Goal: Task Accomplishment & Management: Manage account settings

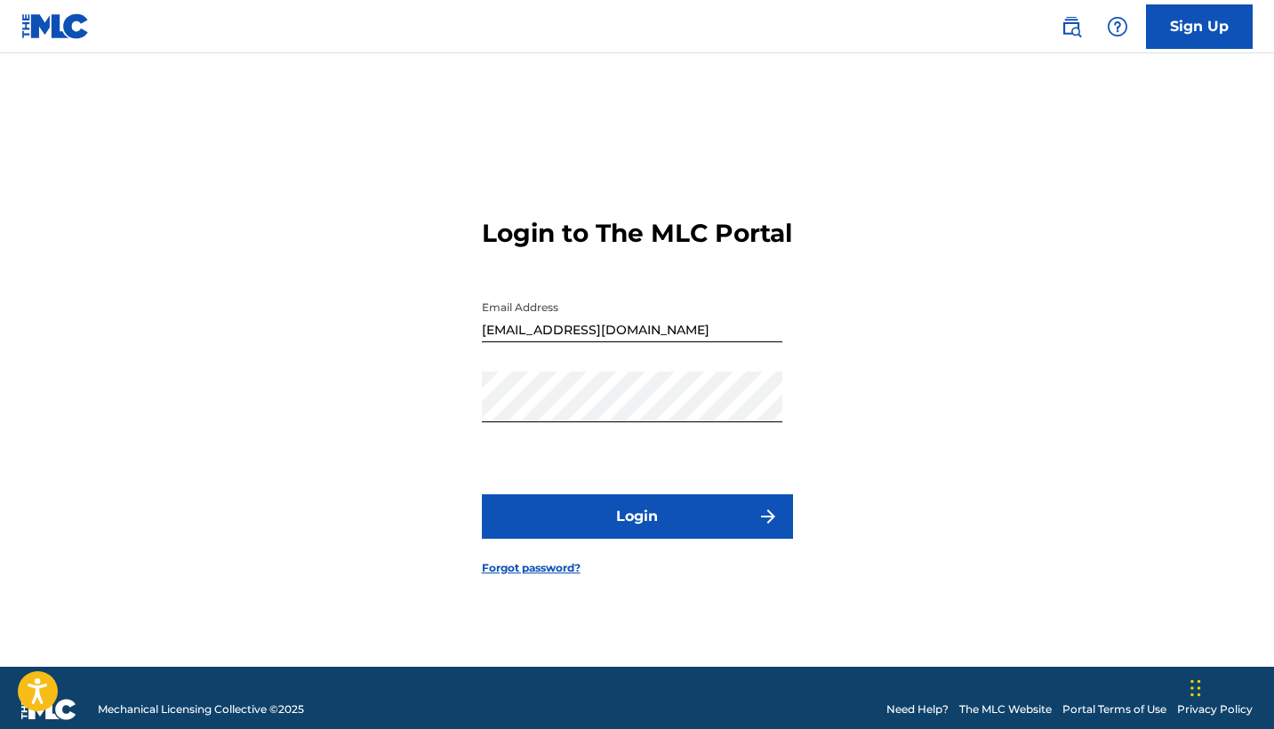
click at [592, 529] on button "Login" at bounding box center [637, 516] width 311 height 44
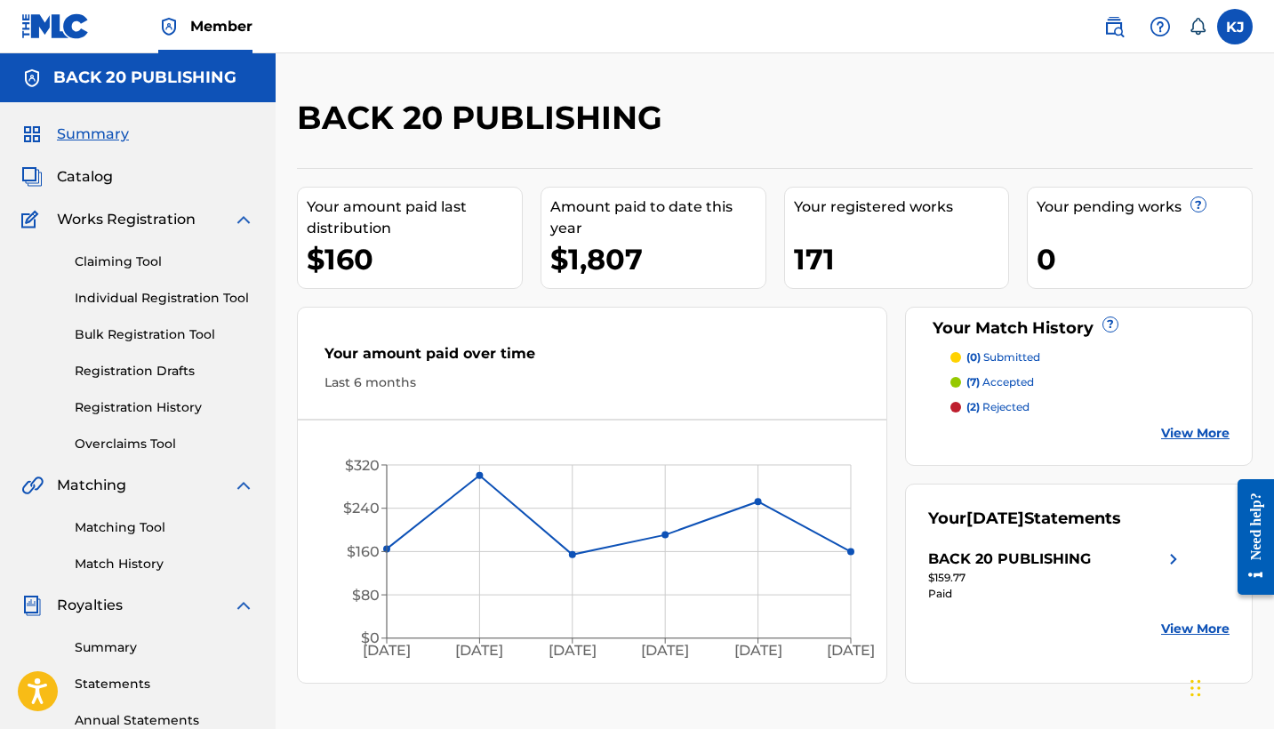
click at [1007, 557] on div "BACK 20 PUBLISHING" at bounding box center [1009, 559] width 163 height 21
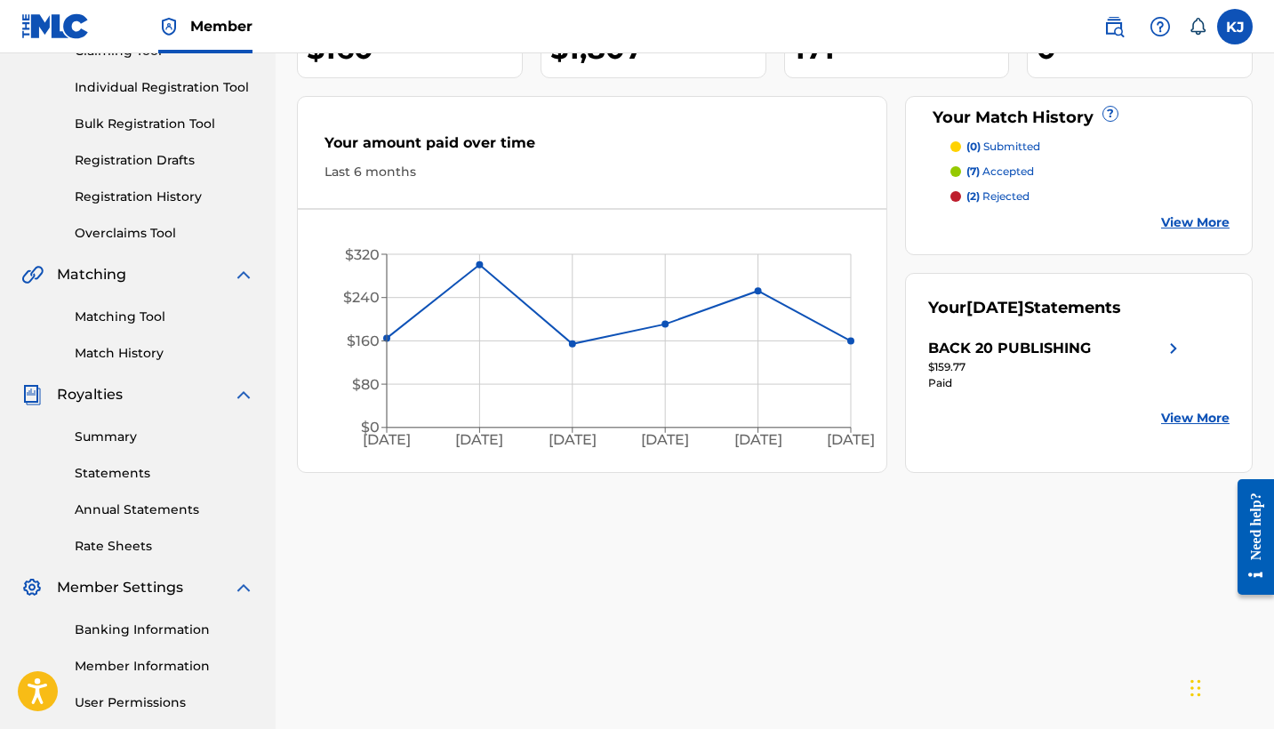
scroll to position [124, 0]
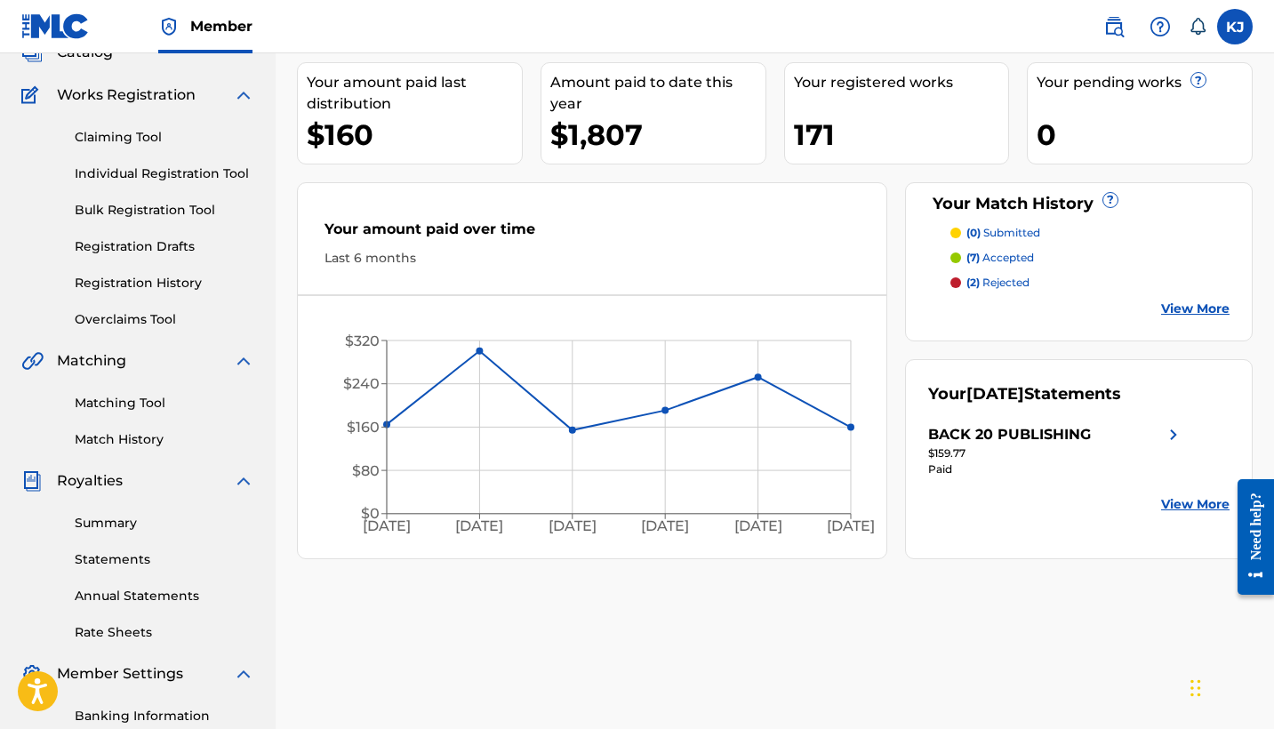
click at [121, 392] on div "Matching Tool Match History" at bounding box center [137, 410] width 233 height 77
click at [121, 395] on link "Matching Tool" at bounding box center [165, 403] width 180 height 19
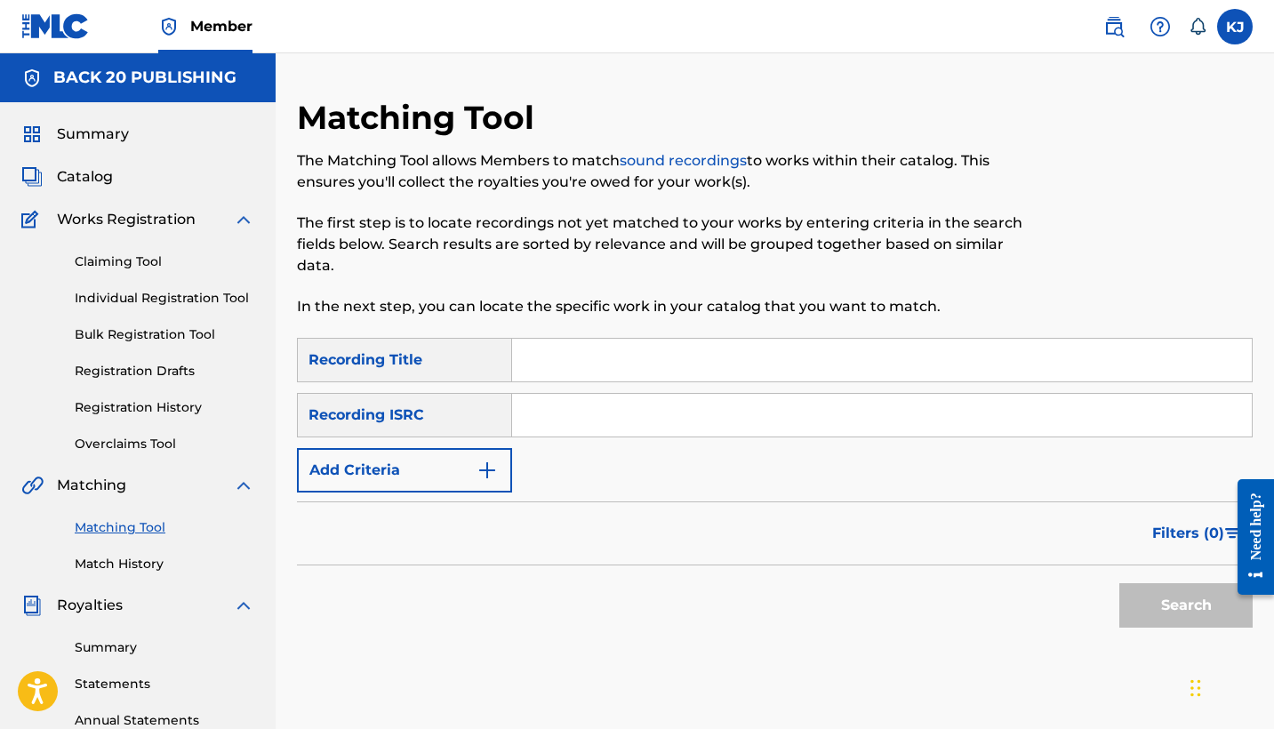
click at [554, 361] on input "Search Form" at bounding box center [882, 360] width 740 height 43
type input "alcohall of fame"
click at [1200, 576] on div "Search" at bounding box center [1182, 601] width 142 height 71
click at [1192, 590] on button "Search" at bounding box center [1186, 605] width 133 height 44
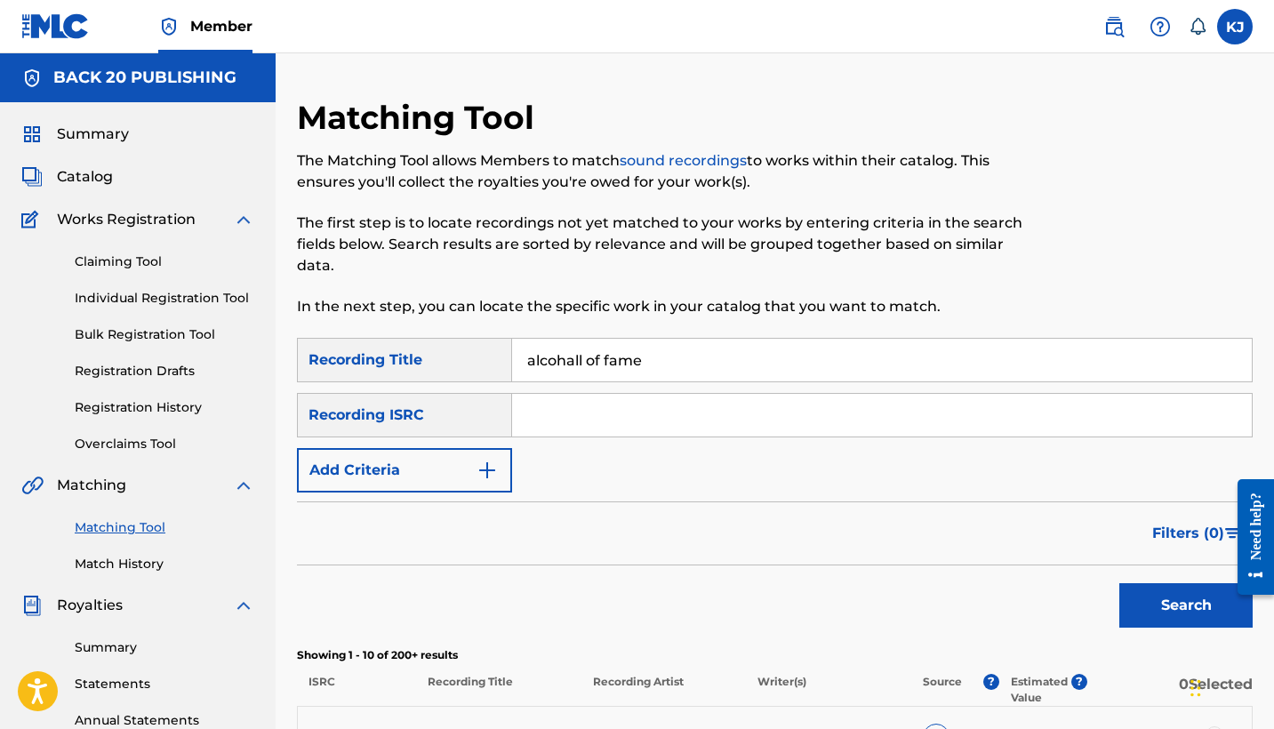
click at [487, 477] on img "Search Form" at bounding box center [487, 470] width 21 height 21
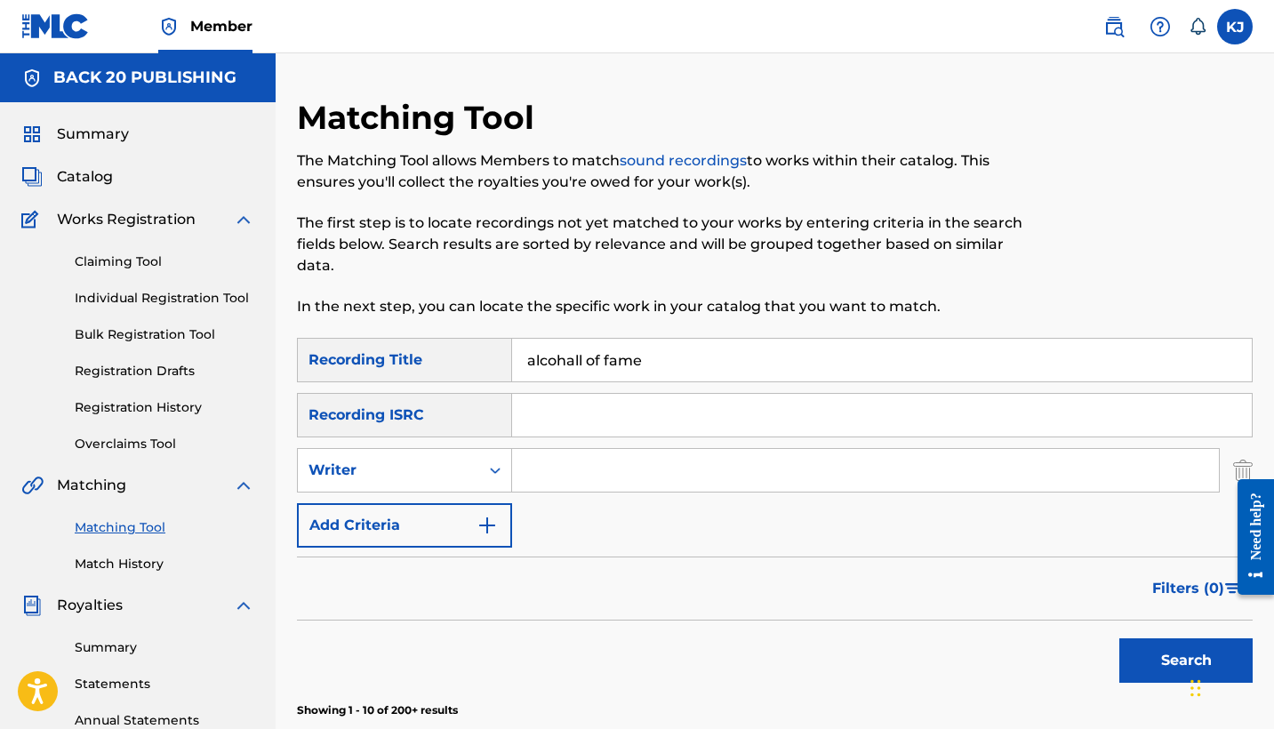
click at [581, 472] on input "Search Form" at bounding box center [865, 470] width 707 height 43
type input "[PERSON_NAME]"
click at [1154, 655] on button "Search" at bounding box center [1186, 660] width 133 height 44
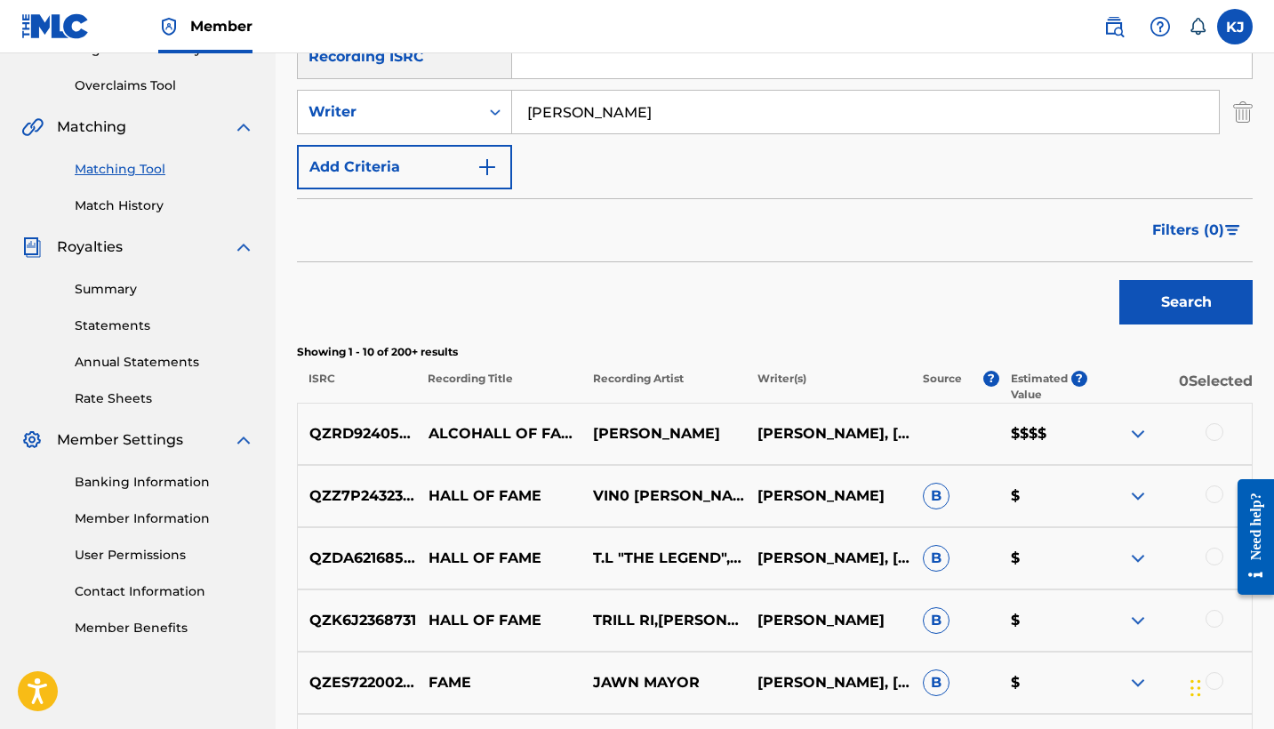
scroll to position [449, 0]
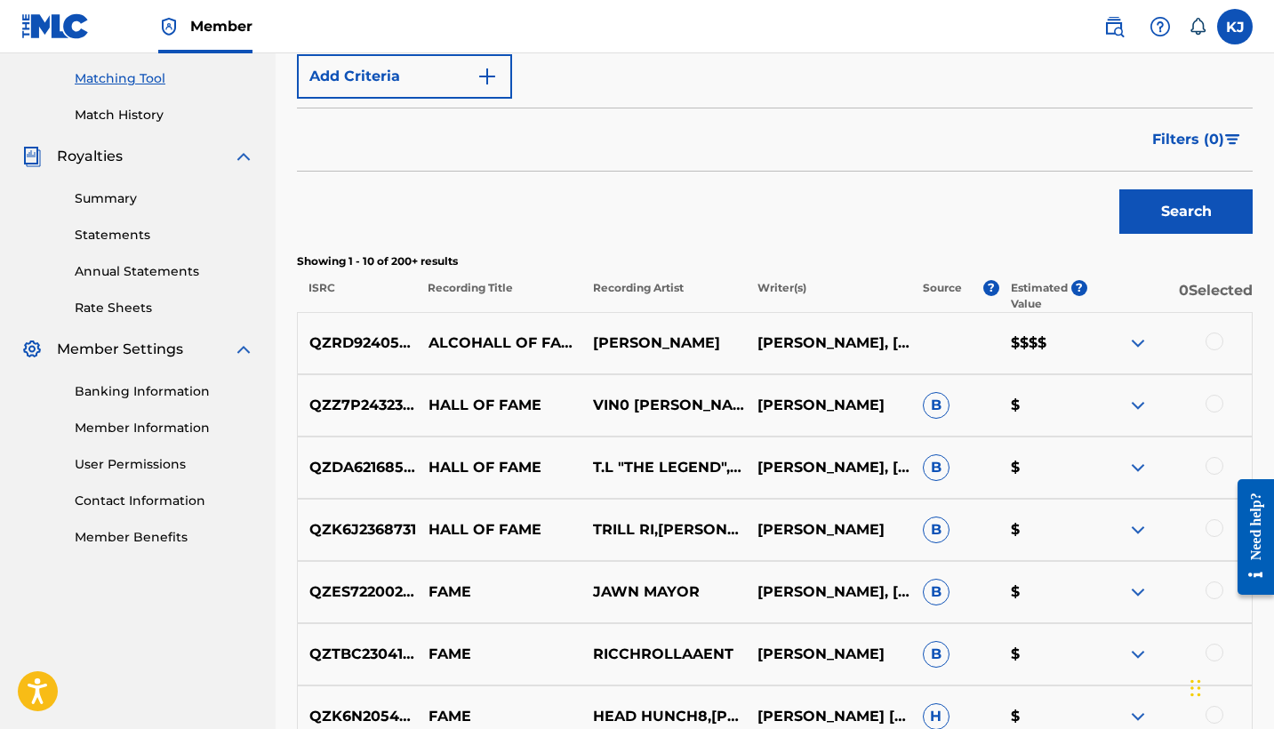
click at [1142, 342] on img at bounding box center [1138, 343] width 21 height 21
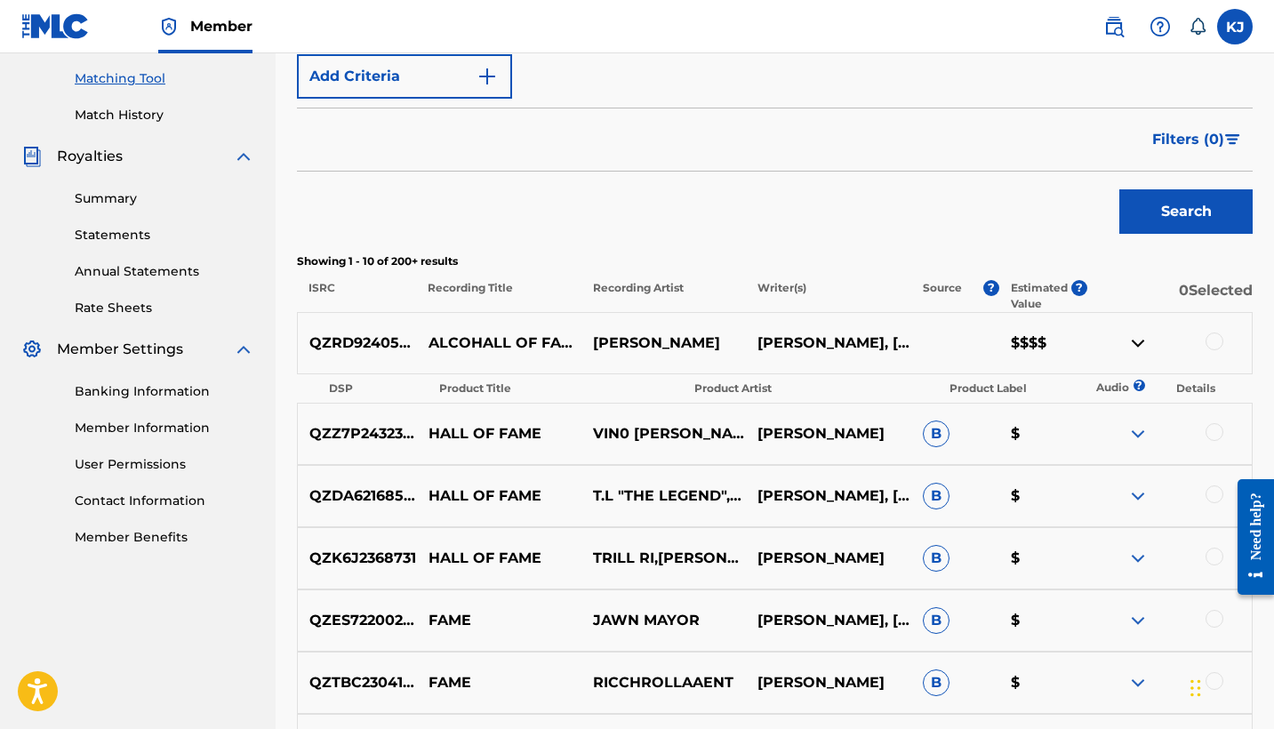
click at [989, 236] on div "Search" at bounding box center [775, 207] width 956 height 71
click at [365, 341] on p "QZRD92405769" at bounding box center [357, 343] width 119 height 21
click at [1140, 348] on img at bounding box center [1138, 343] width 21 height 21
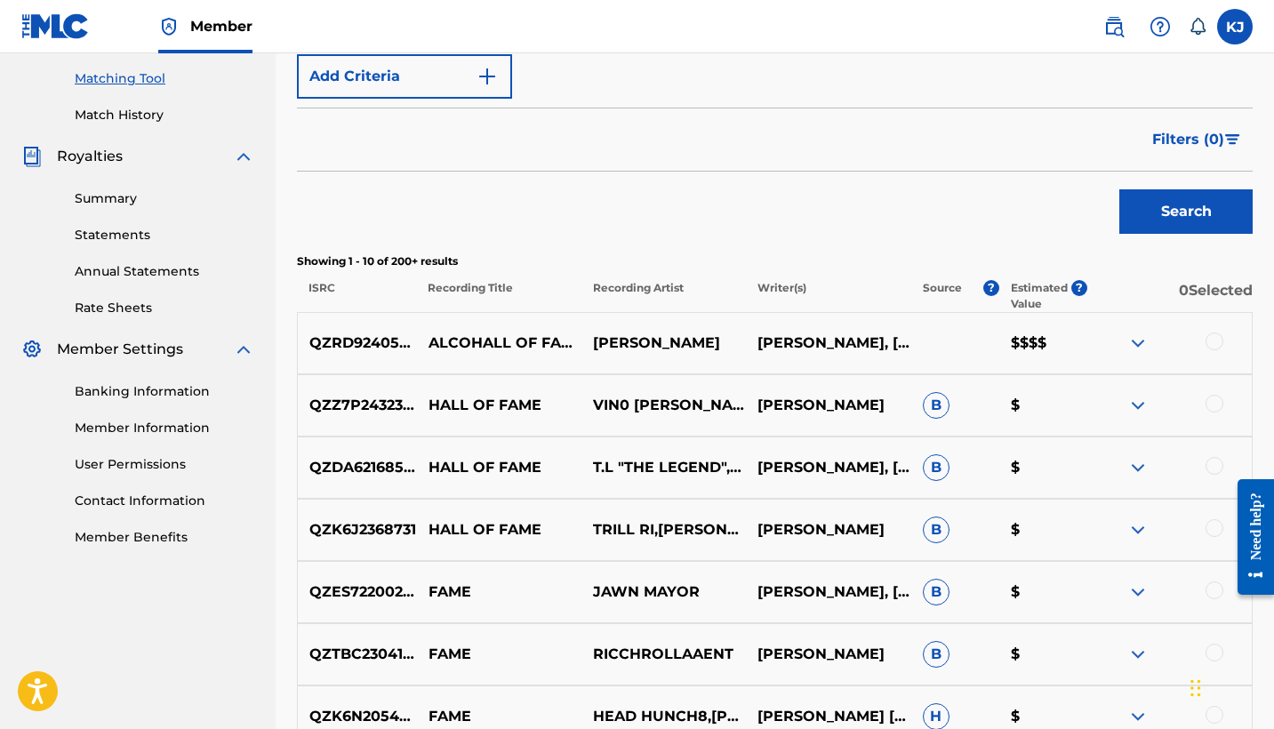
click at [1140, 348] on img at bounding box center [1138, 343] width 21 height 21
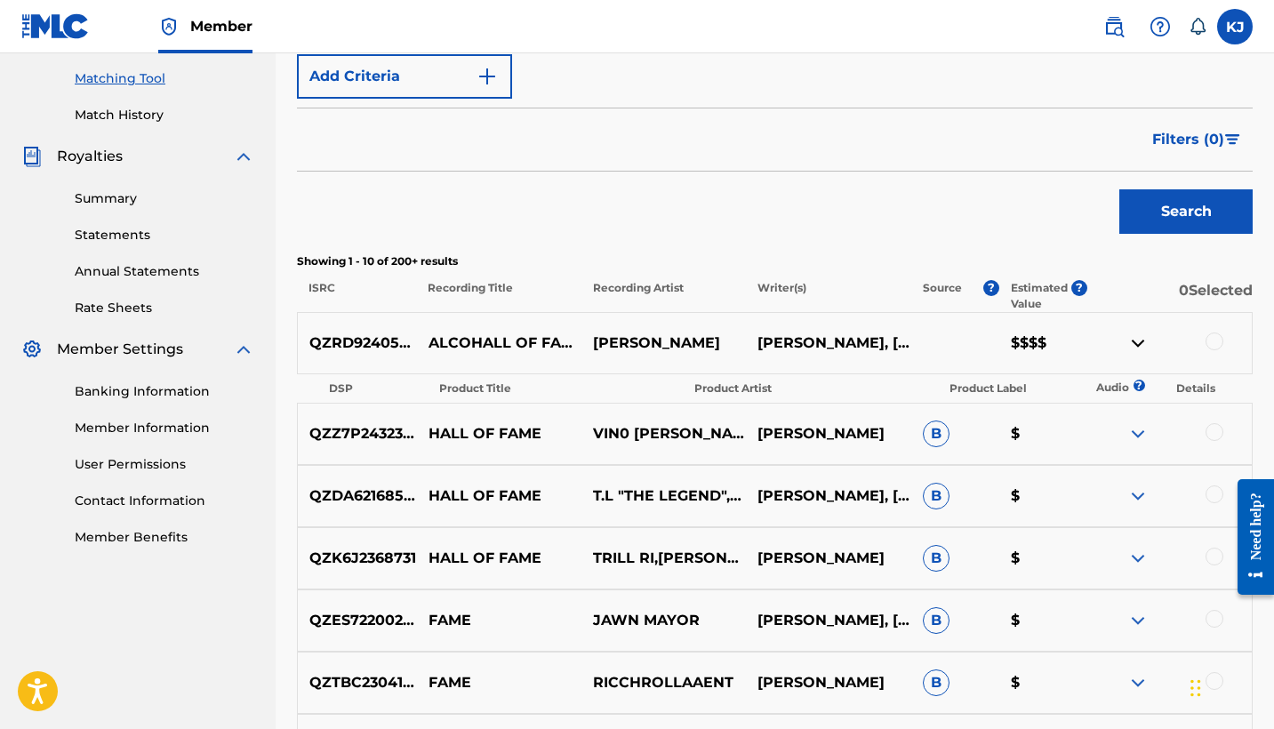
click at [1218, 343] on div at bounding box center [1215, 342] width 18 height 18
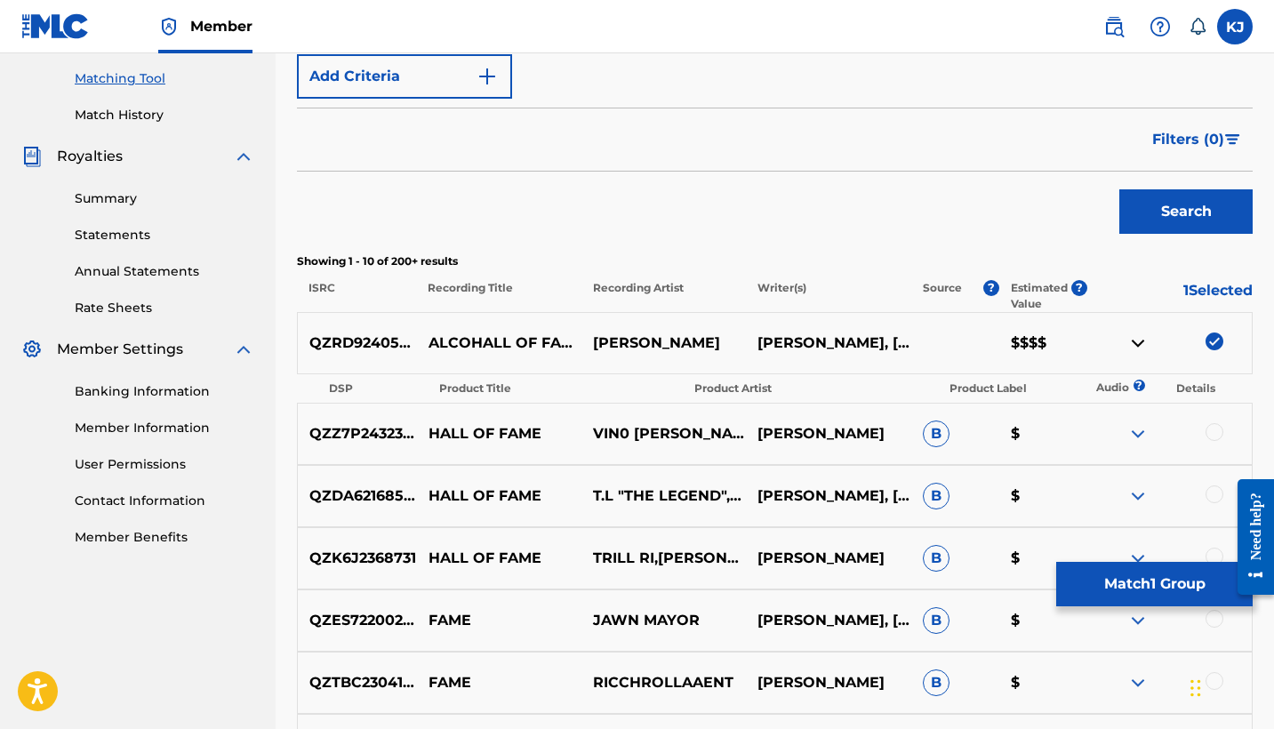
click at [1160, 580] on button "Match 1 Group" at bounding box center [1154, 584] width 197 height 44
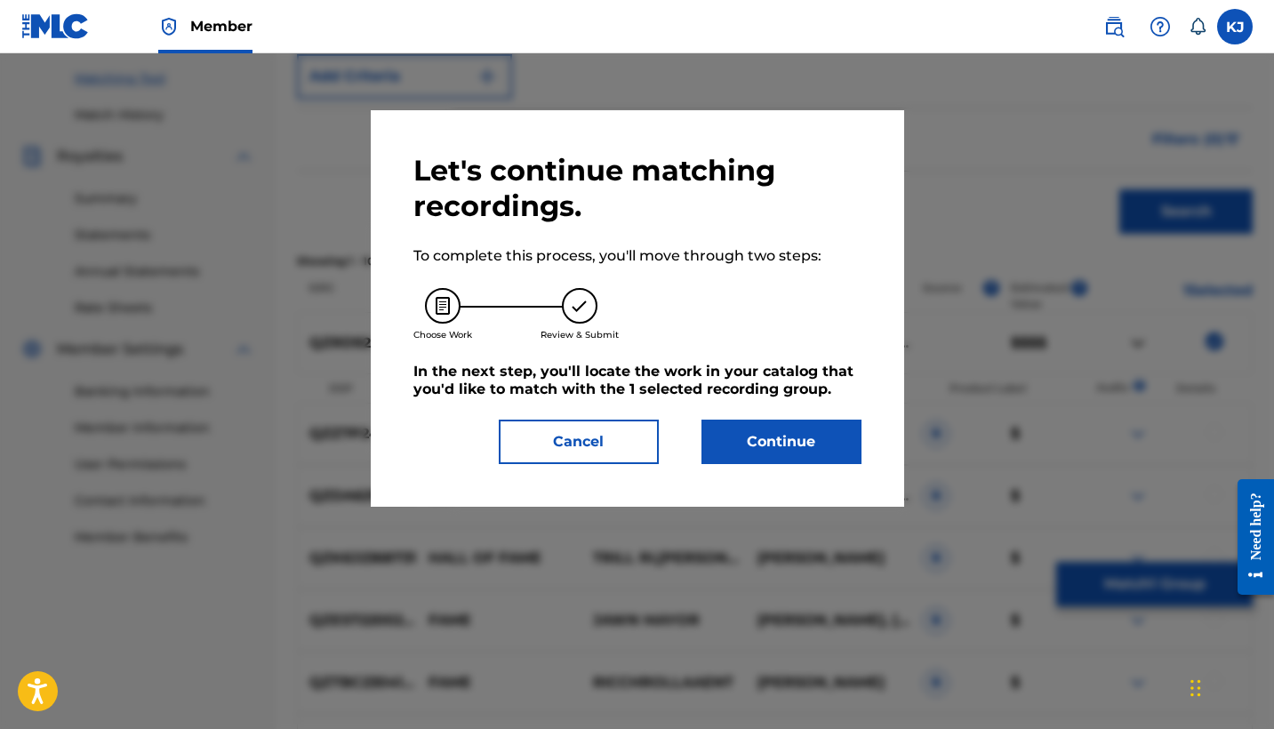
click at [743, 436] on button "Continue" at bounding box center [782, 442] width 160 height 44
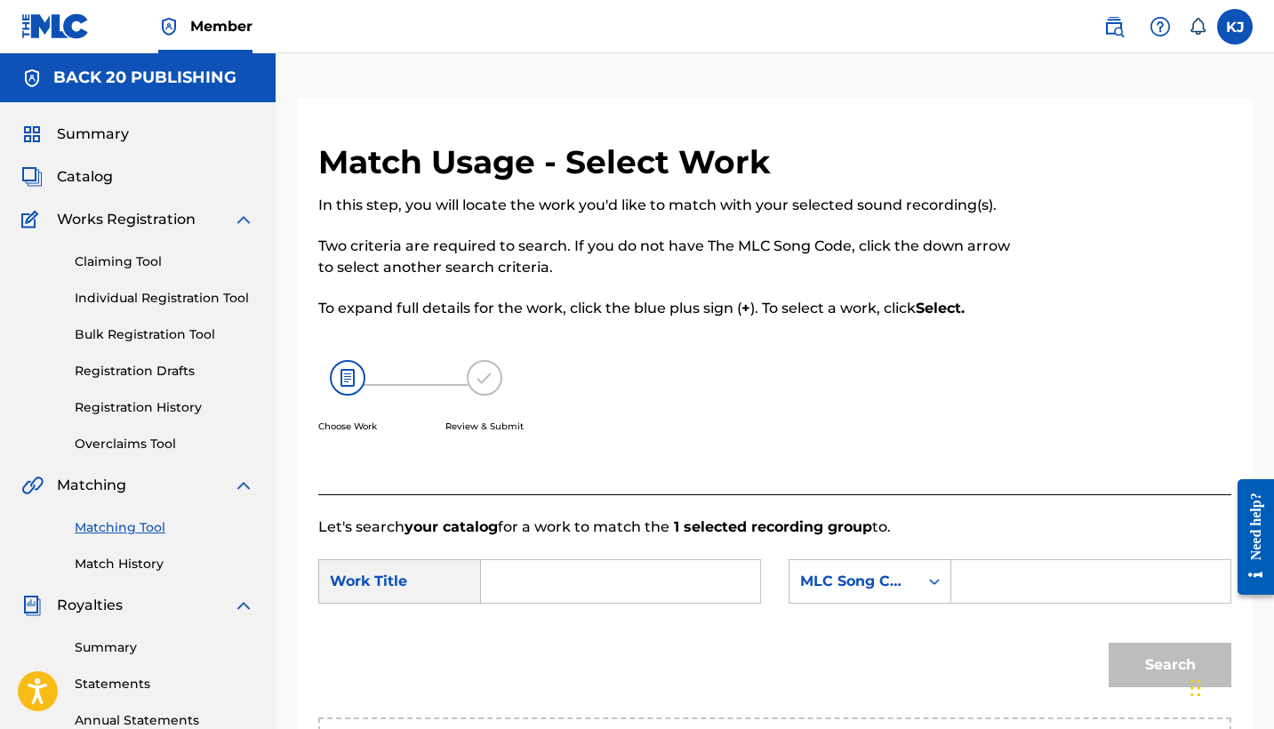
scroll to position [0, 0]
click at [141, 261] on link "Claiming Tool" at bounding box center [165, 262] width 180 height 19
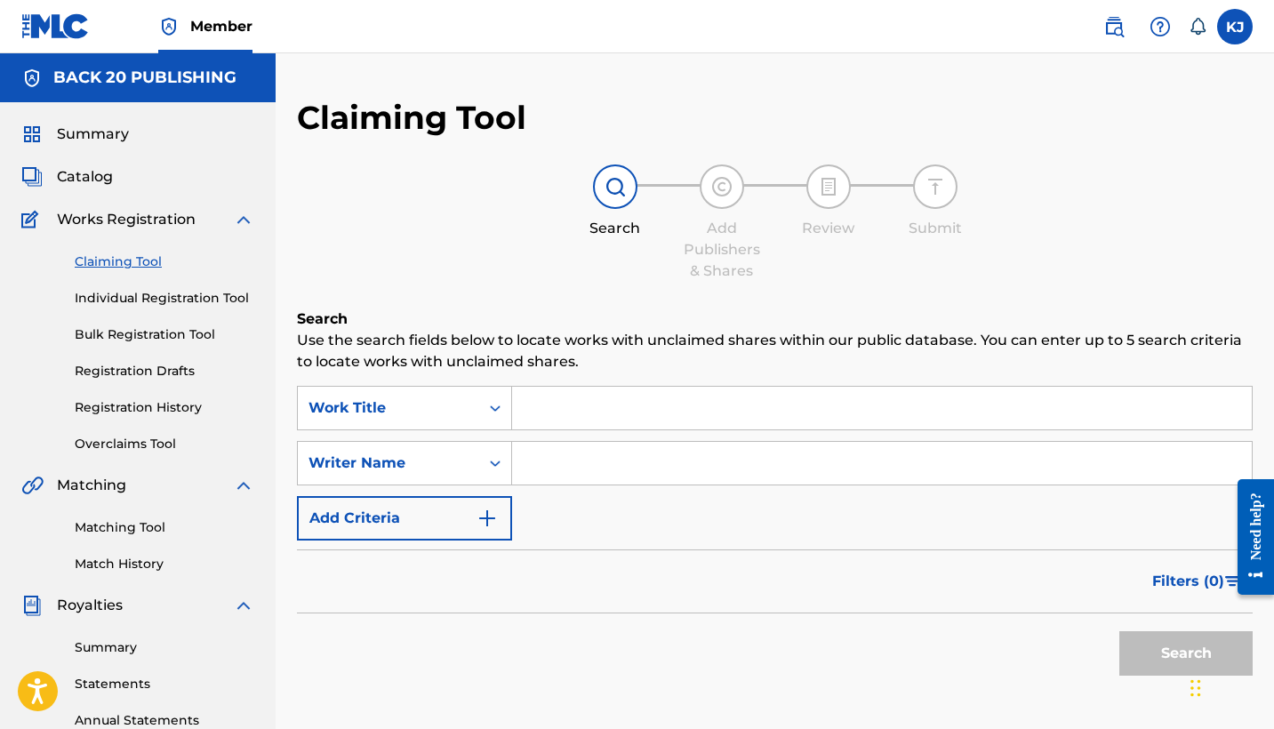
click at [620, 413] on input "Search Form" at bounding box center [882, 408] width 740 height 43
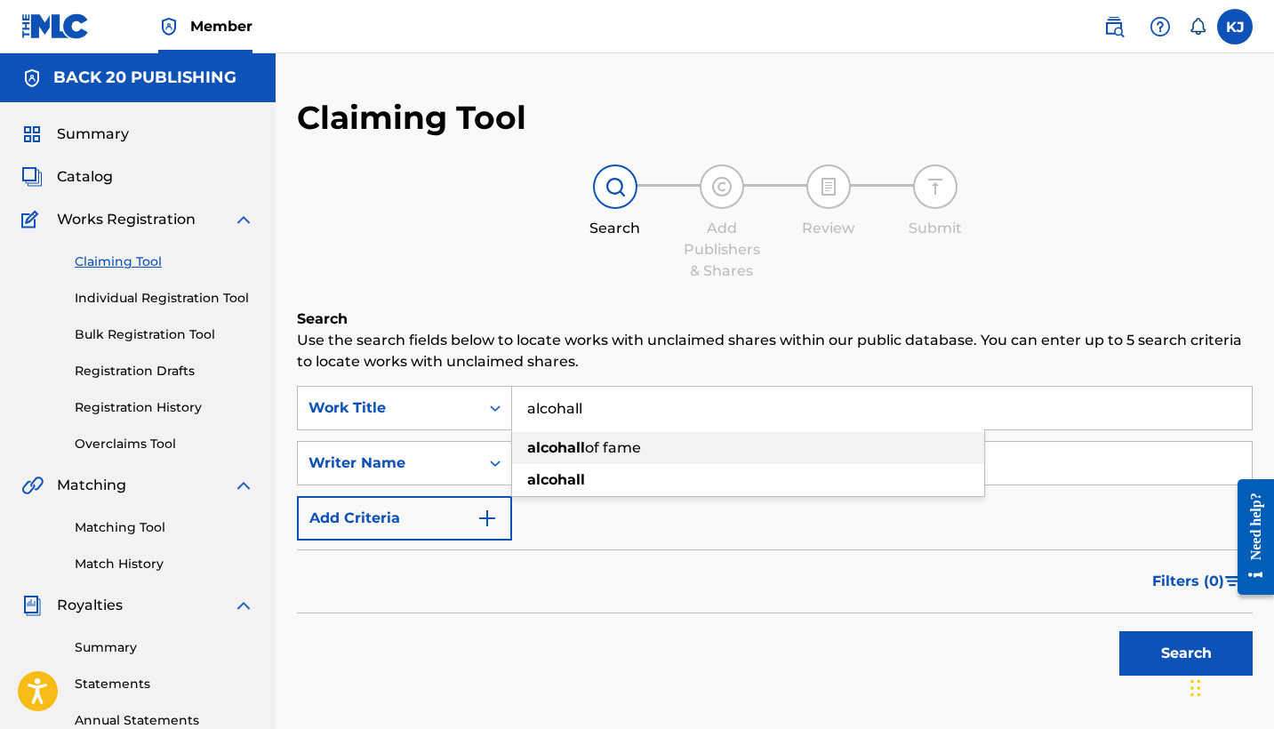
click at [622, 446] on span "of fame" at bounding box center [613, 447] width 56 height 17
type input "alcohall of fame"
click at [574, 459] on input "Search Form" at bounding box center [882, 463] width 740 height 43
type input "[PERSON_NAME]"
click at [1168, 663] on button "Search" at bounding box center [1186, 653] width 133 height 44
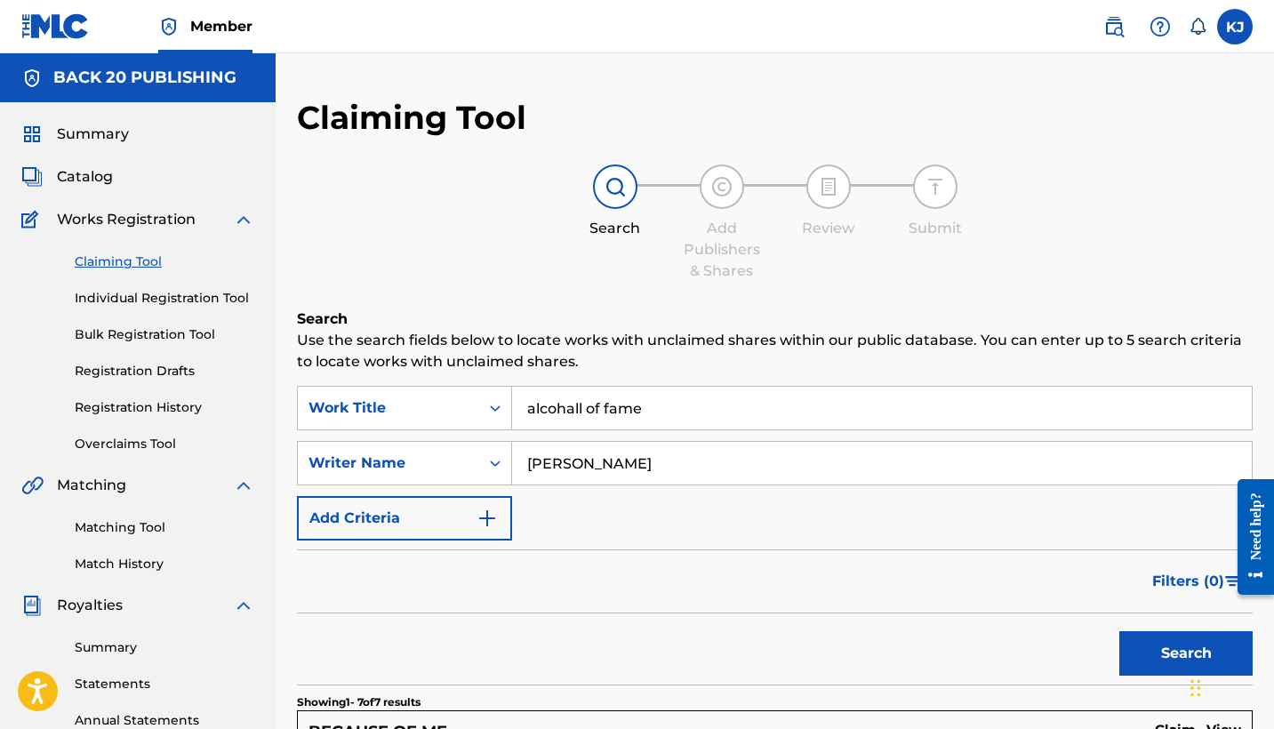
click at [485, 526] on img "Search Form" at bounding box center [487, 518] width 21 height 21
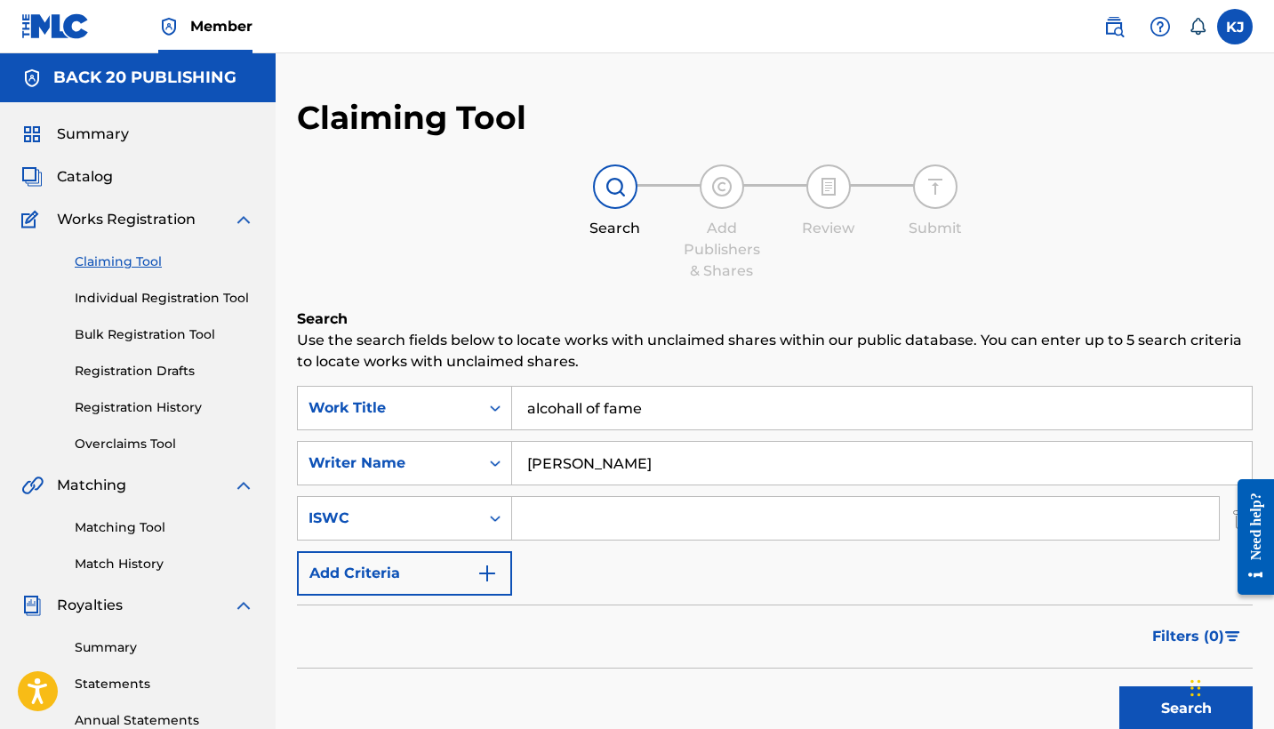
click at [565, 517] on input "Search Form" at bounding box center [865, 518] width 707 height 43
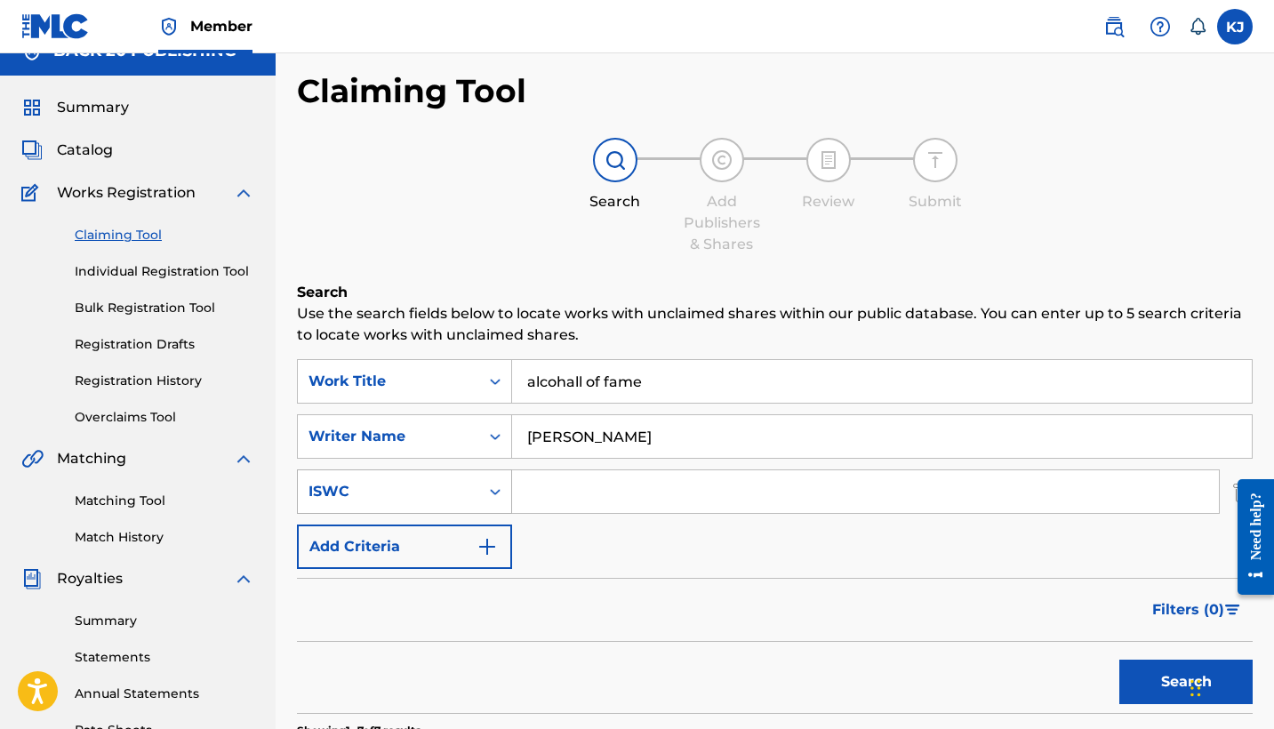
click at [497, 514] on div "ISWC" at bounding box center [404, 492] width 215 height 44
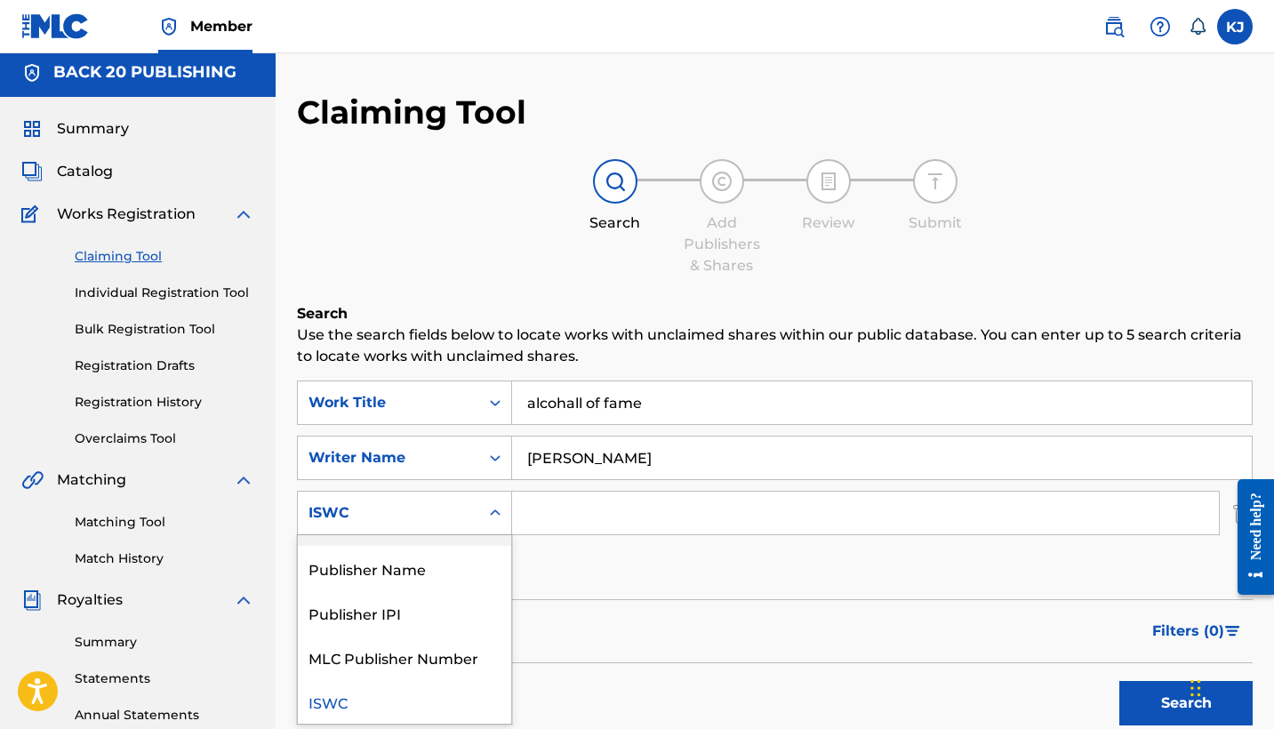
scroll to position [78, 0]
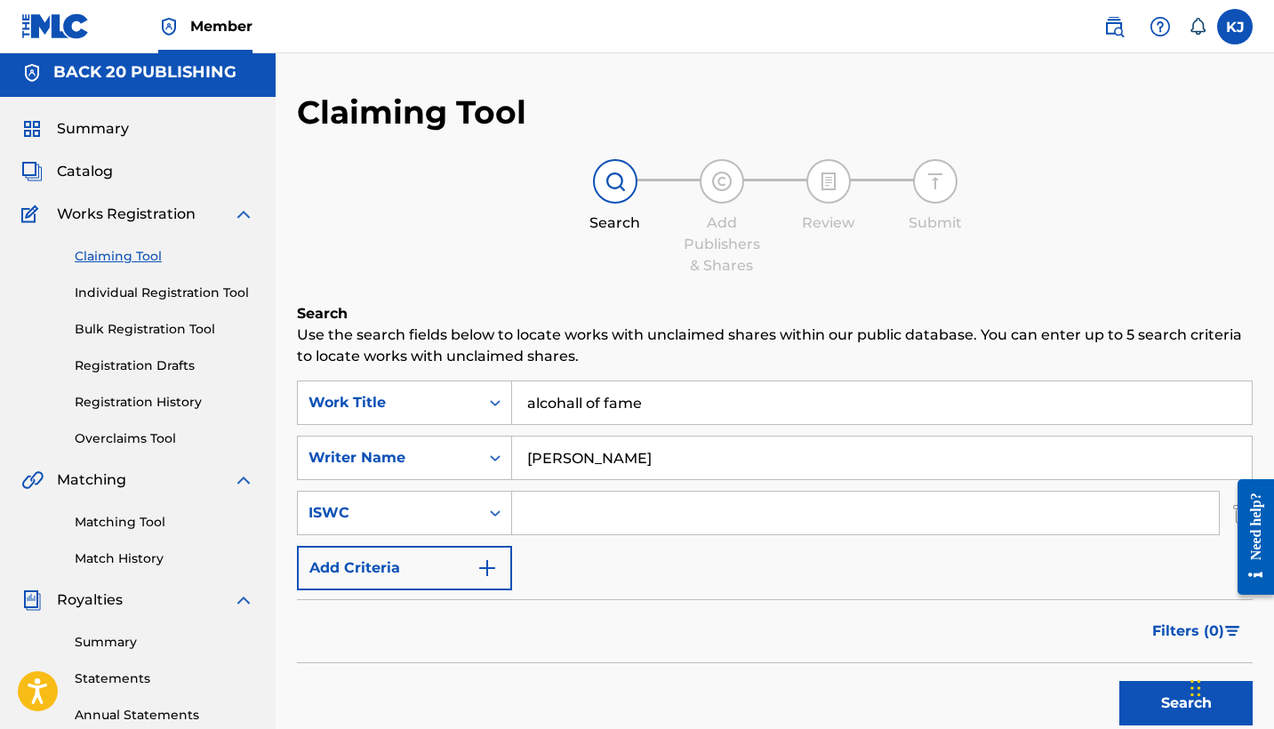
click at [512, 276] on div "Search Add Publishers & Shares Review Submit" at bounding box center [775, 217] width 956 height 117
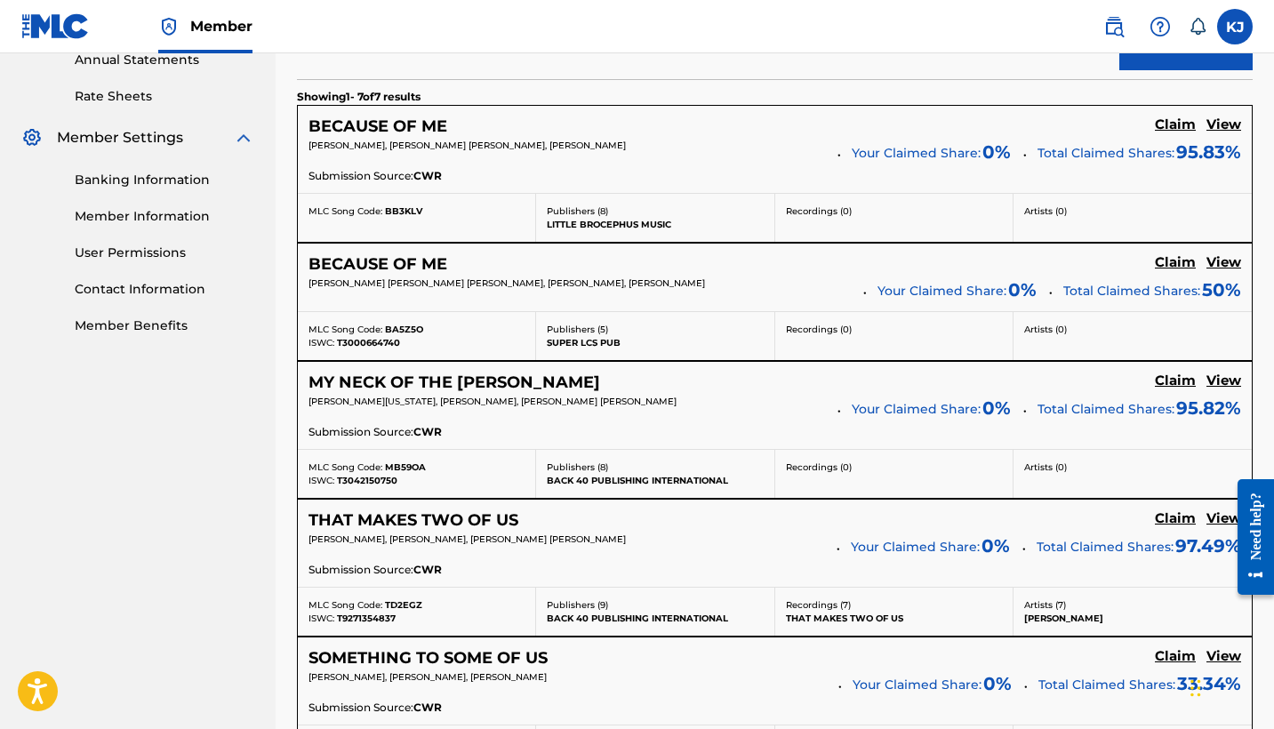
scroll to position [550, 0]
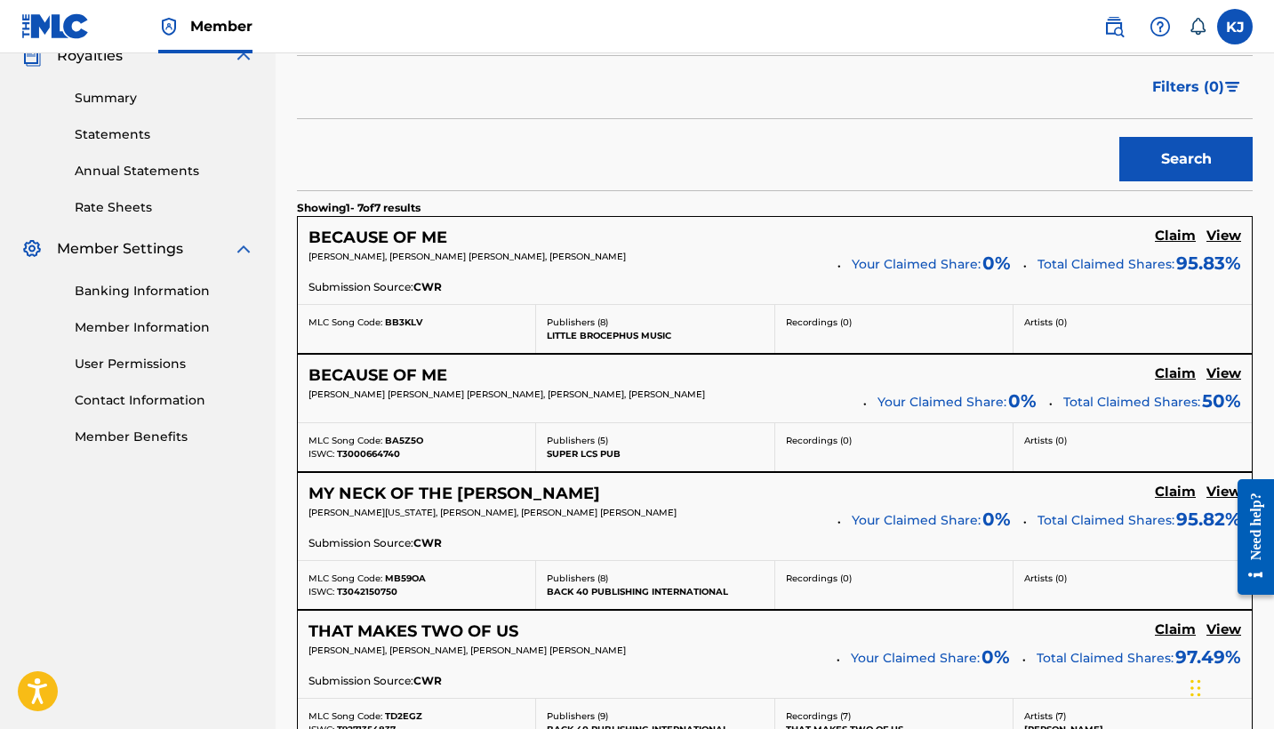
click at [1180, 161] on button "Search" at bounding box center [1186, 159] width 133 height 44
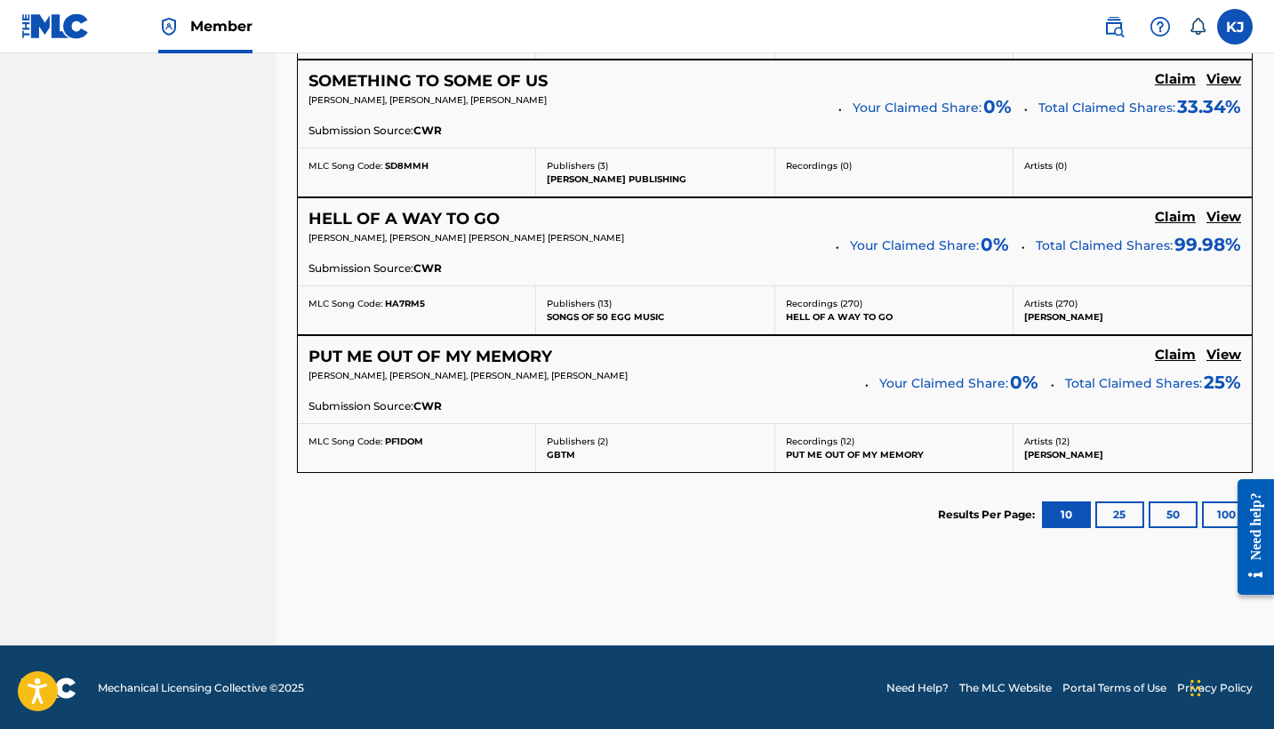
scroll to position [1237, 0]
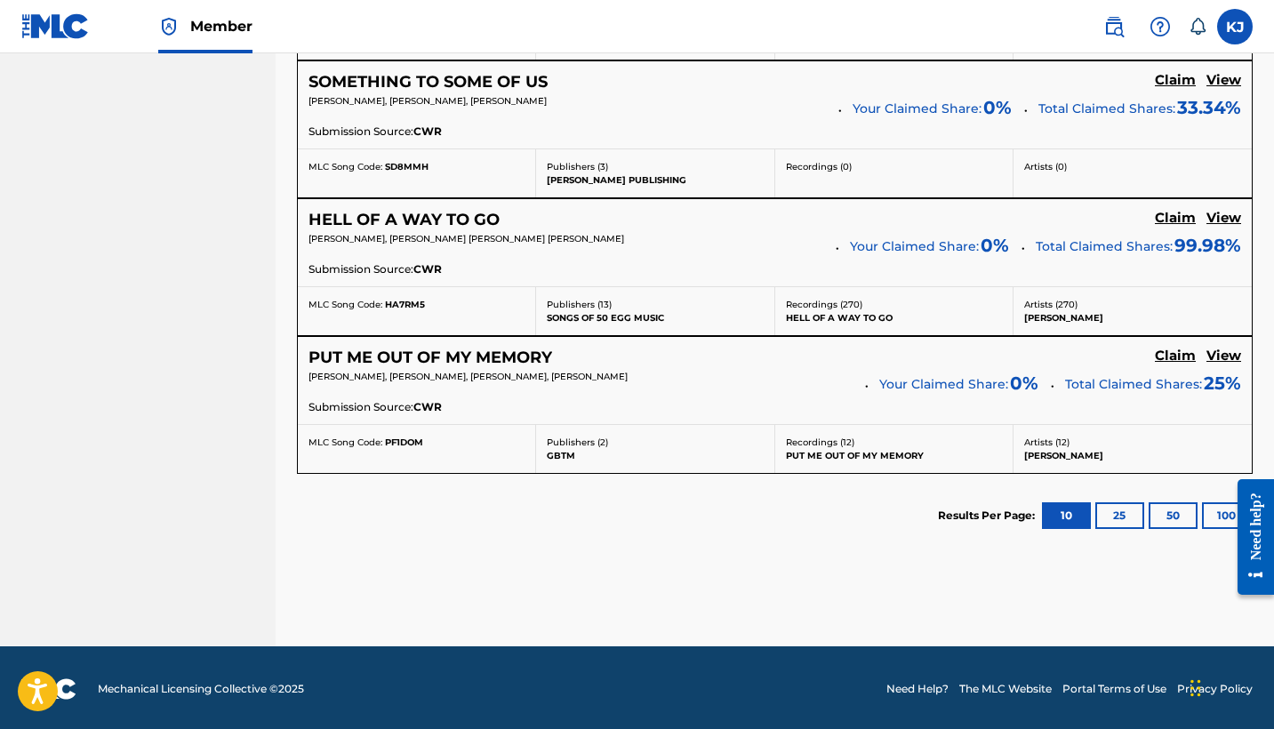
click at [1125, 510] on button "25" at bounding box center [1120, 515] width 49 height 27
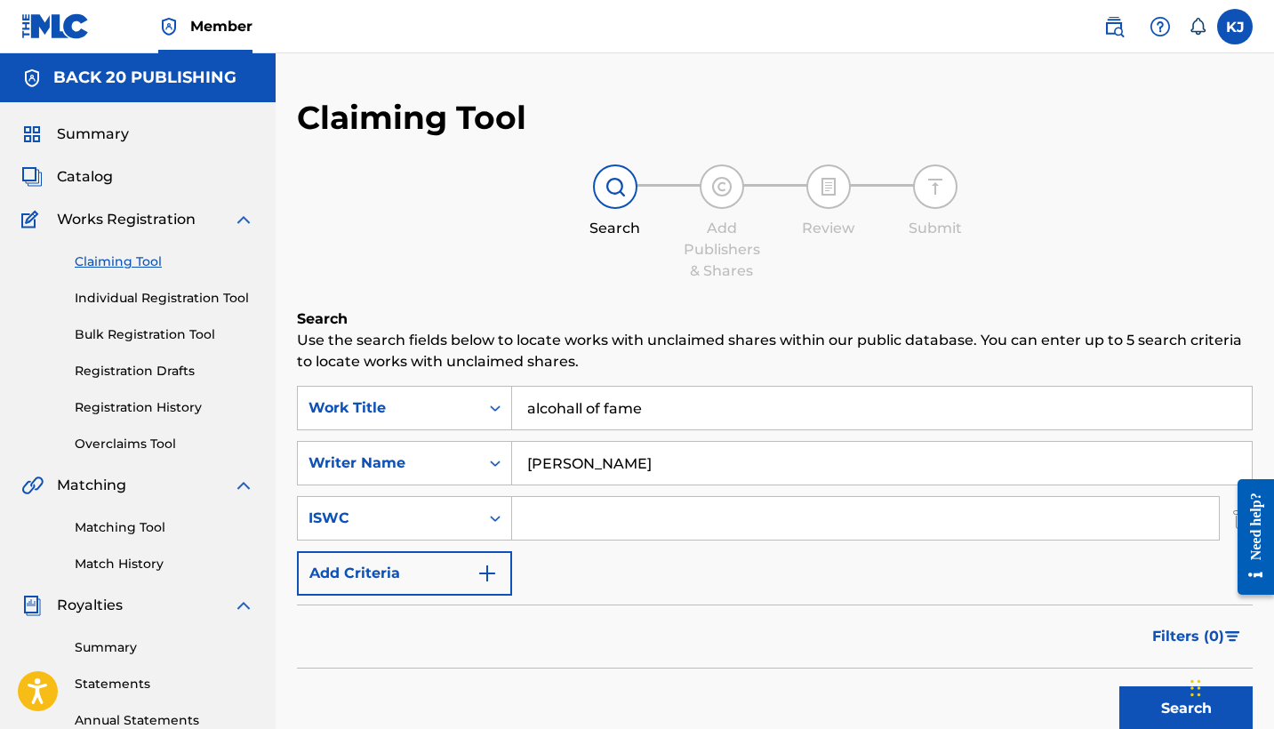
scroll to position [0, 0]
click at [133, 521] on link "Matching Tool" at bounding box center [165, 527] width 180 height 19
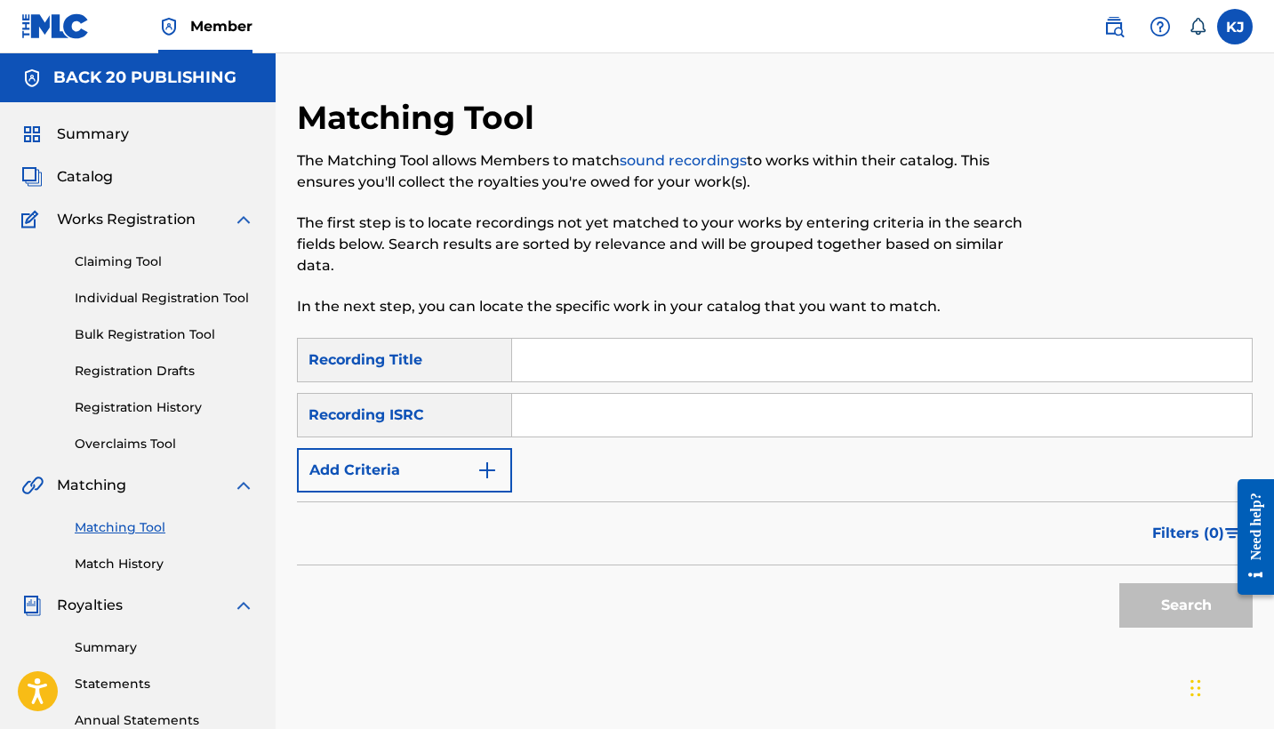
click at [123, 531] on link "Matching Tool" at bounding box center [165, 527] width 180 height 19
click at [586, 335] on div "Matching Tool The Matching Tool allows Members to match sound recordings to wor…" at bounding box center [665, 218] width 736 height 240
click at [587, 362] on input "Search Form" at bounding box center [882, 360] width 740 height 43
type input "alcohall of fame"
click at [558, 416] on input "Search Form" at bounding box center [882, 415] width 740 height 43
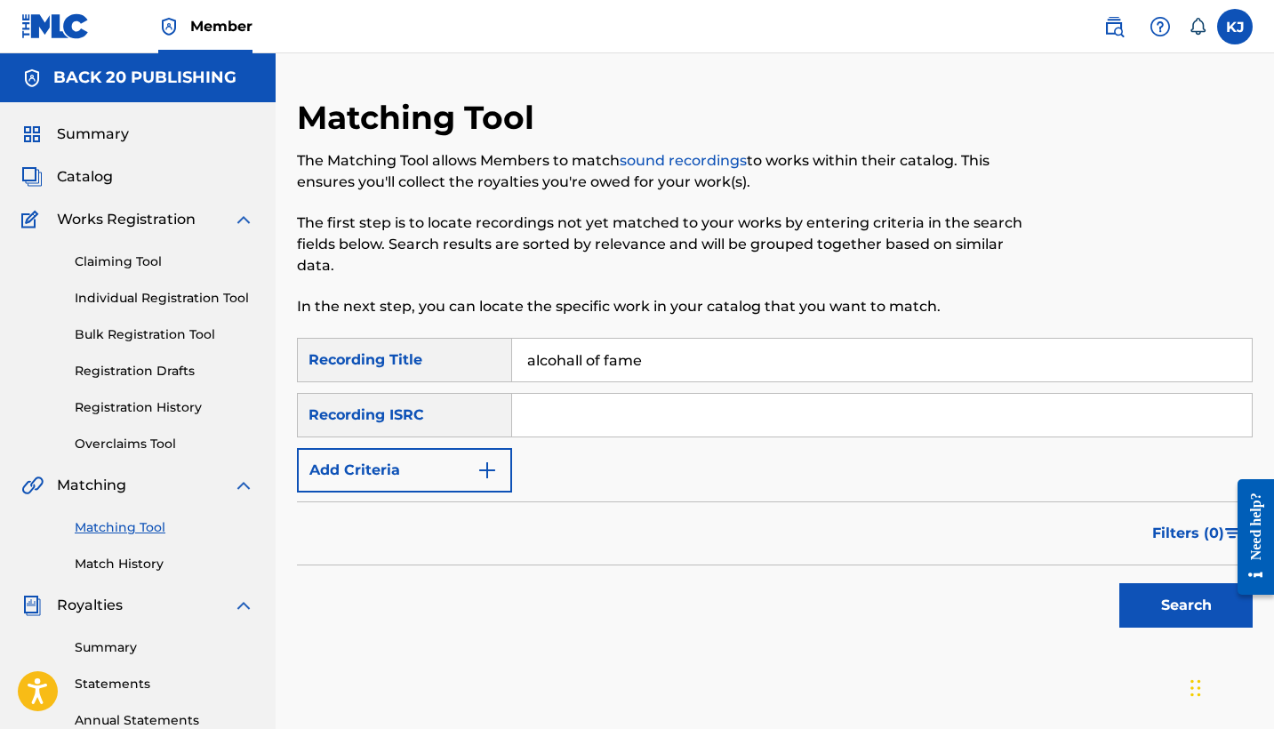
paste input "QZRD92405769"
type input "QZRD92405769"
click at [468, 471] on button "Add Criteria" at bounding box center [404, 470] width 215 height 44
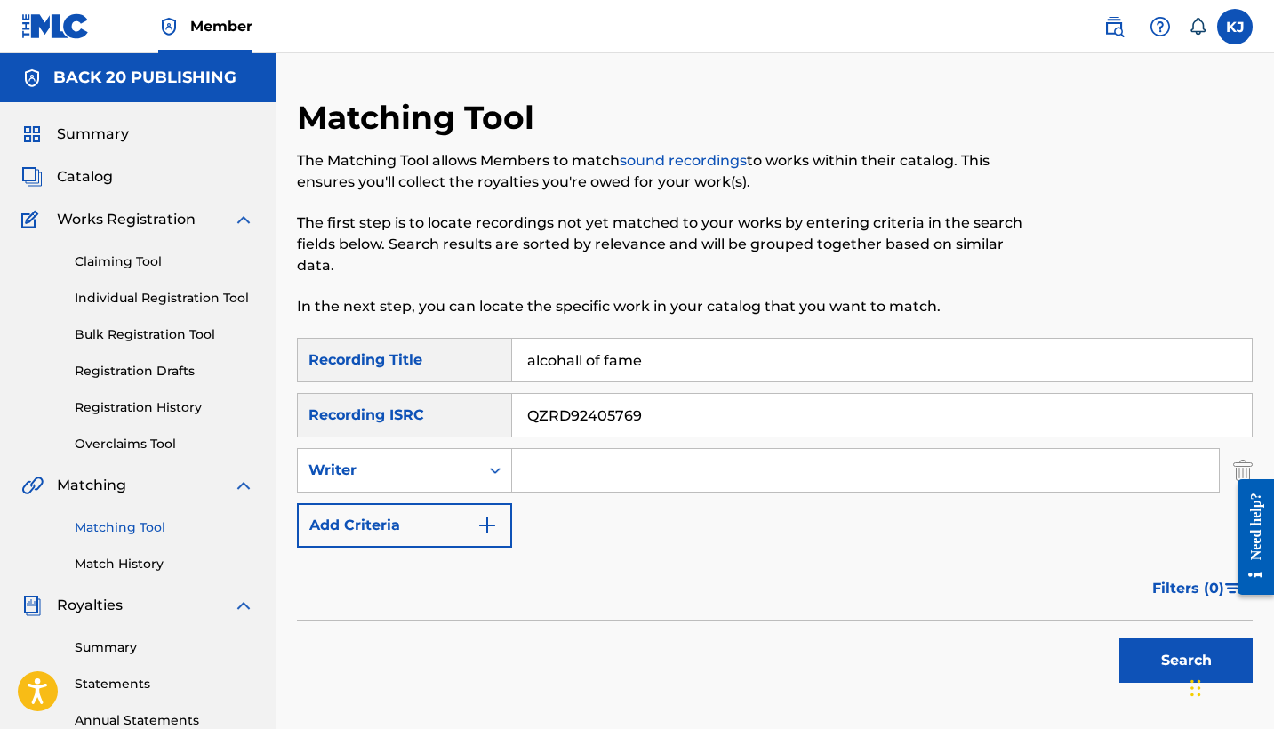
click at [559, 459] on input "Search Form" at bounding box center [865, 470] width 707 height 43
type input "[PERSON_NAME]"
click at [1172, 662] on button "Search" at bounding box center [1186, 660] width 133 height 44
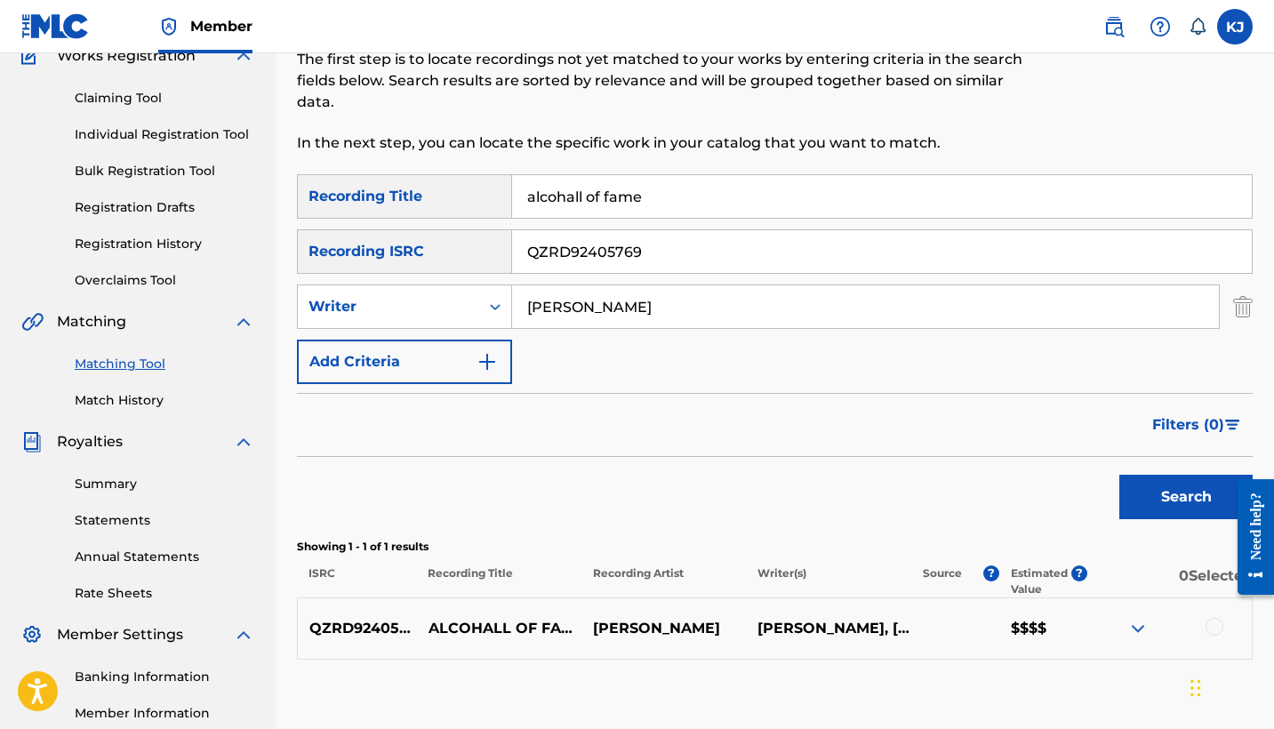
scroll to position [373, 0]
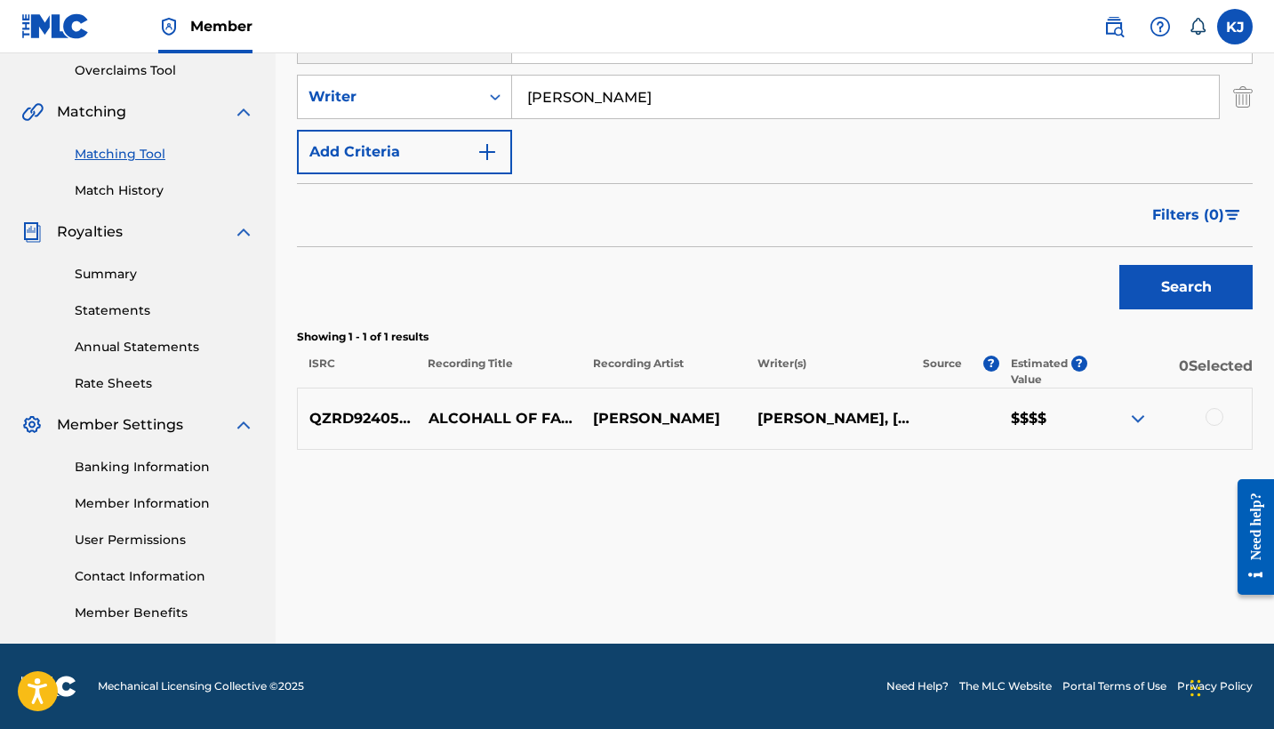
click at [364, 416] on p "QZRD92405769" at bounding box center [357, 418] width 119 height 21
drag, startPoint x: 309, startPoint y: 419, endPoint x: 424, endPoint y: 420, distance: 115.6
click at [417, 420] on p "QZRD92405769" at bounding box center [357, 418] width 119 height 21
copy p "QZRD92405769"
click at [1136, 414] on img at bounding box center [1138, 418] width 21 height 21
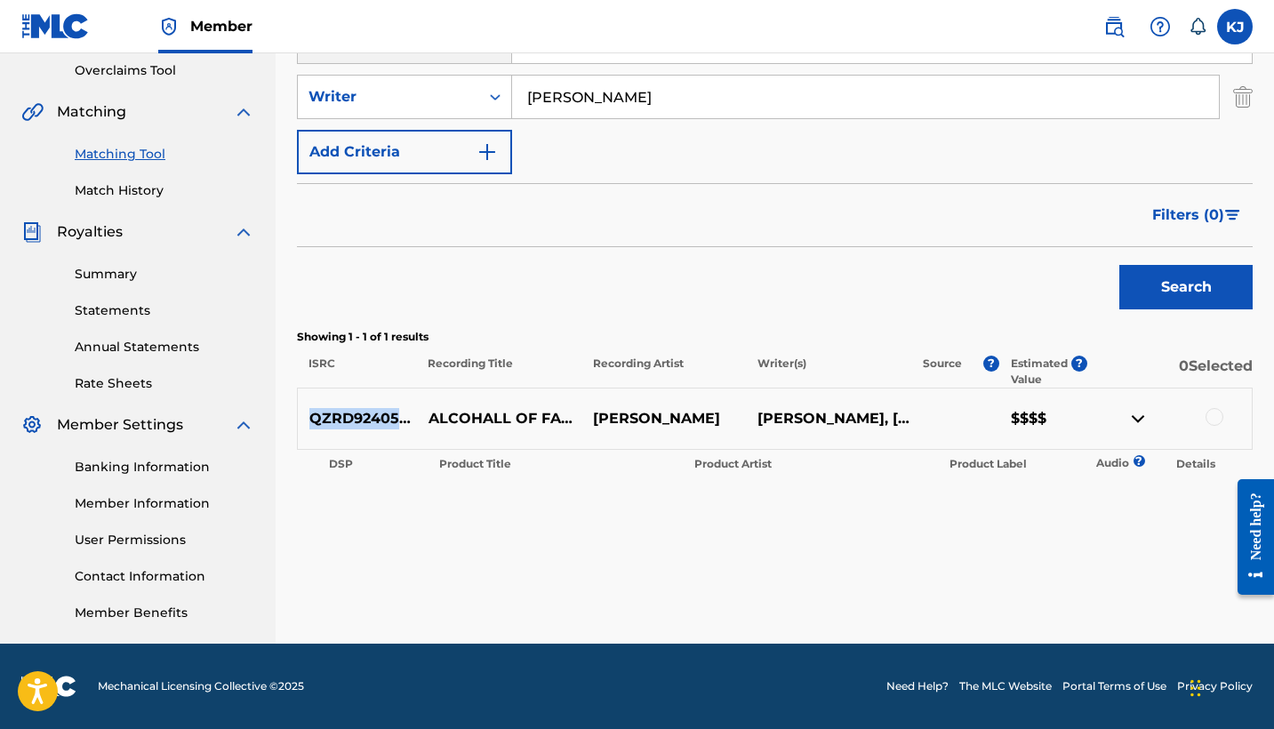
click at [1136, 414] on img at bounding box center [1138, 418] width 21 height 21
click at [1216, 417] on div at bounding box center [1215, 417] width 18 height 18
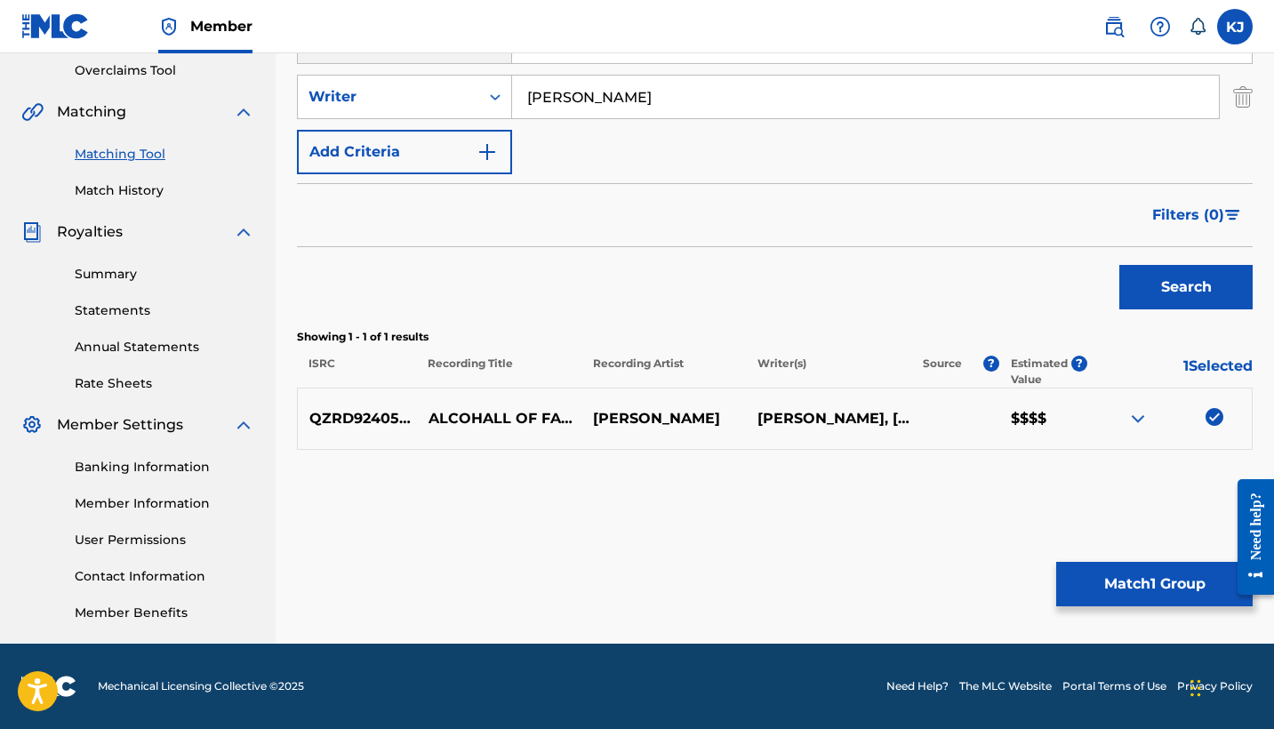
click at [1127, 579] on button "Match 1 Group" at bounding box center [1154, 584] width 197 height 44
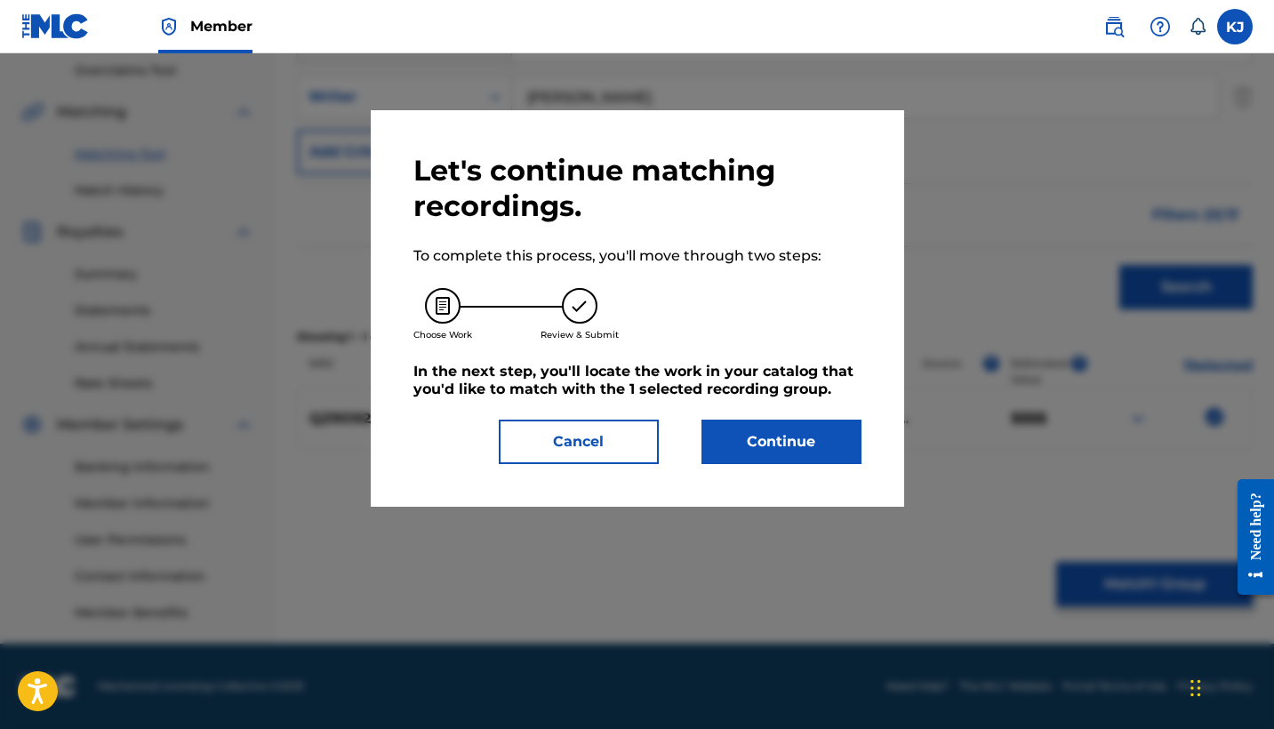
click at [782, 433] on button "Continue" at bounding box center [782, 442] width 160 height 44
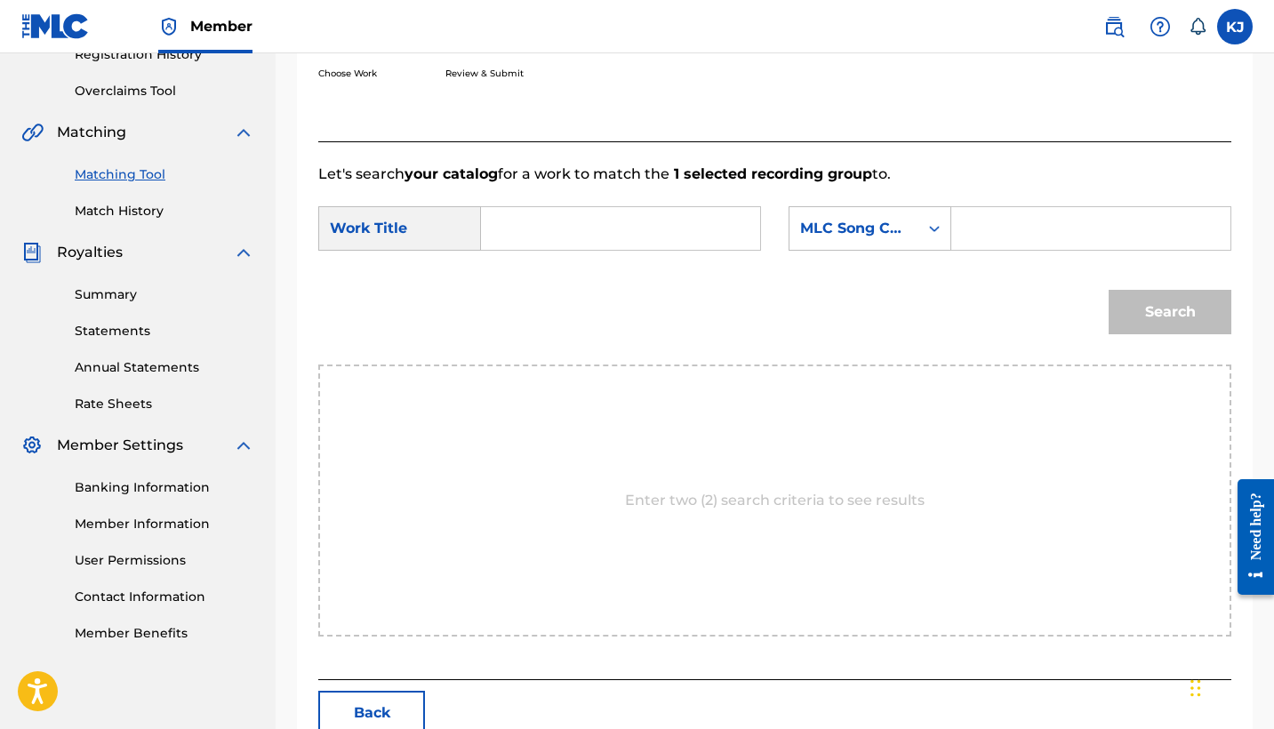
scroll to position [351, 0]
click at [591, 216] on input "Search Form" at bounding box center [620, 230] width 249 height 43
type input "alcohall of fame"
click at [920, 225] on div "Search Form" at bounding box center [935, 230] width 32 height 32
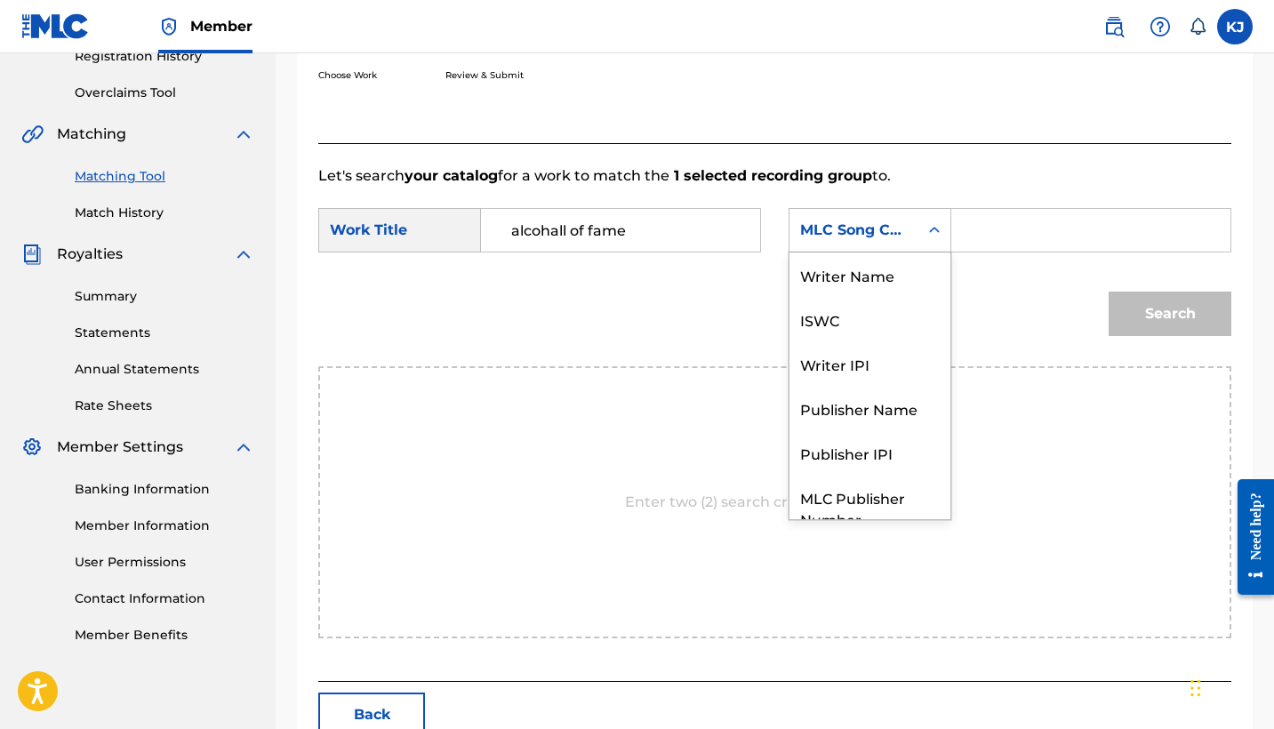
scroll to position [66, 0]
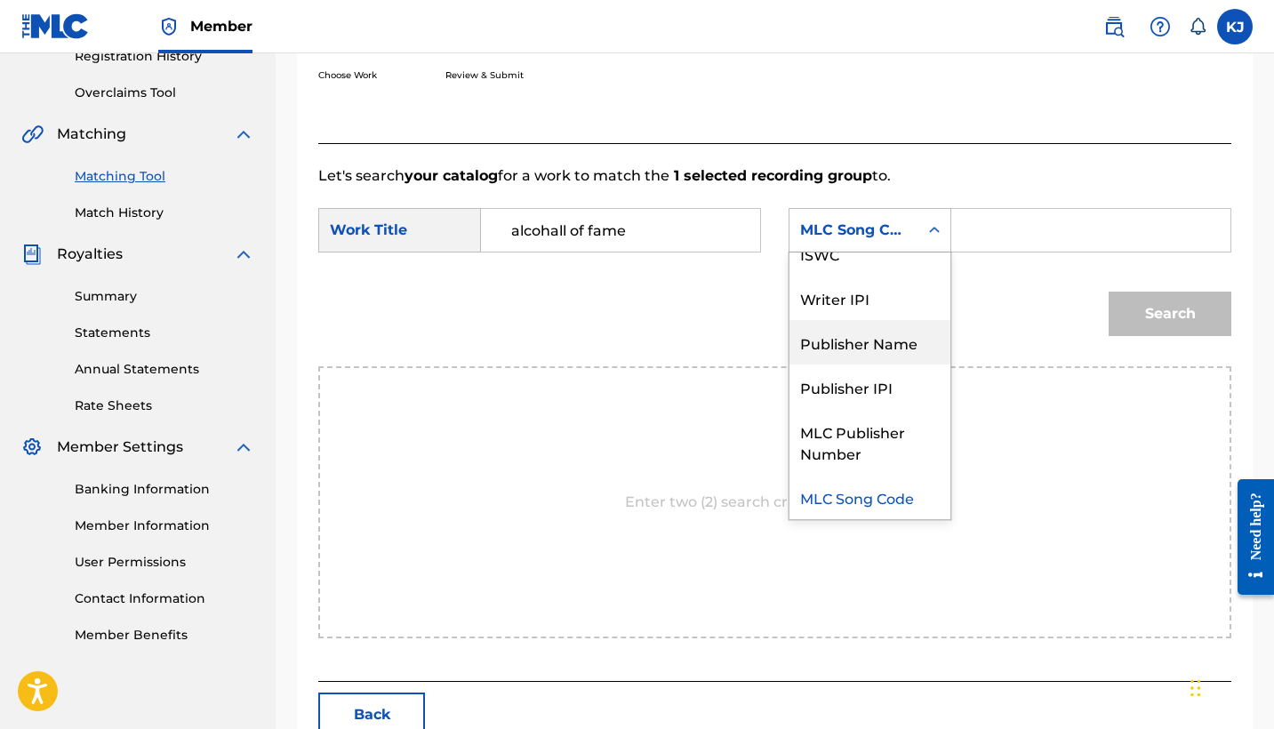
click at [912, 346] on div "Publisher Name" at bounding box center [870, 342] width 161 height 44
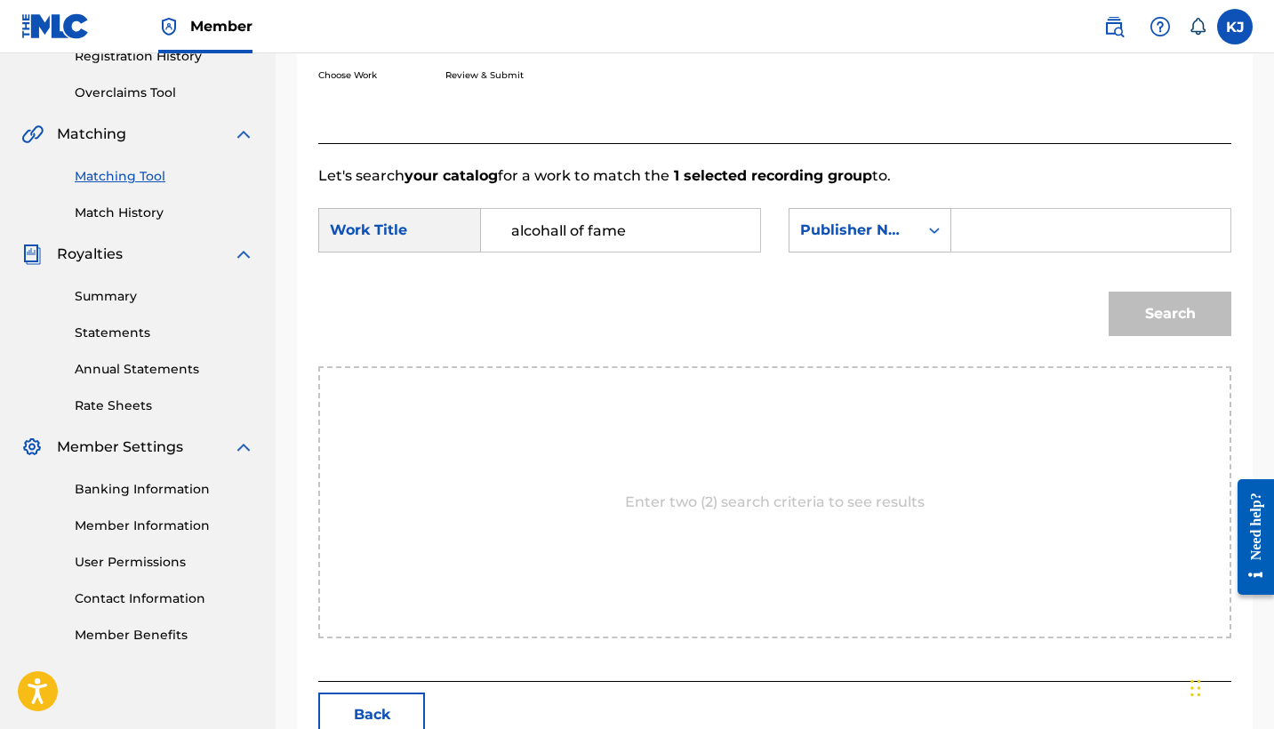
click at [998, 240] on input "Search Form" at bounding box center [1091, 230] width 249 height 43
type input "back 20"
click at [1170, 314] on button "Search" at bounding box center [1170, 314] width 123 height 44
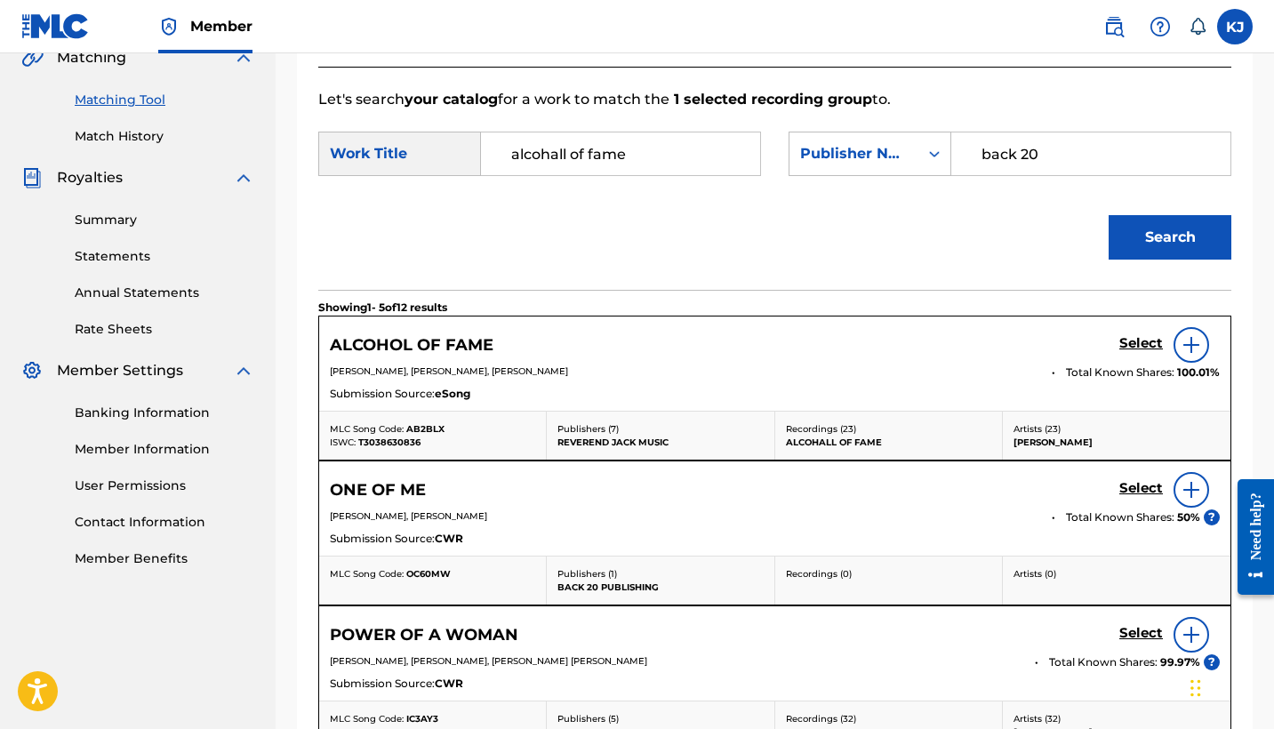
scroll to position [393, 0]
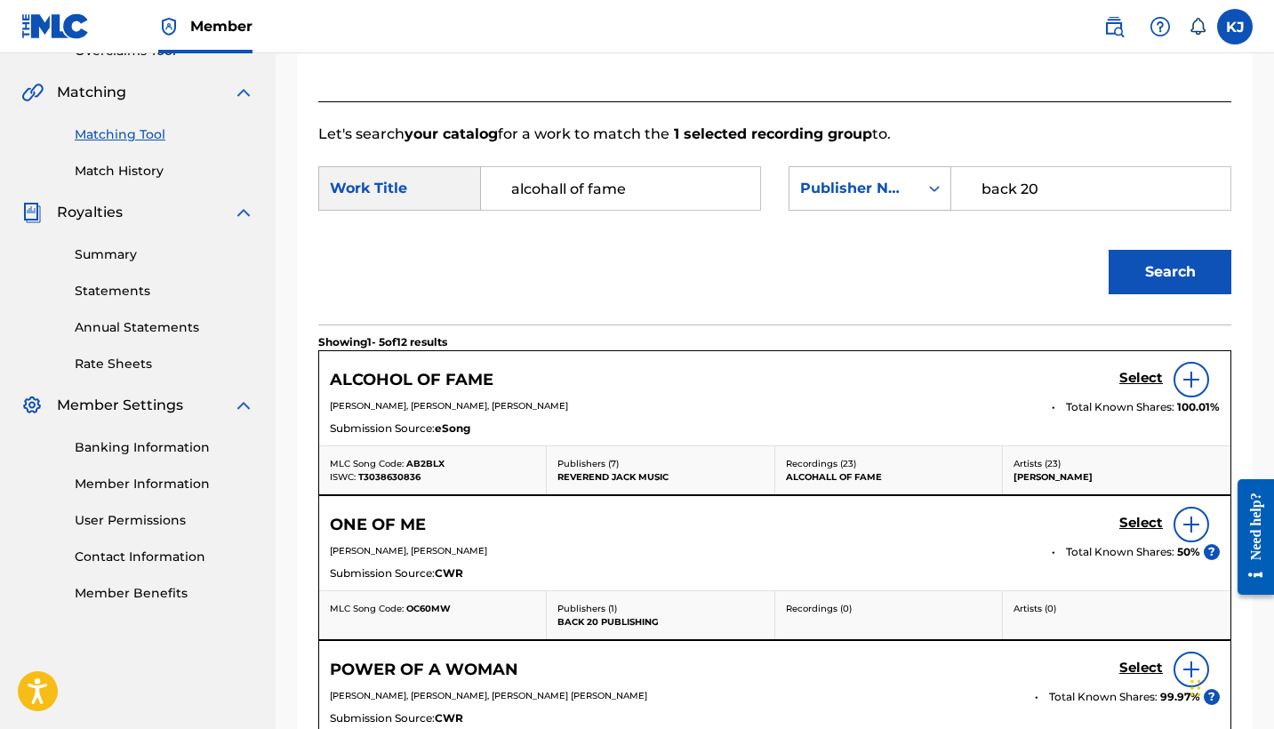
click at [1184, 381] on img at bounding box center [1191, 379] width 21 height 21
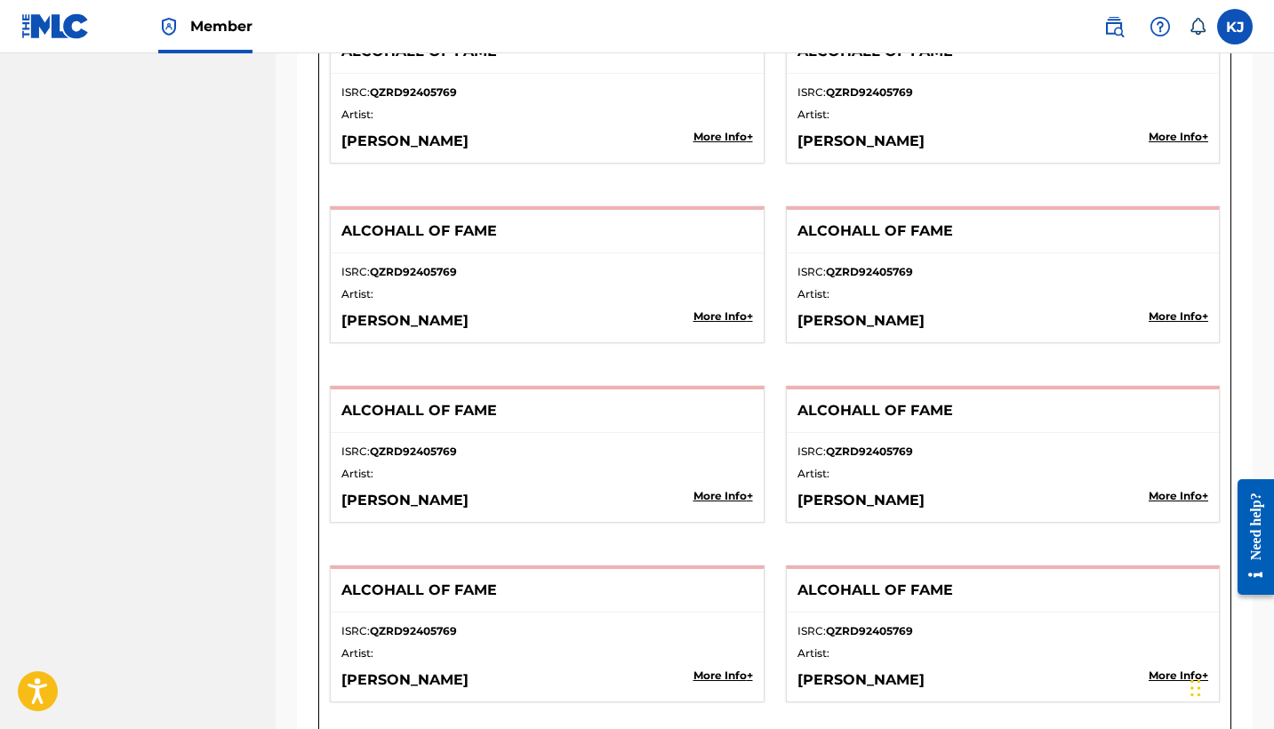
scroll to position [3743, 0]
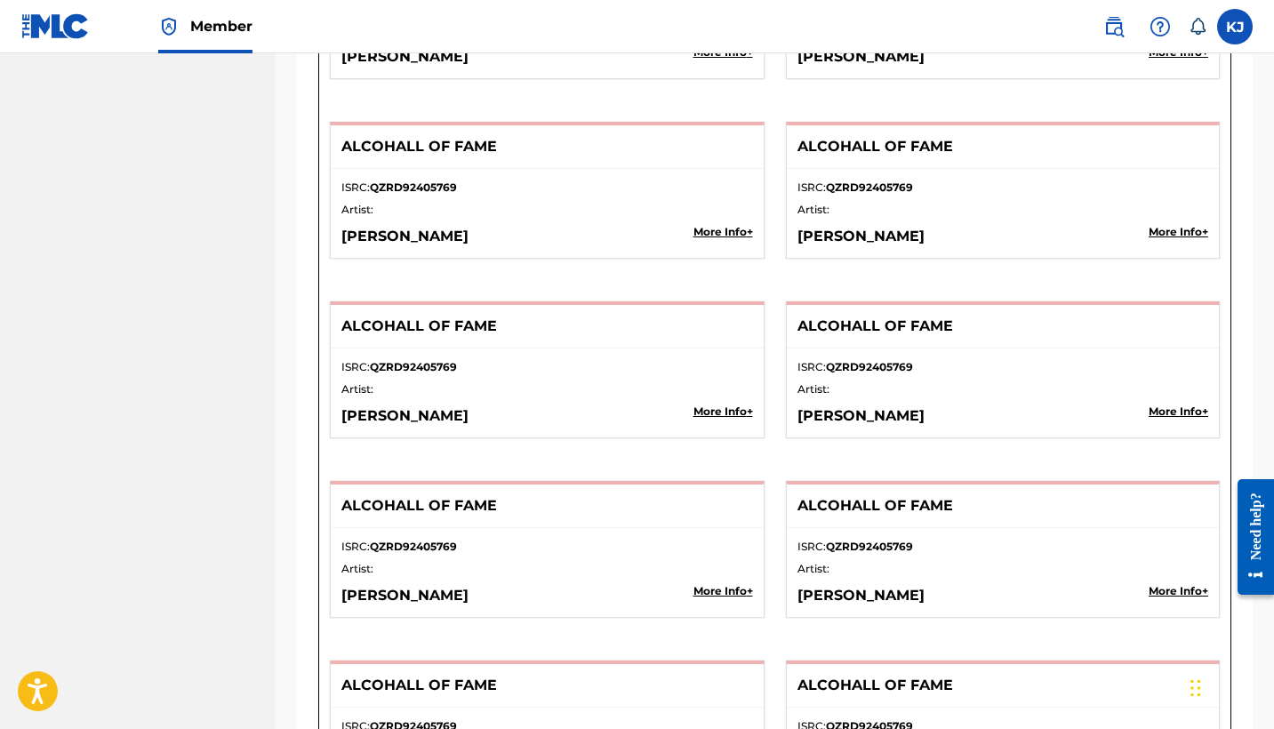
click at [711, 222] on div "ISRC: QZRD92405769 Artist: [PERSON_NAME] More Info +" at bounding box center [547, 213] width 433 height 89
click at [708, 230] on p "More Info +" at bounding box center [724, 232] width 60 height 16
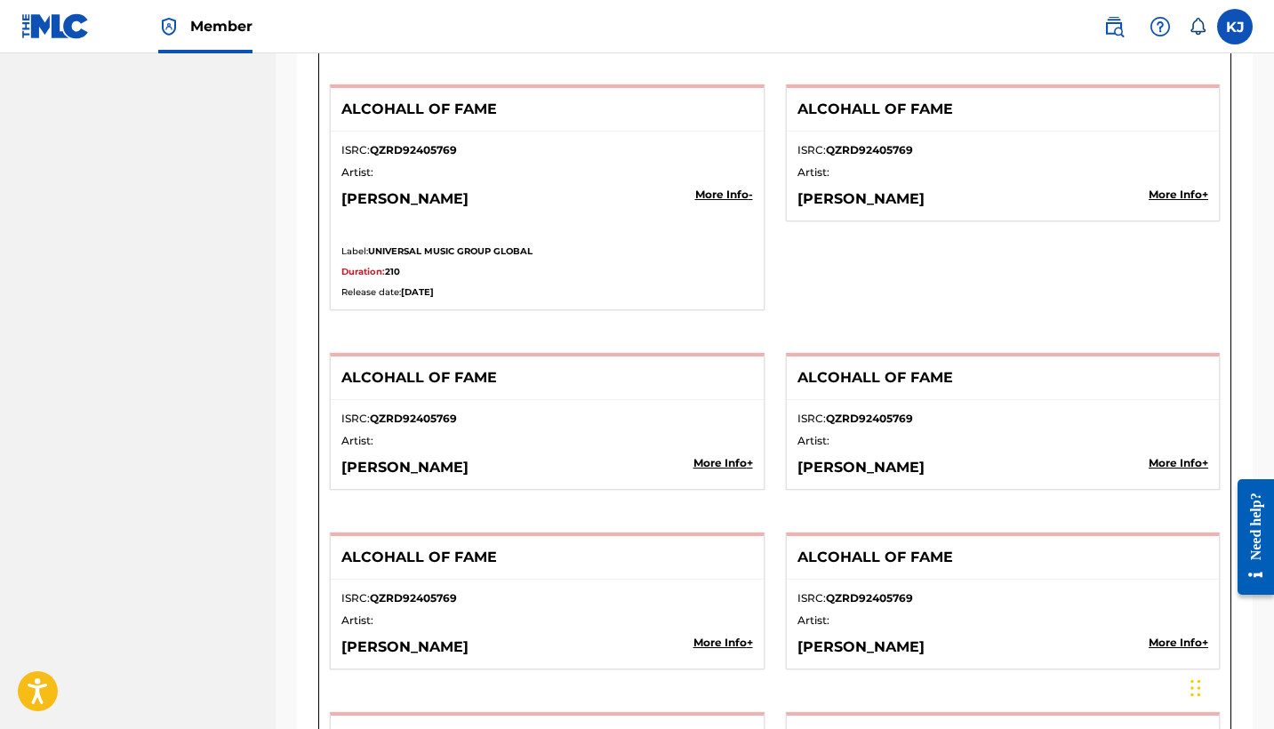
scroll to position [3784, 0]
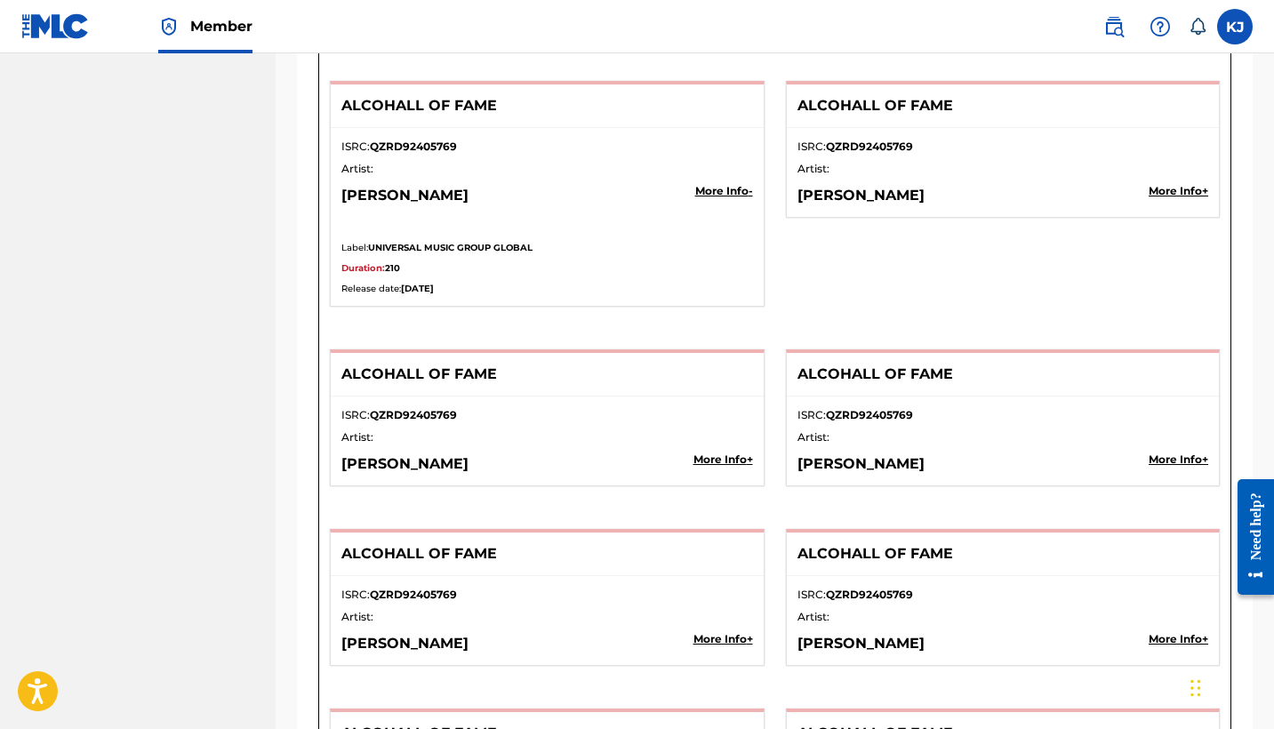
click at [1193, 185] on p "More Info +" at bounding box center [1179, 191] width 60 height 16
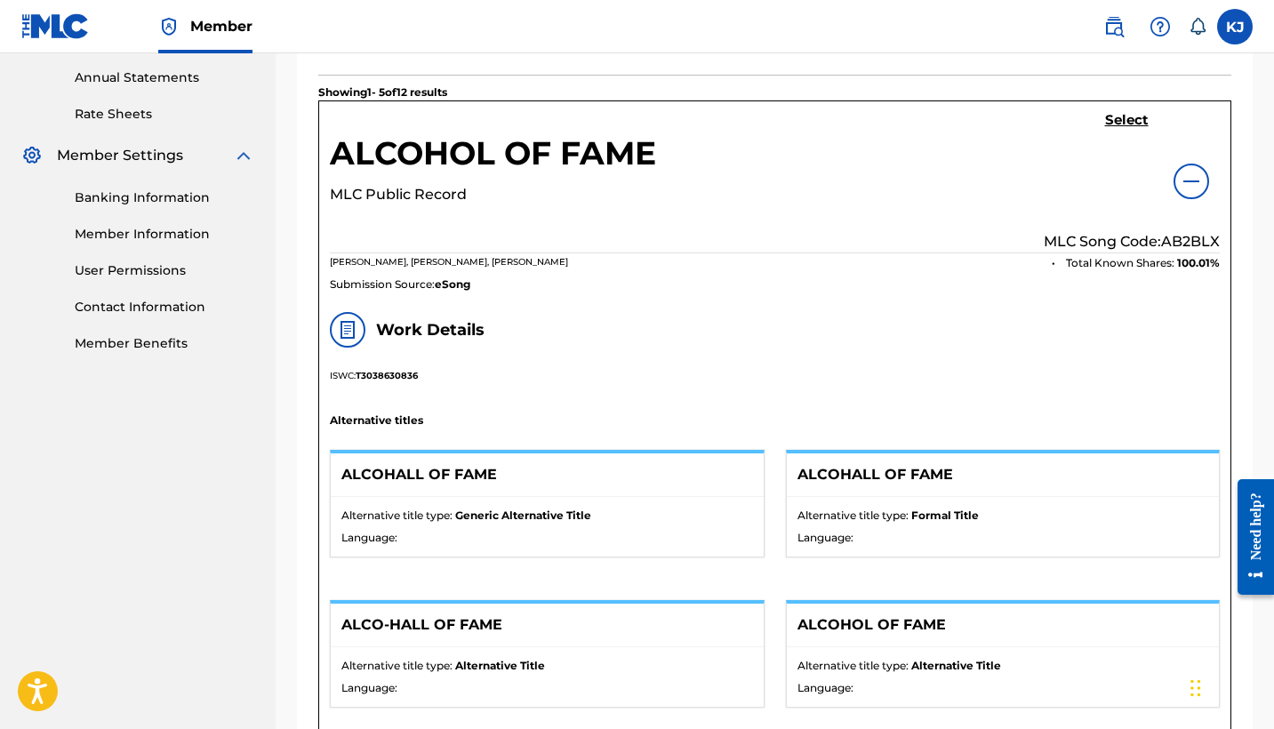
scroll to position [670, 0]
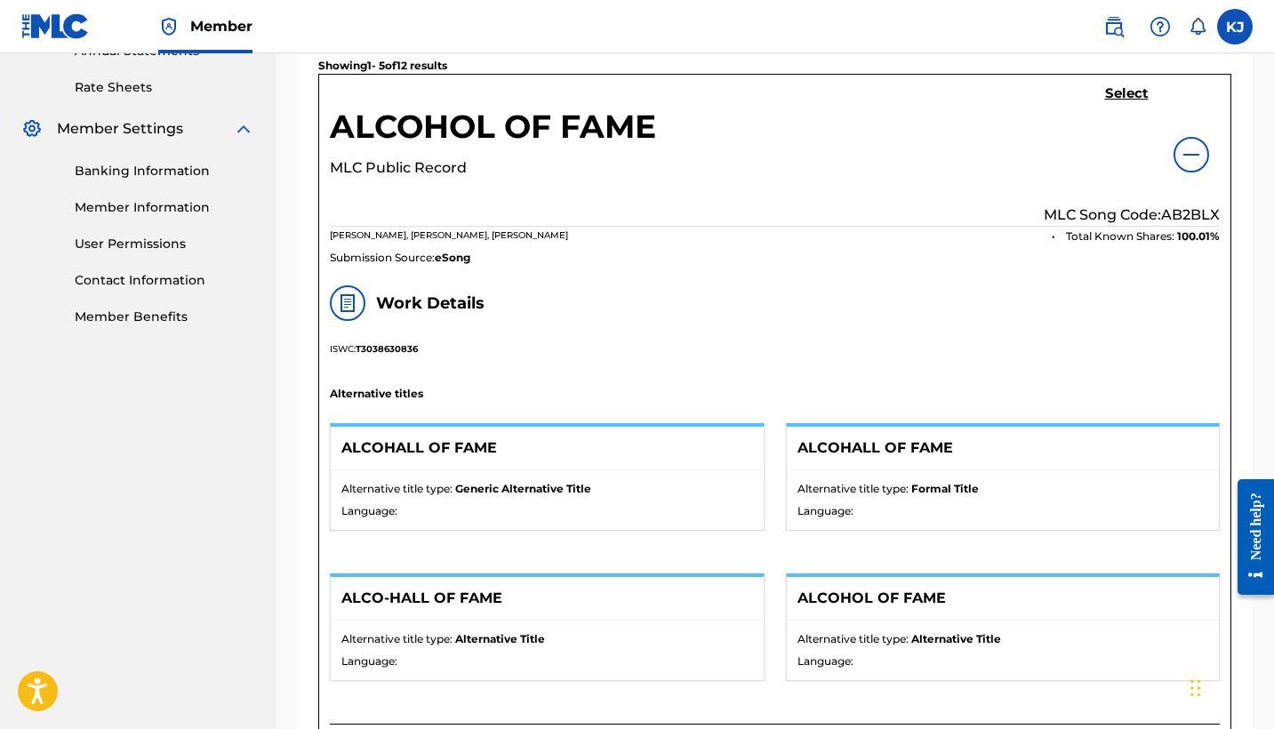
click at [1185, 168] on div at bounding box center [1192, 155] width 36 height 36
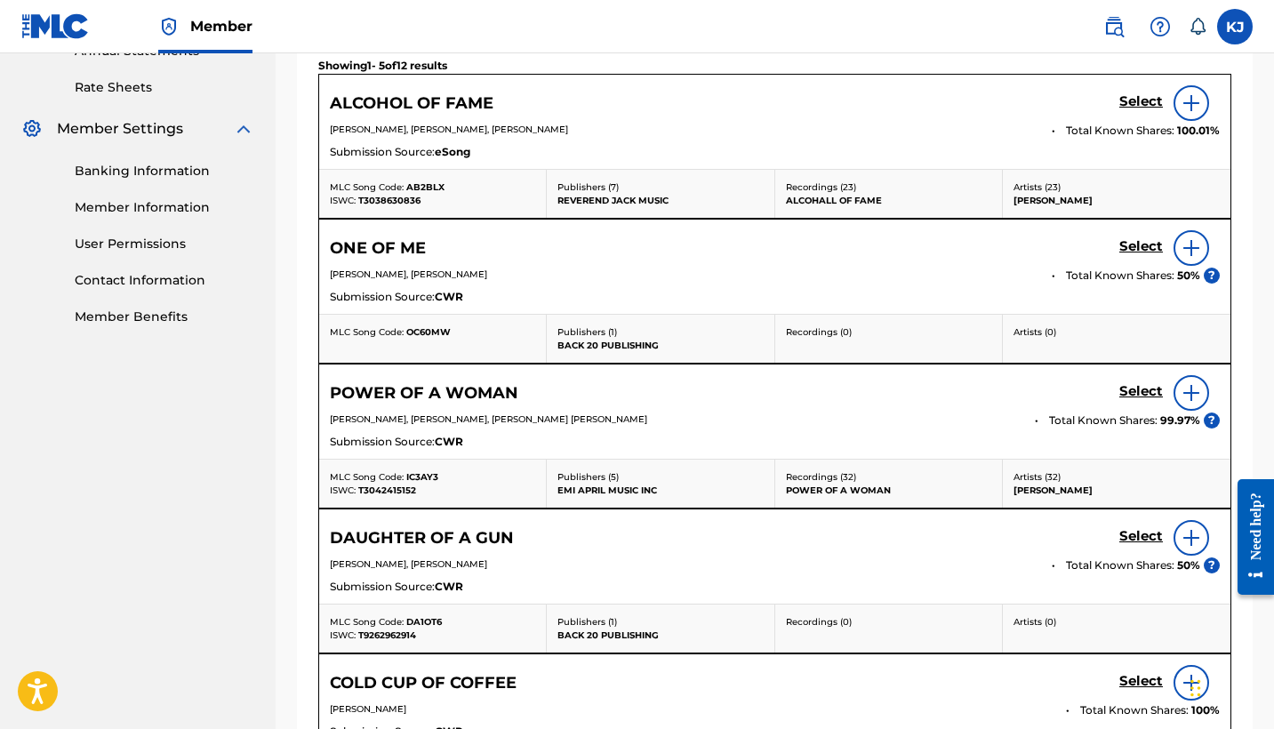
click at [1189, 92] on div at bounding box center [1192, 103] width 36 height 36
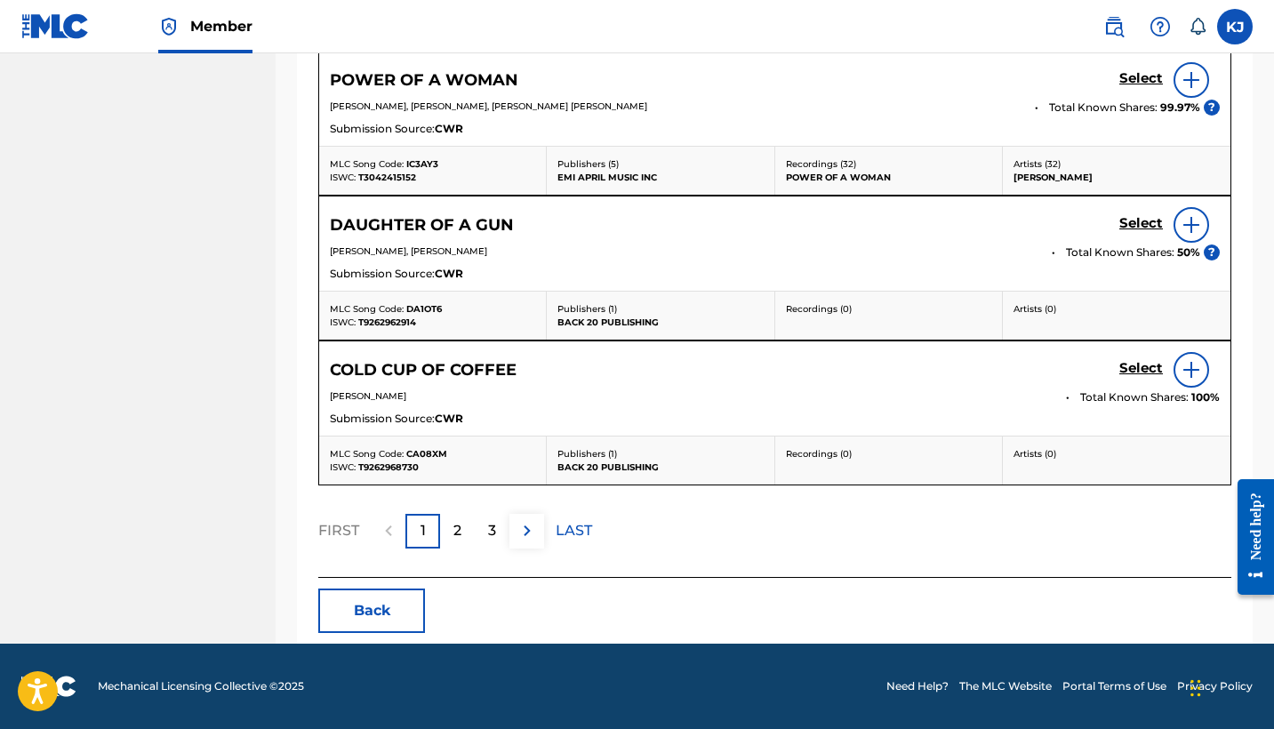
scroll to position [4688, 0]
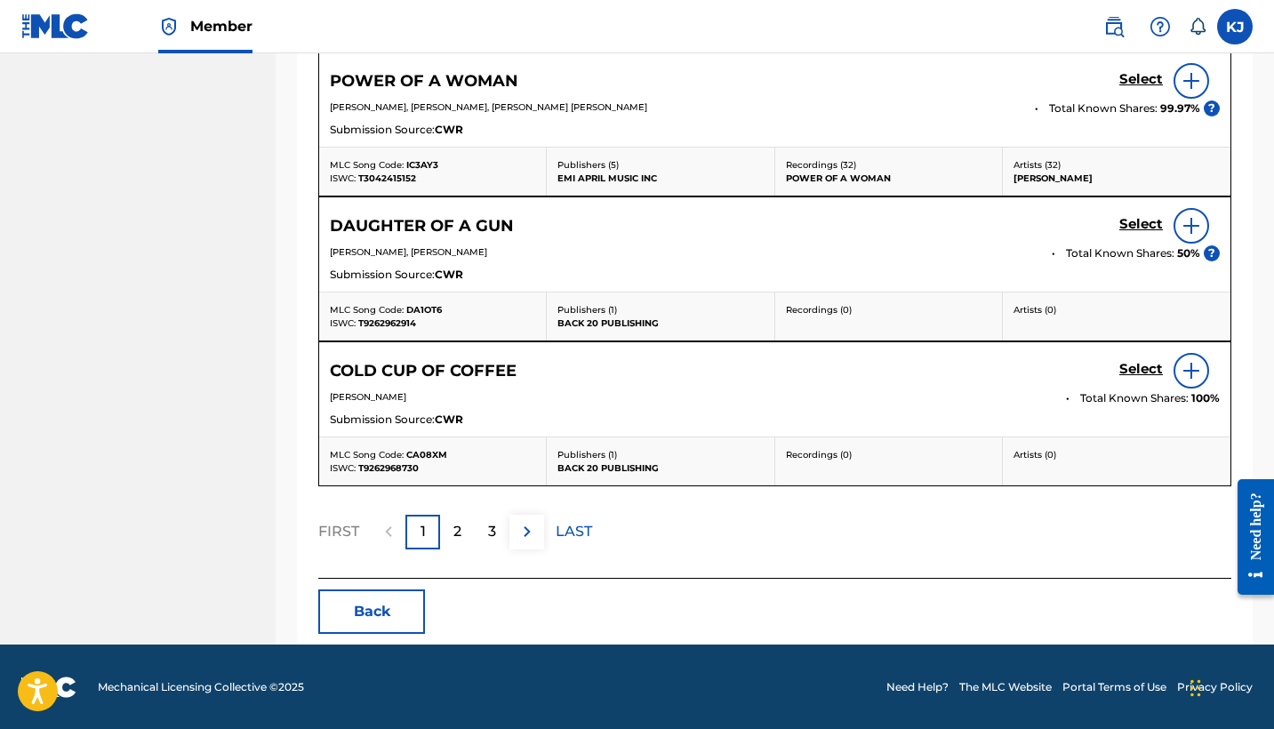
click at [463, 532] on div "2" at bounding box center [457, 532] width 35 height 35
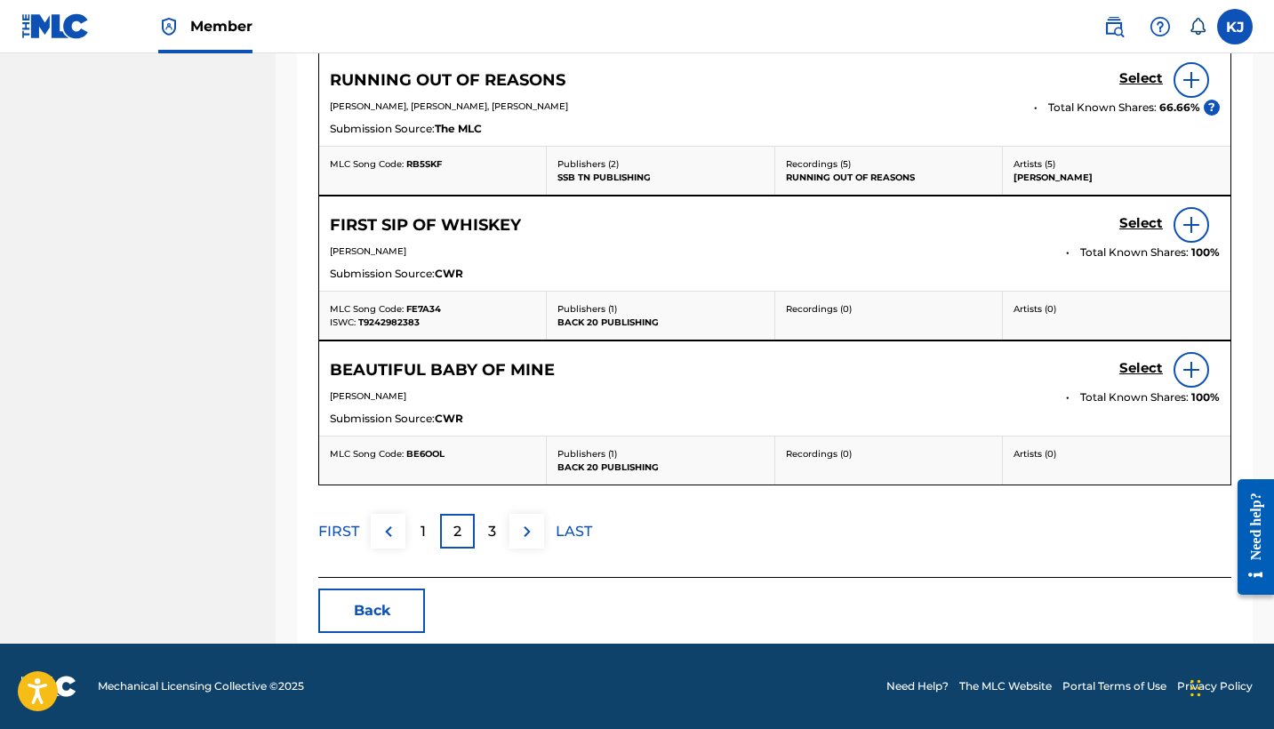
click at [493, 528] on p "3" at bounding box center [492, 531] width 8 height 21
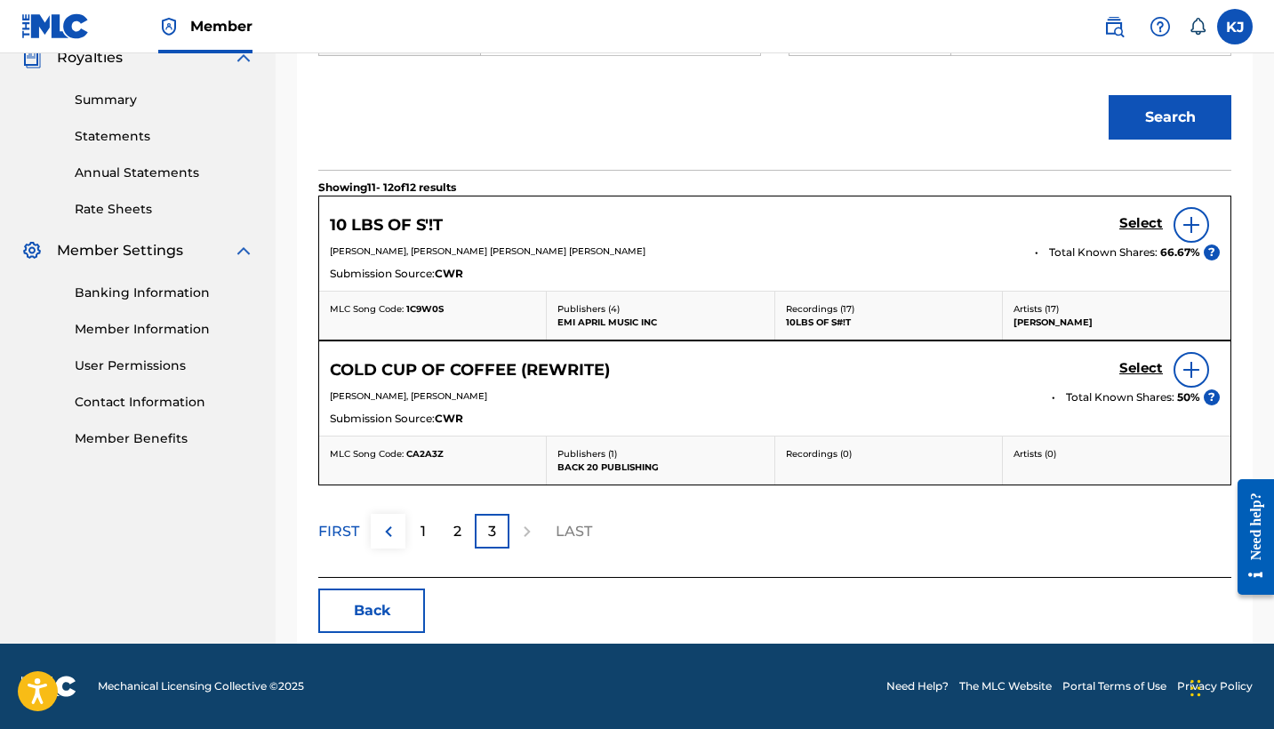
click at [423, 534] on p "1" at bounding box center [423, 531] width 5 height 21
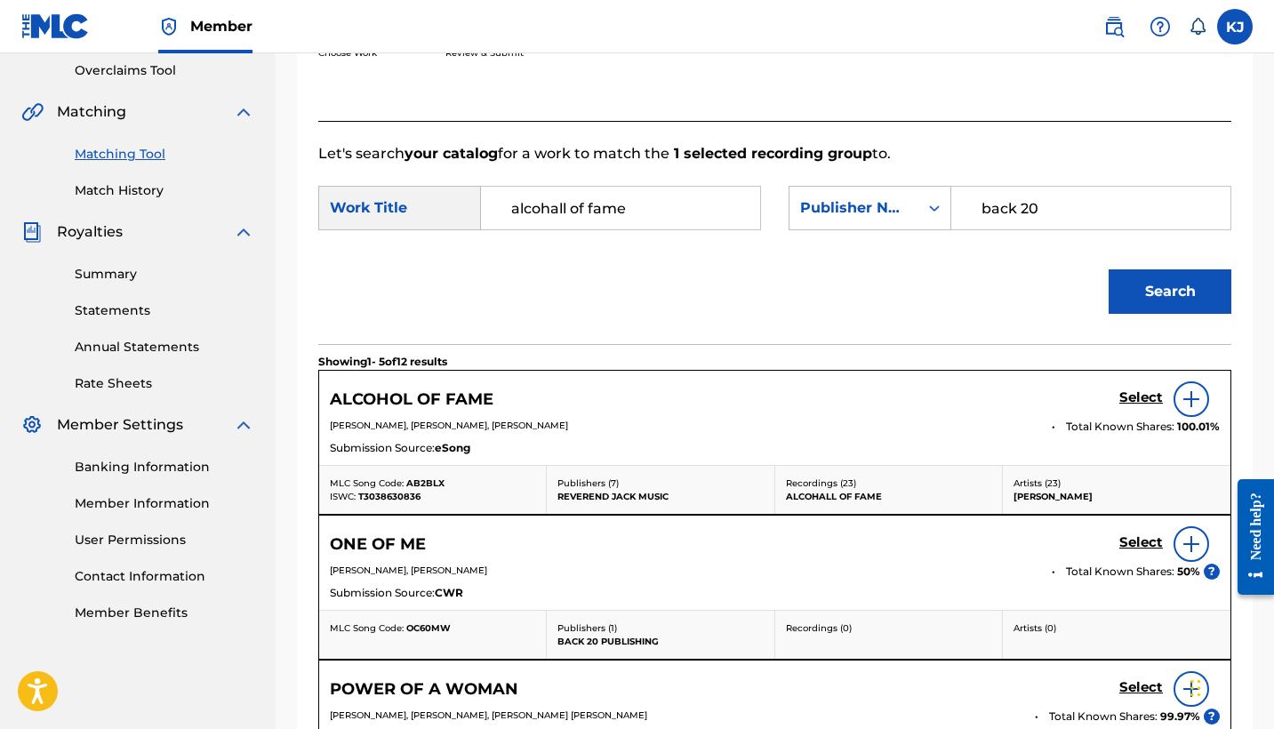
click at [1199, 398] on img at bounding box center [1191, 399] width 21 height 21
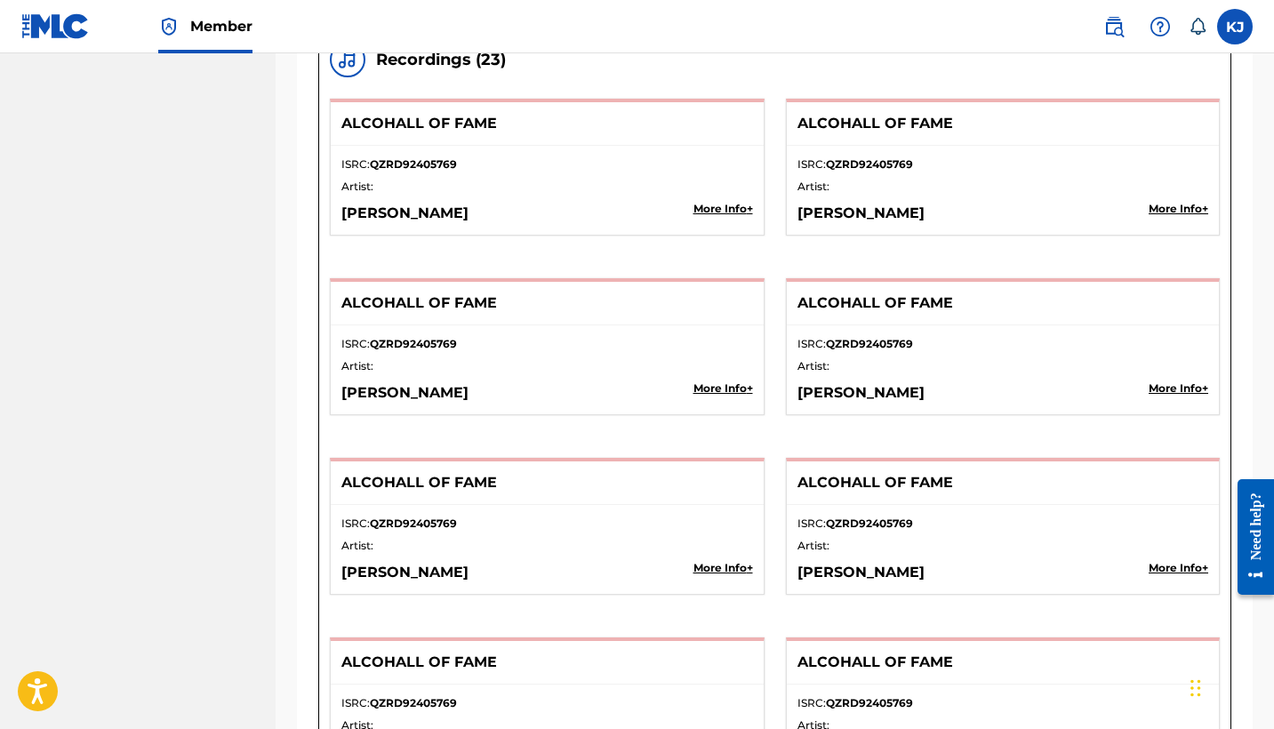
scroll to position [3589, 0]
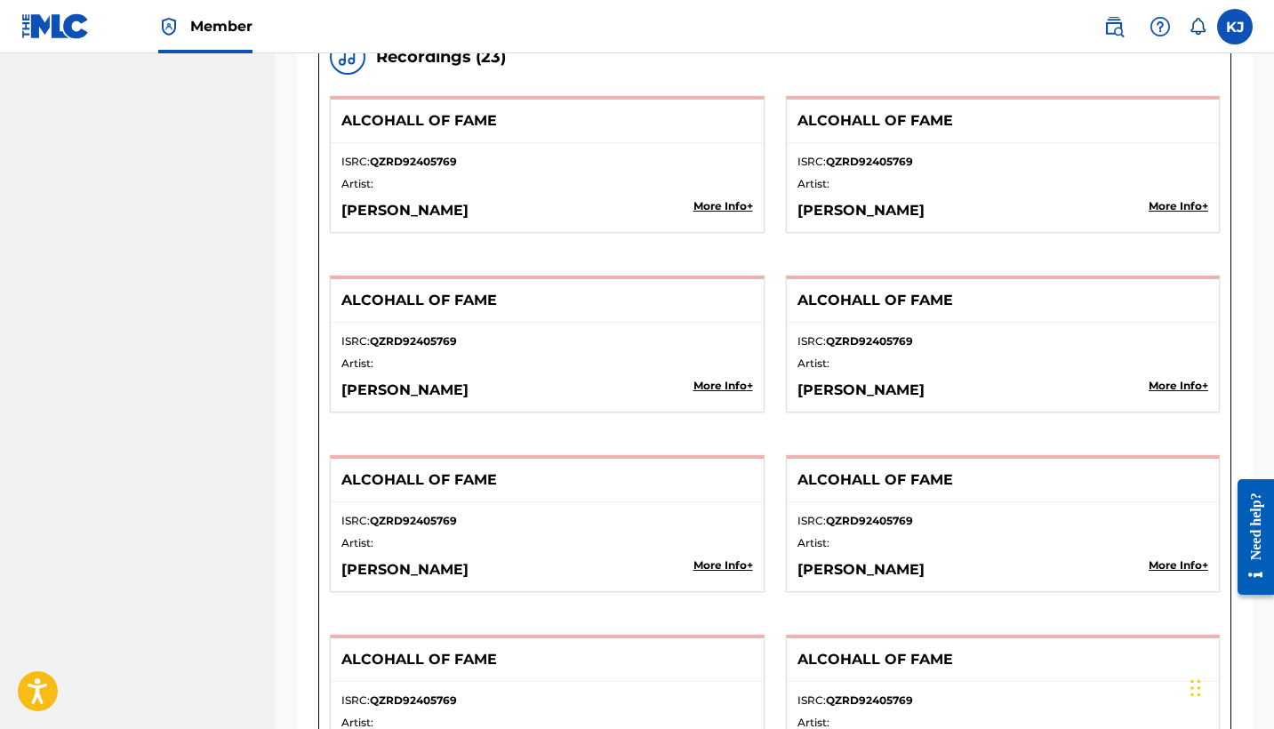
click at [434, 181] on p "Artist:" at bounding box center [547, 184] width 412 height 16
click at [701, 208] on p "More Info +" at bounding box center [724, 206] width 60 height 16
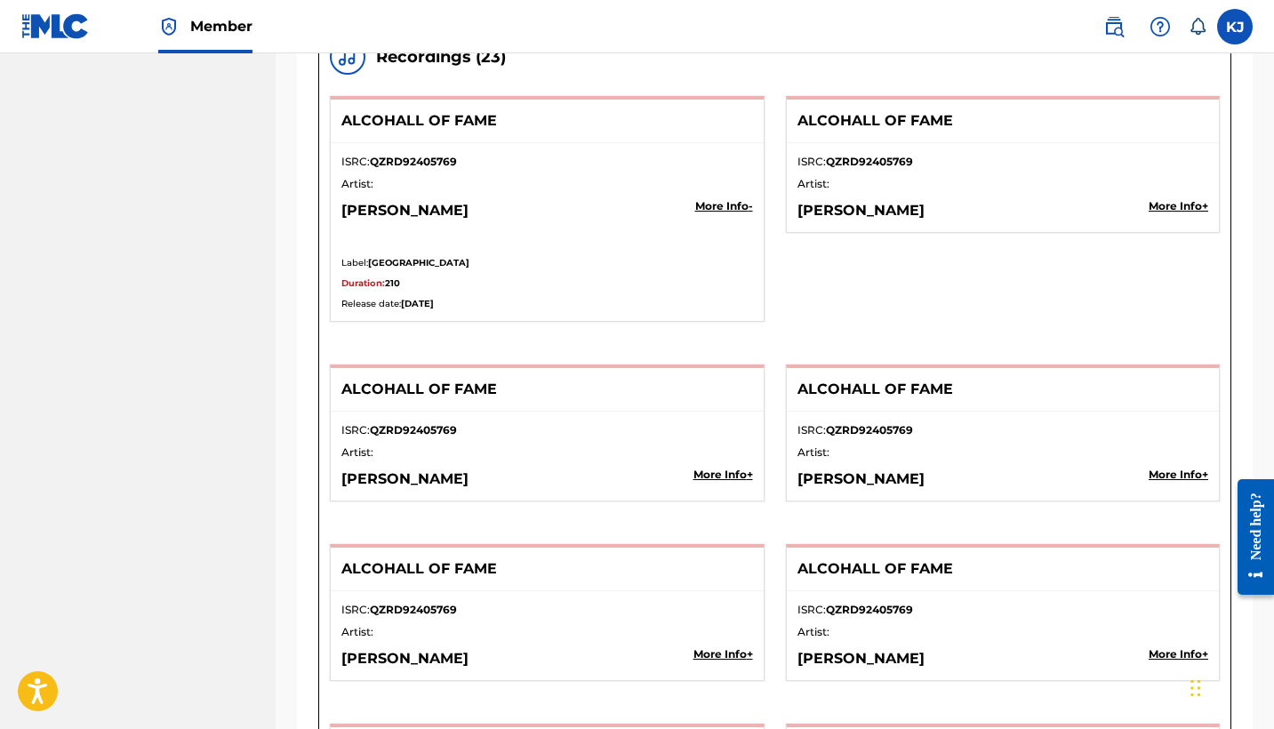
click at [1167, 206] on p "More Info +" at bounding box center [1179, 206] width 60 height 16
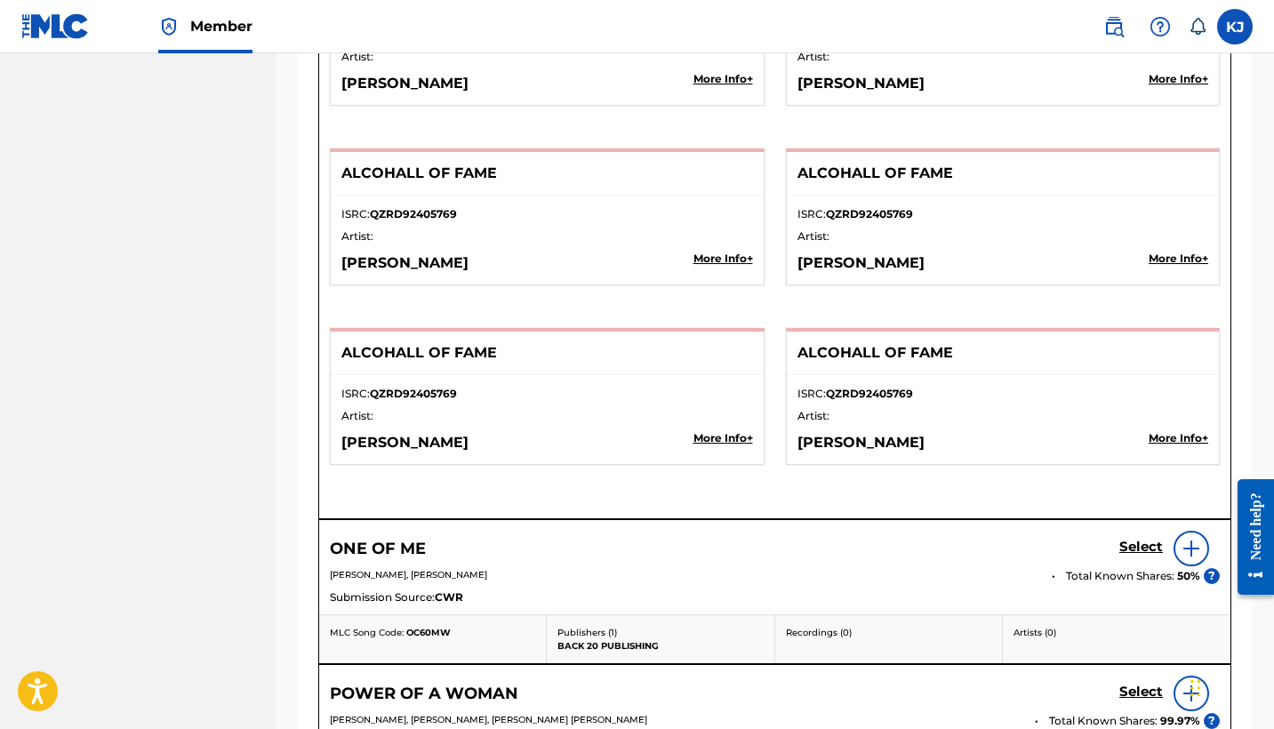
scroll to position [4167, 0]
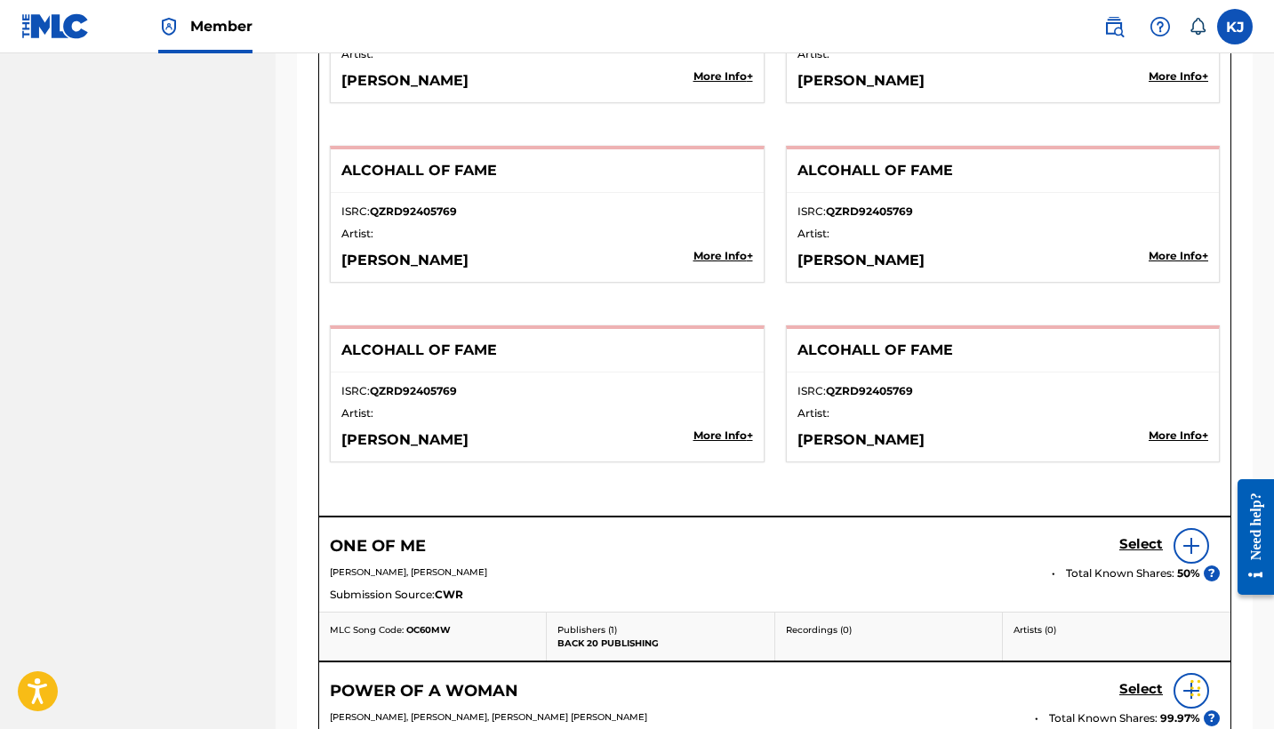
click at [1252, 508] on div "Need help?" at bounding box center [1256, 526] width 24 height 68
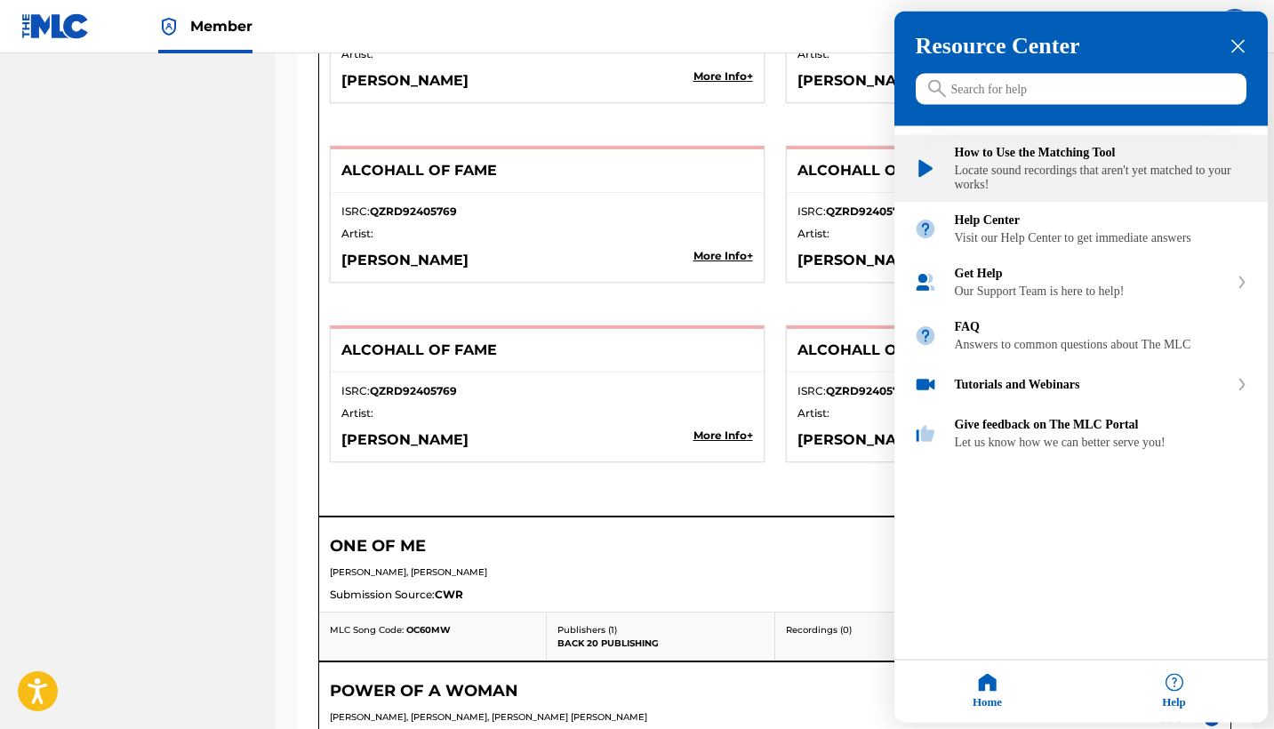
click at [1079, 158] on div "How to Use the Matching Tool" at bounding box center [1101, 153] width 293 height 14
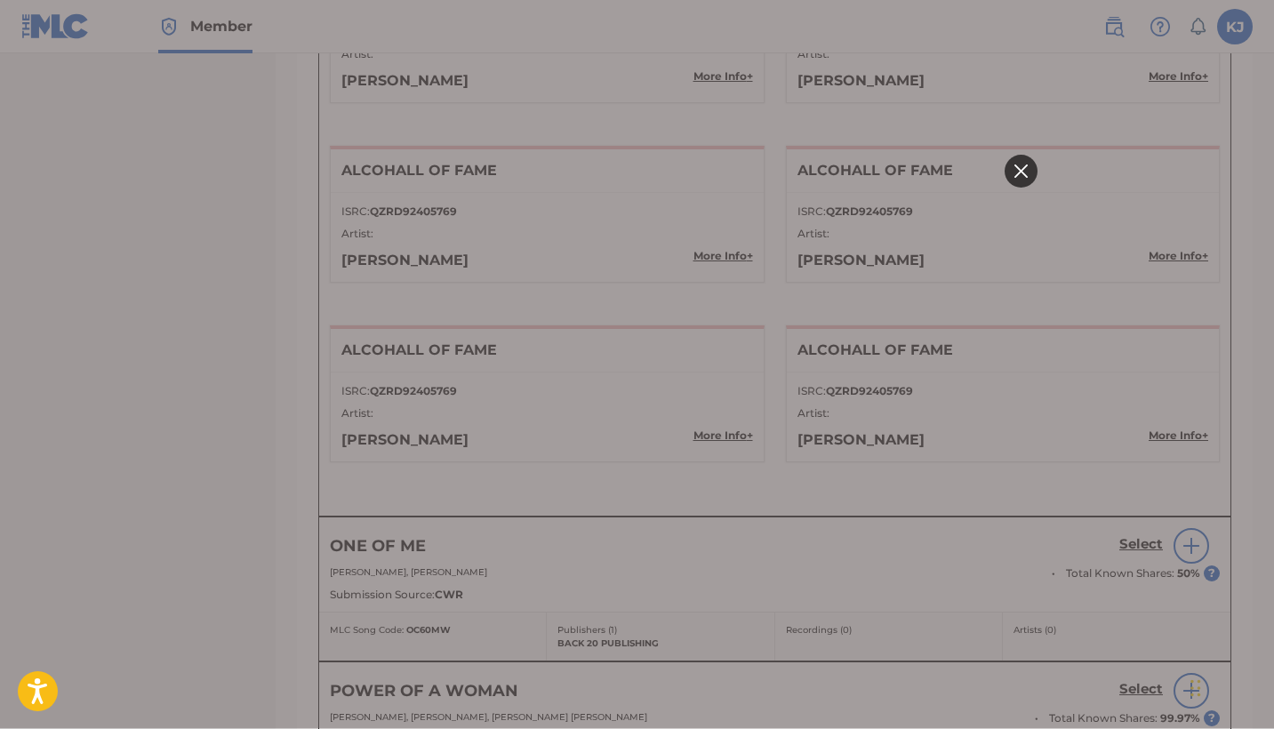
scroll to position [0, 0]
click at [1015, 173] on icon at bounding box center [1020, 171] width 13 height 13
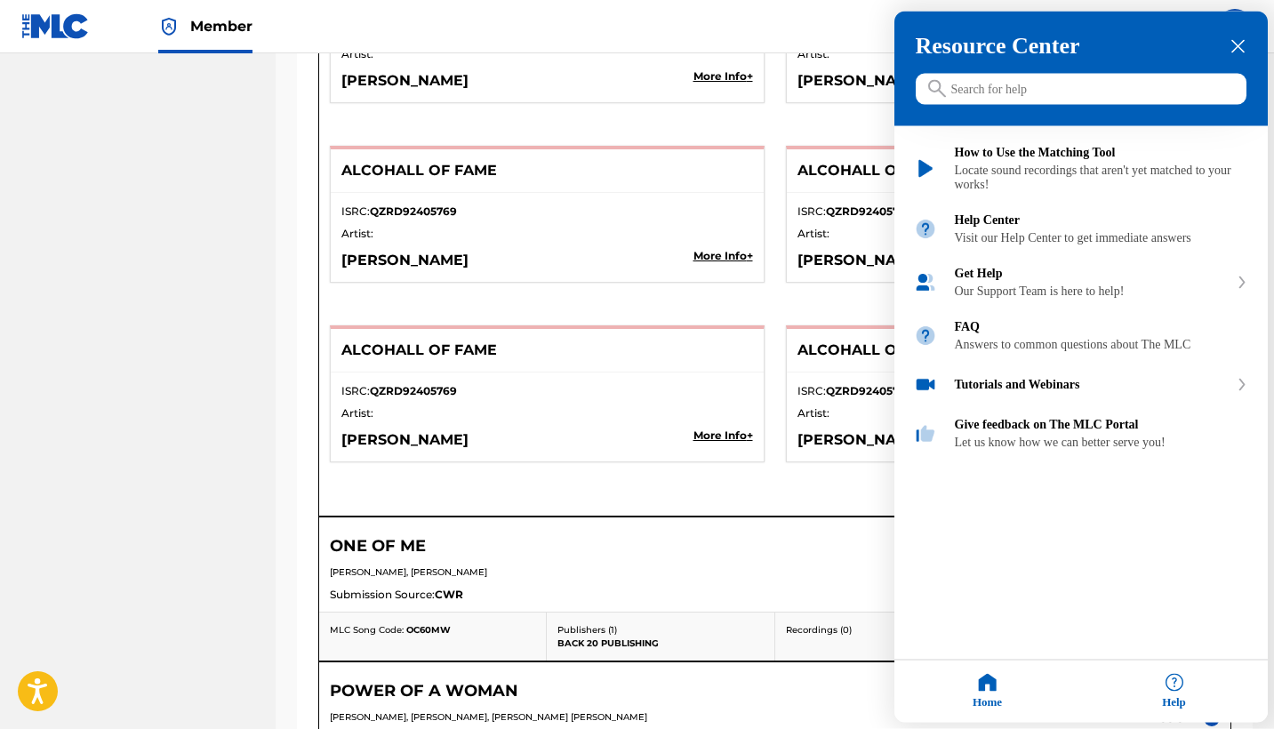
click at [1233, 47] on icon "close resource center" at bounding box center [1238, 46] width 13 height 13
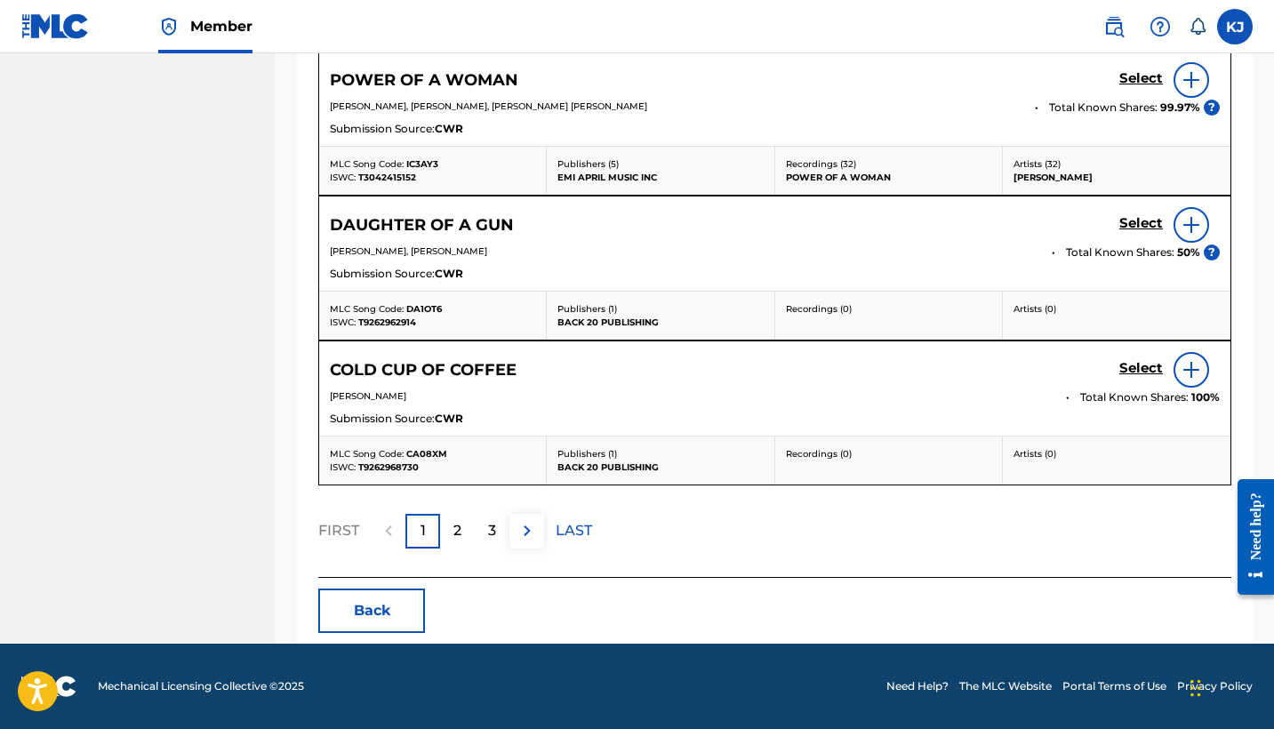
scroll to position [4777, 0]
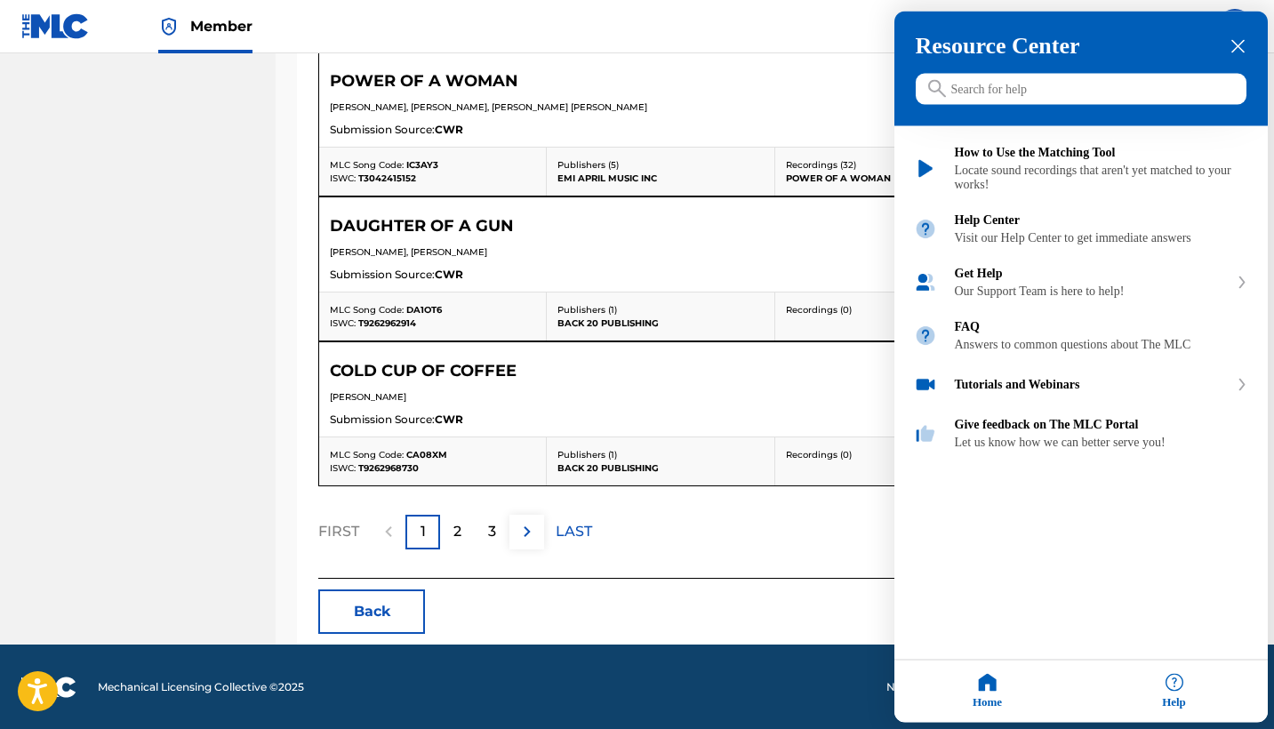
click at [580, 532] on div at bounding box center [637, 364] width 1274 height 729
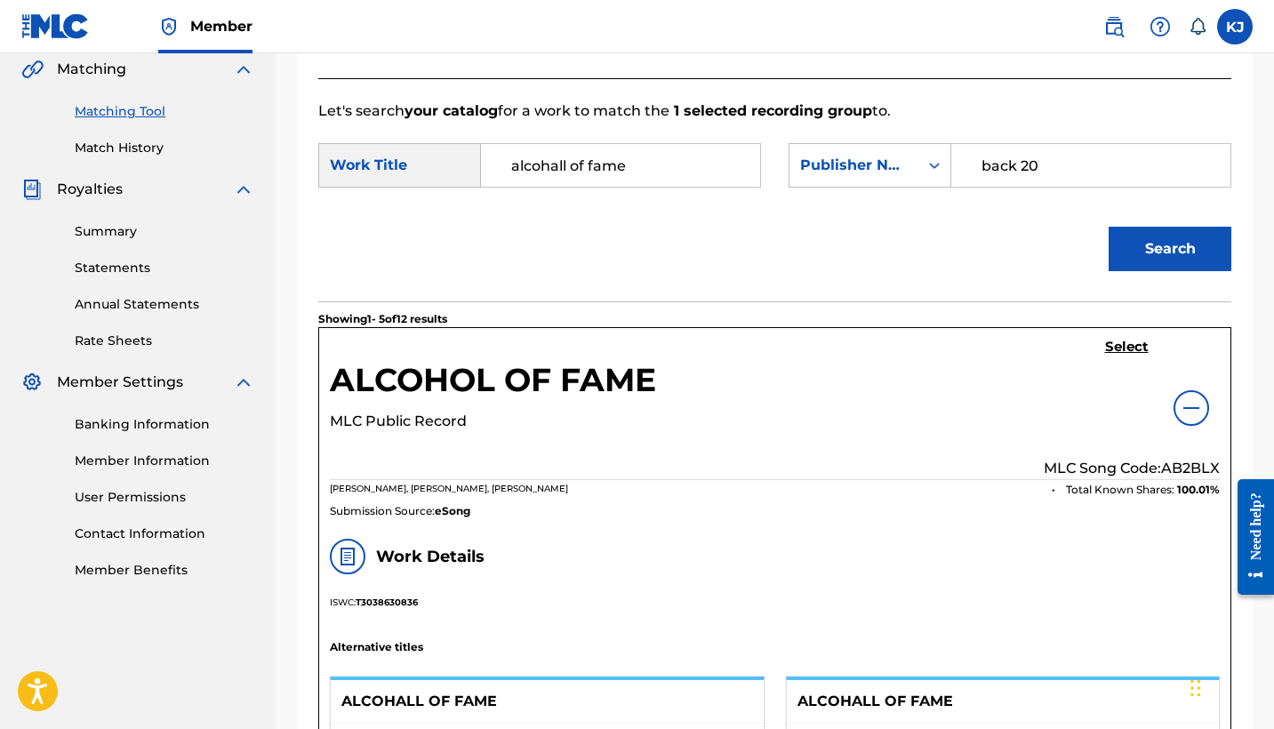
scroll to position [418, 0]
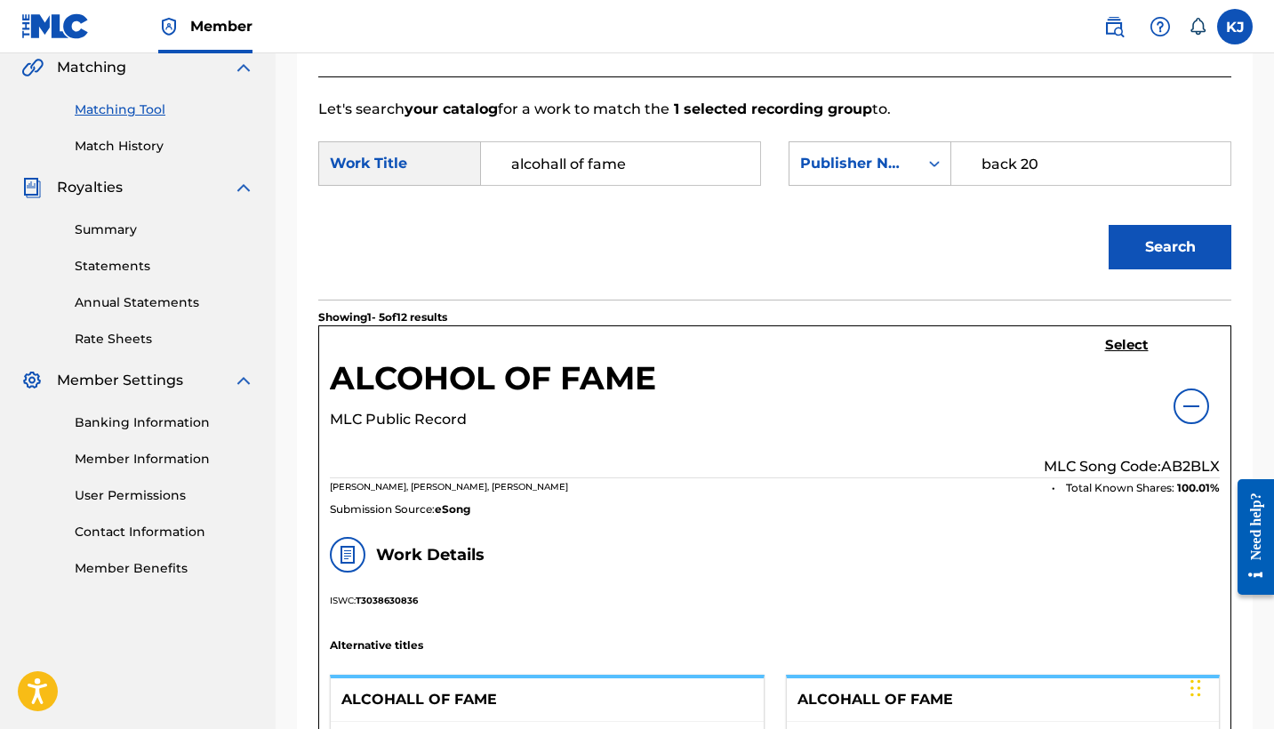
drag, startPoint x: 1064, startPoint y: 158, endPoint x: 953, endPoint y: 162, distance: 111.2
click at [954, 163] on div "back 20" at bounding box center [1092, 163] width 280 height 44
click at [984, 164] on input "Search Form" at bounding box center [1091, 163] width 249 height 43
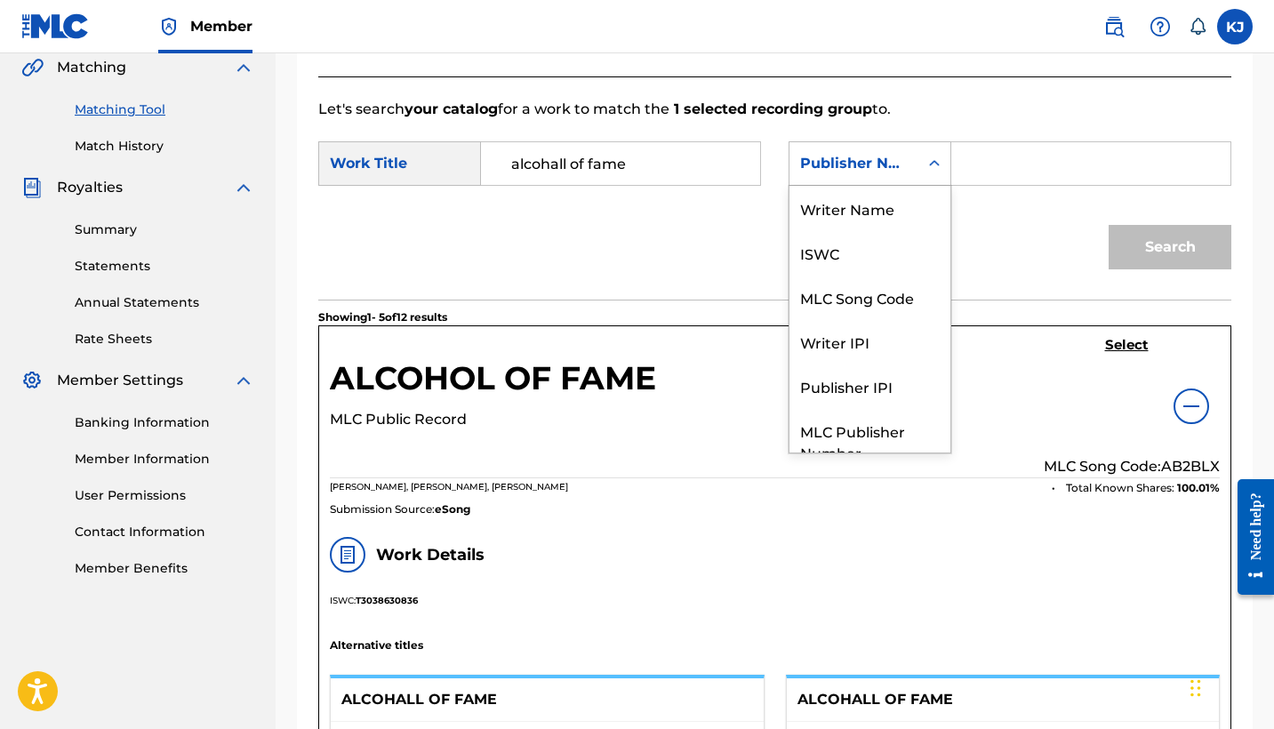
click at [936, 160] on icon "Search Form" at bounding box center [935, 164] width 18 height 18
click at [878, 205] on div "Writer Name" at bounding box center [870, 208] width 161 height 44
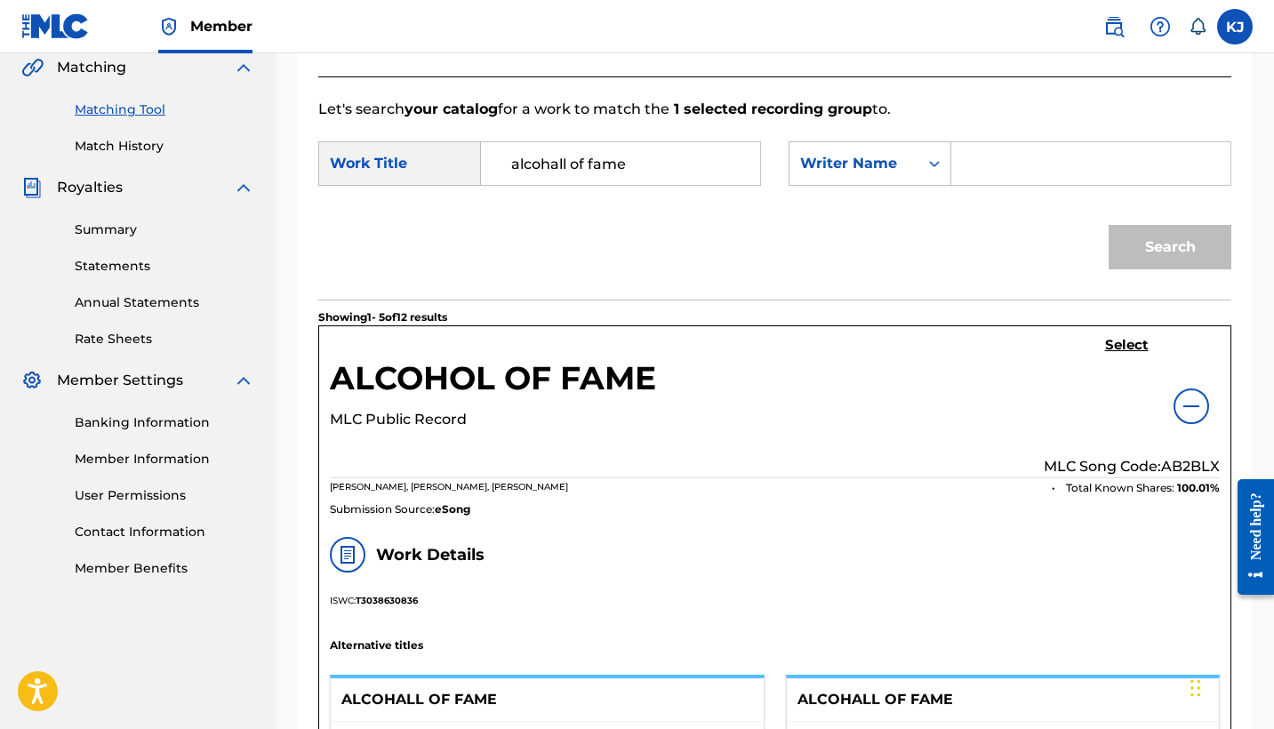
click at [991, 165] on input "Search Form" at bounding box center [1091, 163] width 249 height 43
type input "[PERSON_NAME]"
click at [1153, 254] on button "Search" at bounding box center [1170, 247] width 123 height 44
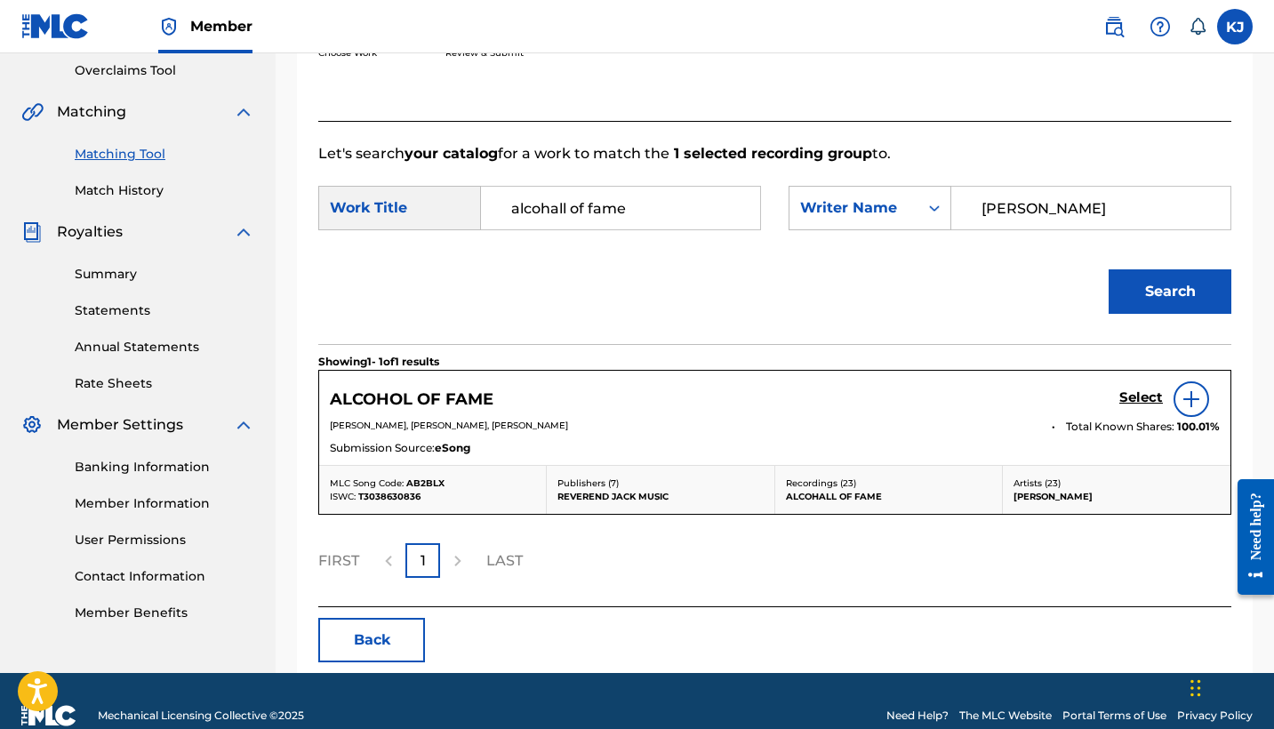
click at [1157, 286] on button "Search" at bounding box center [1170, 291] width 123 height 44
click at [1199, 398] on img at bounding box center [1191, 399] width 21 height 21
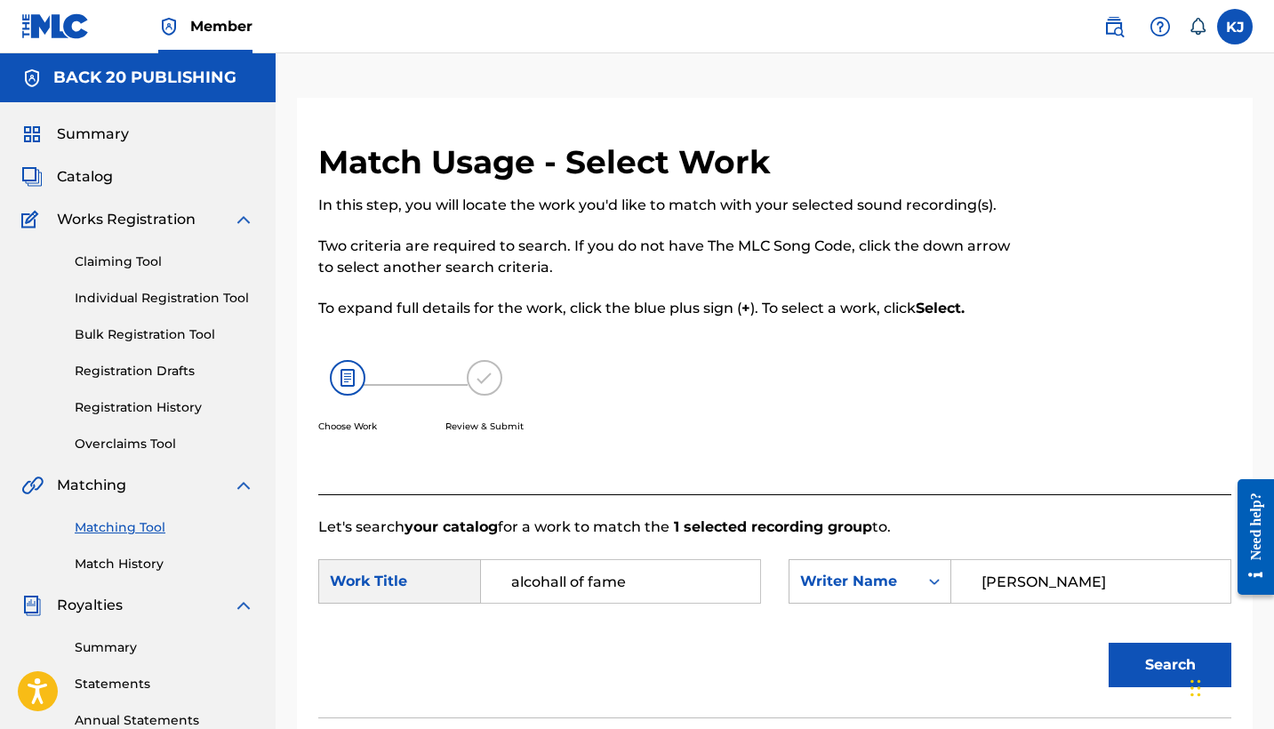
scroll to position [0, 0]
click at [104, 177] on span "Catalog" at bounding box center [85, 176] width 56 height 21
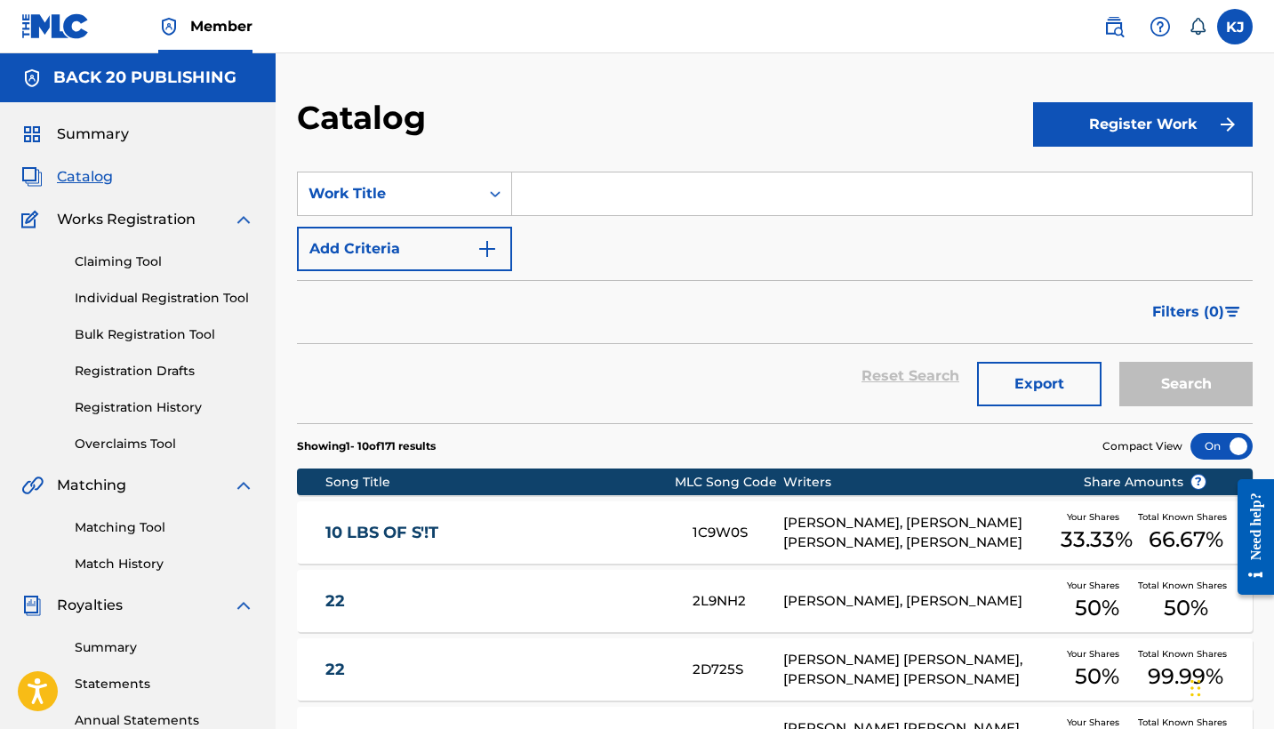
click at [436, 444] on p "Showing 1 - 10 of 171 results" at bounding box center [366, 446] width 139 height 16
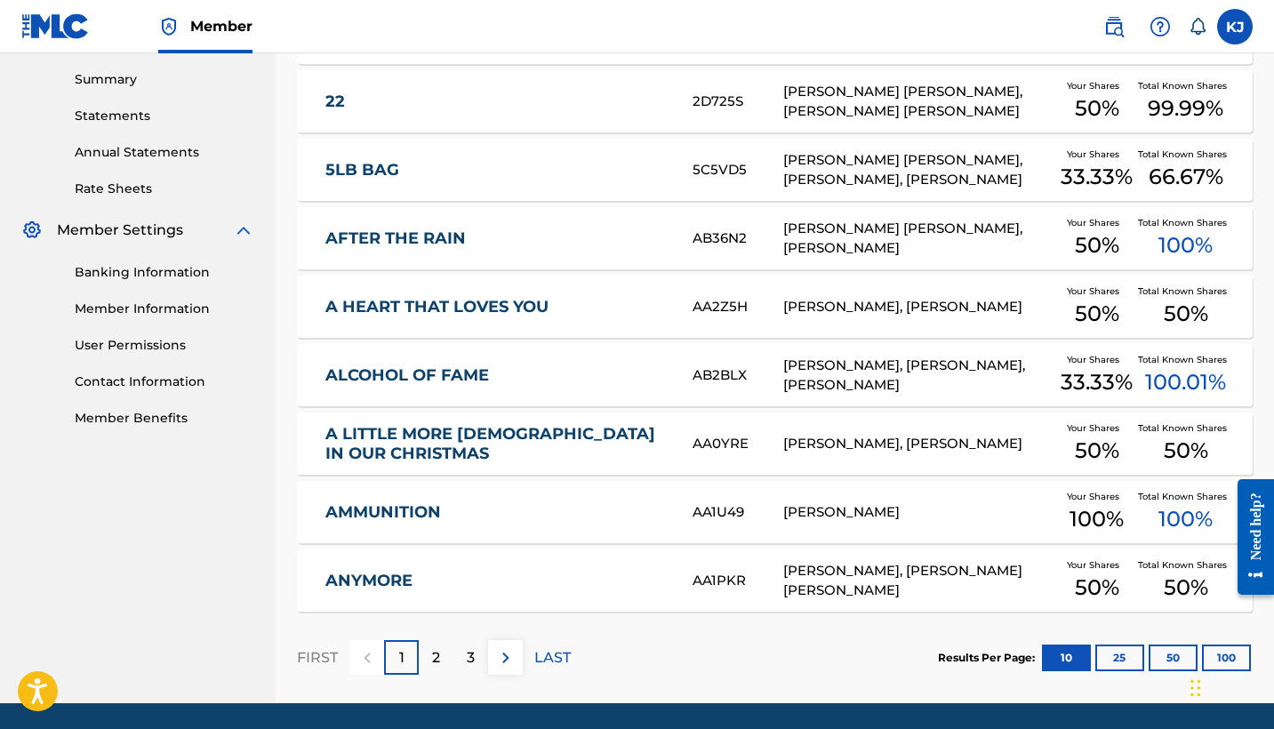
scroll to position [628, 0]
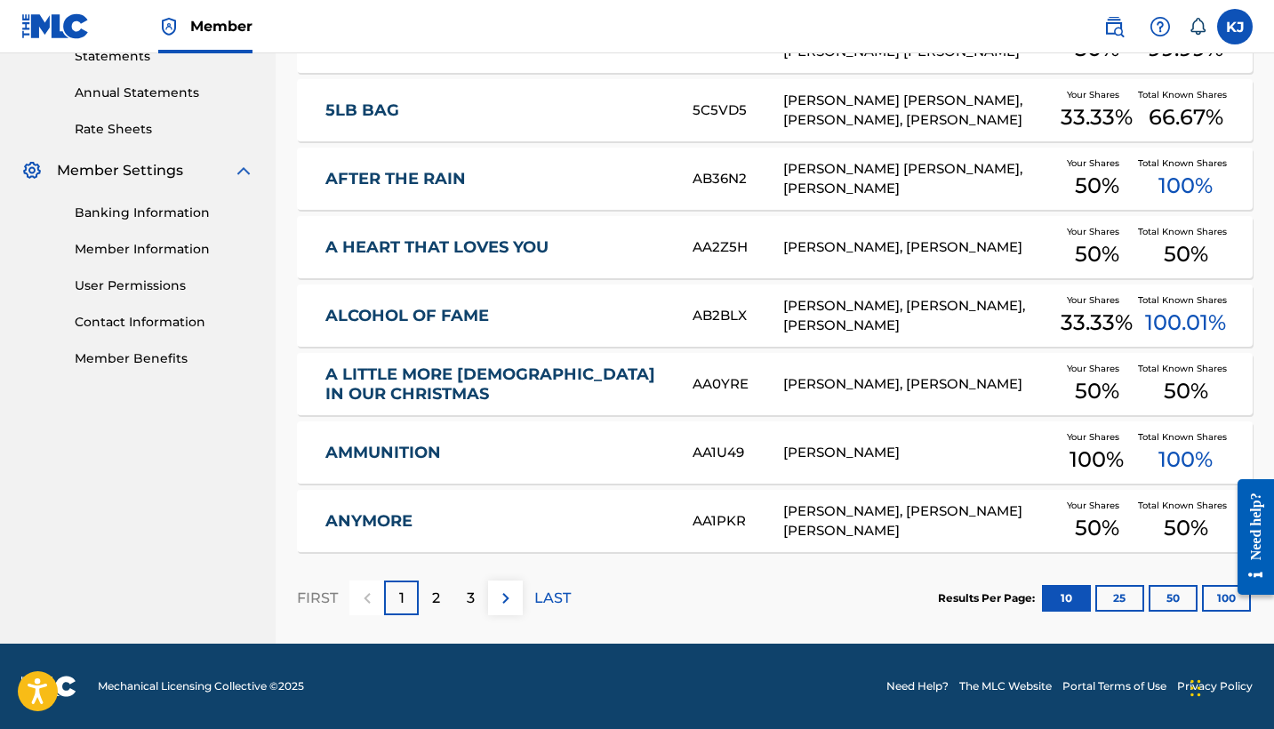
click at [444, 596] on div "2" at bounding box center [436, 598] width 35 height 35
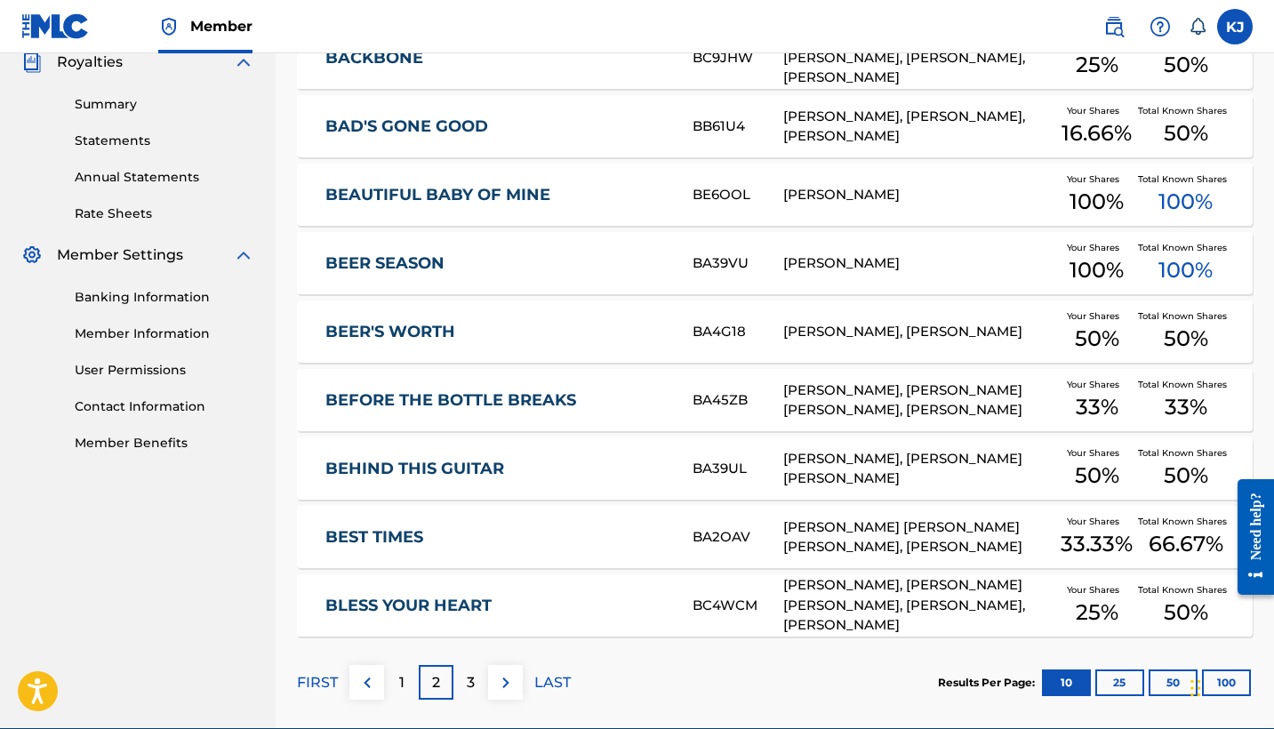
scroll to position [599, 0]
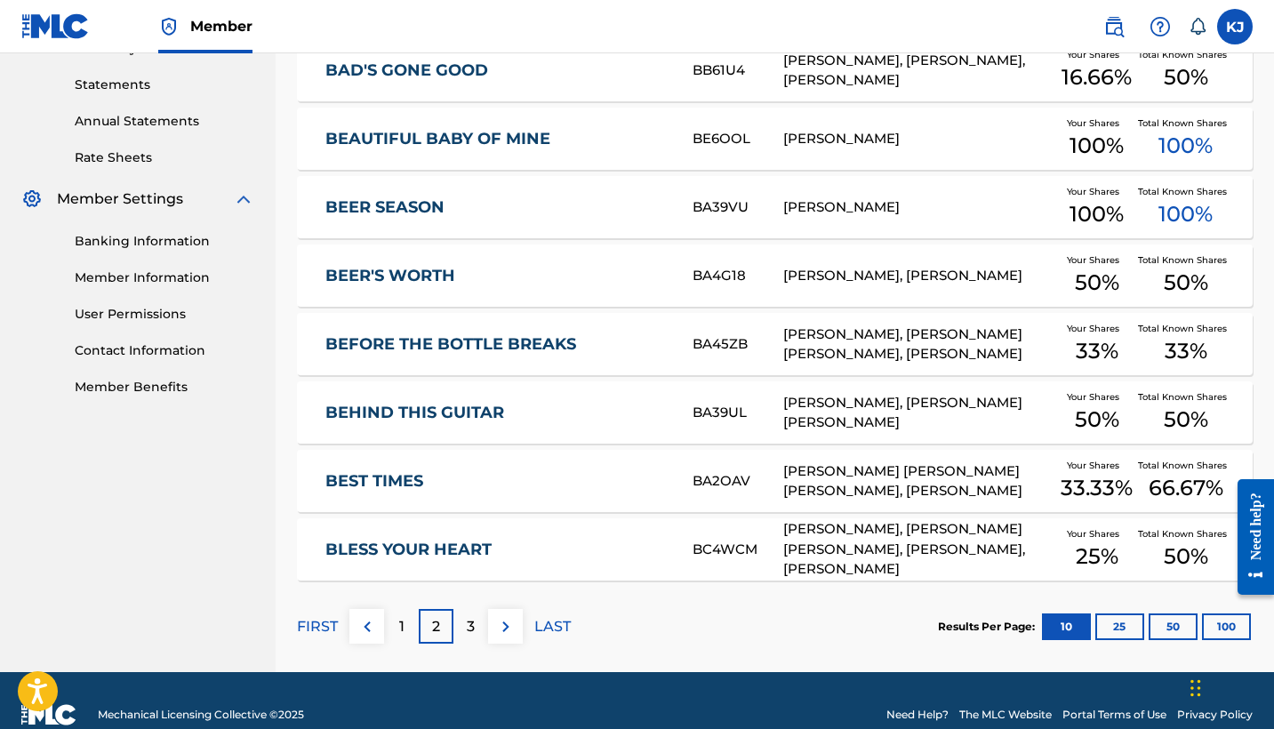
click at [402, 624] on p "1" at bounding box center [401, 626] width 5 height 21
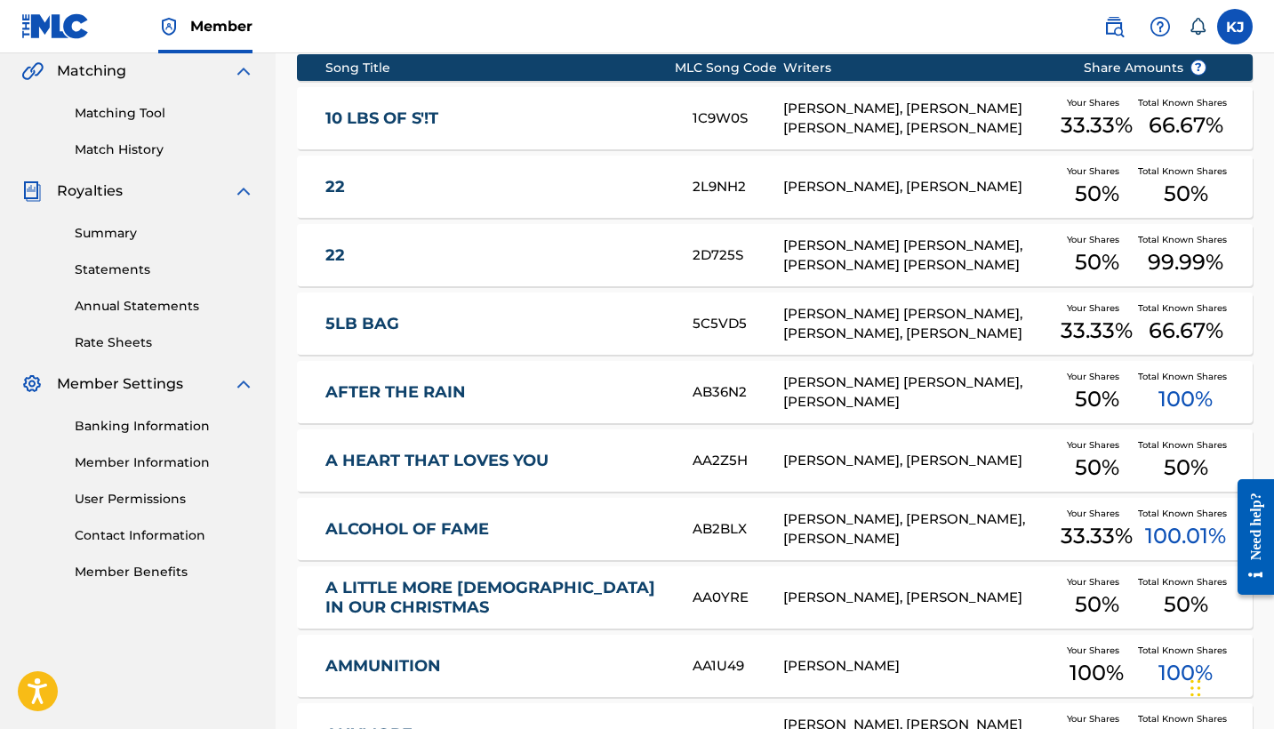
scroll to position [422, 0]
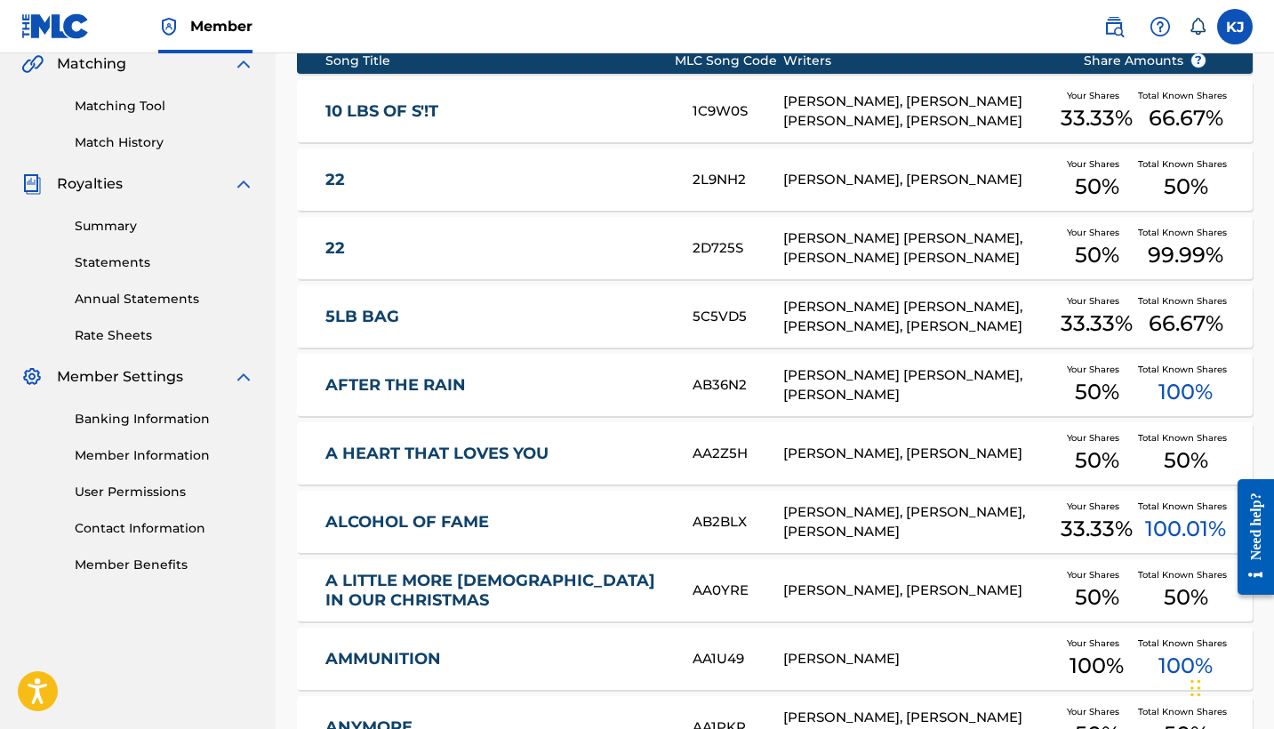
click at [924, 507] on div "[PERSON_NAME], [PERSON_NAME], [PERSON_NAME]" at bounding box center [919, 522] width 272 height 40
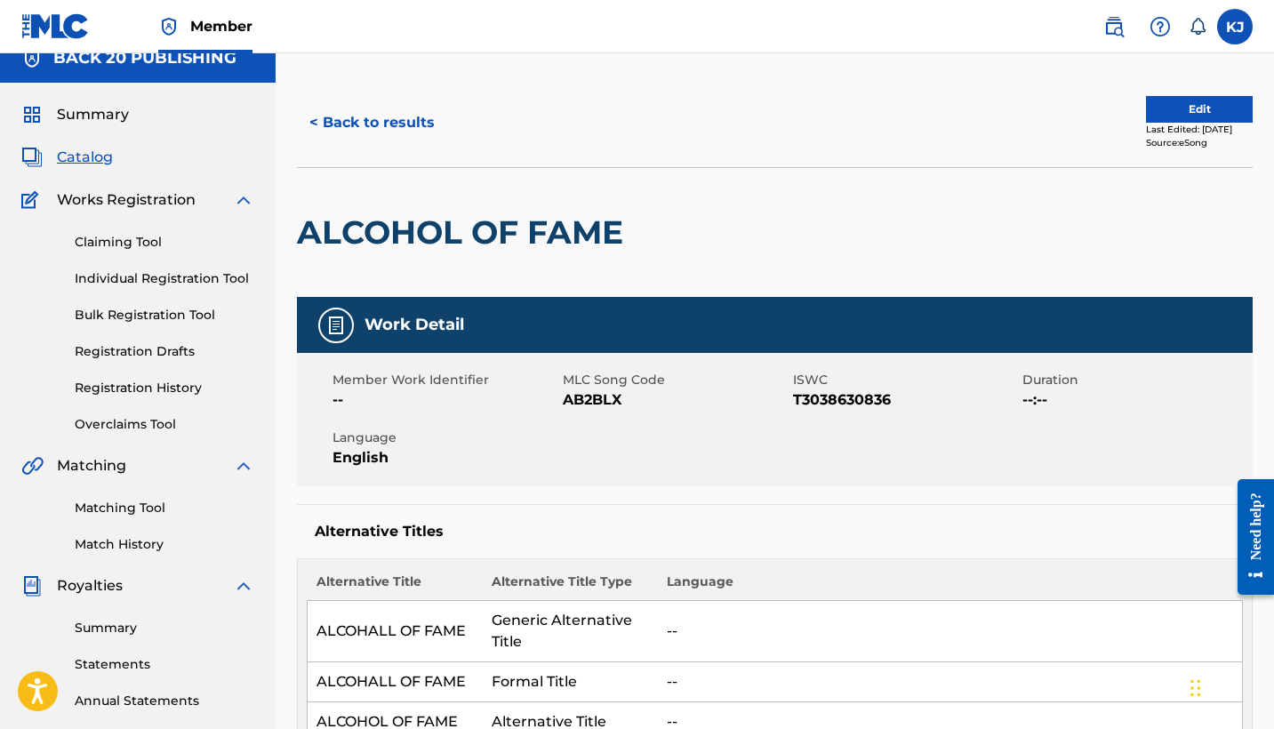
scroll to position [26, 0]
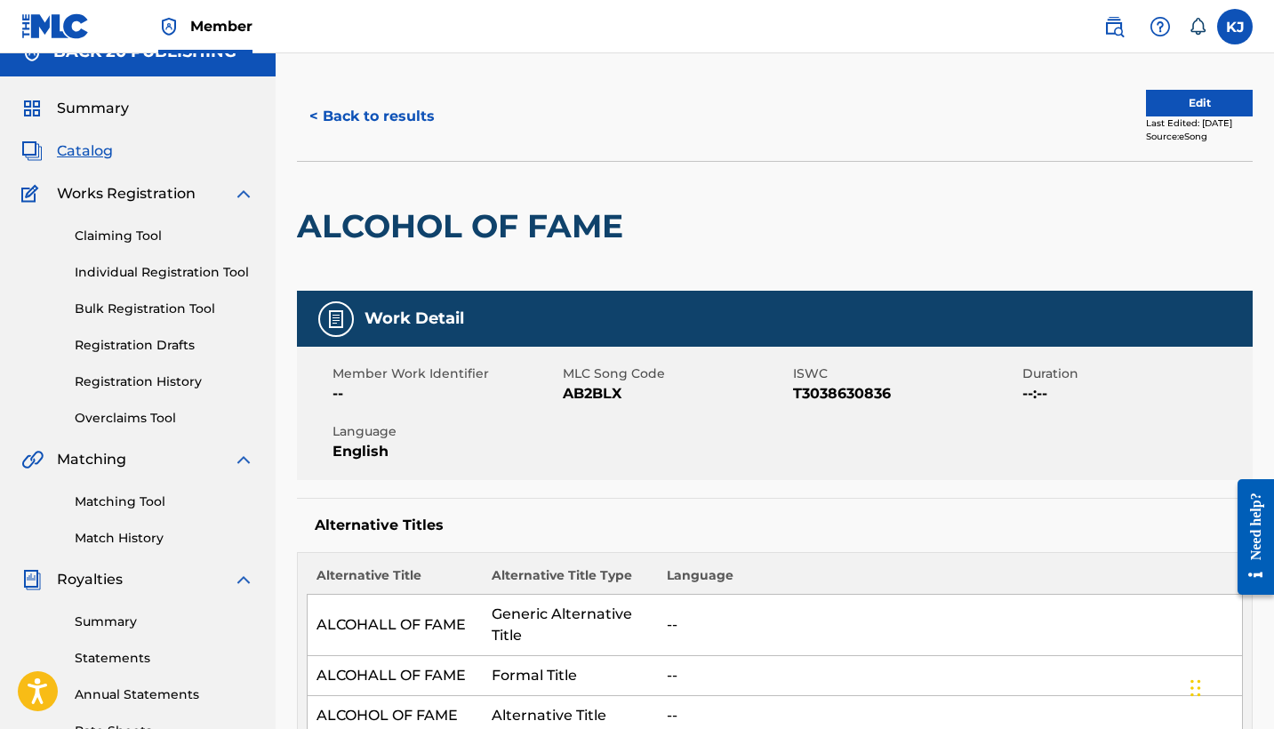
click at [1183, 105] on button "Edit" at bounding box center [1199, 103] width 107 height 27
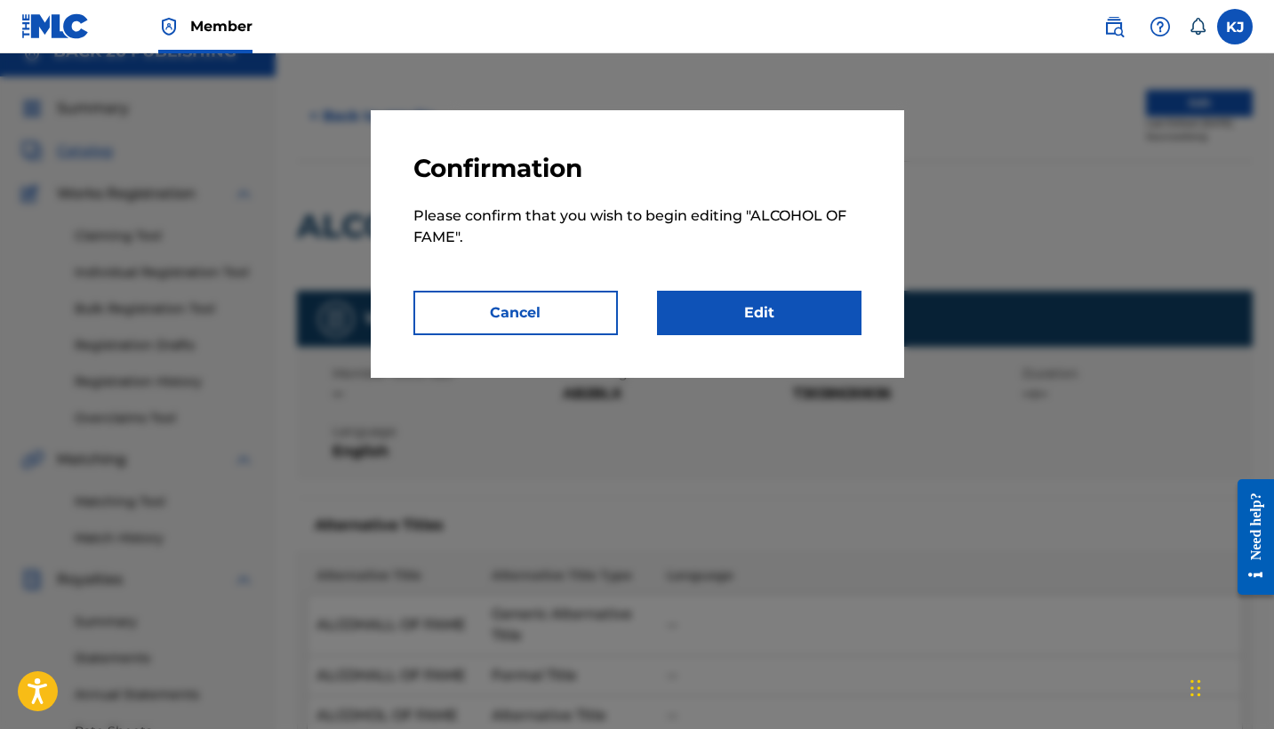
click at [705, 315] on link "Edit" at bounding box center [759, 313] width 205 height 44
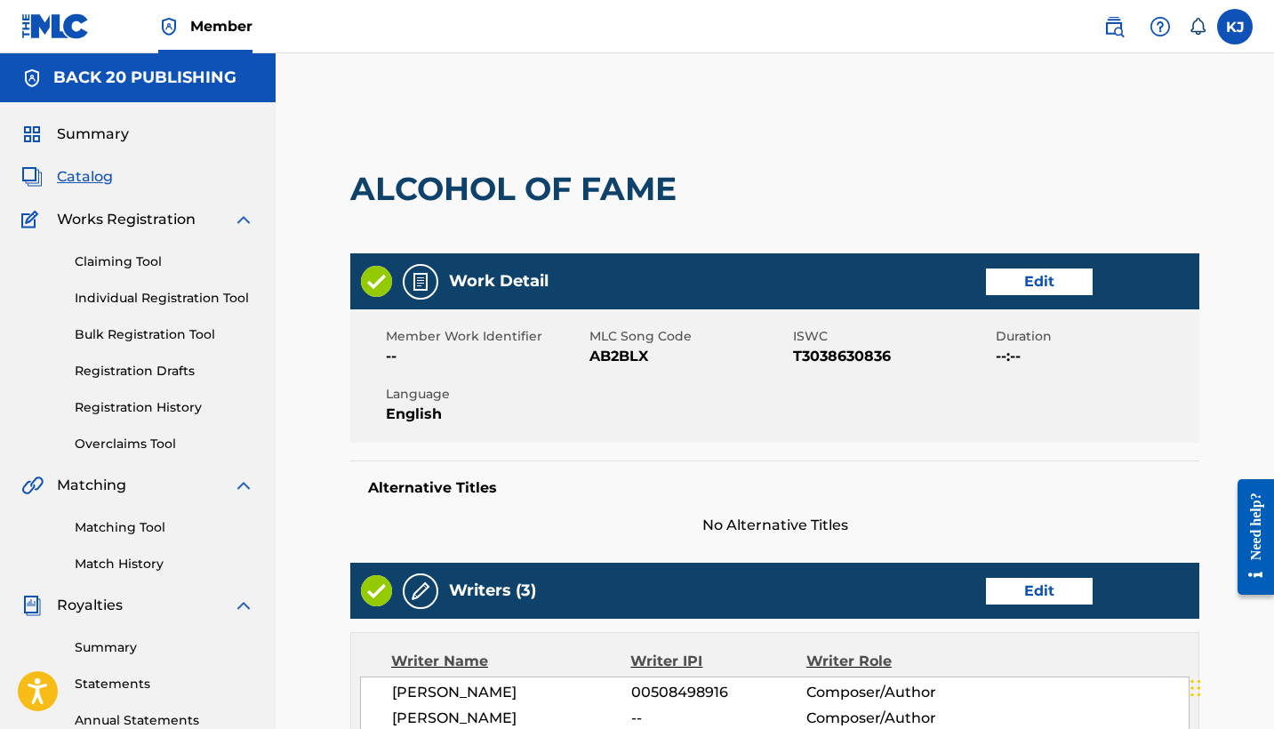
click at [1030, 274] on link "Edit" at bounding box center [1039, 282] width 107 height 27
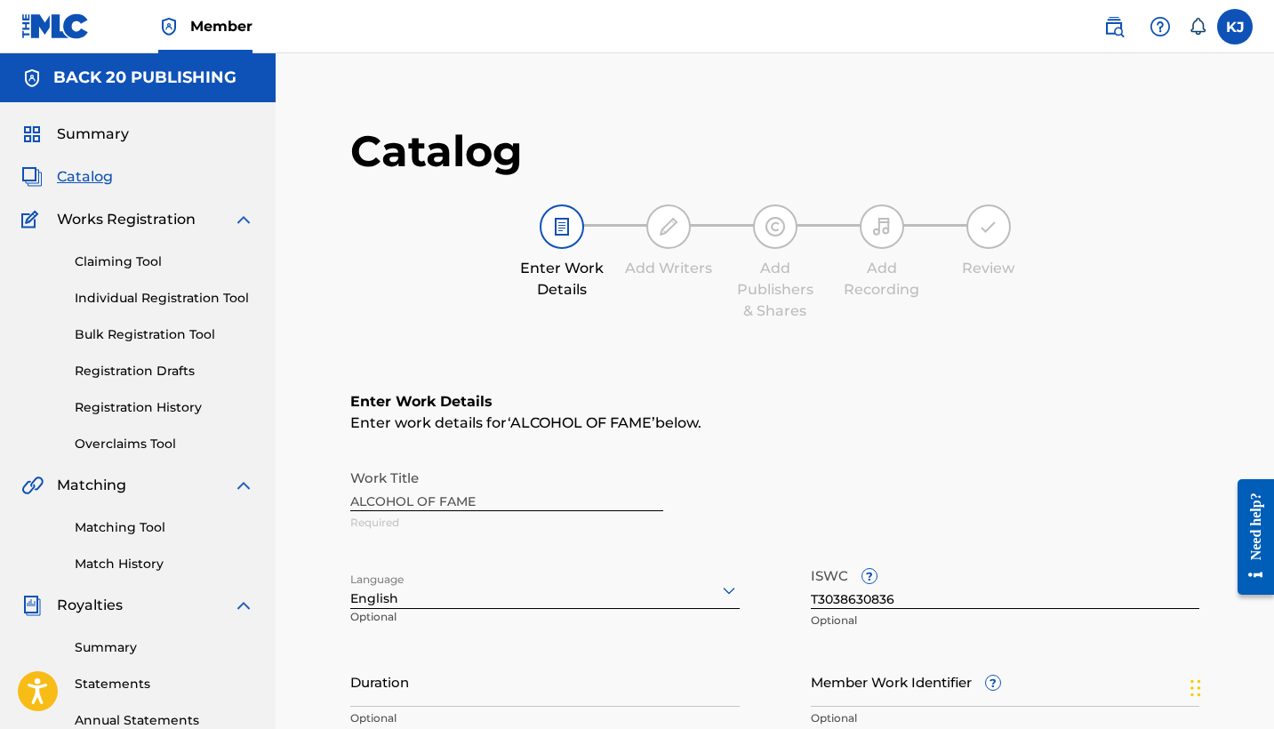
click at [559, 493] on div "Work Title ALCOHOL OF FAME Required" at bounding box center [774, 501] width 849 height 80
click at [409, 505] on div "Work Title ALCOHOL OF FAME Required" at bounding box center [774, 501] width 849 height 80
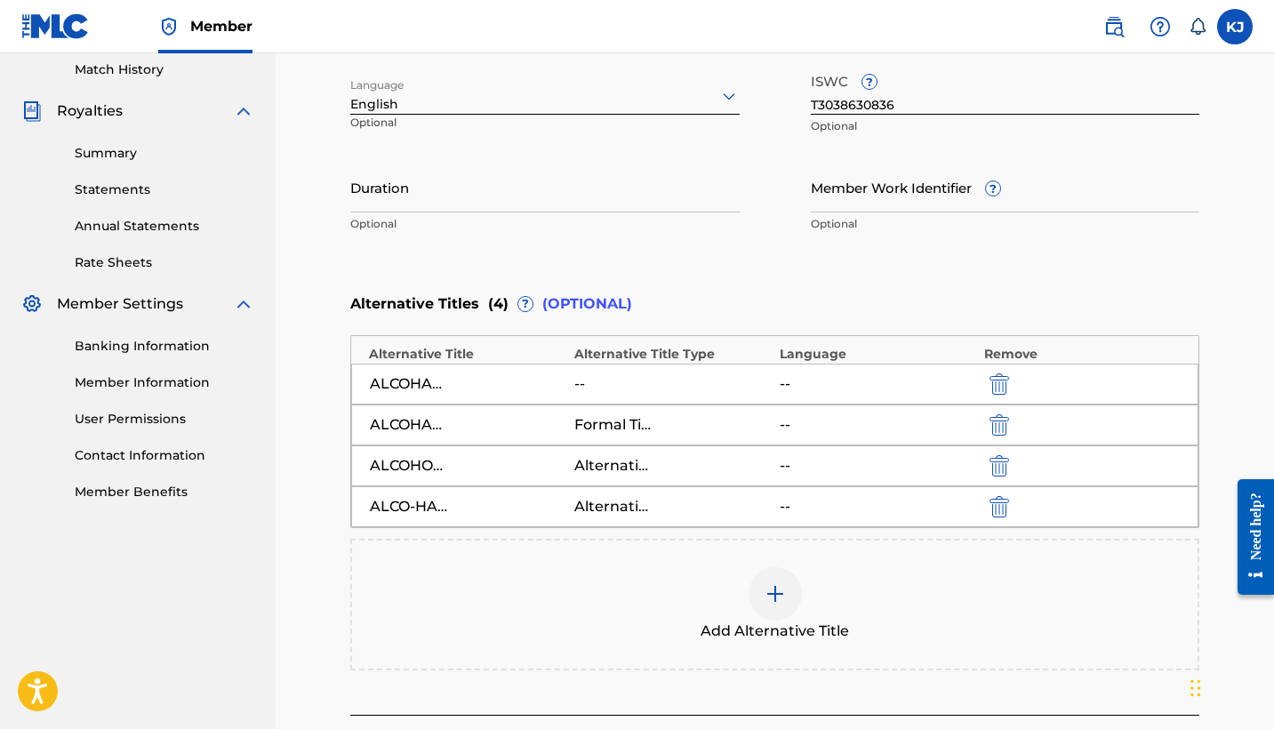
scroll to position [495, 0]
click at [1000, 506] on img "submit" at bounding box center [1000, 505] width 20 height 21
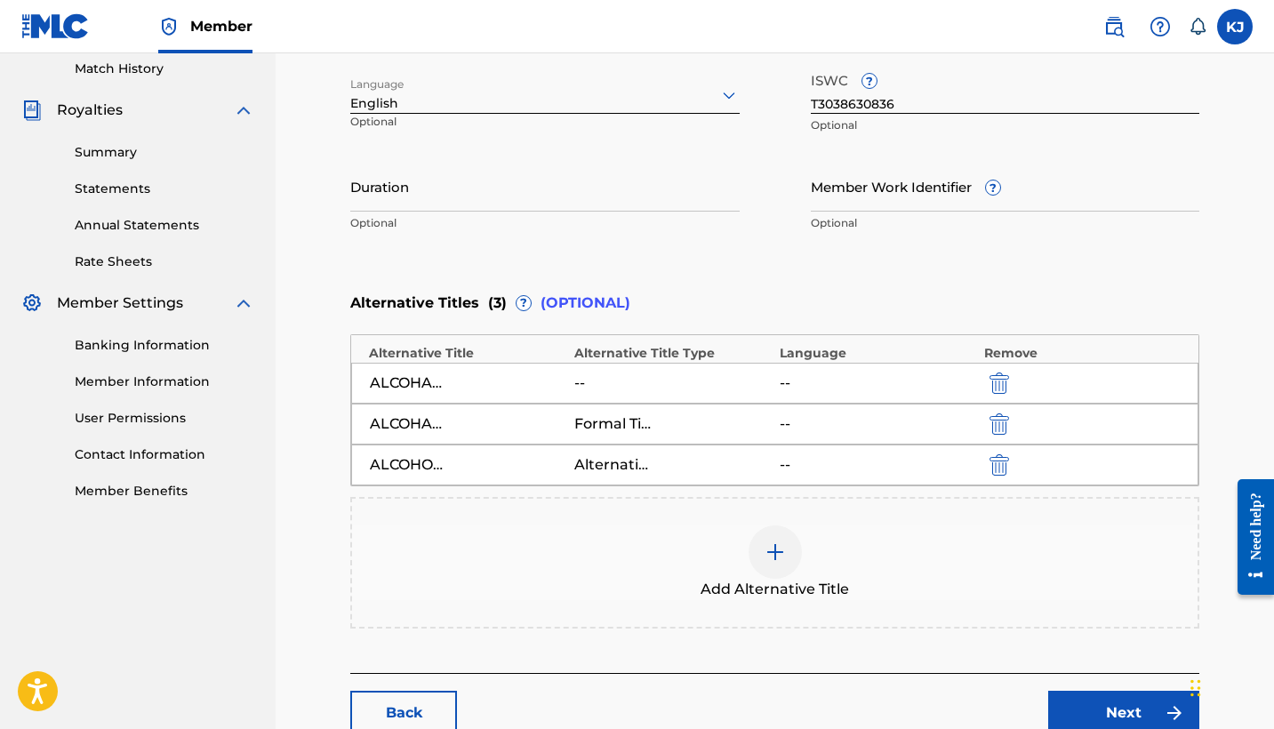
click at [1000, 465] on img "submit" at bounding box center [1000, 464] width 20 height 21
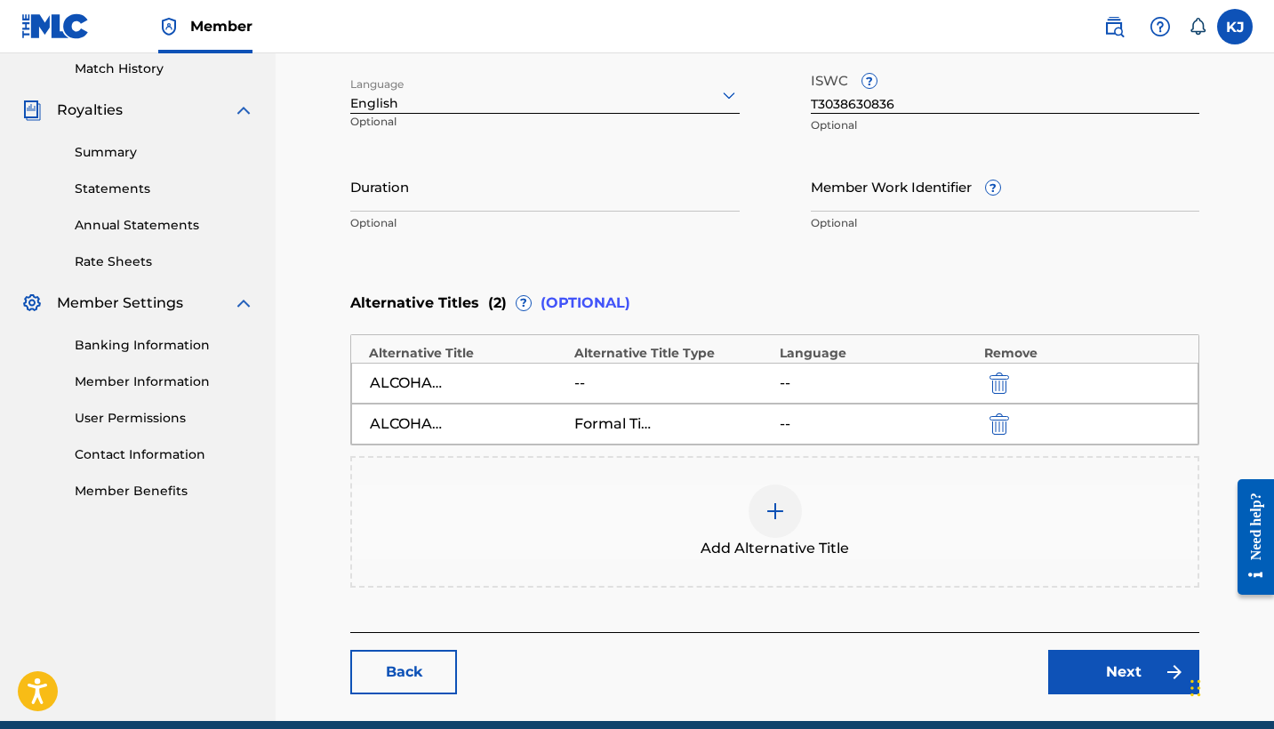
click at [1007, 430] on img "submit" at bounding box center [1000, 424] width 20 height 21
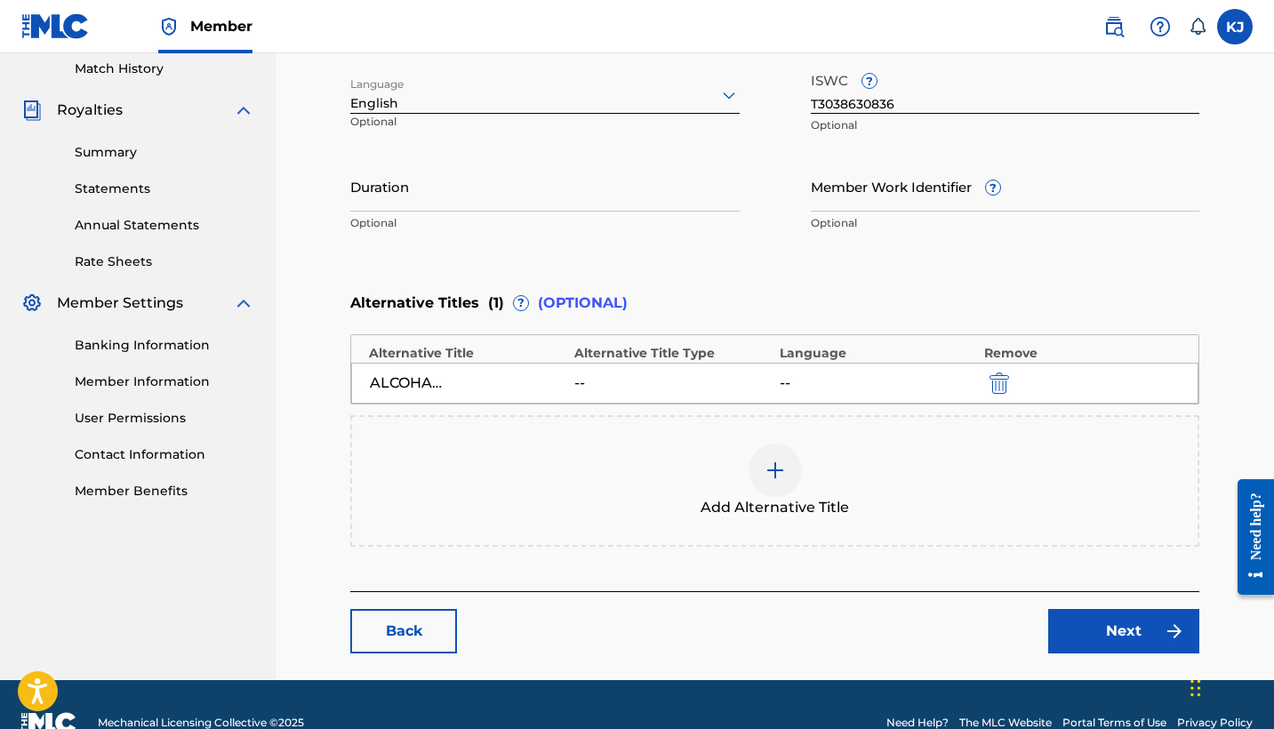
click at [1005, 386] on img "submit" at bounding box center [1000, 383] width 20 height 21
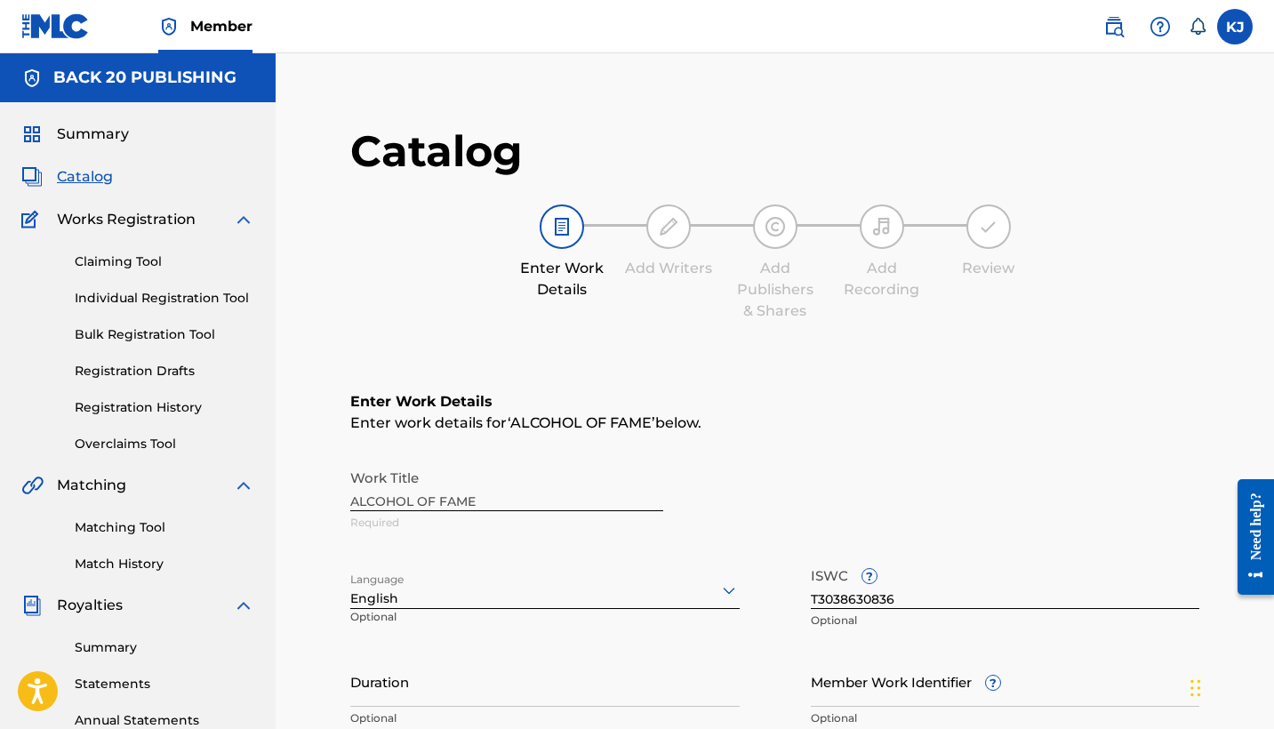
scroll to position [0, 0]
click at [440, 498] on div "Work Title ALCOHOL OF FAME Required" at bounding box center [774, 501] width 849 height 80
click at [565, 222] on img at bounding box center [561, 226] width 21 height 21
click at [751, 451] on div "Enter Work Details Enter work details for ‘ ALCOHOL OF FAME ’ below. Work Title…" at bounding box center [774, 564] width 849 height 430
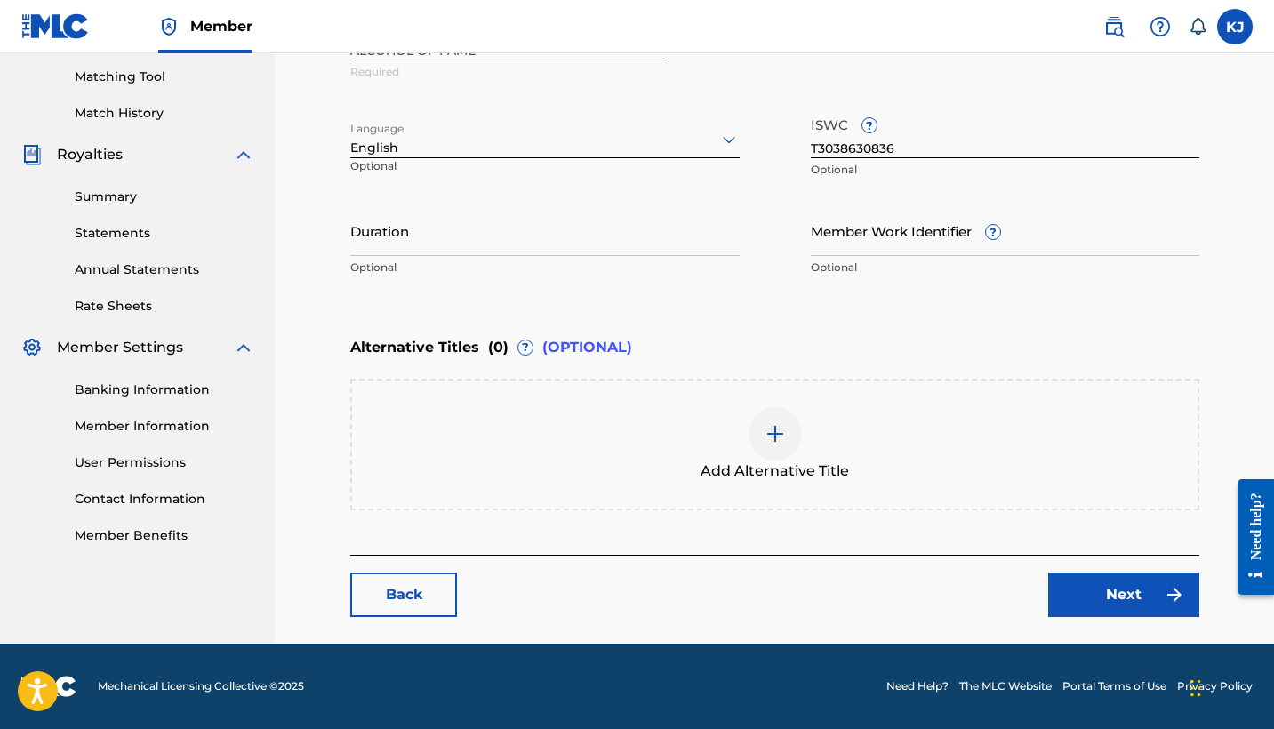
scroll to position [451, 0]
click at [778, 430] on img at bounding box center [775, 433] width 21 height 21
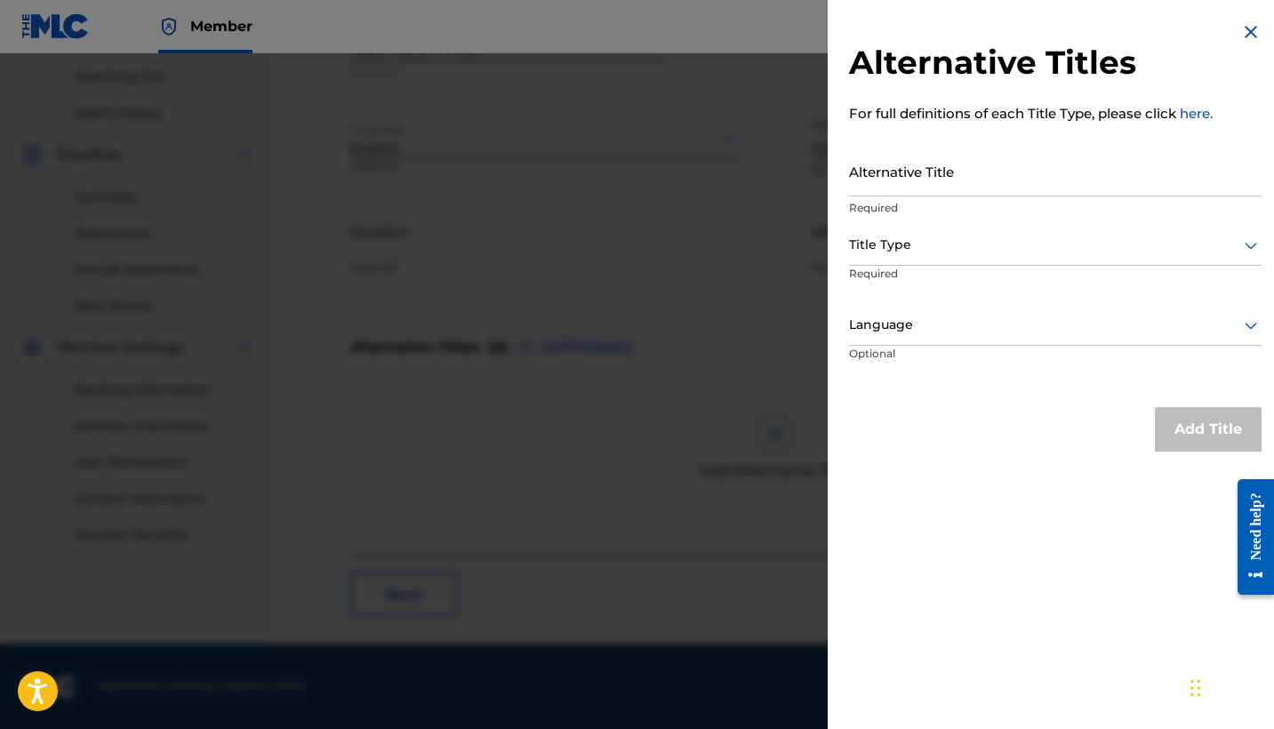
click at [957, 177] on input "Alternative Title" at bounding box center [1055, 171] width 413 height 51
type input "ALCOHALL OF FAME"
click at [959, 248] on div at bounding box center [1055, 245] width 413 height 22
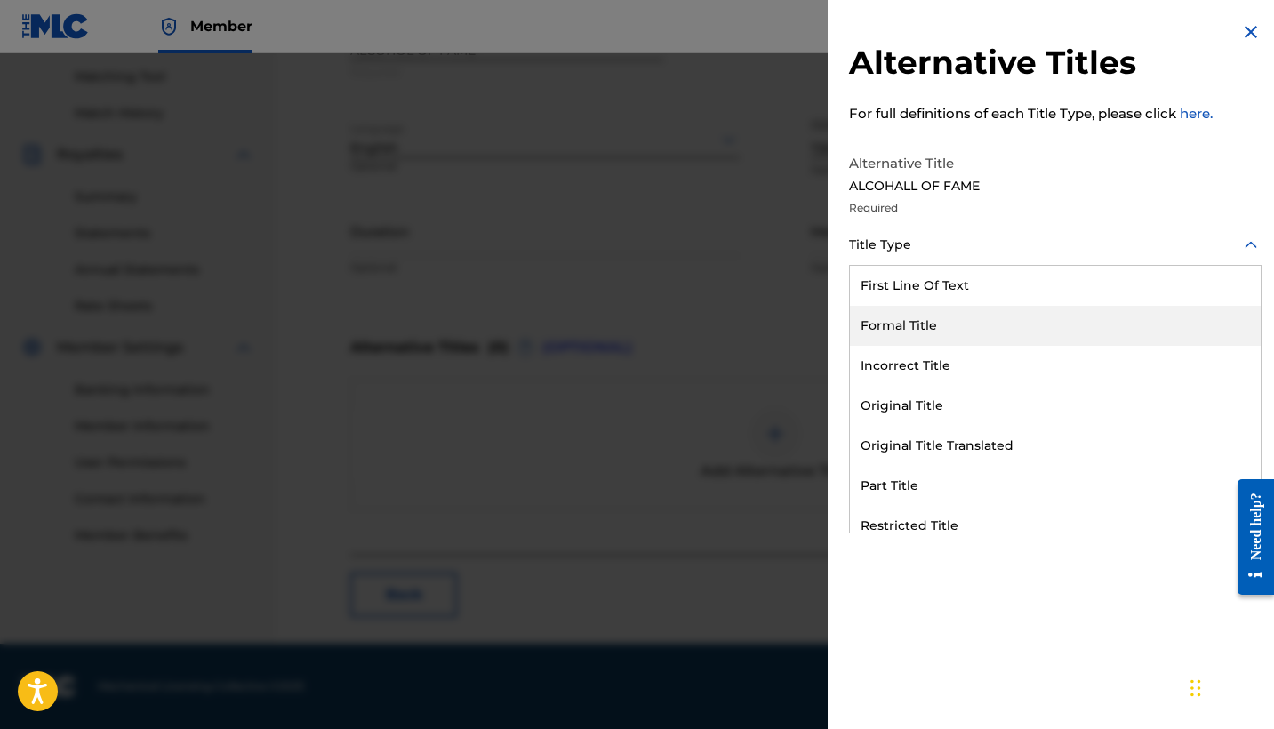
click at [945, 312] on div "Formal Title" at bounding box center [1055, 326] width 411 height 40
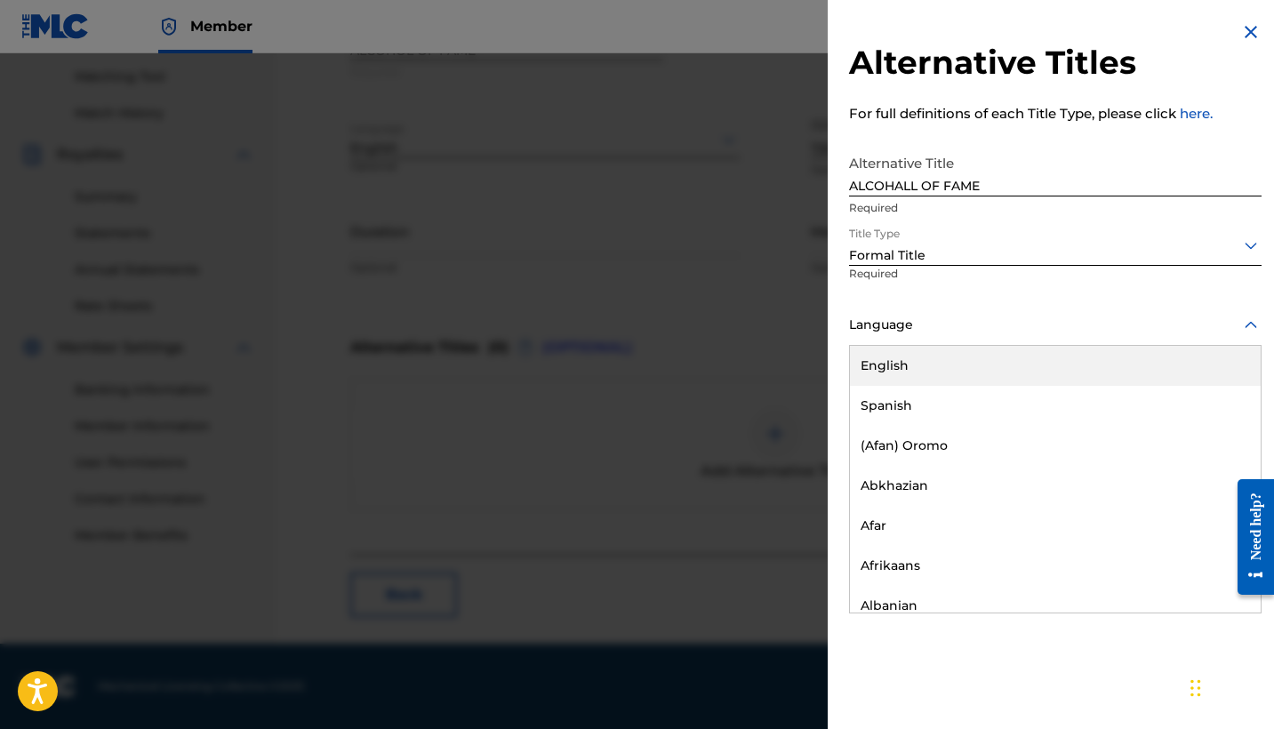
click at [926, 328] on div at bounding box center [1055, 325] width 413 height 22
click at [908, 358] on div "English" at bounding box center [1055, 366] width 411 height 40
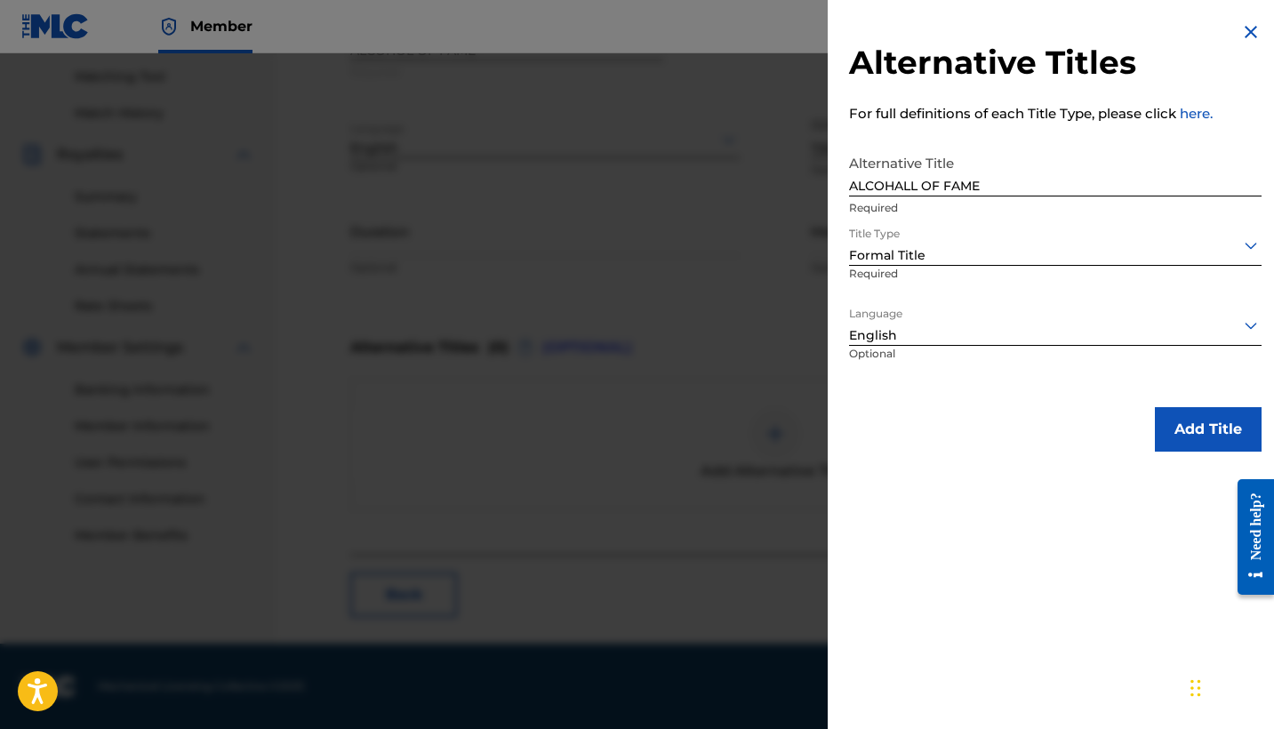
click at [1185, 438] on button "Add Title" at bounding box center [1208, 429] width 107 height 44
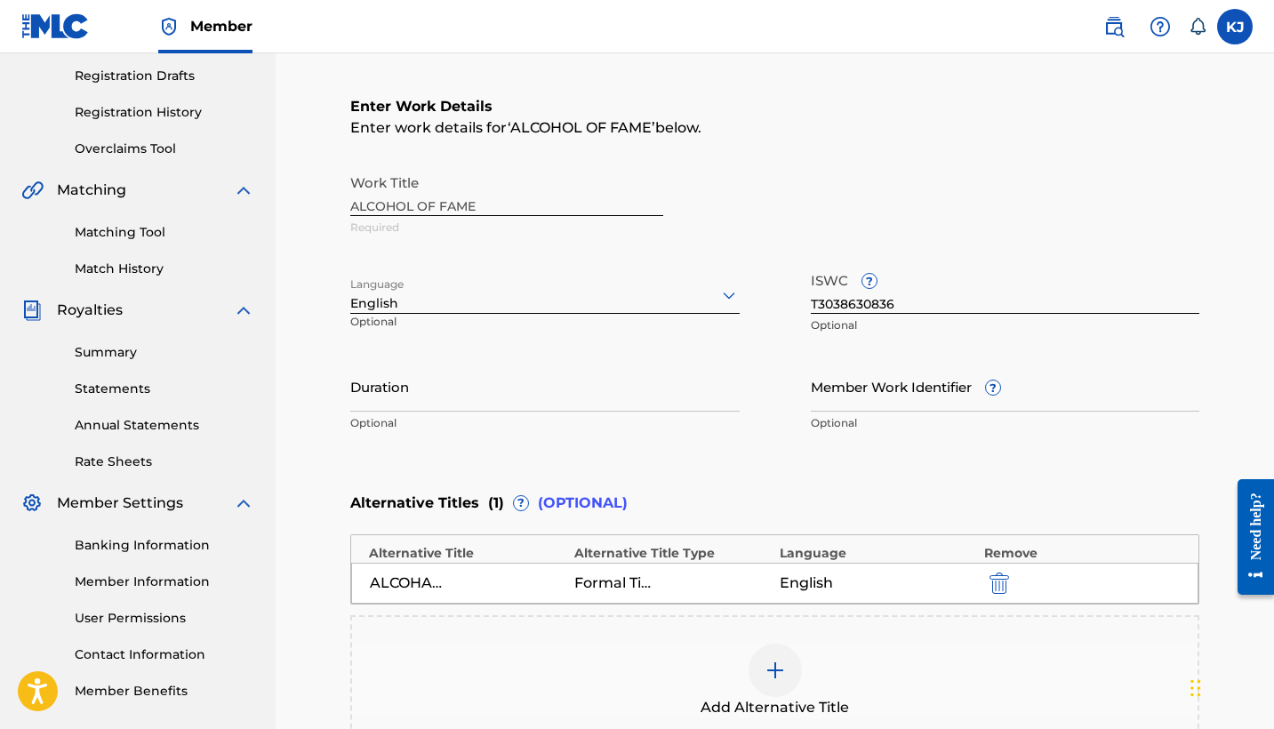
scroll to position [162, 0]
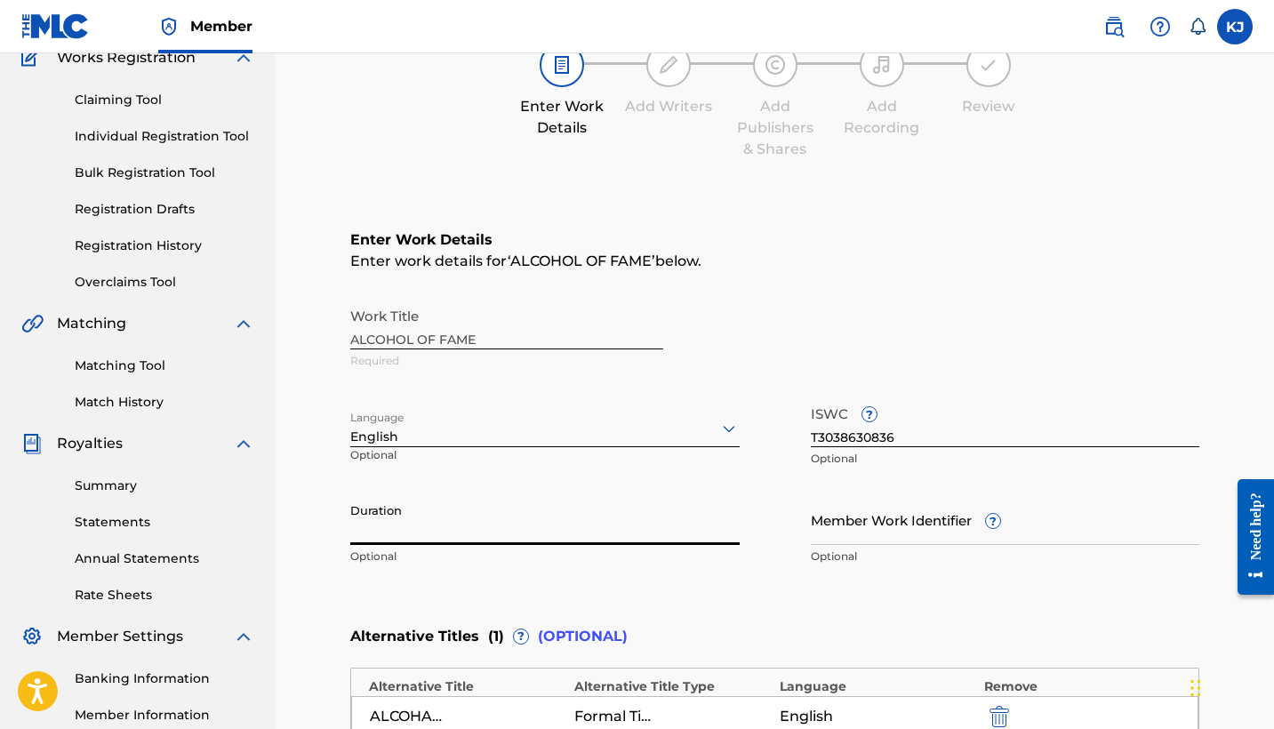
click at [616, 518] on input "Duration" at bounding box center [544, 519] width 389 height 51
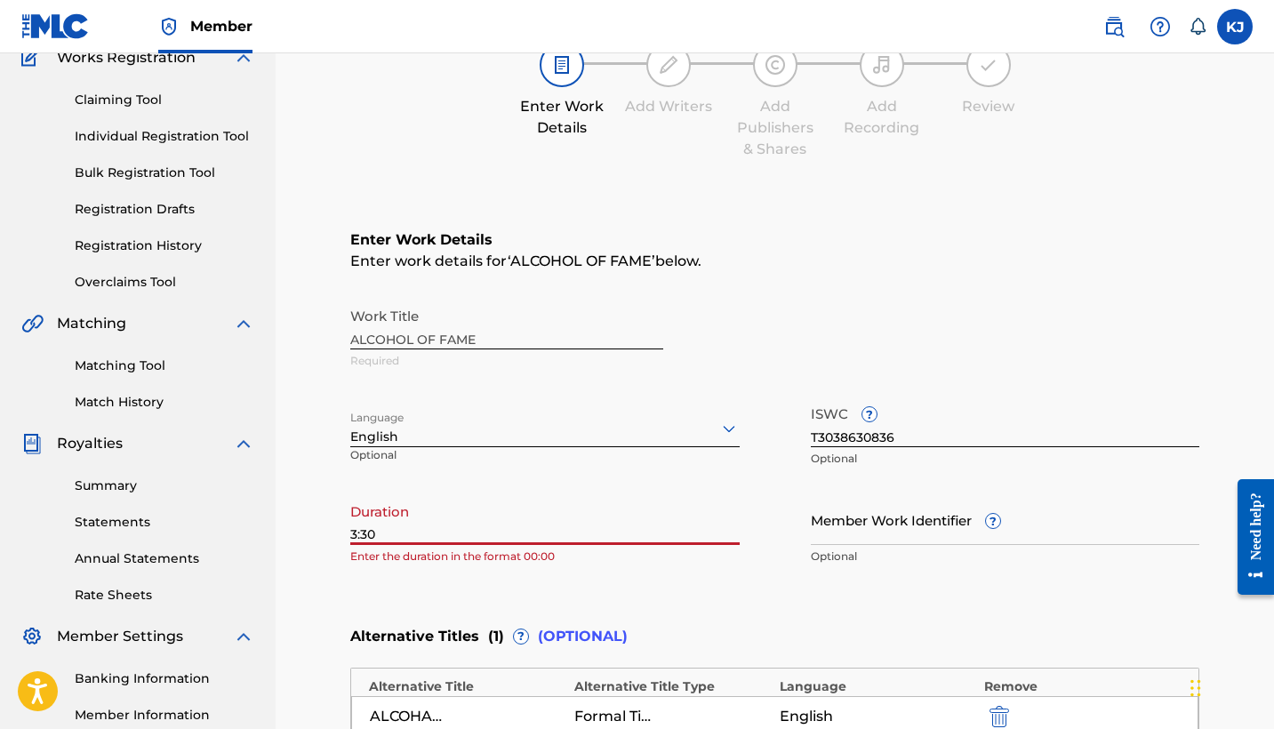
click at [349, 535] on main "Catalog Enter Work Details Add Writers Add Publishers & Shares Add Recording Re…" at bounding box center [775, 475] width 956 height 1078
click at [350, 534] on input "3:30" at bounding box center [544, 519] width 389 height 51
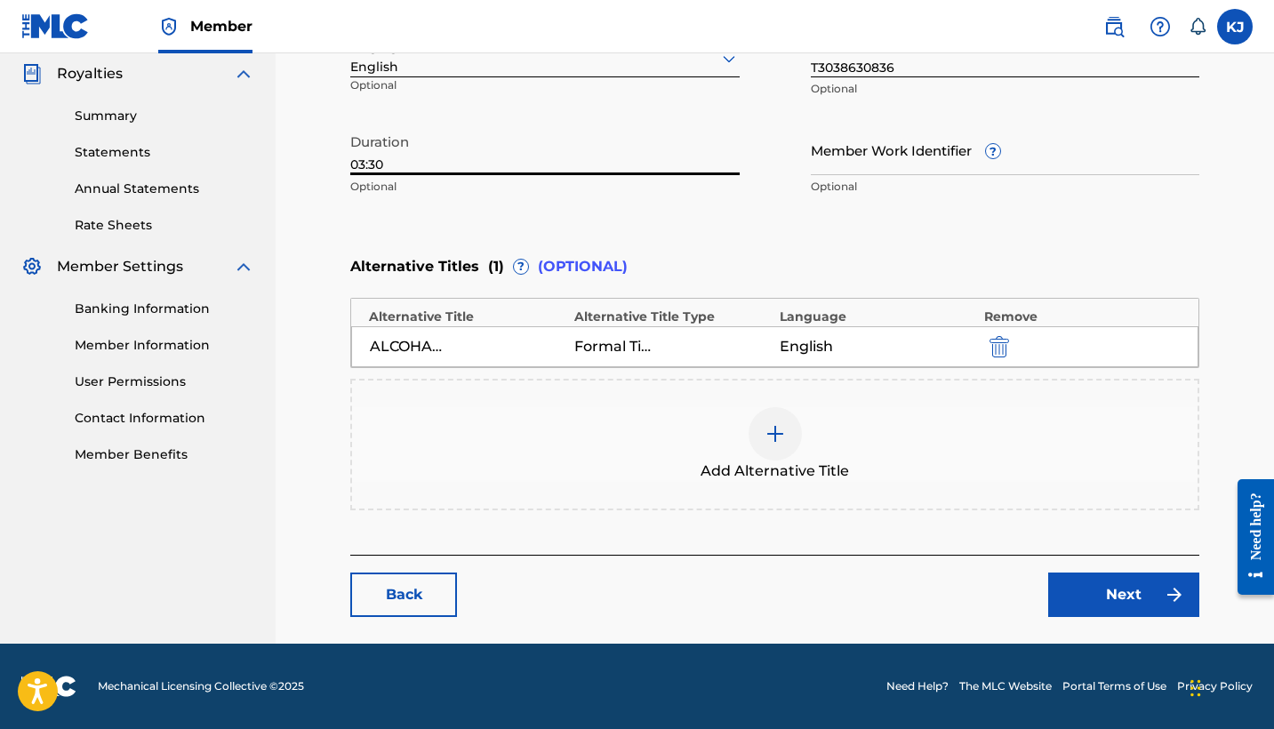
scroll to position [531, 0]
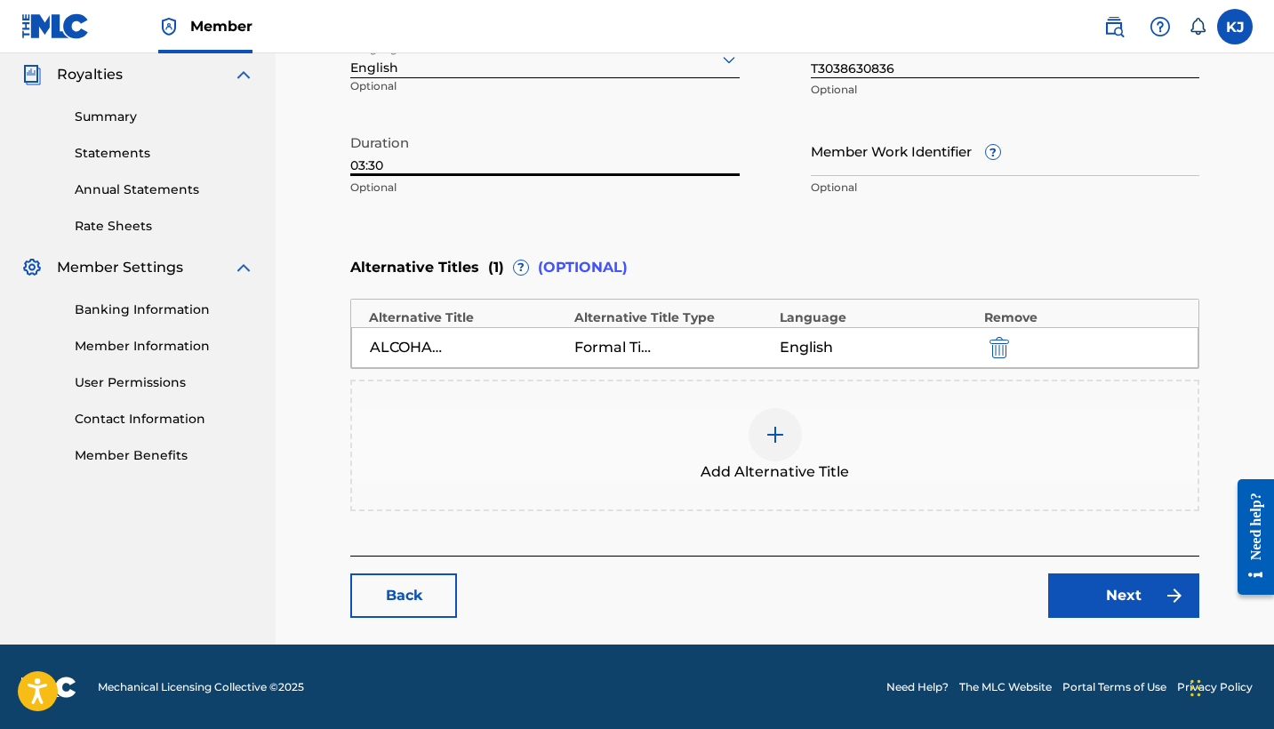
type input "03:30"
click at [1139, 594] on link "Next" at bounding box center [1123, 596] width 151 height 44
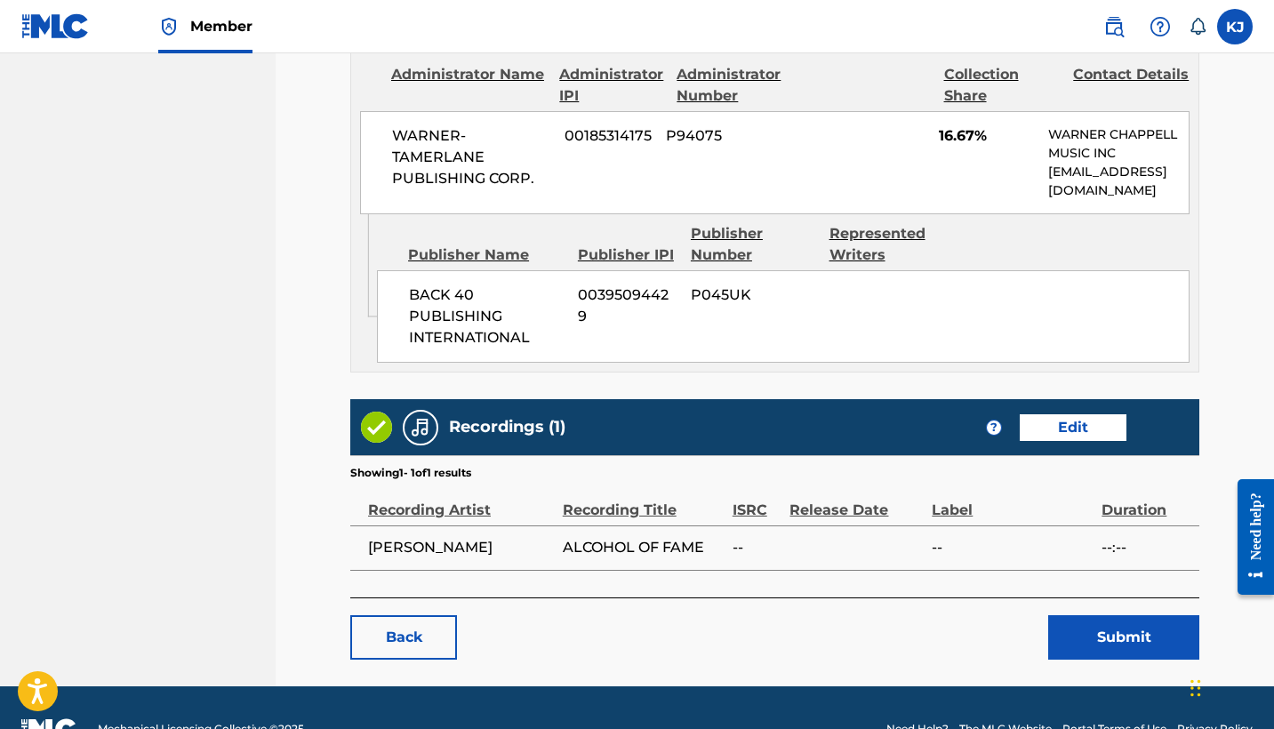
scroll to position [2206, 0]
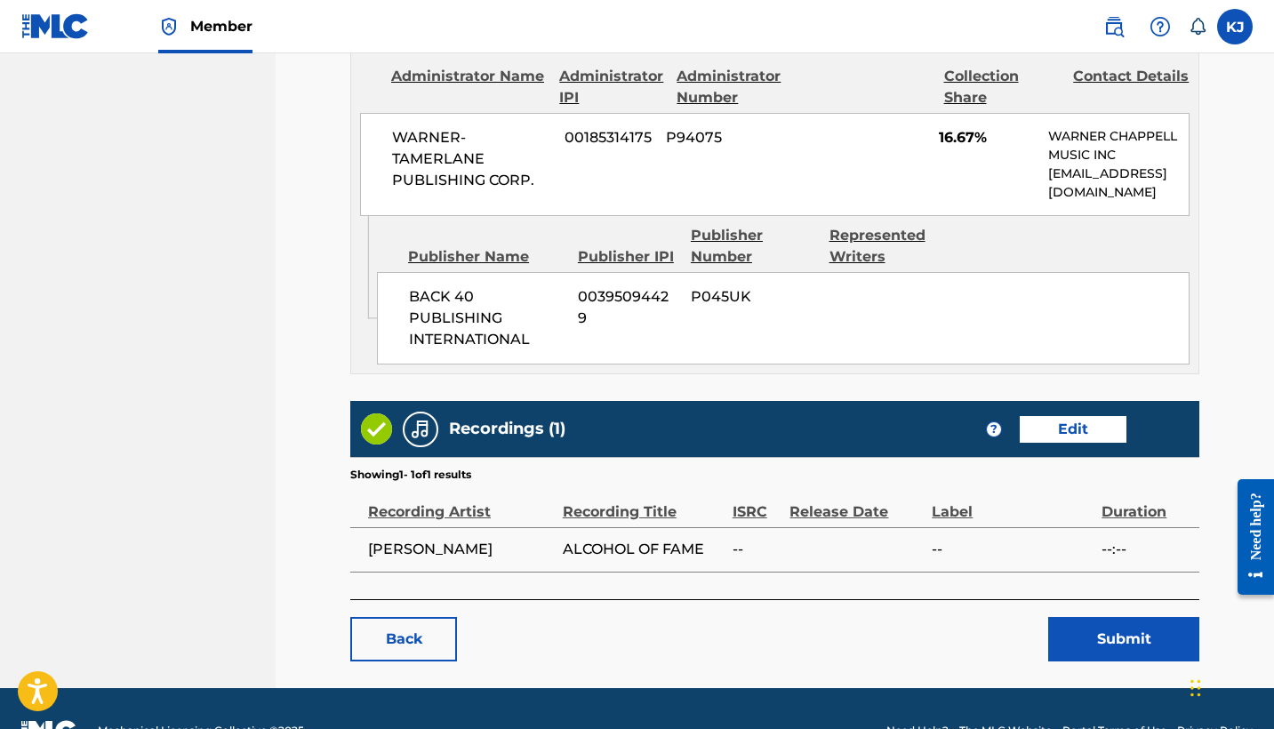
click at [1066, 416] on link "Edit" at bounding box center [1073, 429] width 107 height 27
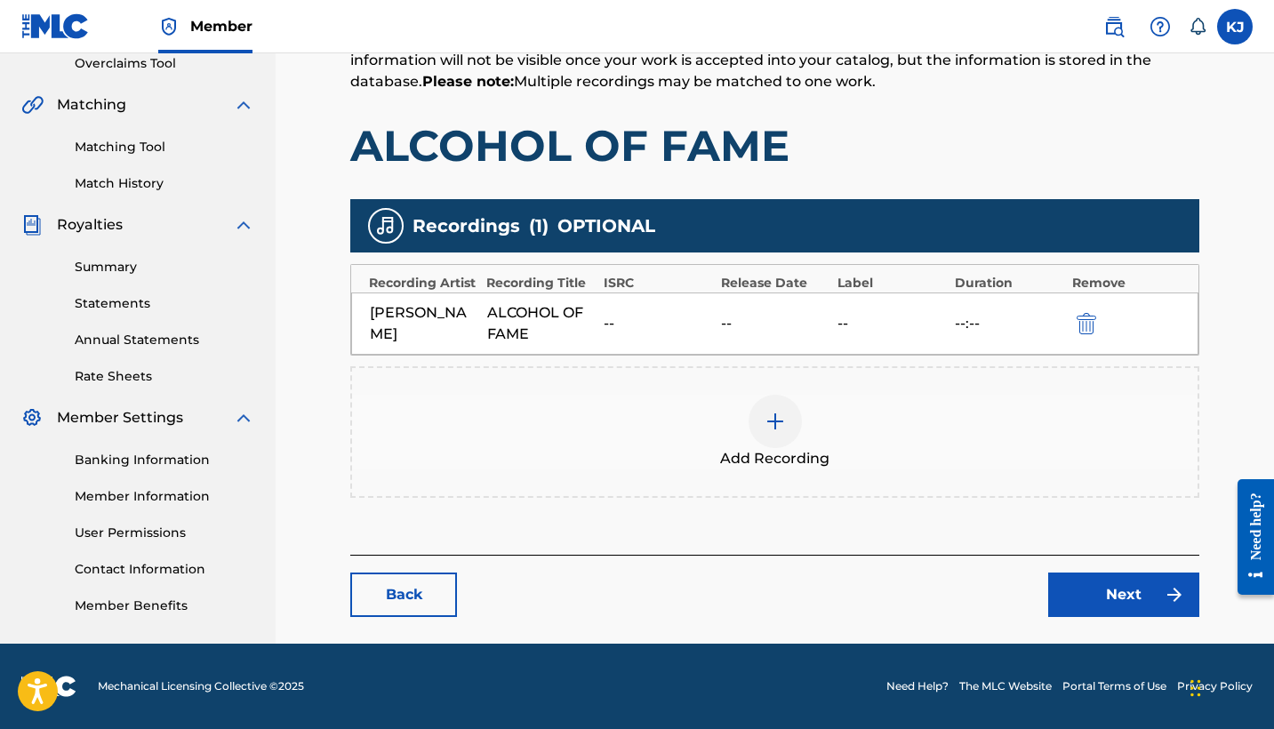
scroll to position [381, 0]
click at [561, 317] on div "ALCOHOL OF FAME" at bounding box center [541, 323] width 108 height 43
click at [1092, 321] on img "submit" at bounding box center [1087, 323] width 20 height 21
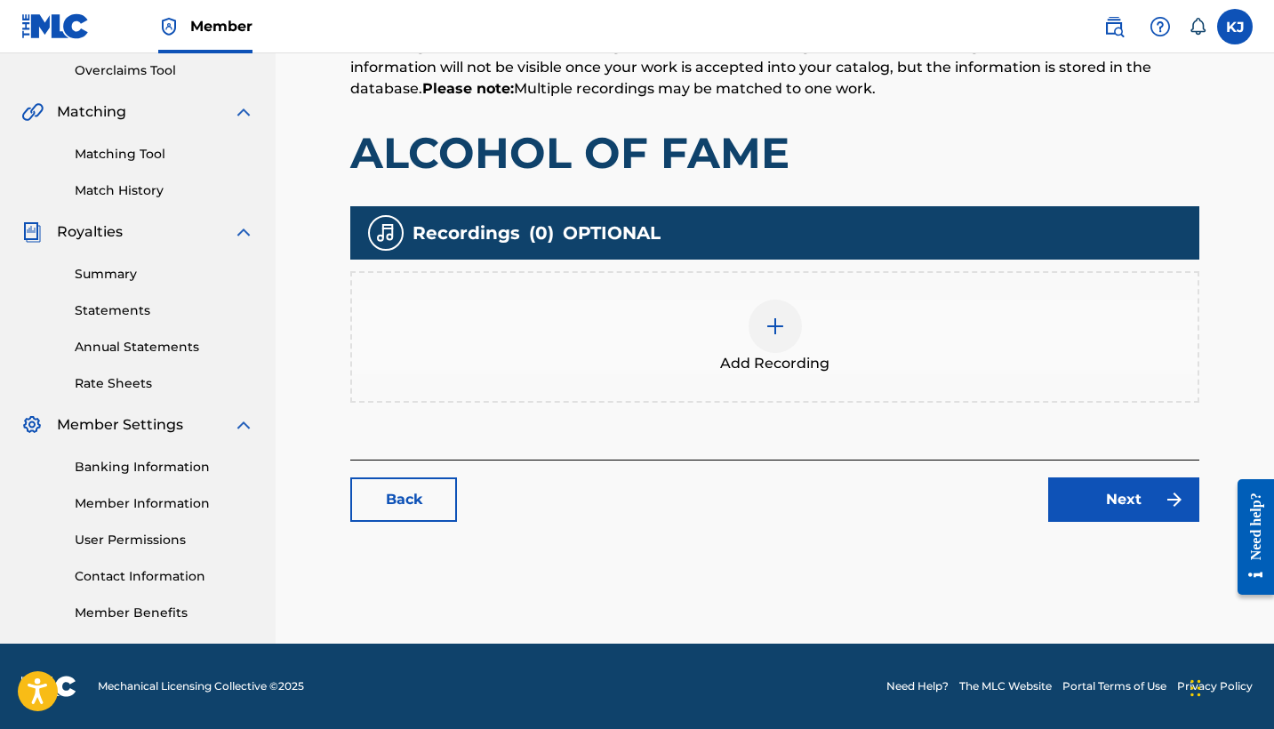
scroll to position [373, 0]
click at [779, 327] on img at bounding box center [775, 326] width 21 height 21
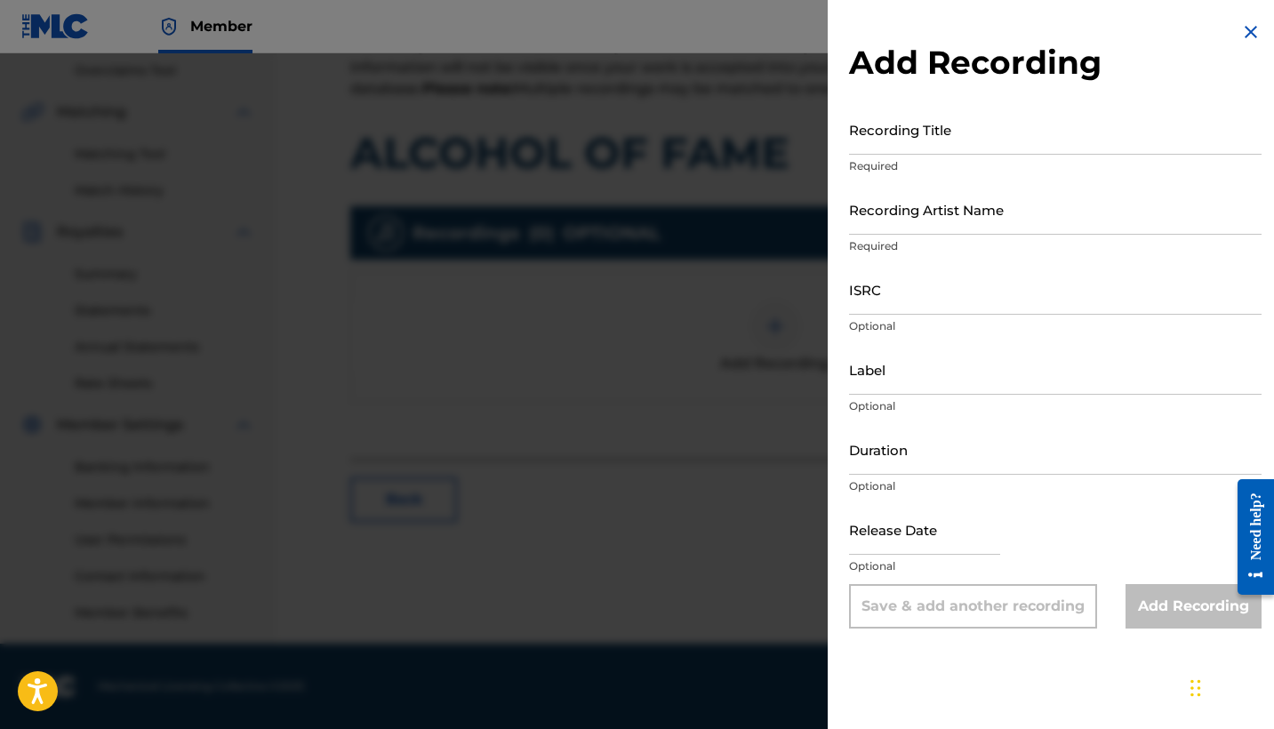
click at [941, 130] on input "Recording Title" at bounding box center [1055, 129] width 413 height 51
type input "ALCOHALL OF FAME"
click at [898, 281] on input "ISRC" at bounding box center [1055, 289] width 413 height 51
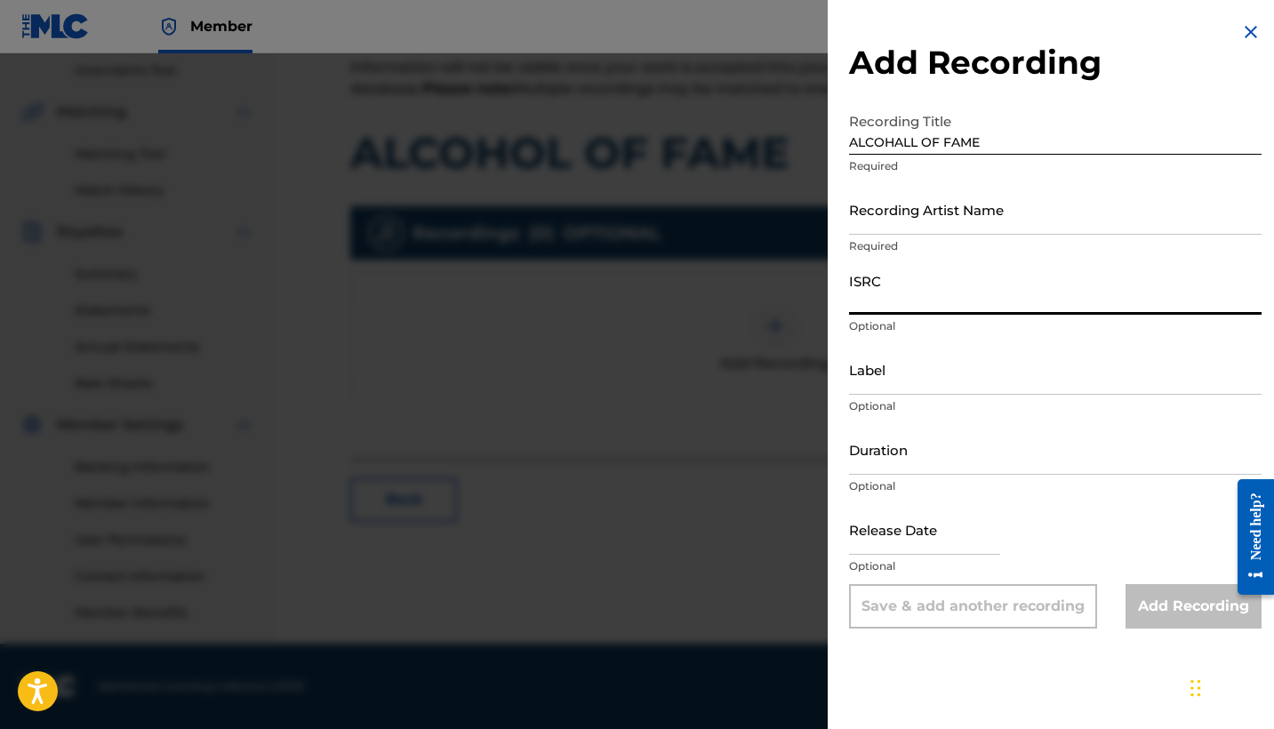
paste input "QZRD92405769"
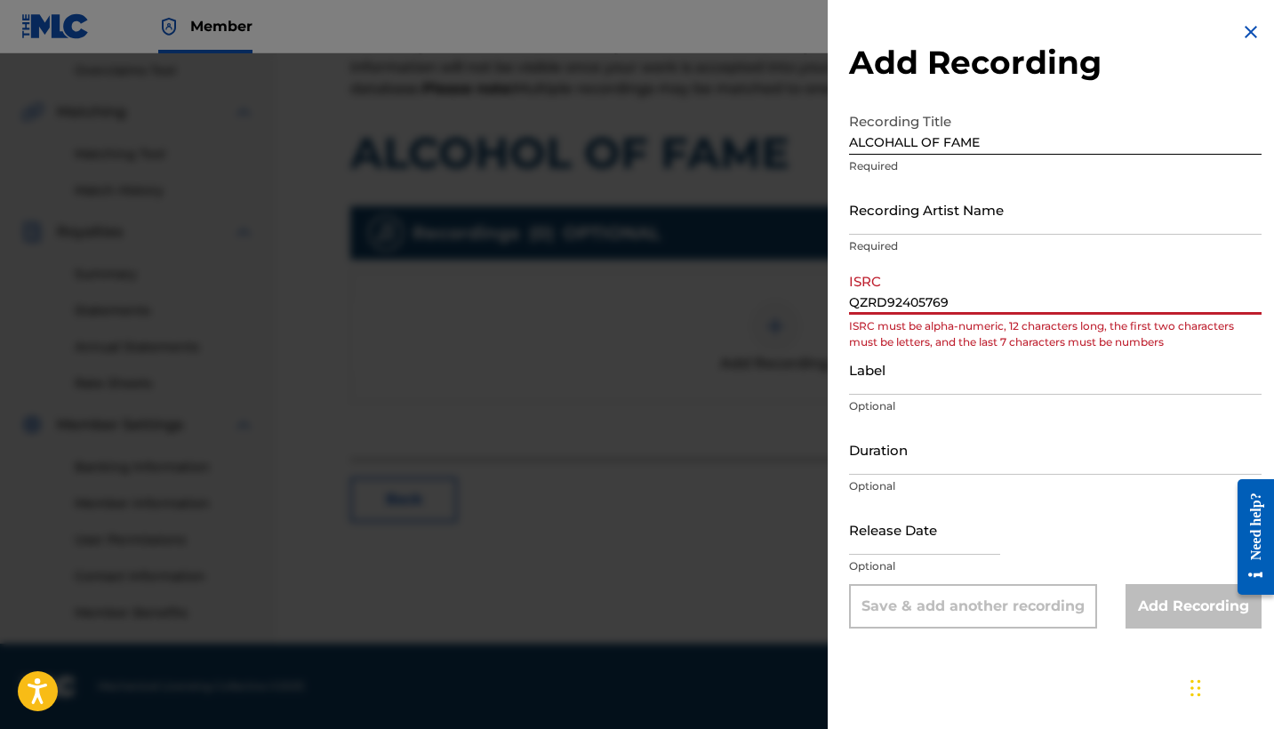
click at [878, 303] on input "QZRD92405769" at bounding box center [1055, 289] width 413 height 51
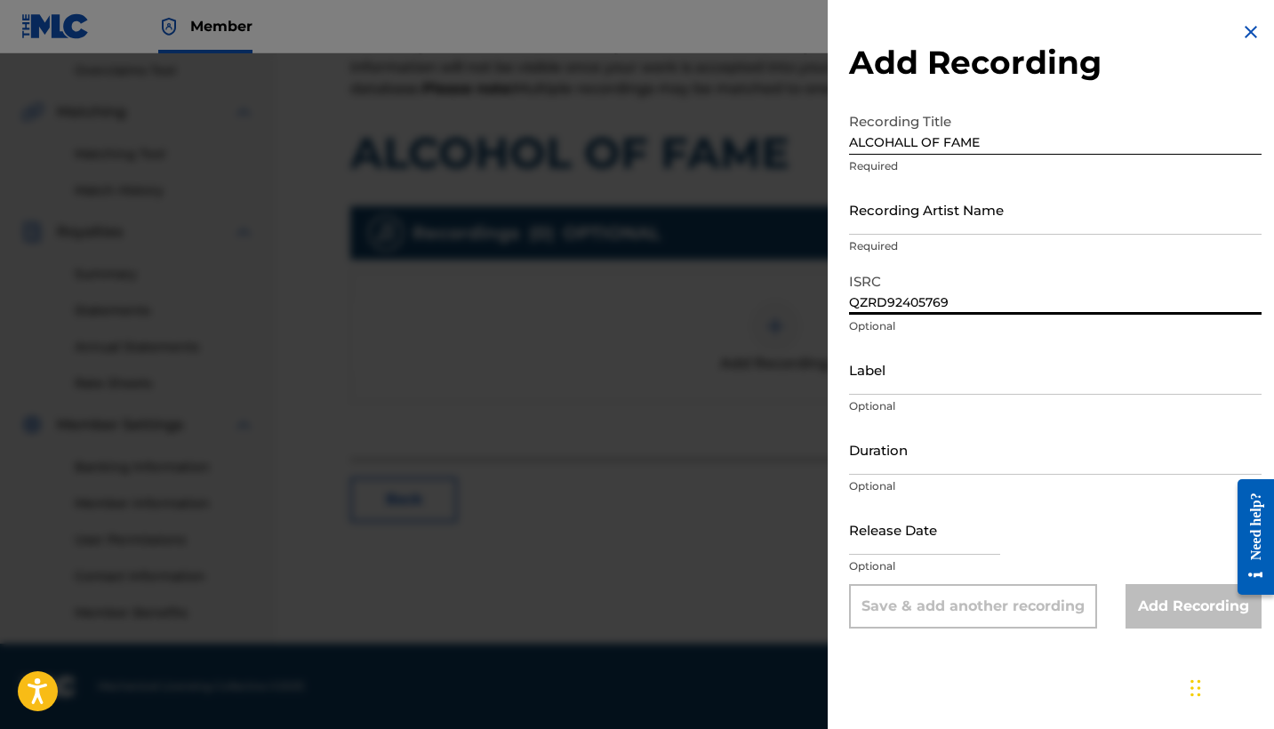
type input "QZRD92405769"
click at [914, 364] on input "Label" at bounding box center [1055, 369] width 413 height 51
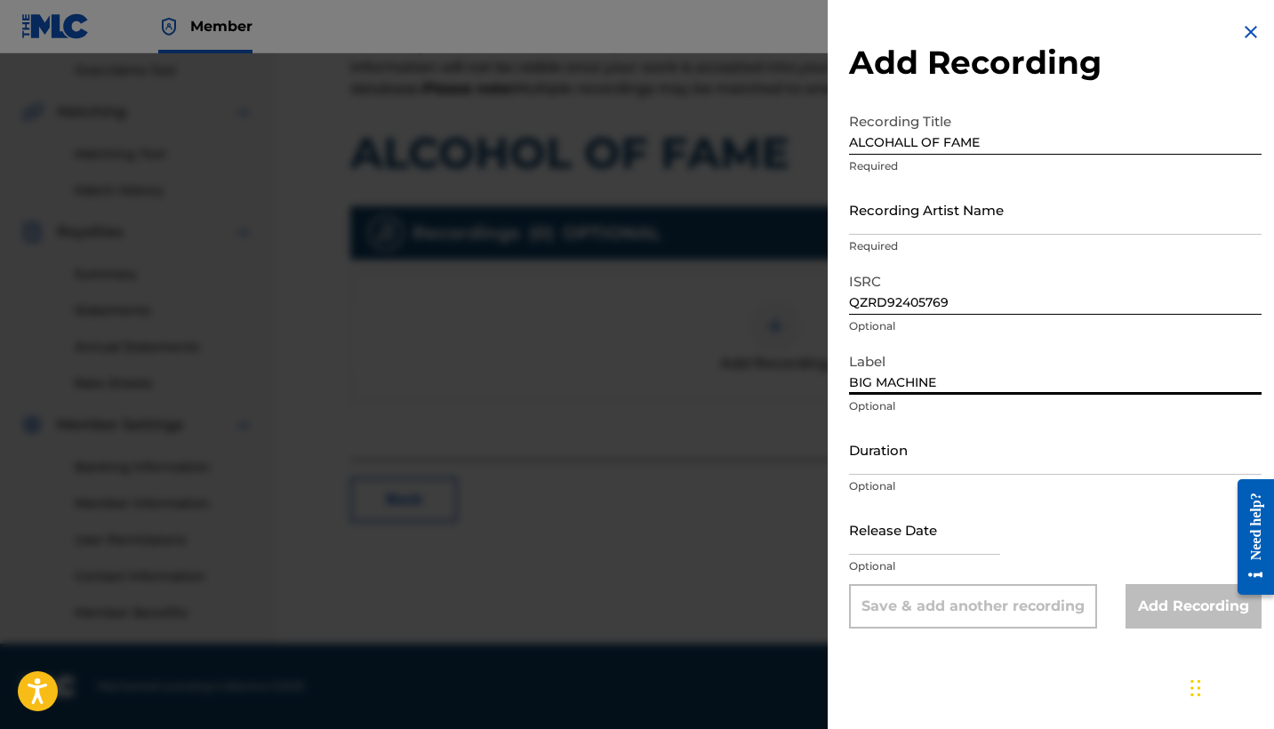
type input "BIG MACHINE"
click at [936, 215] on input "Recording Artist Name" at bounding box center [1055, 209] width 413 height 51
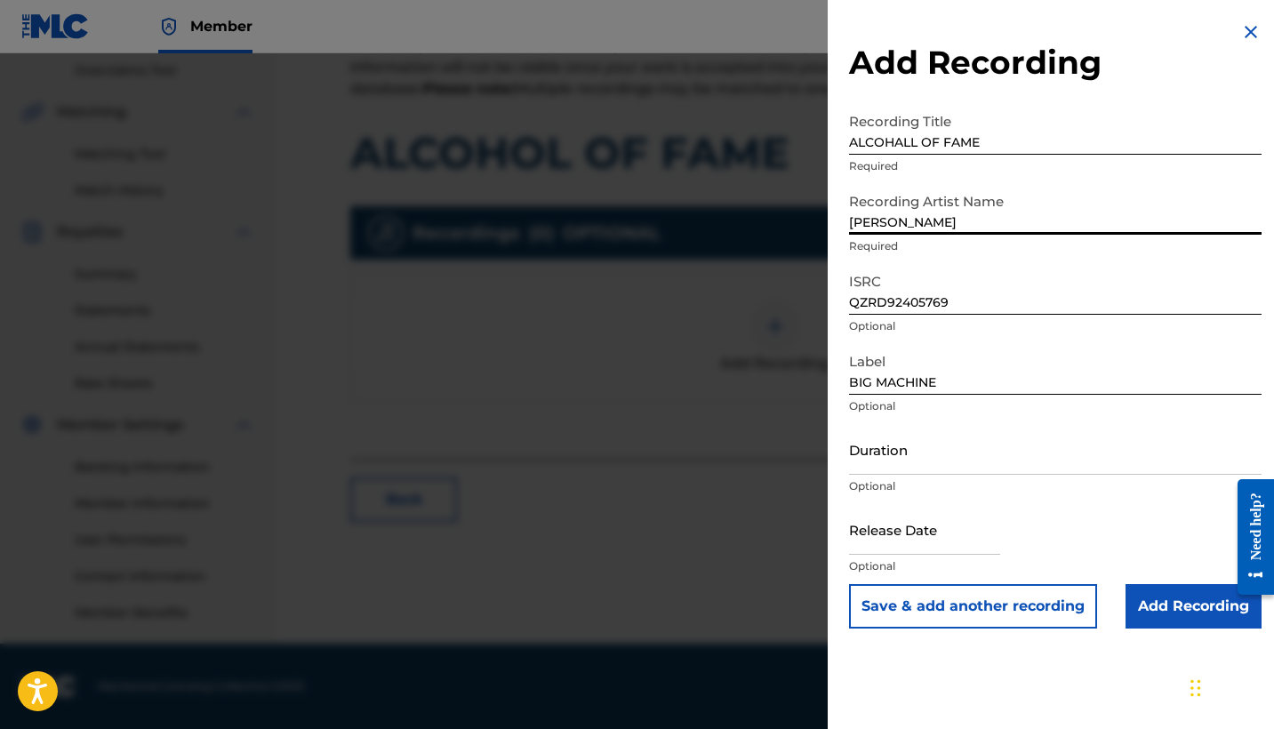
type input "[PERSON_NAME]"
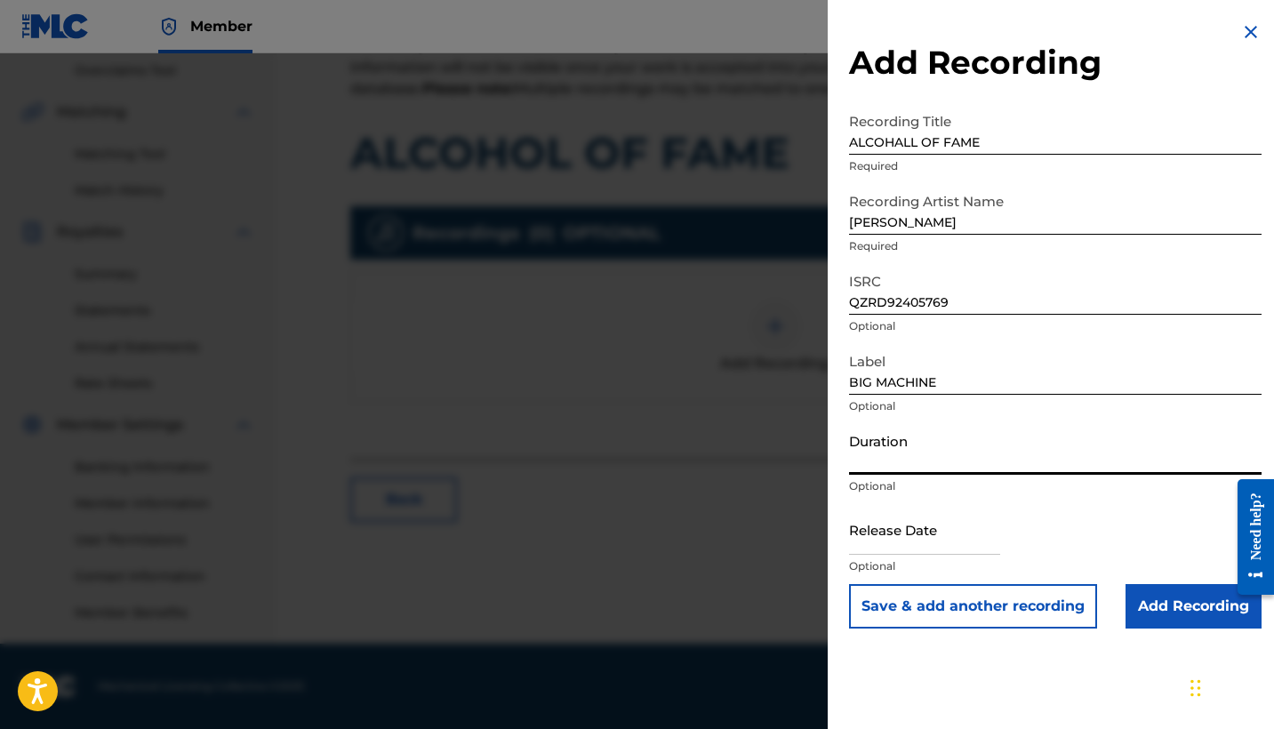
click at [903, 449] on input "Duration" at bounding box center [1055, 449] width 413 height 51
type input "03:30"
click at [910, 531] on input "text" at bounding box center [924, 529] width 151 height 51
select select "7"
select select "2025"
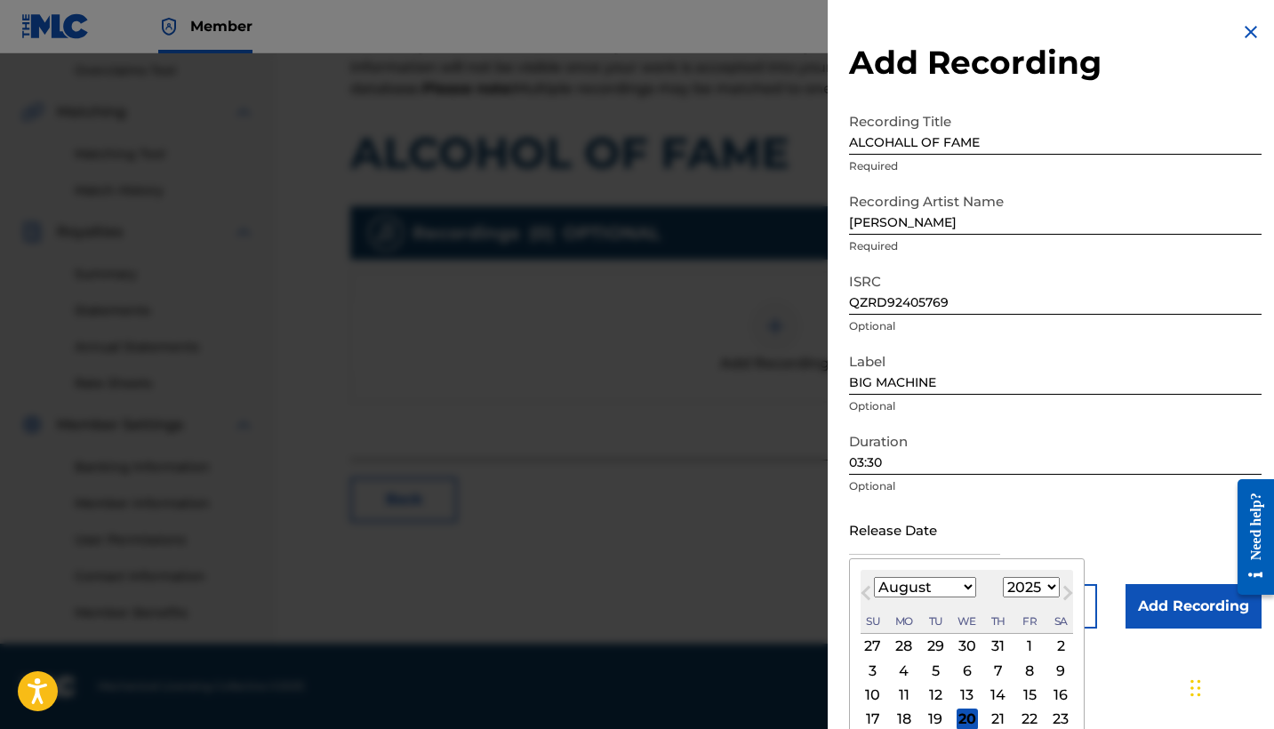
select select "9"
select select "2024"
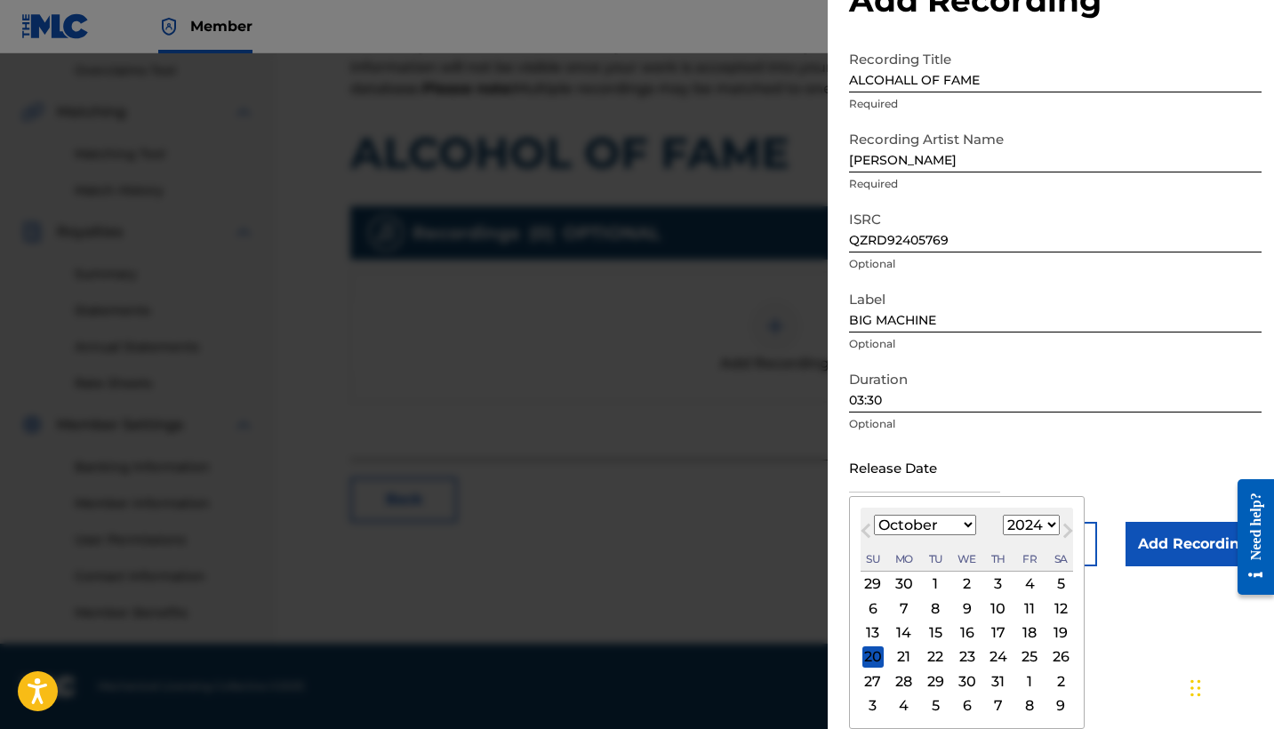
scroll to position [62, 0]
click at [1024, 637] on div "18" at bounding box center [1029, 632] width 21 height 21
type input "[DATE]"
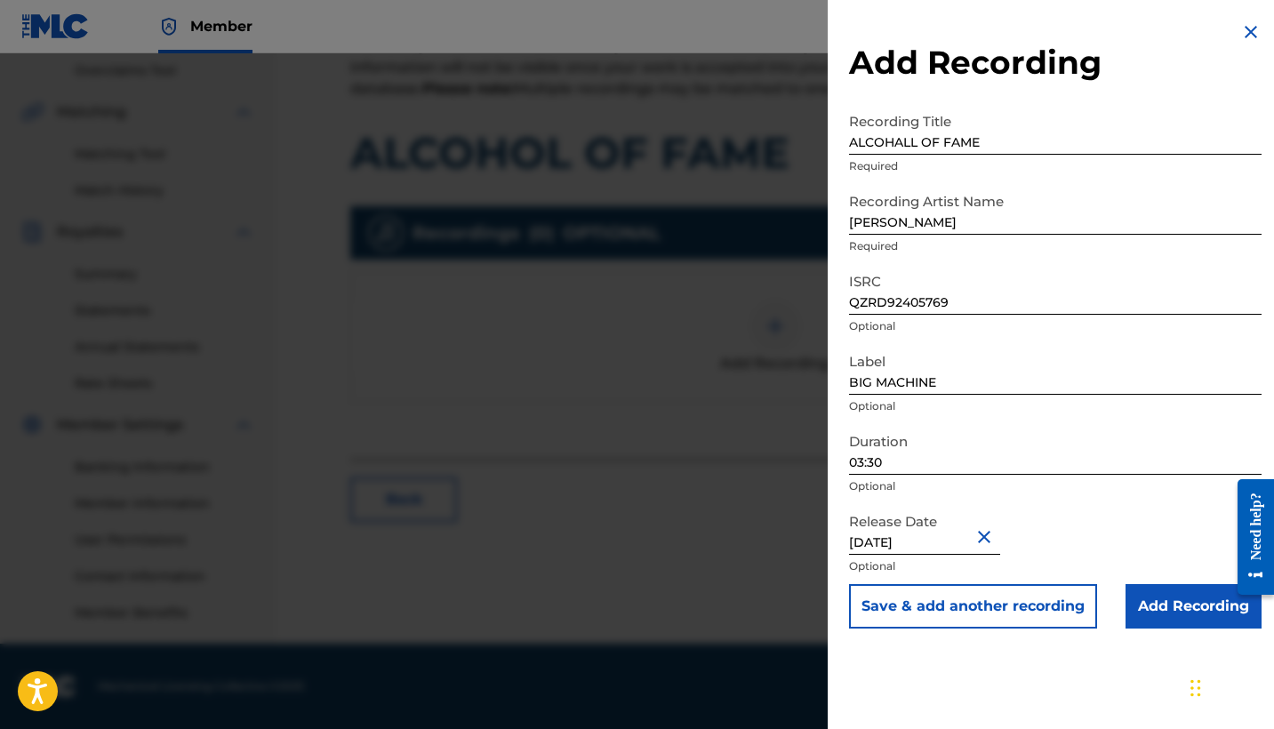
scroll to position [373, 0]
click at [1149, 611] on input "Add Recording" at bounding box center [1194, 606] width 136 height 44
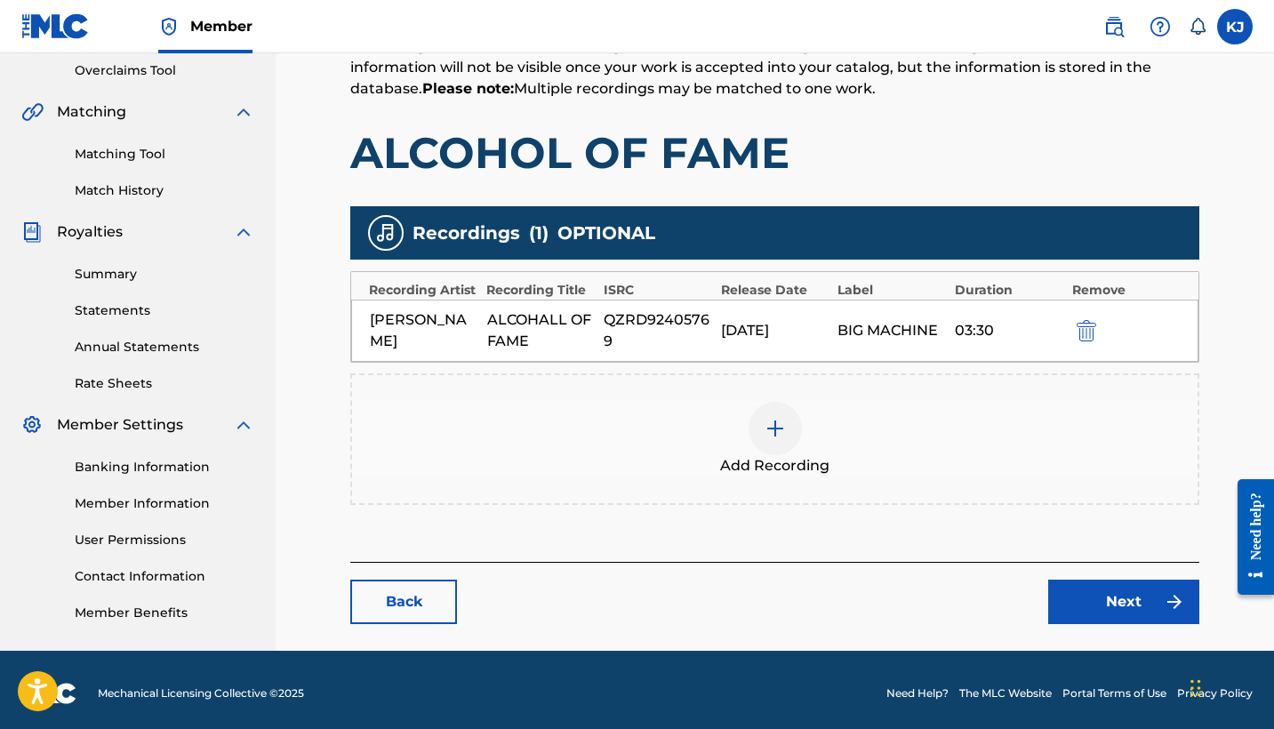
click at [785, 428] on img at bounding box center [775, 428] width 21 height 21
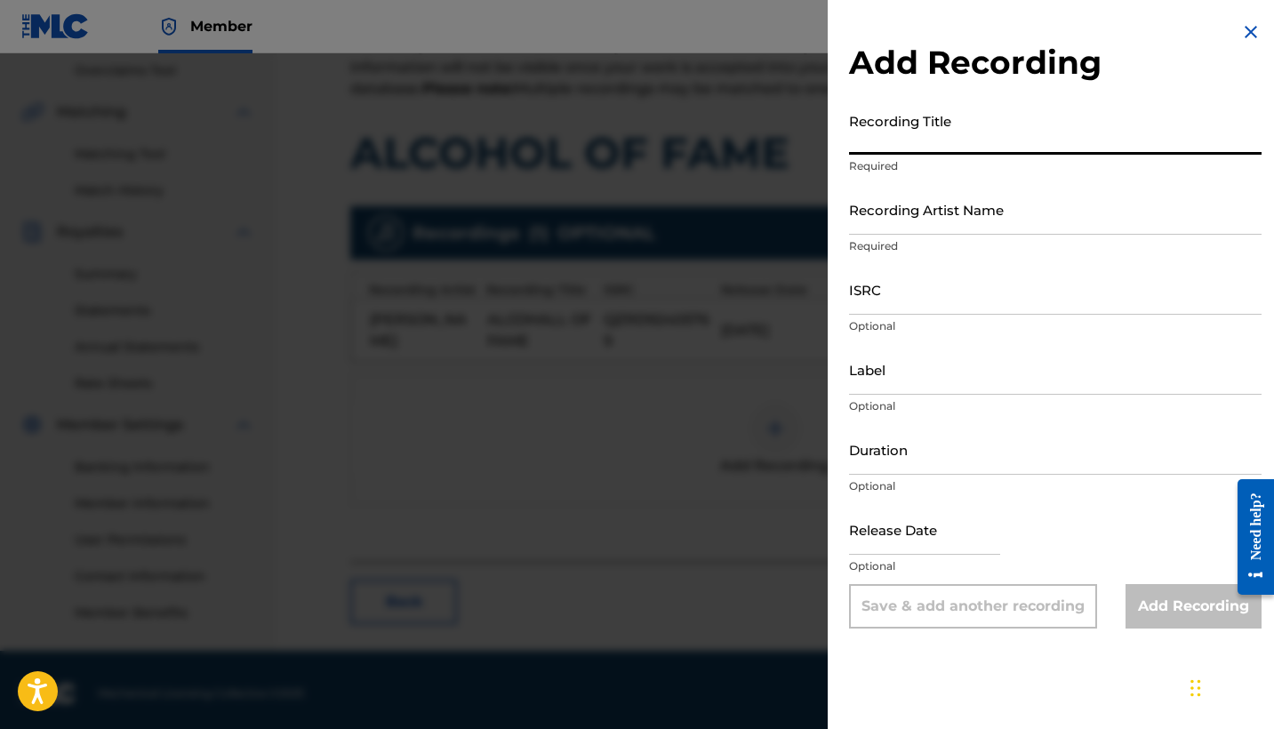
click at [912, 132] on input "Recording Title" at bounding box center [1055, 129] width 413 height 51
paste input "QZRD92406185"
type input "QZRD92406185"
click at [918, 213] on input "Recording Artist Name" at bounding box center [1055, 209] width 413 height 51
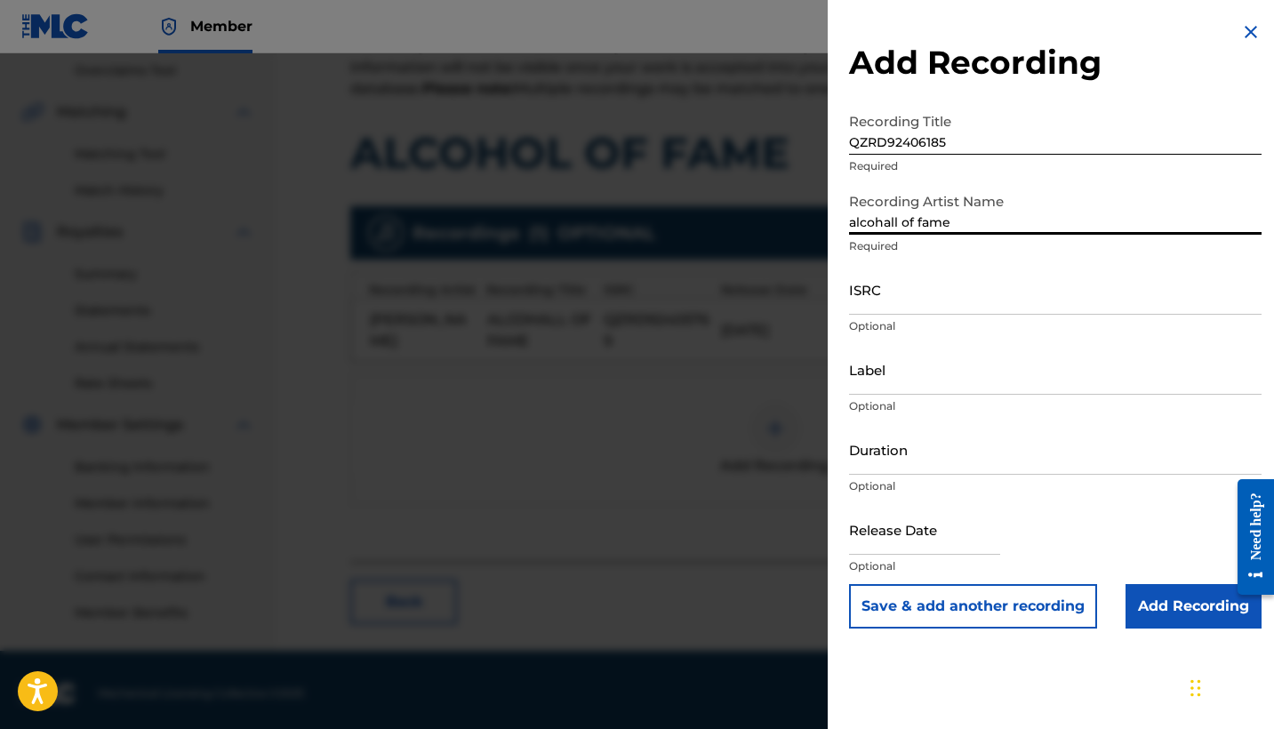
type input "alcohall of fame"
click at [905, 293] on input "ISRC" at bounding box center [1055, 289] width 413 height 51
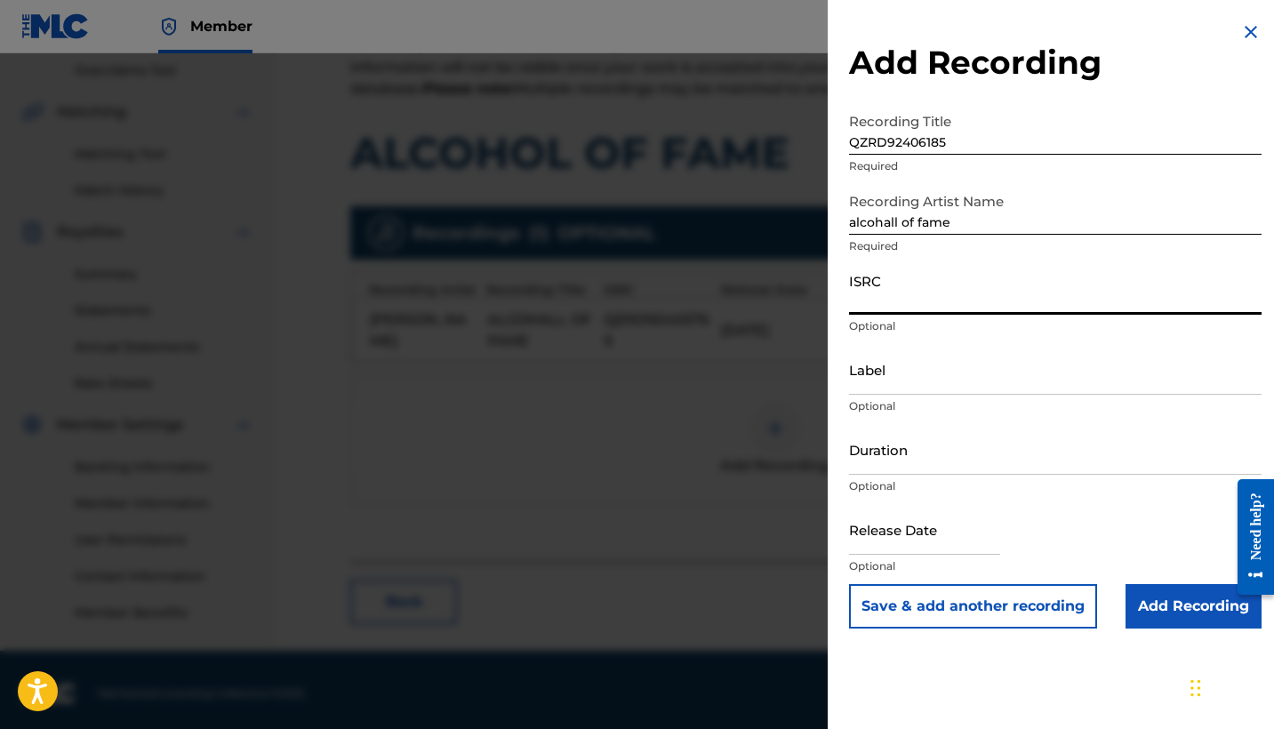
paste input "QZRD92406185"
type input "QZRD92406185"
drag, startPoint x: 956, startPoint y: 144, endPoint x: 833, endPoint y: 141, distance: 122.7
click at [833, 143] on div "Add Recording Recording Title QZRD92406185 Required Recording Artist Name alcoh…" at bounding box center [1055, 325] width 455 height 650
type input "Alcohall of Fame"
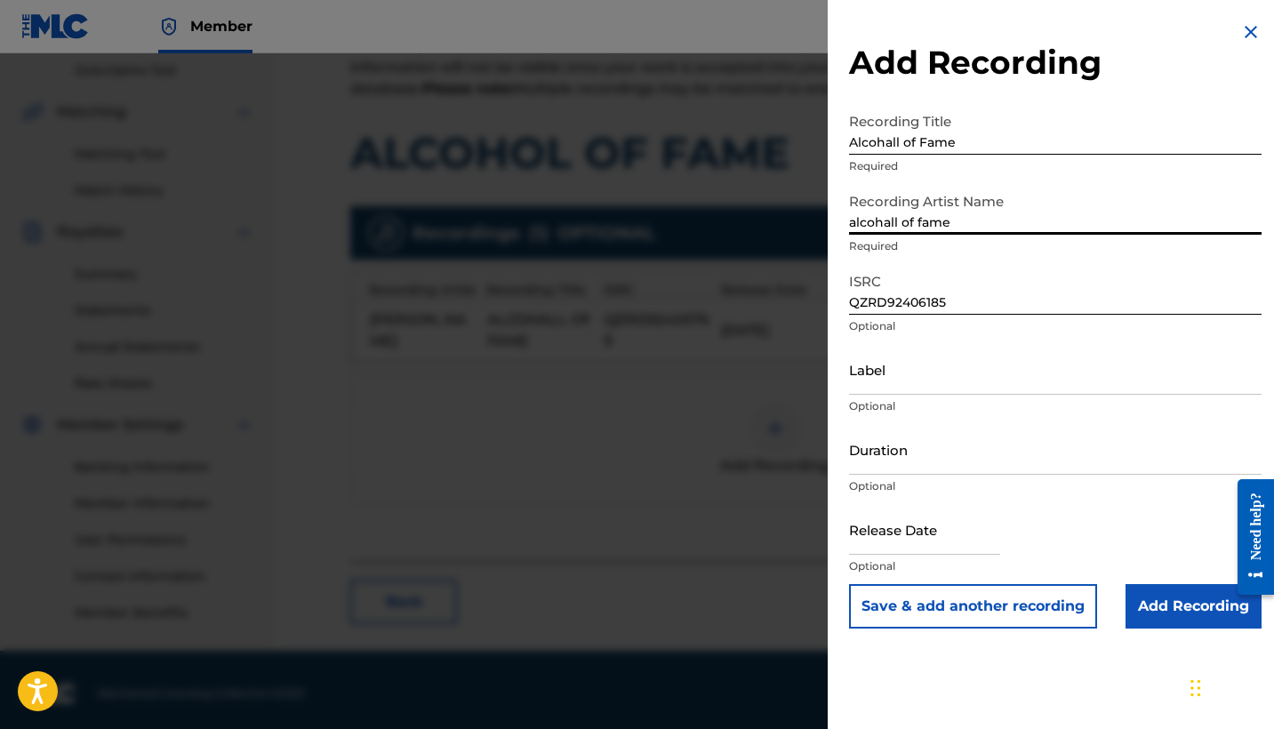
drag, startPoint x: 955, startPoint y: 220, endPoint x: 762, endPoint y: 220, distance: 193.0
click at [762, 220] on div "Add Recording Recording Title Alcohall of Fame Required Recording Artist Name a…" at bounding box center [637, 391] width 1274 height 676
type input "[PERSON_NAME]"
click at [886, 374] on input "Label" at bounding box center [1055, 369] width 413 height 51
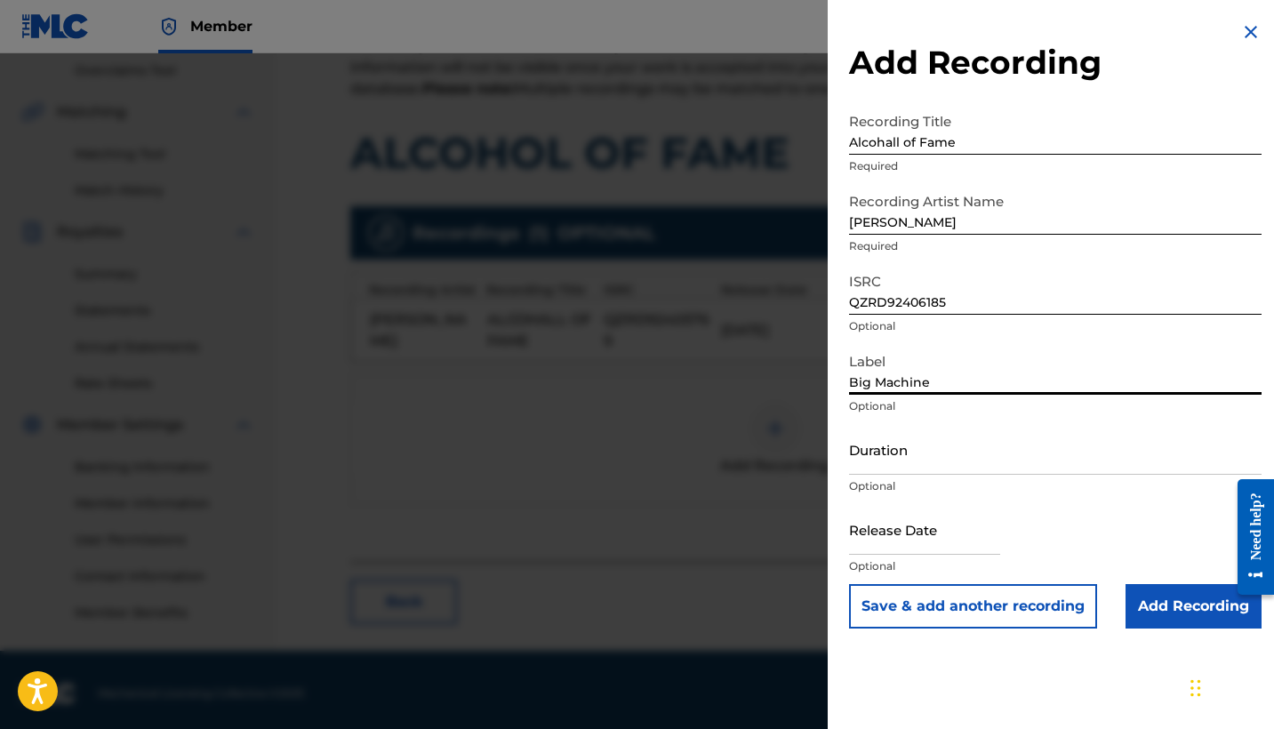
type input "Big Machine"
click at [936, 469] on input "Duration" at bounding box center [1055, 449] width 413 height 51
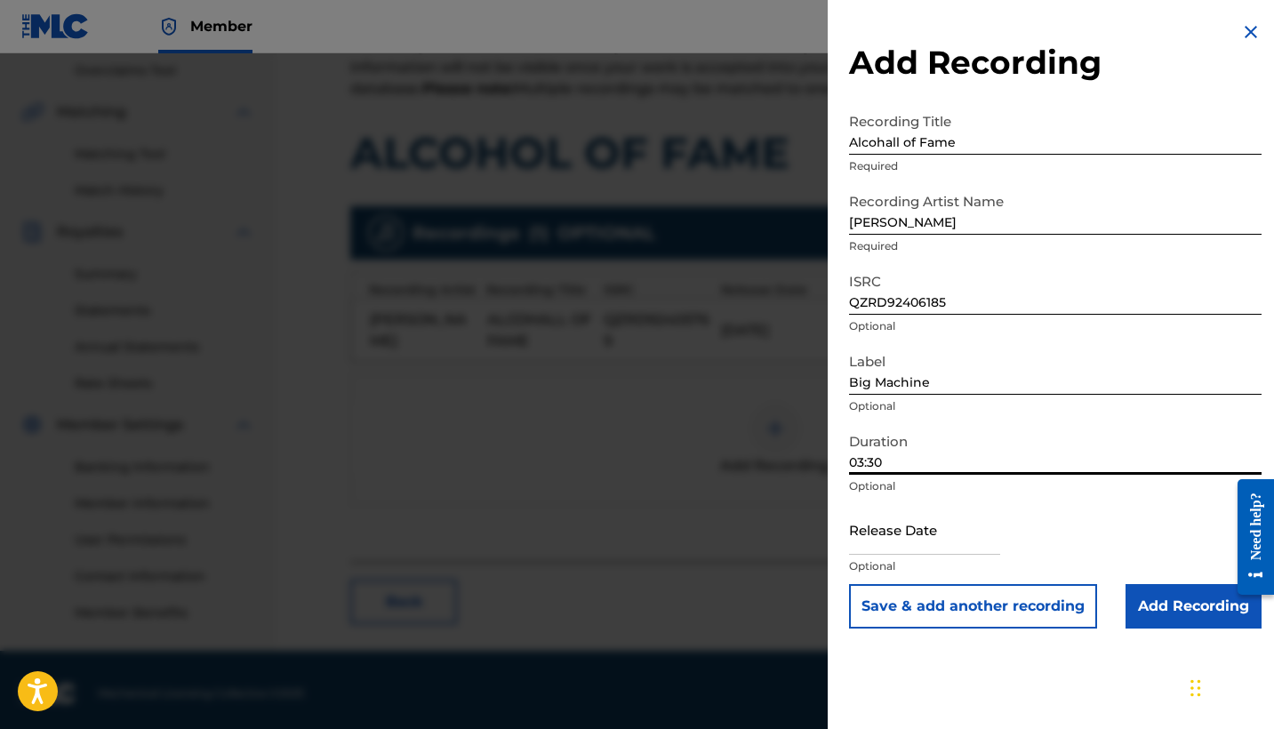
type input "03:30"
click at [944, 537] on input "text" at bounding box center [924, 529] width 151 height 51
select select "7"
select select "2025"
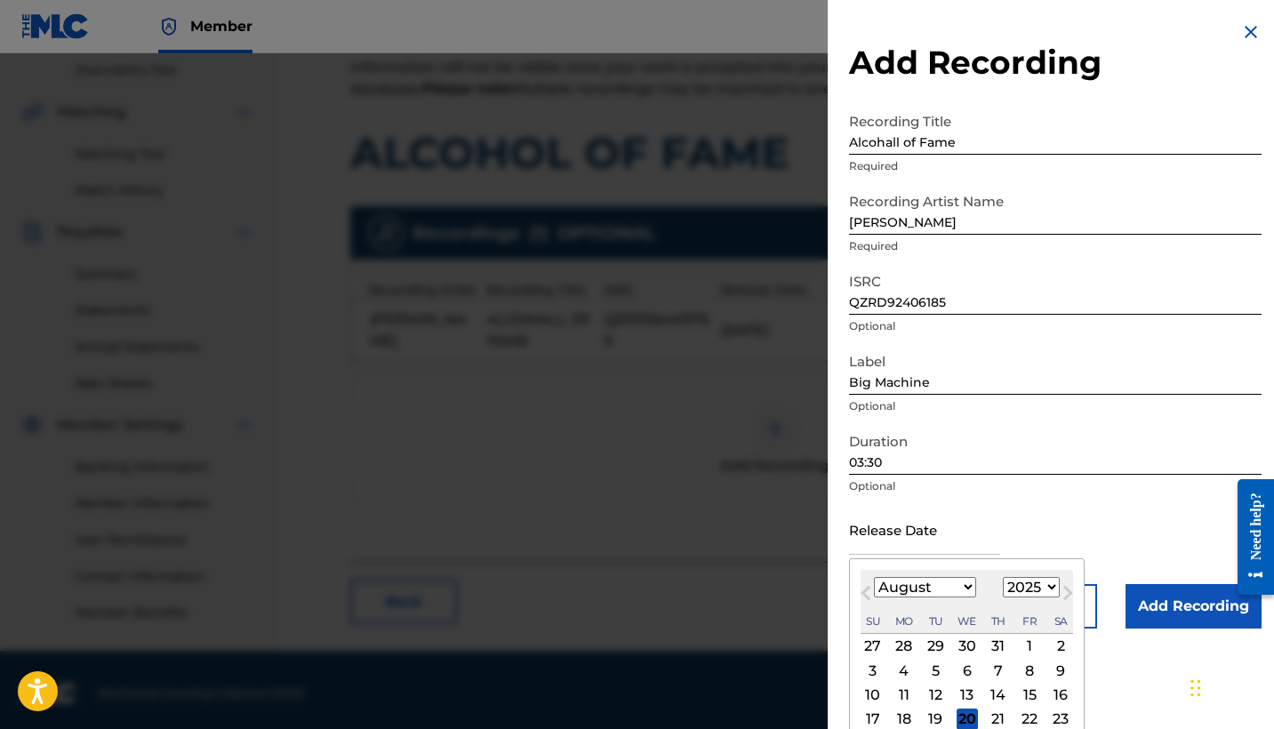
select select "9"
select select "2024"
click at [1019, 695] on div "18" at bounding box center [1029, 695] width 21 height 21
type input "[DATE]"
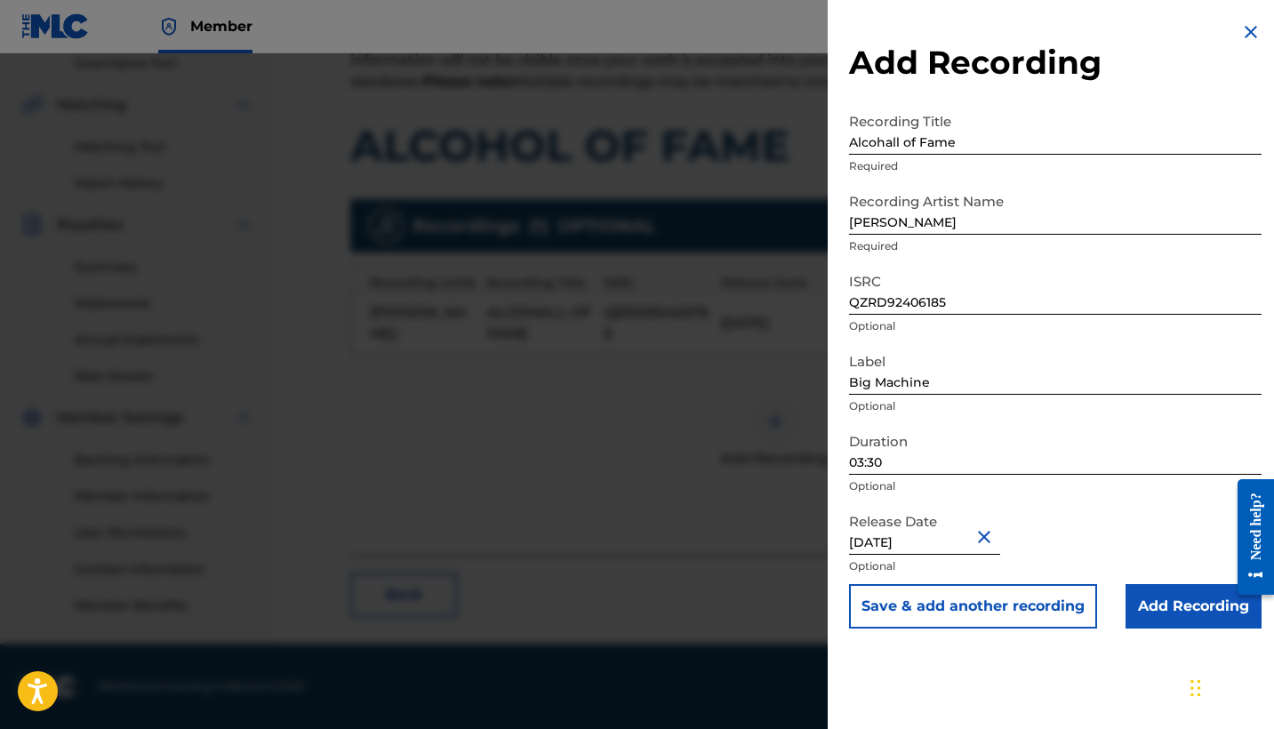
scroll to position [381, 0]
click at [1152, 601] on input "Add Recording" at bounding box center [1194, 606] width 136 height 44
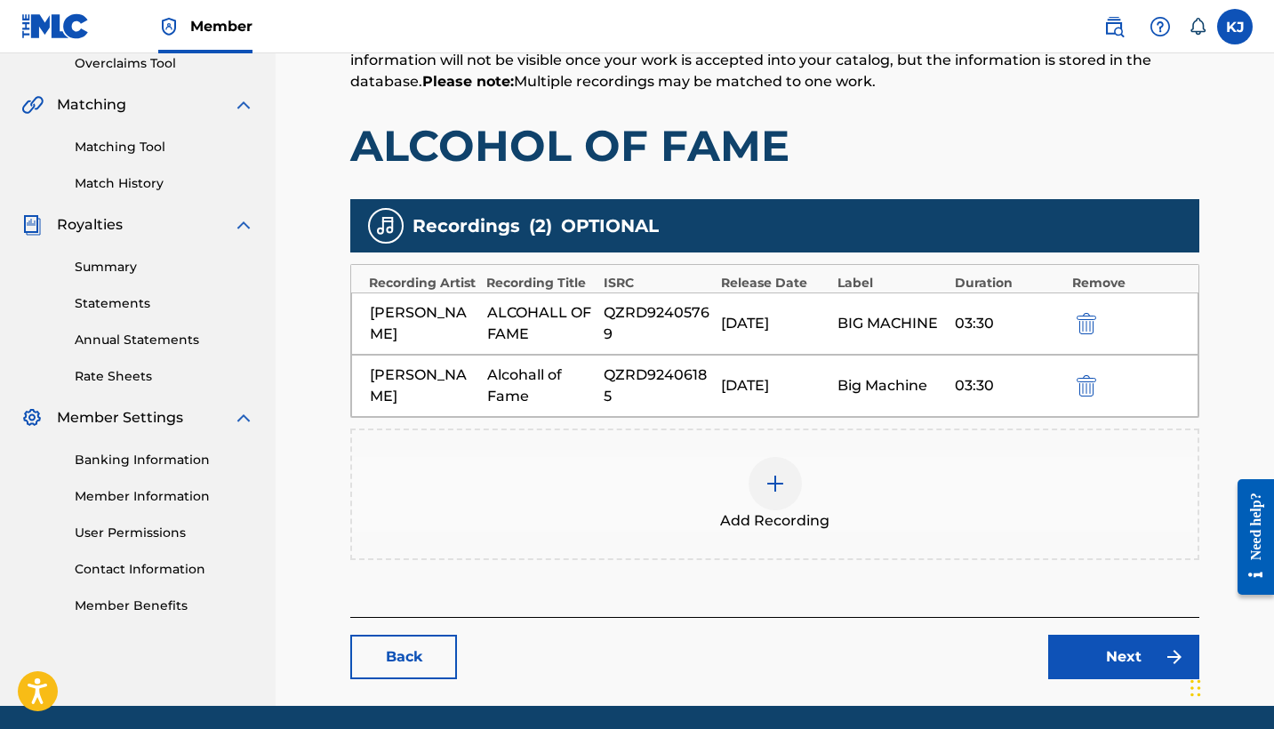
click at [778, 493] on img at bounding box center [775, 483] width 21 height 21
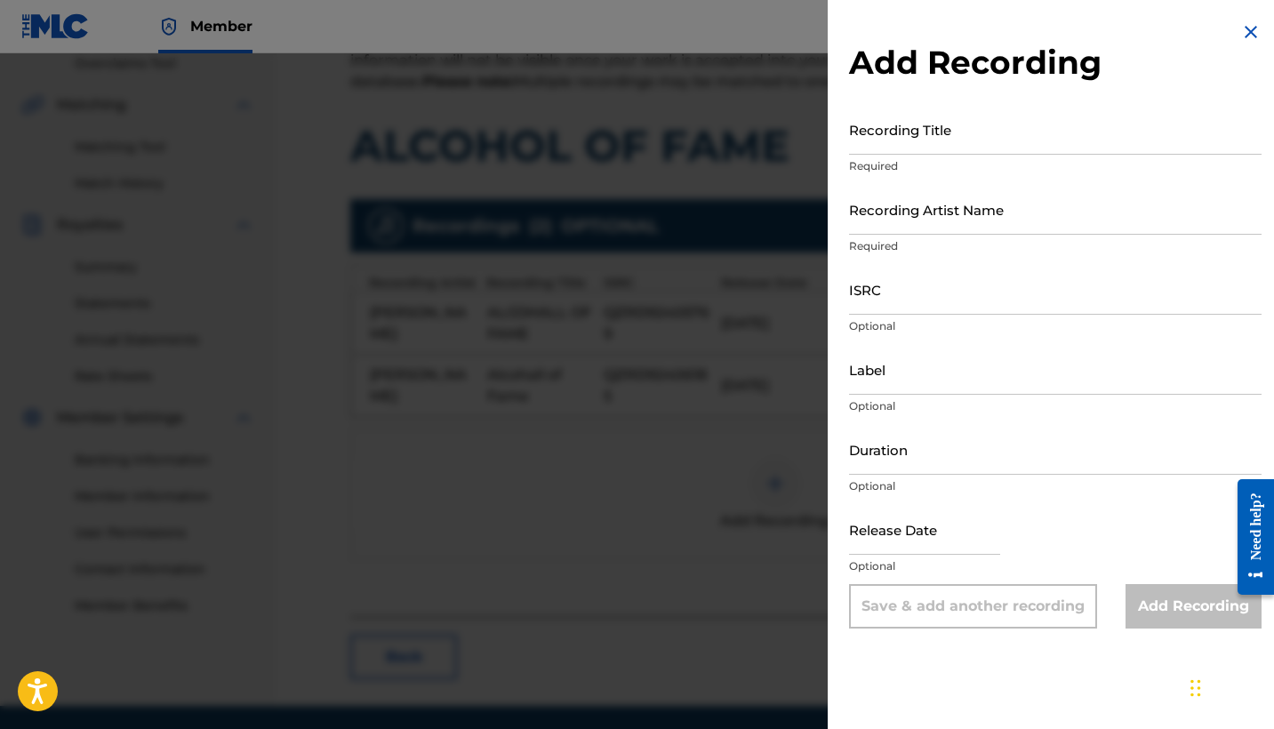
click at [889, 301] on input "ISRC" at bounding box center [1055, 289] width 413 height 51
paste input "QZRD92406036"
type input "QZRD92406036"
click at [888, 136] on input "Recording Title" at bounding box center [1055, 129] width 413 height 51
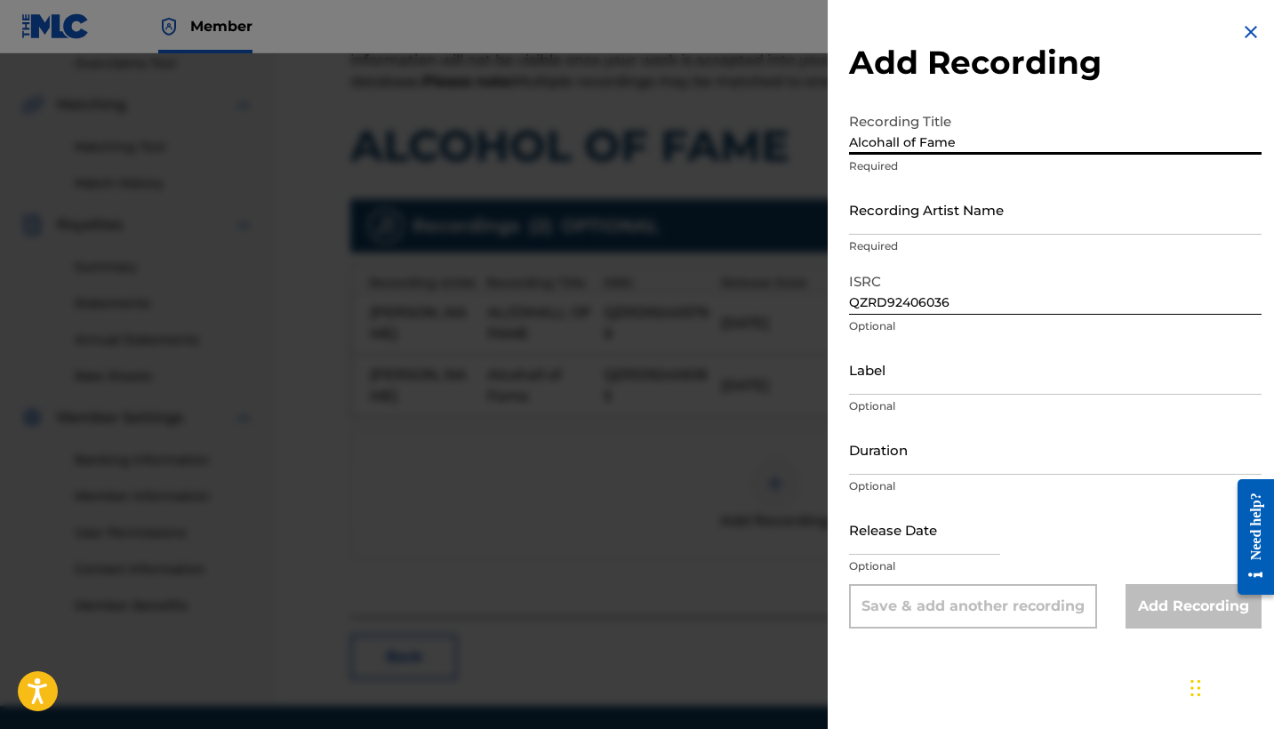
type input "Alcohall of Fame"
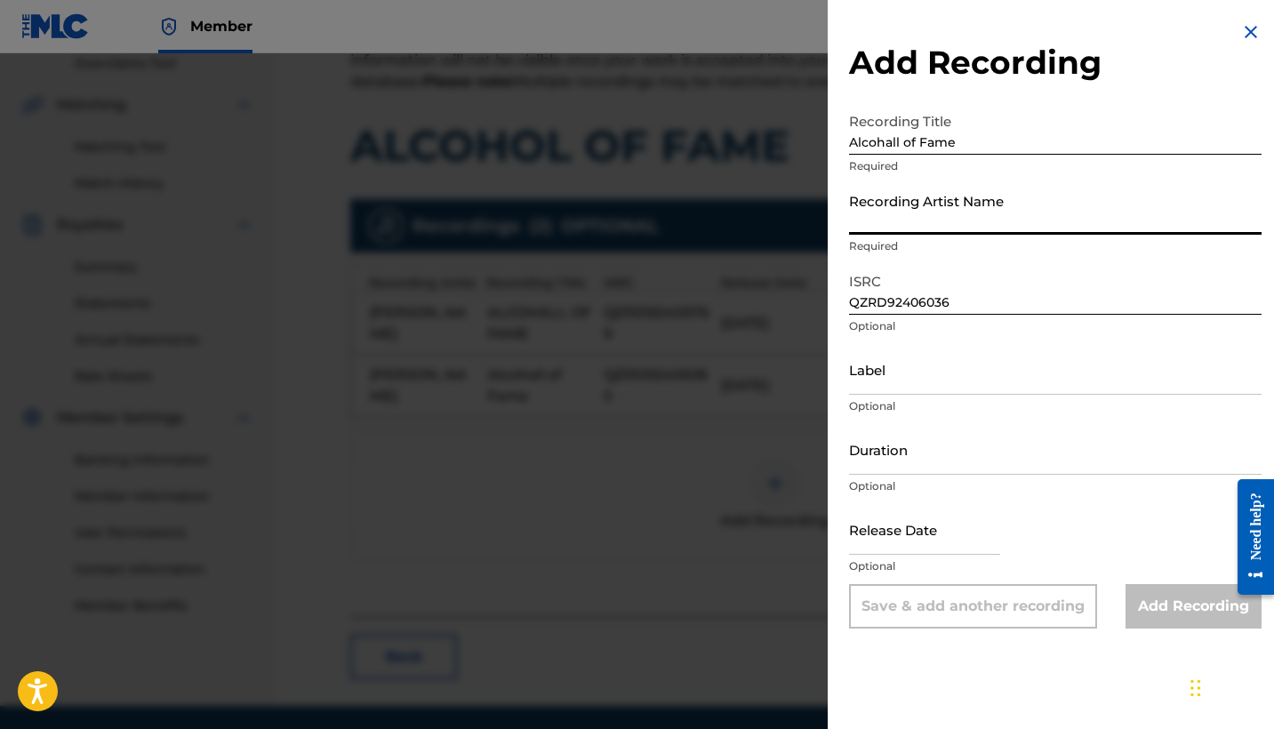
click at [887, 220] on input "Recording Artist Name" at bounding box center [1055, 209] width 413 height 51
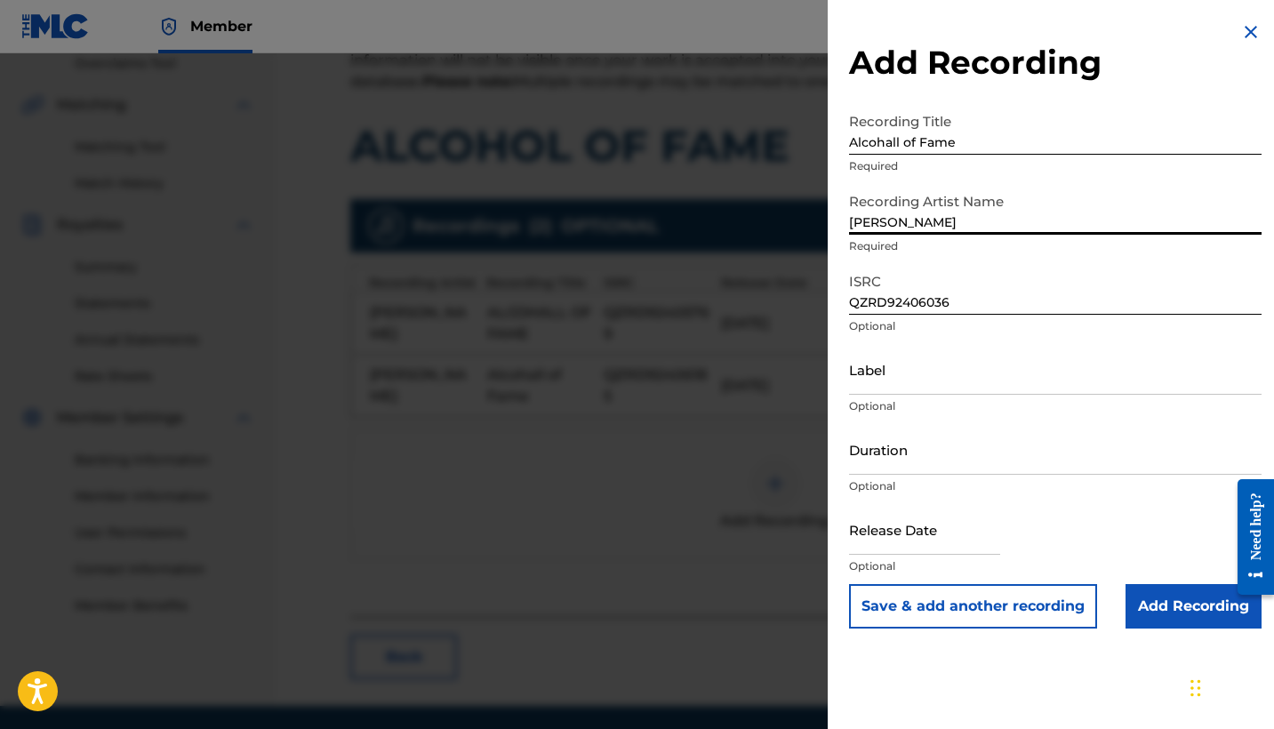
type input "[PERSON_NAME]"
click at [905, 377] on input "Label" at bounding box center [1055, 369] width 413 height 51
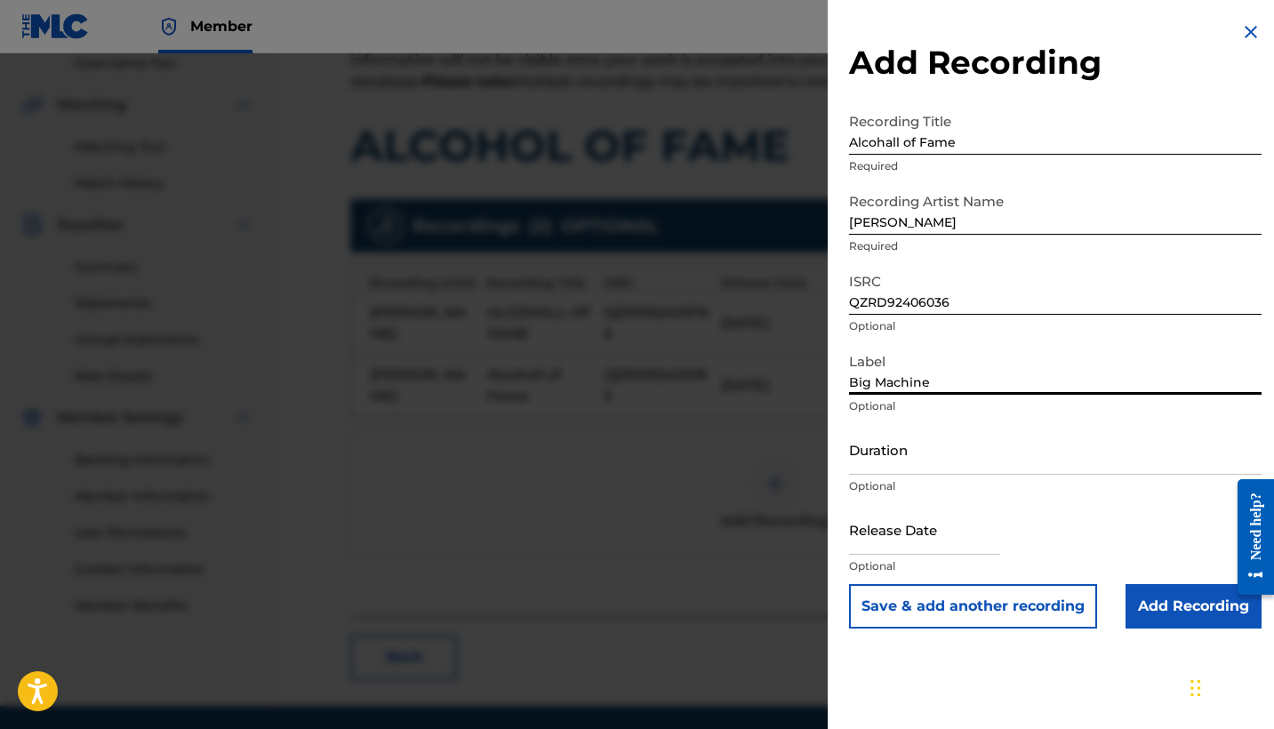
type input "Big Machine"
click at [951, 461] on input "Duration" at bounding box center [1055, 449] width 413 height 51
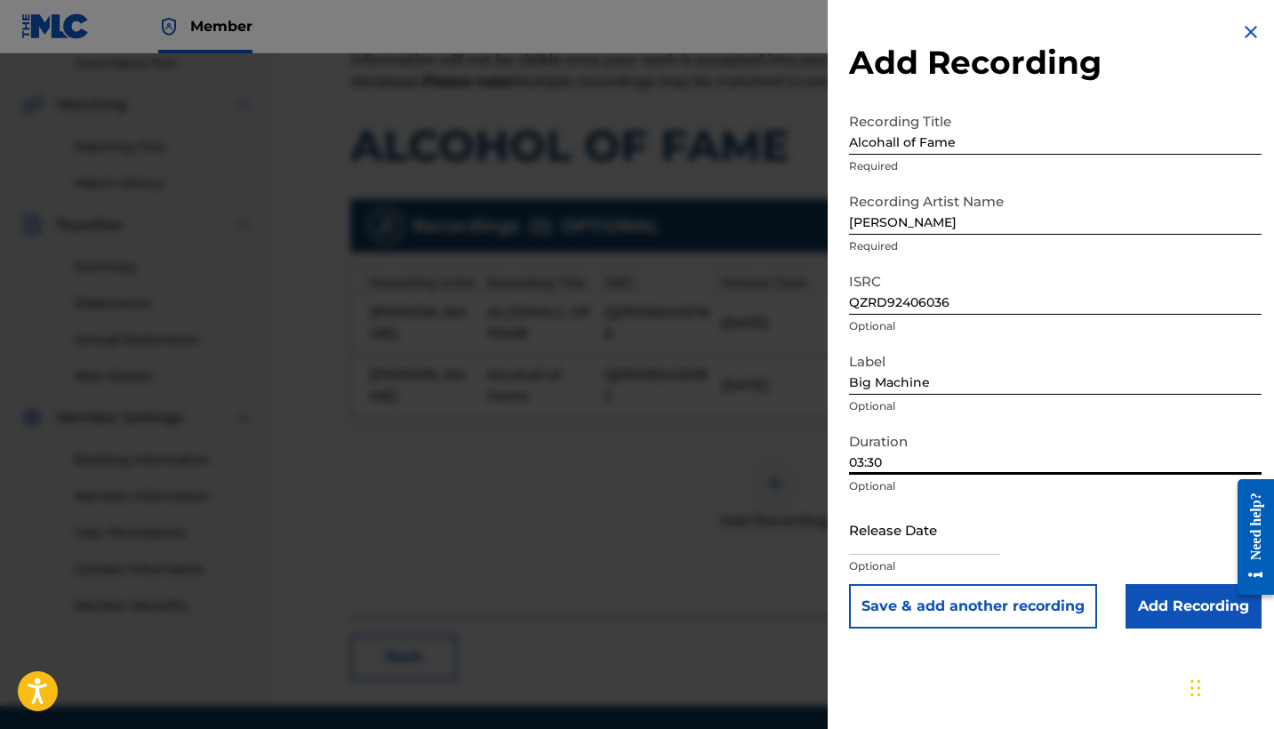
type input "03:30"
click at [951, 538] on input "text" at bounding box center [924, 529] width 151 height 51
select select "7"
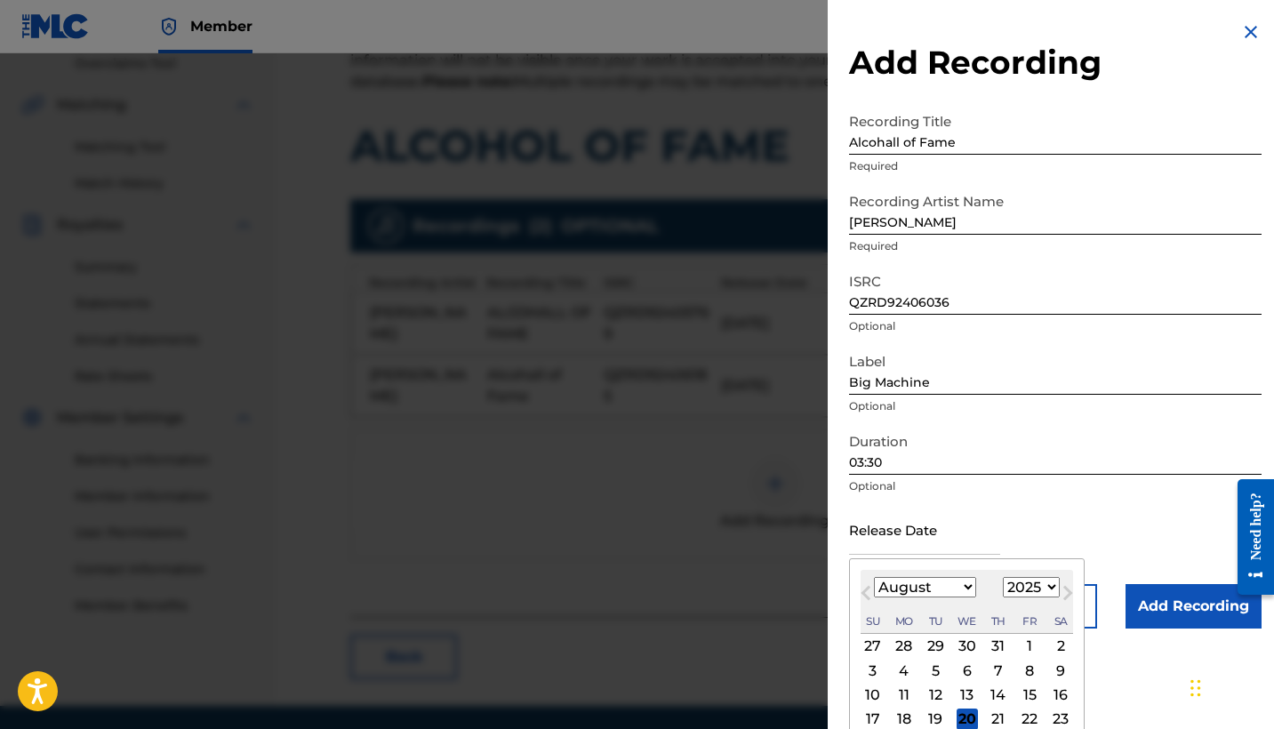
select select "2024"
select select "9"
click at [1021, 694] on div "18" at bounding box center [1029, 695] width 21 height 21
type input "[DATE]"
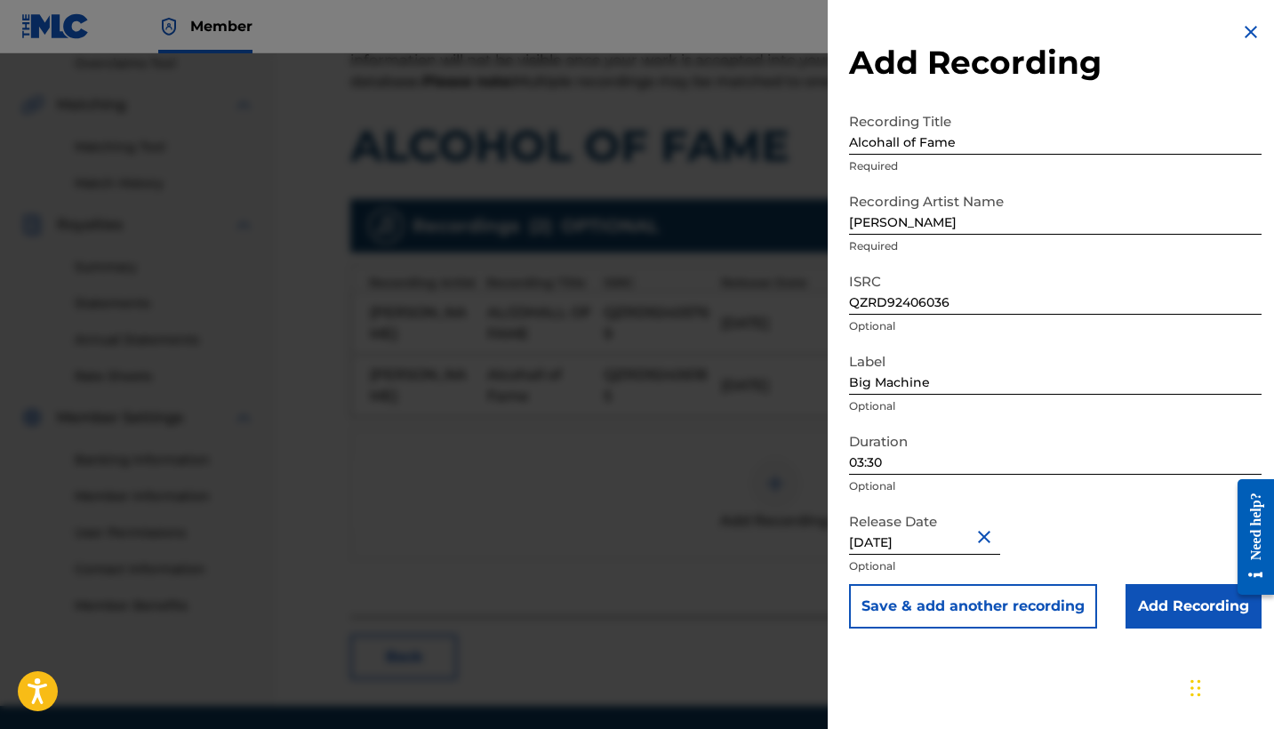
click at [1174, 616] on input "Add Recording" at bounding box center [1194, 606] width 136 height 44
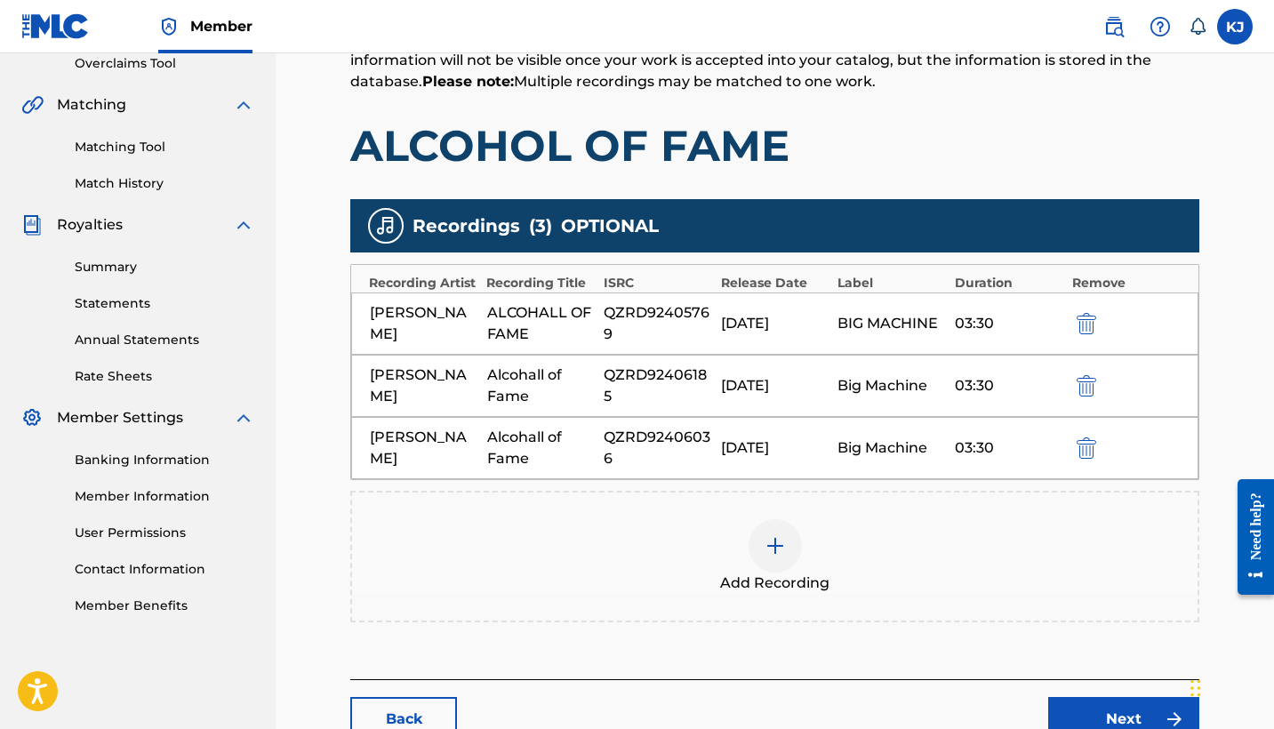
click at [769, 550] on img at bounding box center [775, 545] width 21 height 21
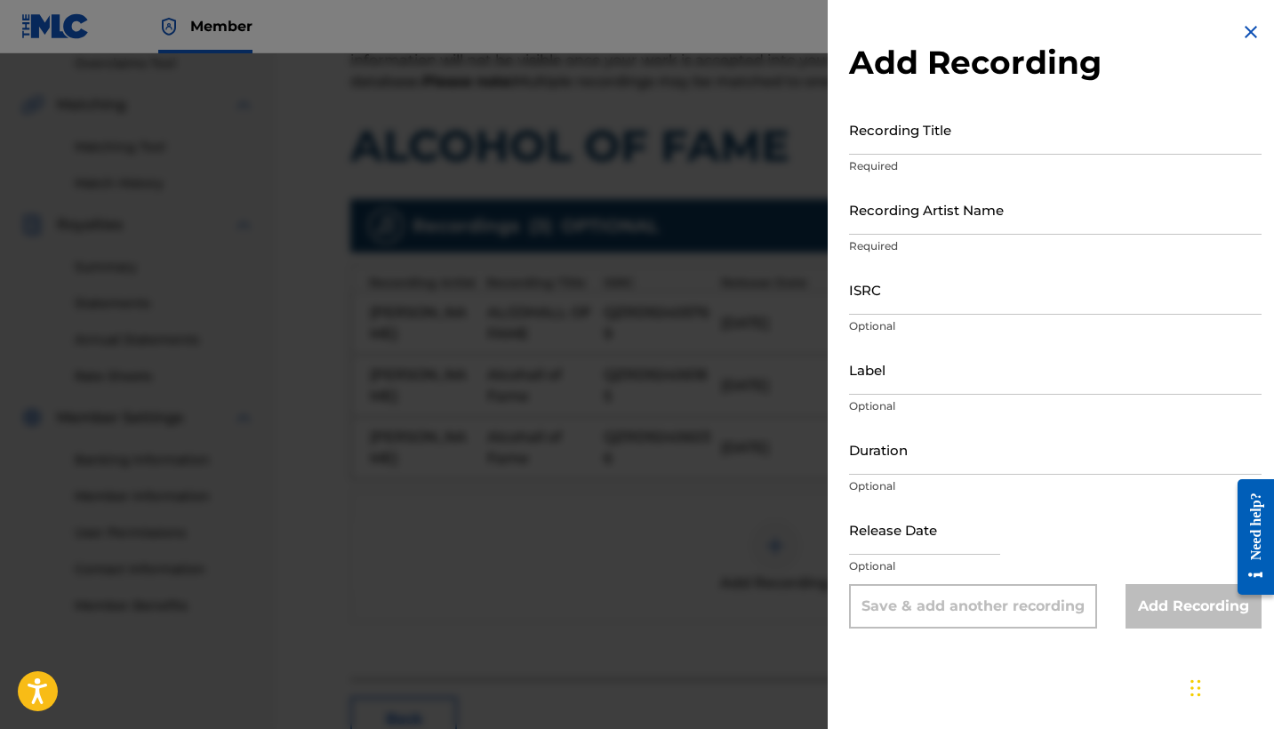
click at [944, 131] on input "Recording Title" at bounding box center [1055, 129] width 413 height 51
type input "Alcohall Of Fame"
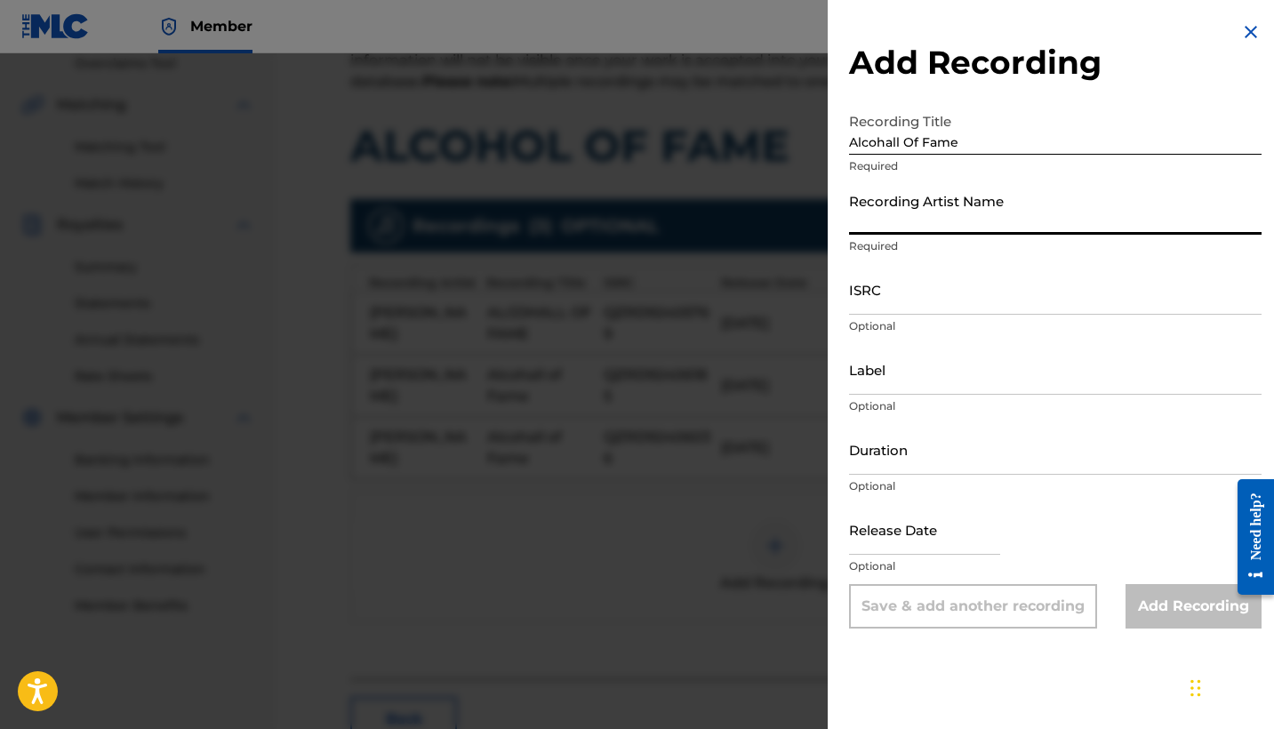
click at [922, 202] on input "Recording Artist Name" at bounding box center [1055, 209] width 413 height 51
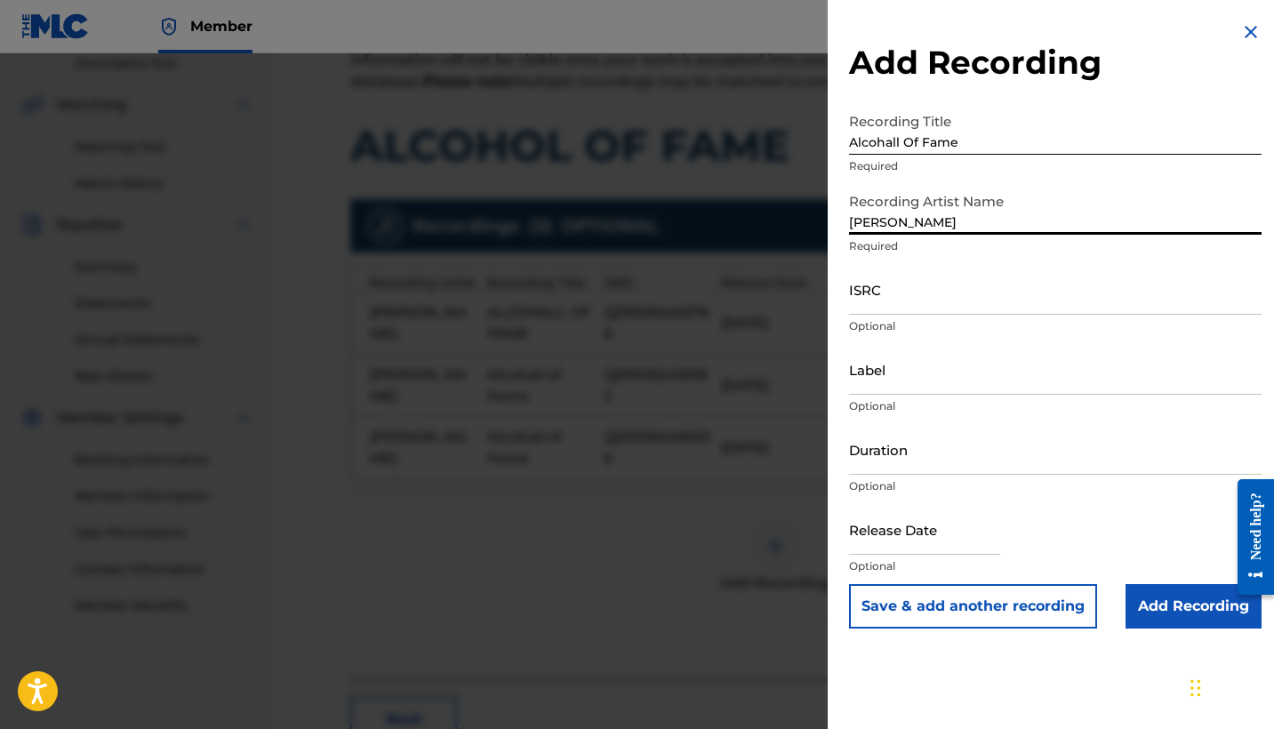
type input "[PERSON_NAME]"
click at [906, 290] on input "ISRC" at bounding box center [1055, 289] width 413 height 51
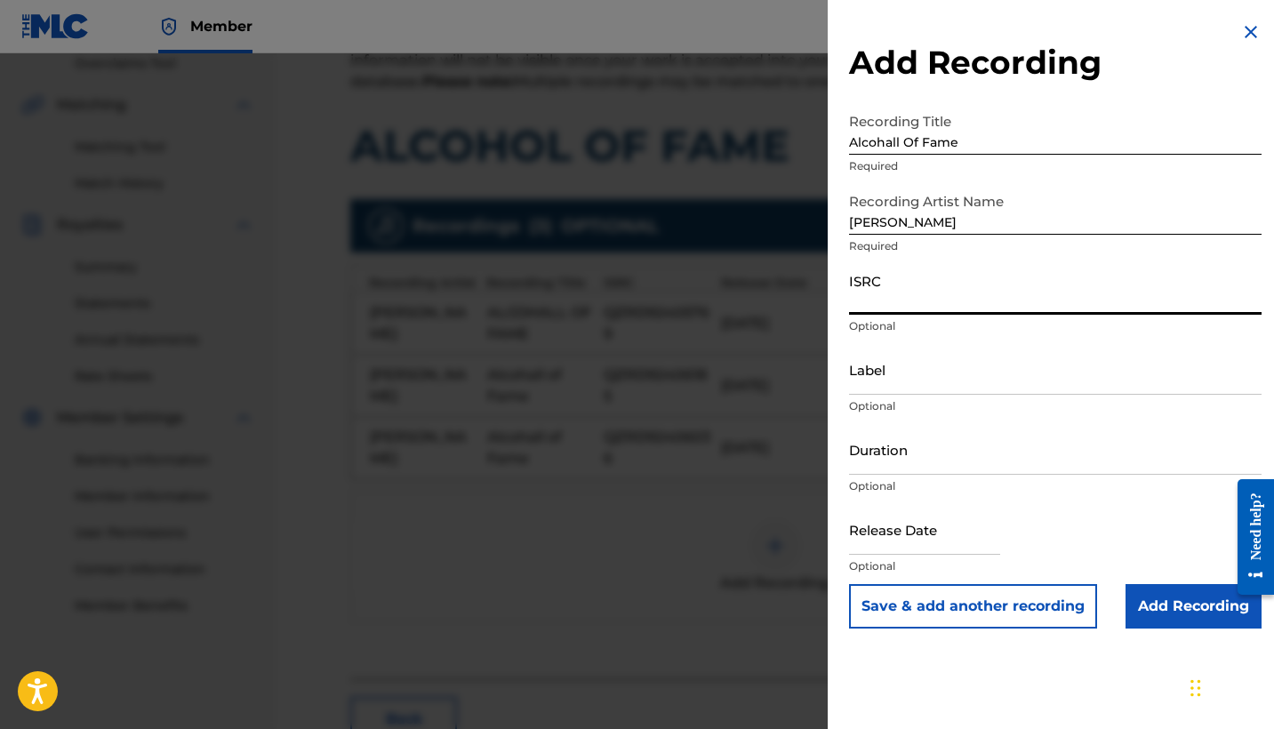
paste input "QZRD92406248"
type input "QZRD92406248"
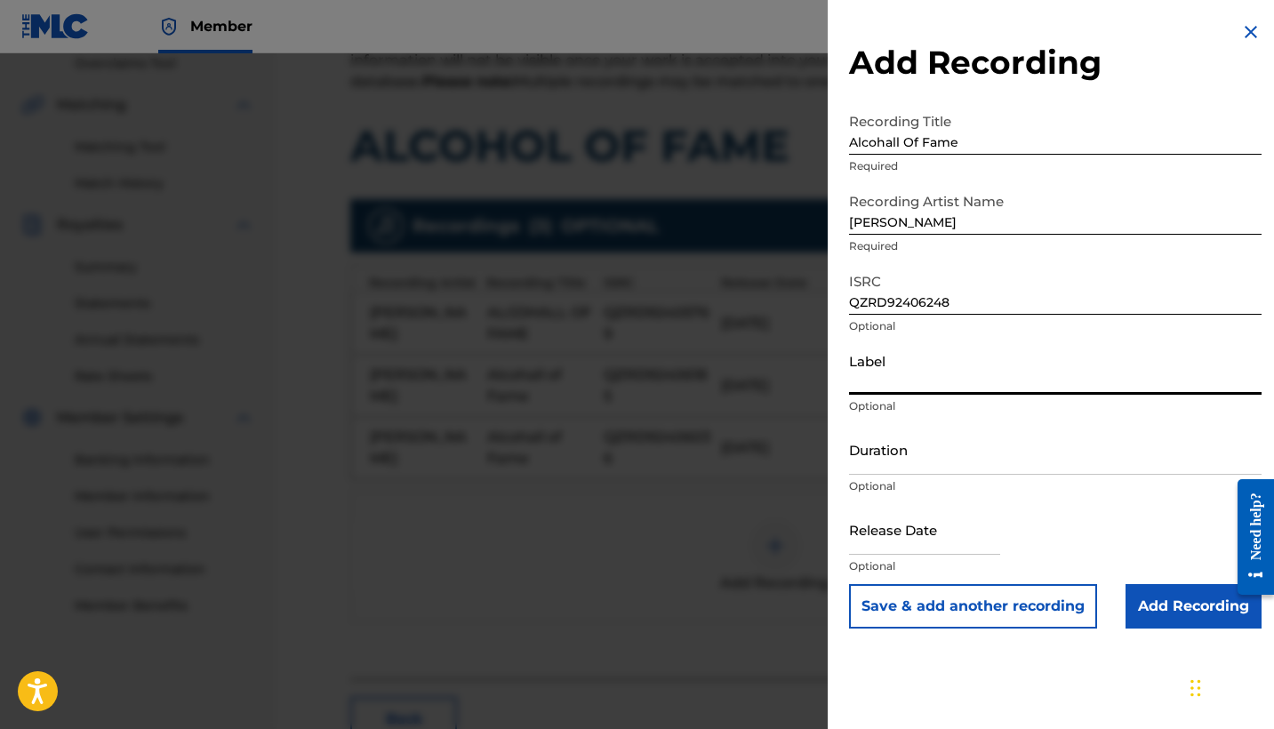
click at [908, 365] on input "Label" at bounding box center [1055, 369] width 413 height 51
type input "Big Machine"
click at [903, 454] on input "Duration" at bounding box center [1055, 449] width 413 height 51
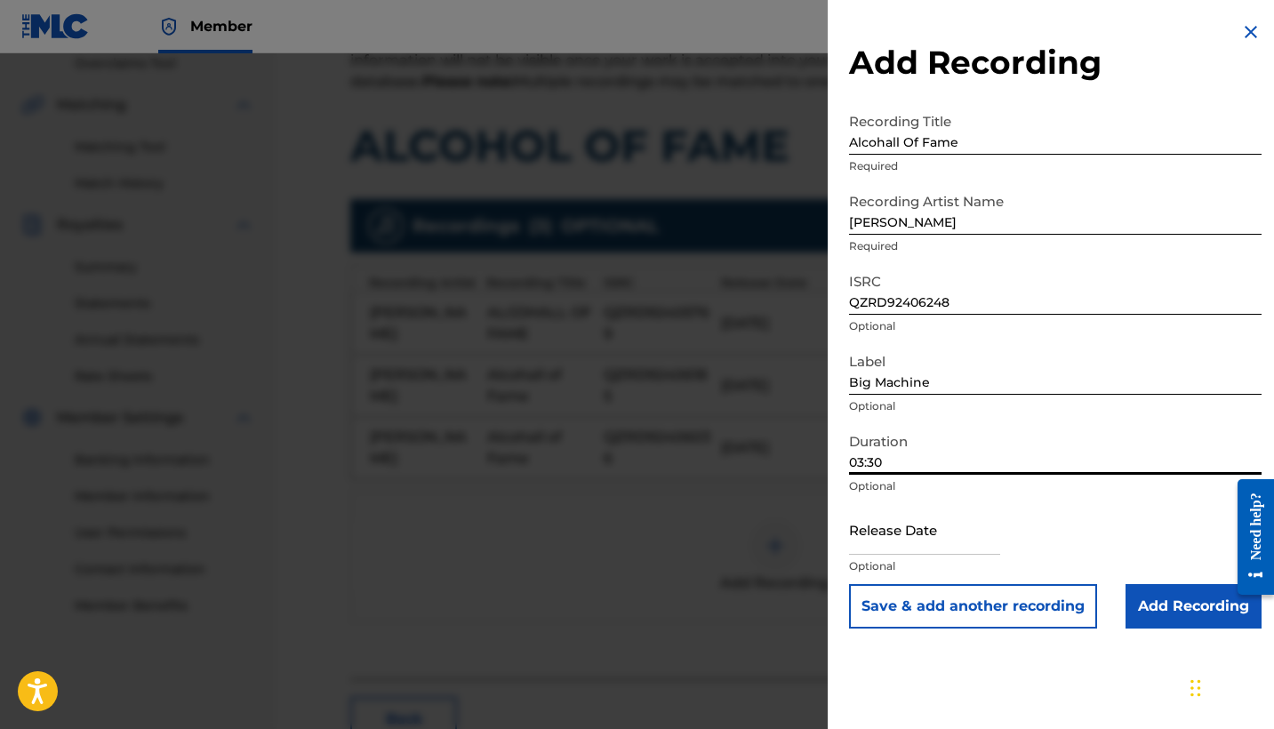
type input "03:30"
click at [896, 528] on input "text" at bounding box center [924, 529] width 151 height 51
select select "7"
select select "2025"
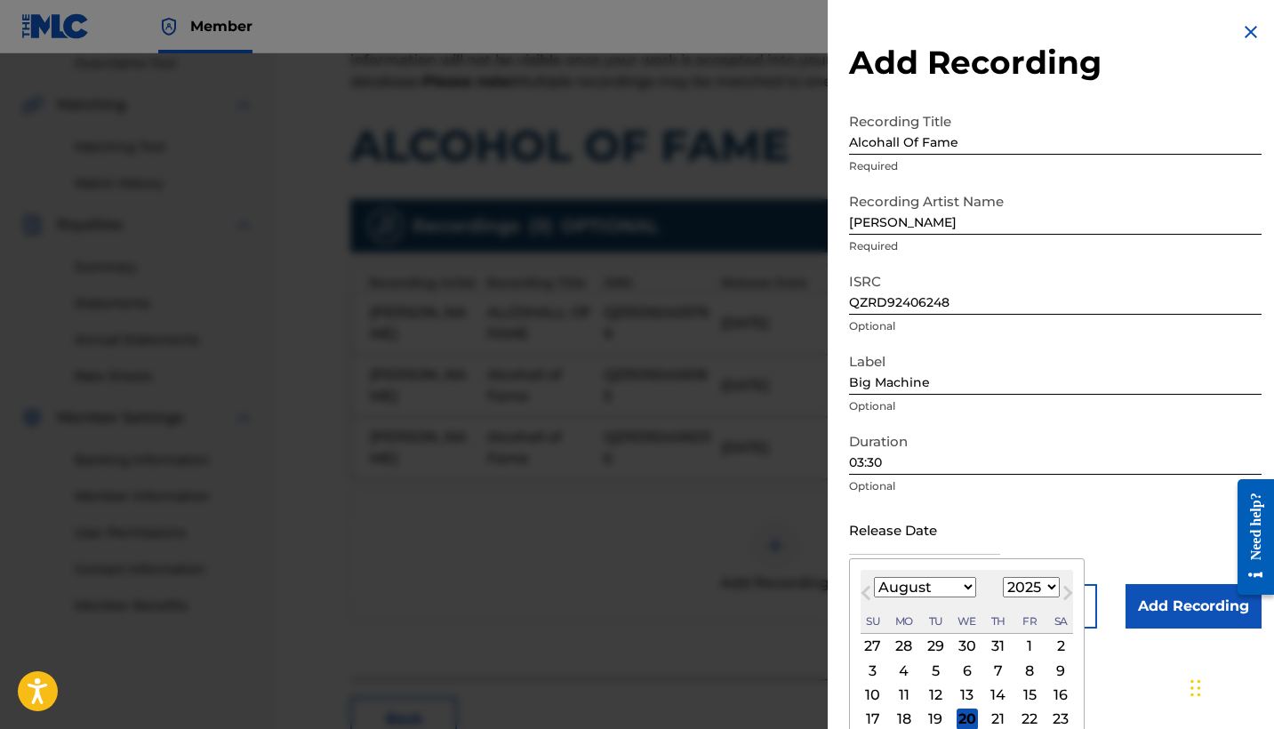
select select "8"
select select "2024"
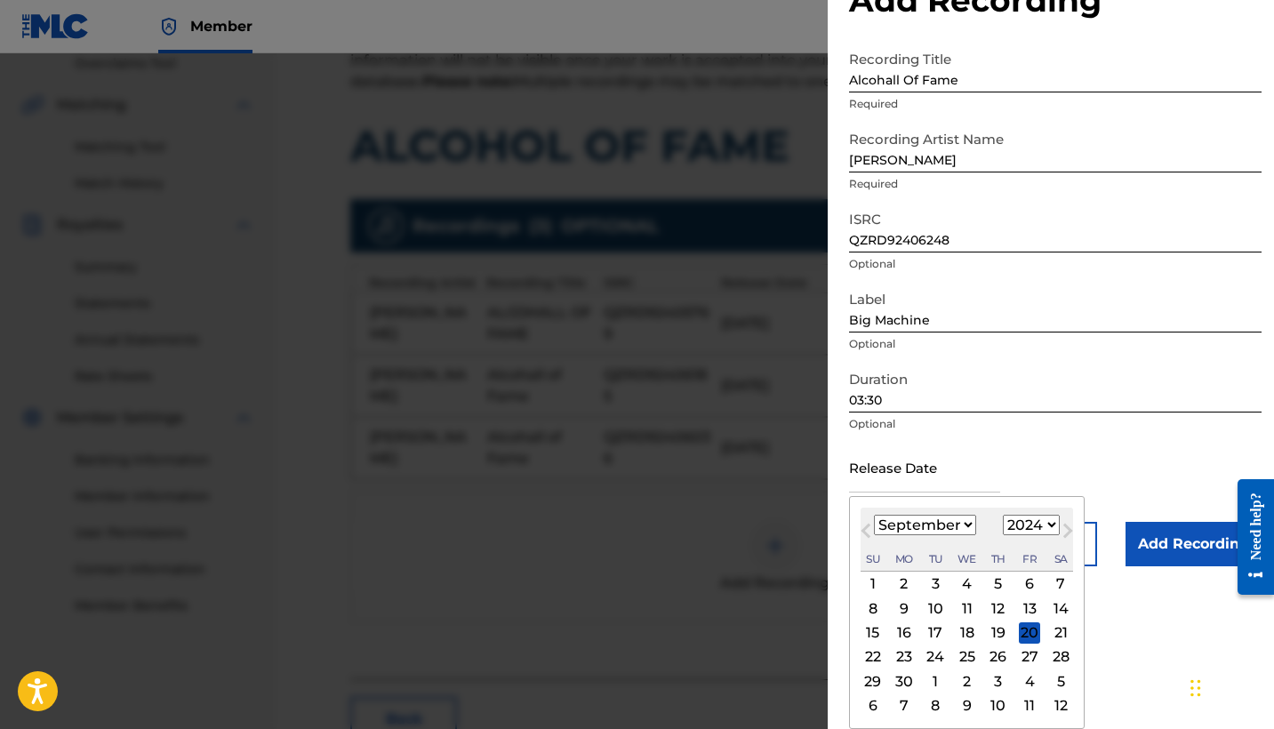
scroll to position [62, 0]
select select "9"
click at [1019, 634] on div "18" at bounding box center [1029, 632] width 21 height 21
type input "[DATE]"
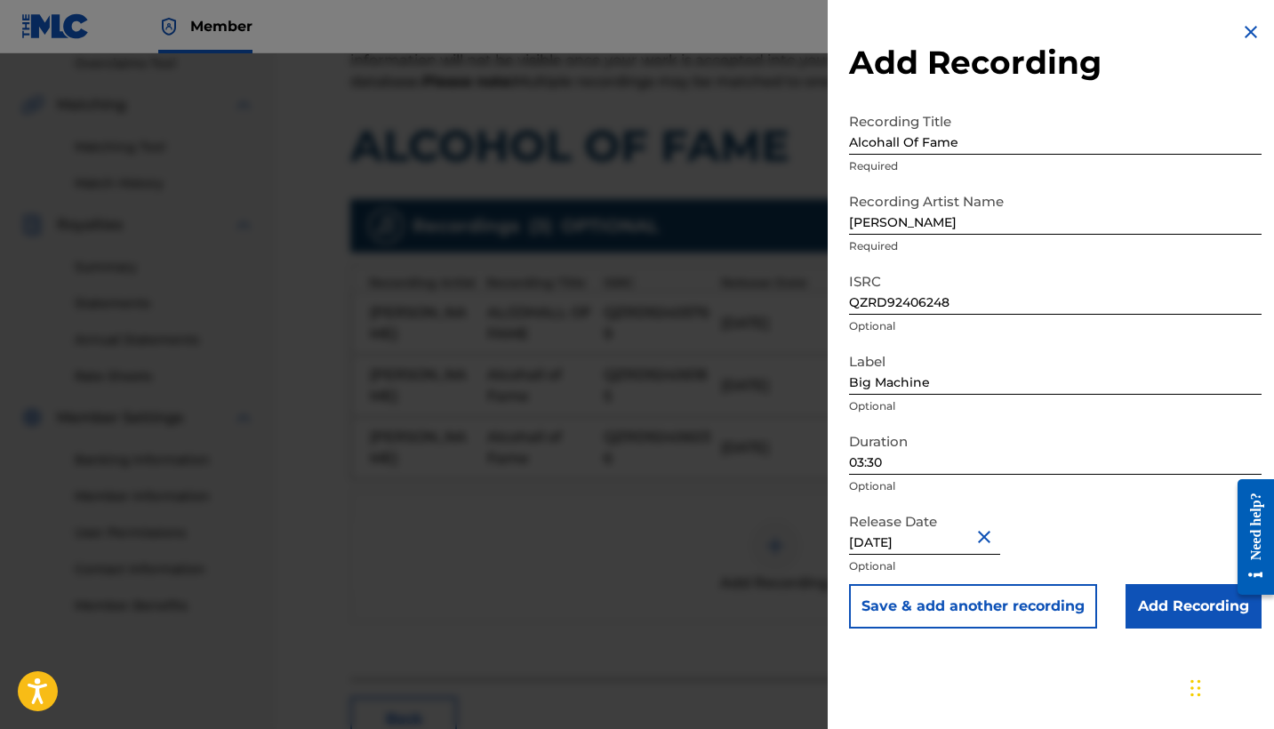
click at [1148, 608] on input "Add Recording" at bounding box center [1194, 606] width 136 height 44
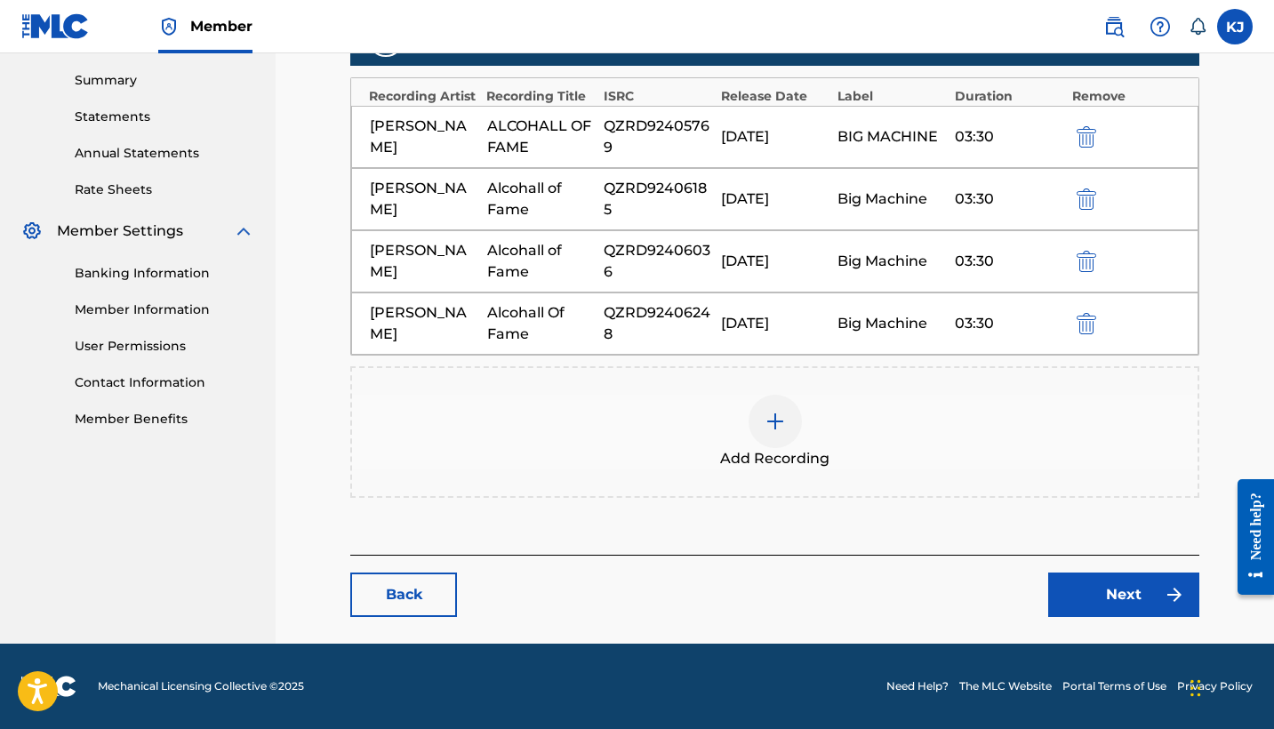
scroll to position [567, 0]
click at [1119, 587] on link "Next" at bounding box center [1123, 595] width 151 height 44
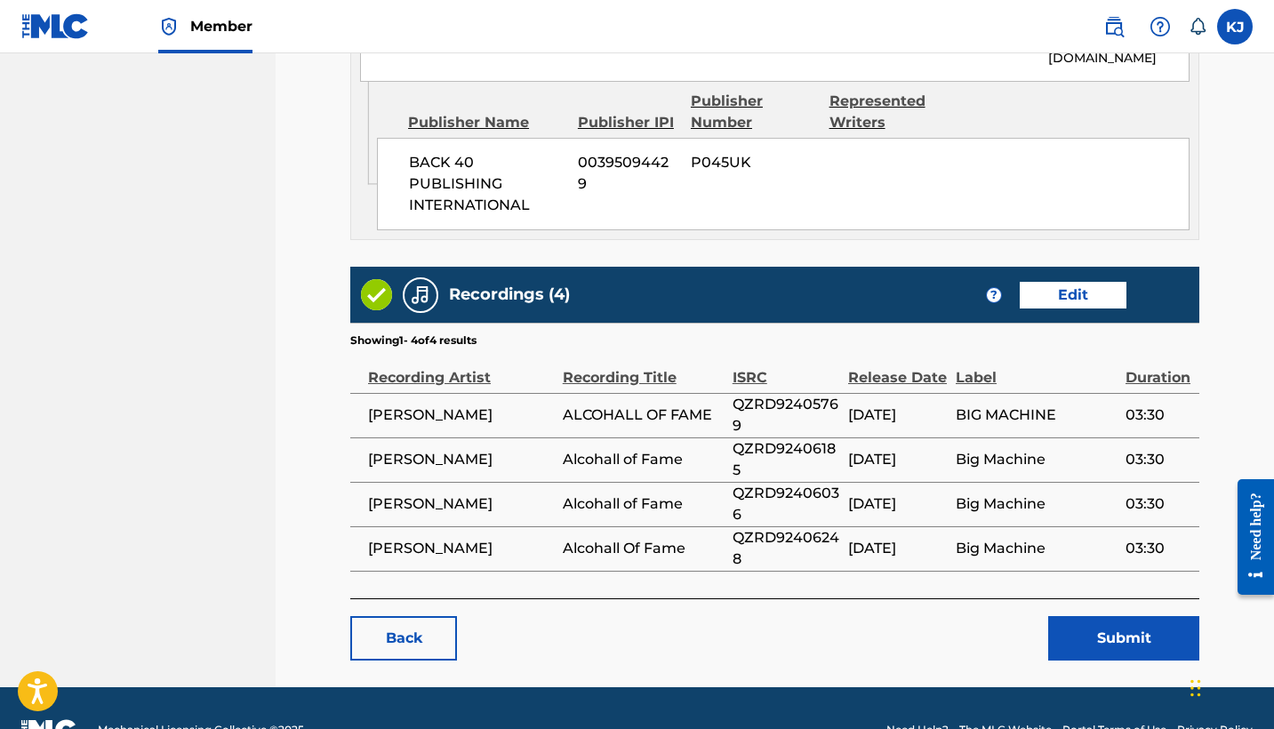
scroll to position [2340, 0]
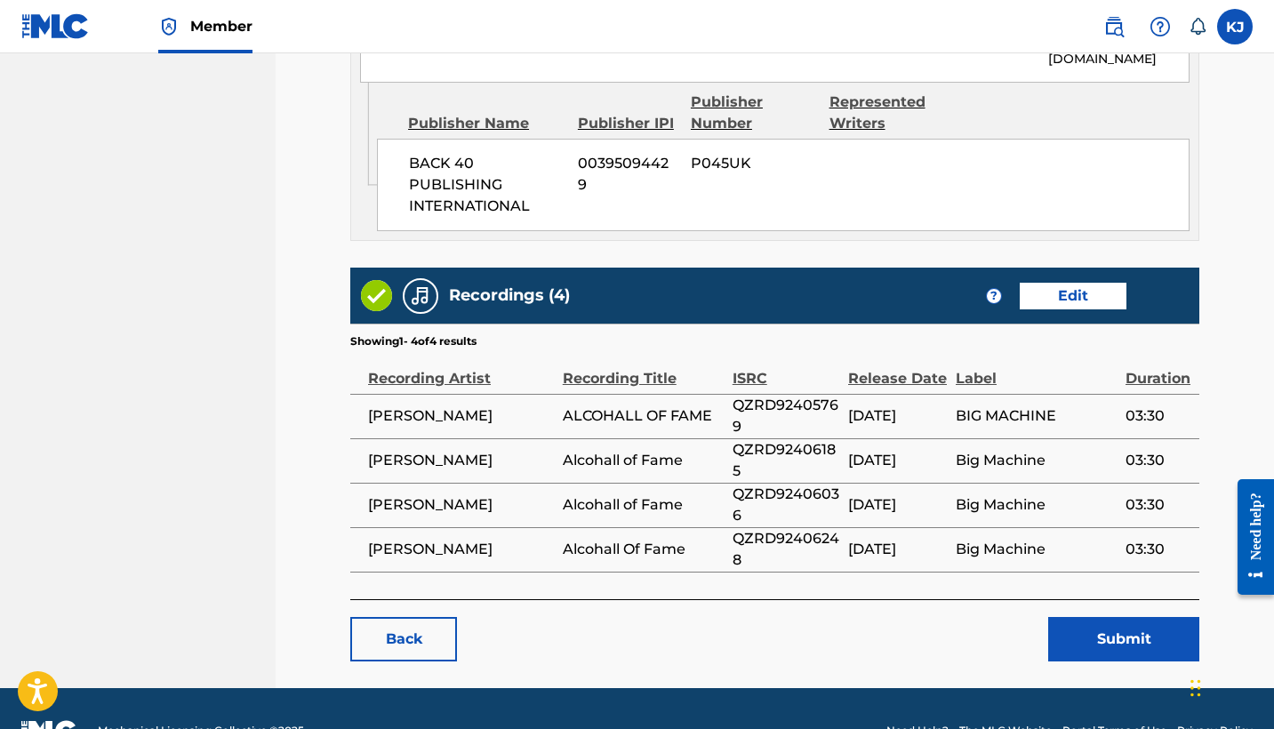
click at [1098, 617] on button "Submit" at bounding box center [1123, 639] width 151 height 44
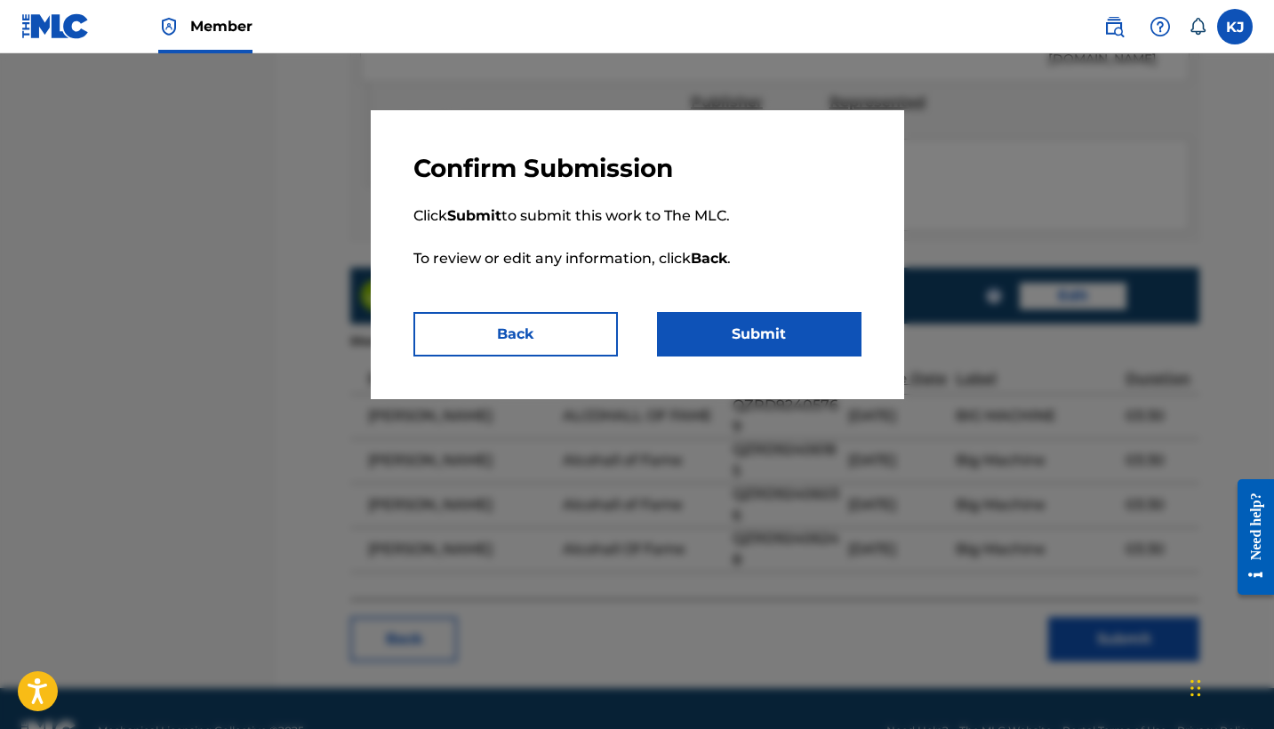
click at [764, 337] on button "Submit" at bounding box center [759, 334] width 205 height 44
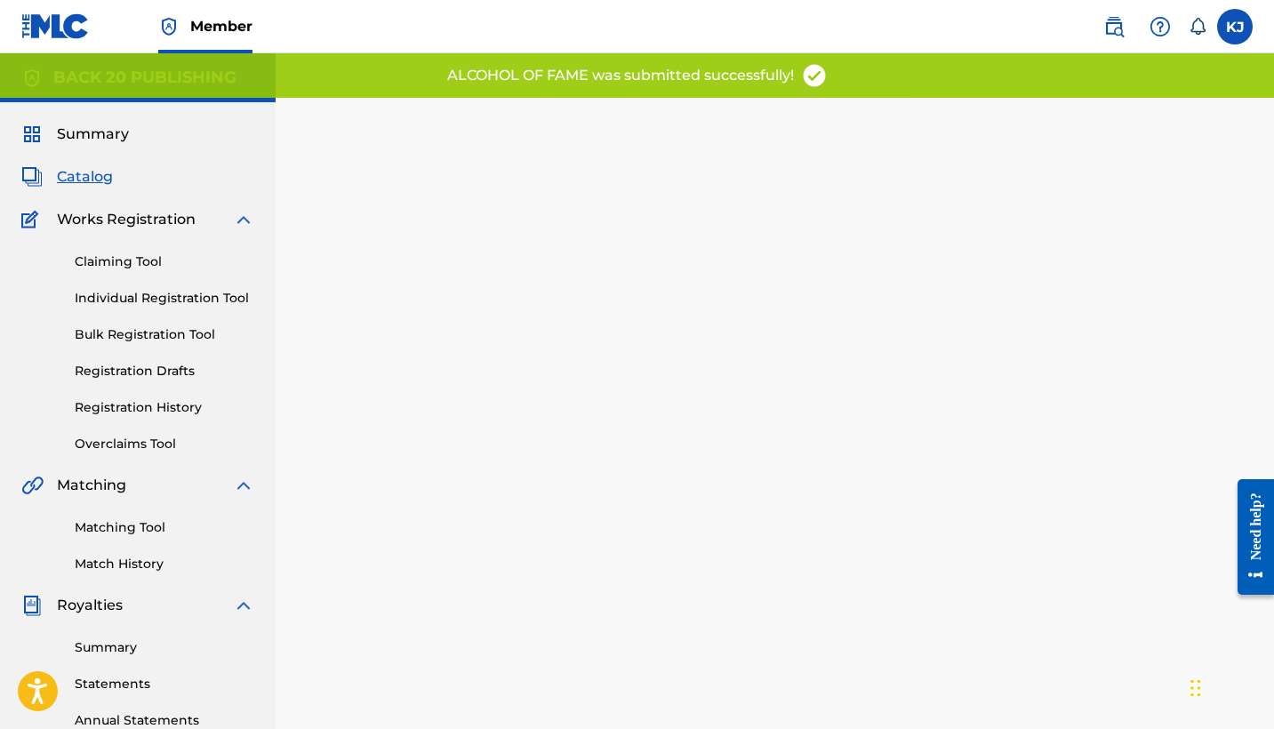
click at [154, 531] on link "Matching Tool" at bounding box center [165, 527] width 180 height 19
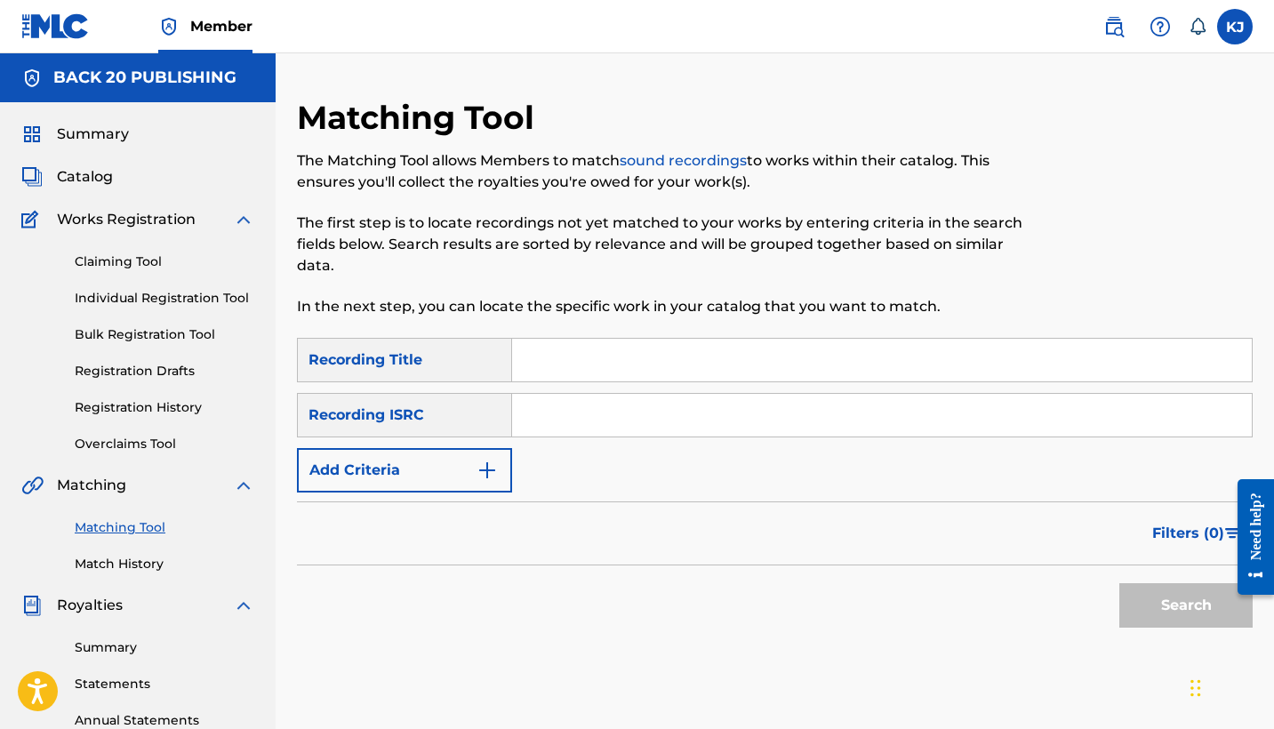
click at [600, 358] on input "Search Form" at bounding box center [882, 360] width 740 height 43
type input "alcohall of fame"
click at [582, 411] on input "Search Form" at bounding box center [882, 415] width 740 height 43
click at [481, 415] on div "Recording ISRC" at bounding box center [404, 415] width 215 height 44
click at [492, 465] on img "Search Form" at bounding box center [487, 470] width 21 height 21
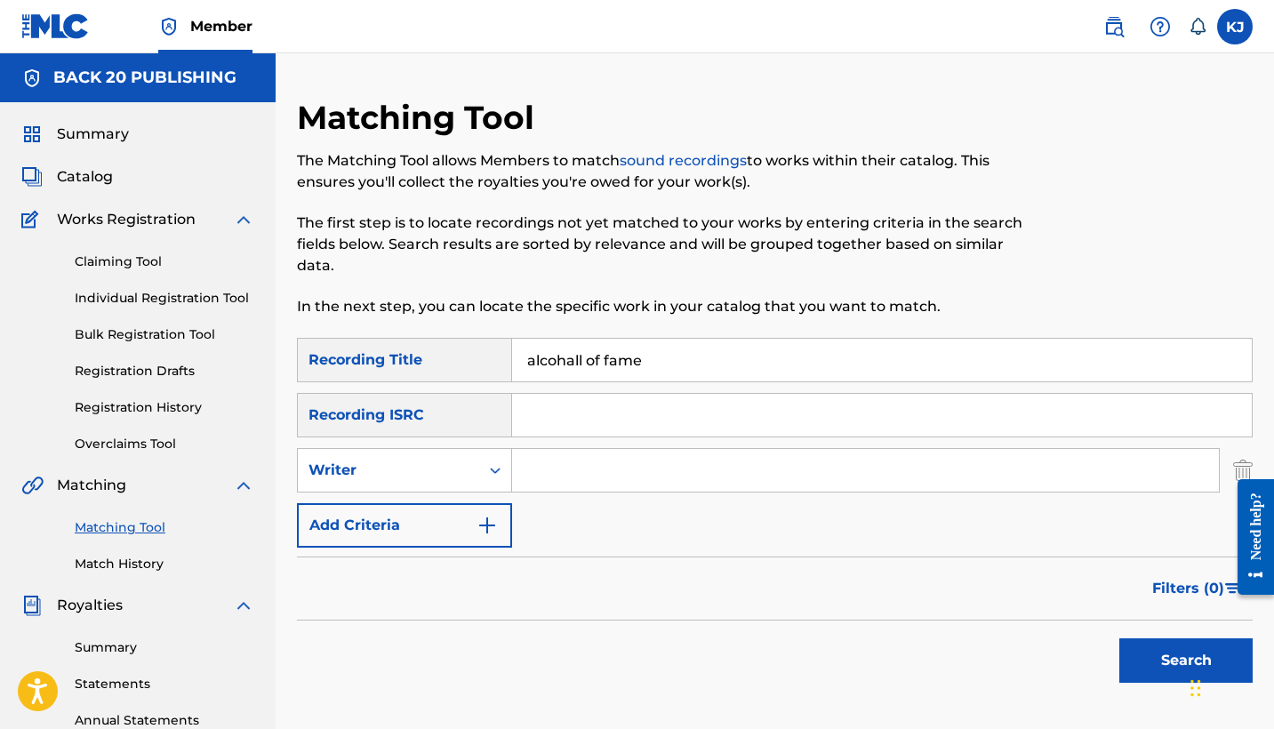
click at [551, 470] on input "Search Form" at bounding box center [865, 470] width 707 height 43
type input "[PERSON_NAME]"
click at [1168, 650] on button "Search" at bounding box center [1186, 660] width 133 height 44
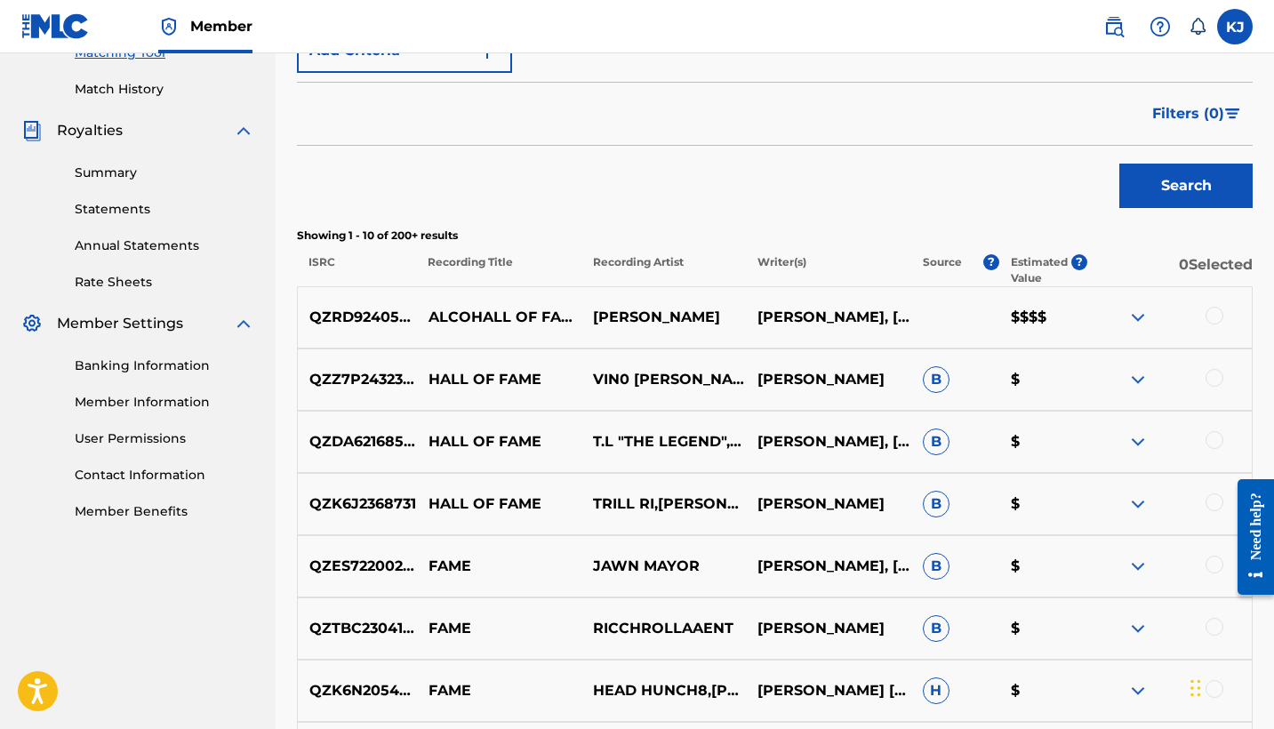
scroll to position [525, 0]
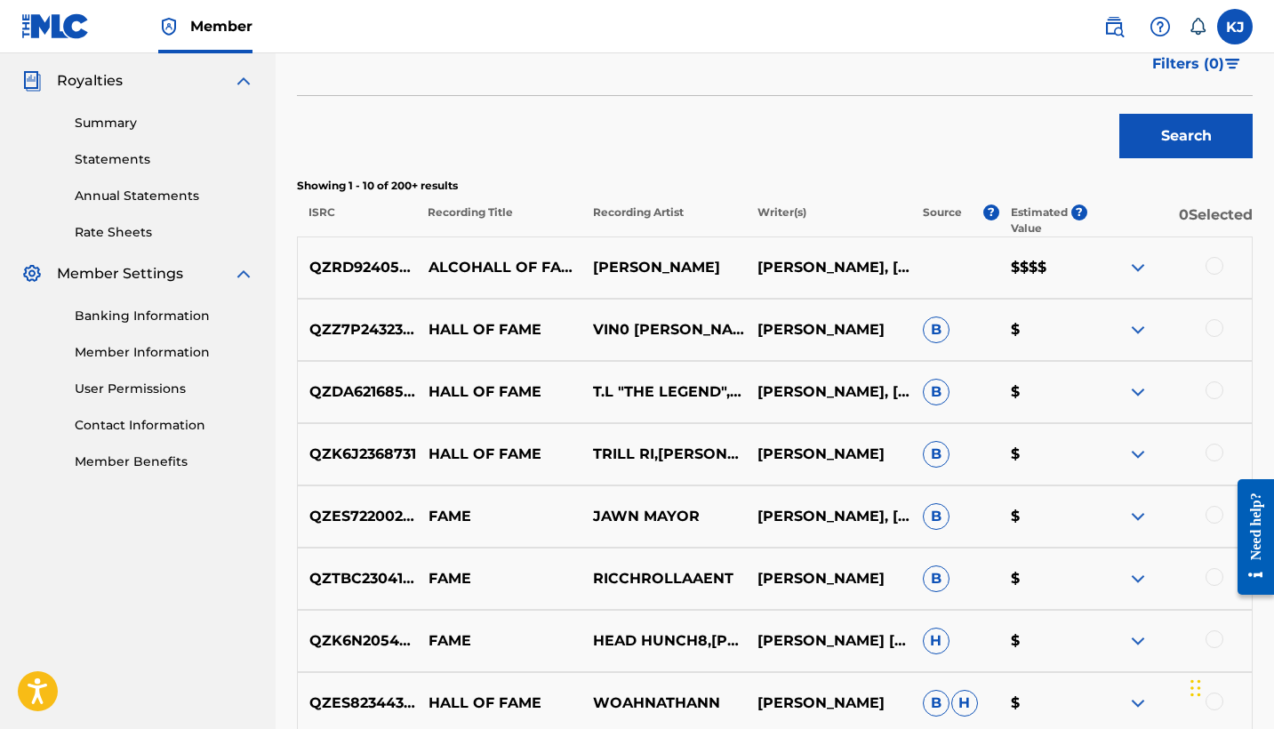
click at [894, 253] on div "QZRD92405769 ALCOHALL OF FAME [PERSON_NAME] [PERSON_NAME], [PERSON_NAME], [PERS…" at bounding box center [775, 268] width 956 height 62
click at [859, 263] on p "[PERSON_NAME], [PERSON_NAME], [PERSON_NAME]" at bounding box center [828, 267] width 165 height 21
click at [1207, 268] on div at bounding box center [1215, 266] width 18 height 18
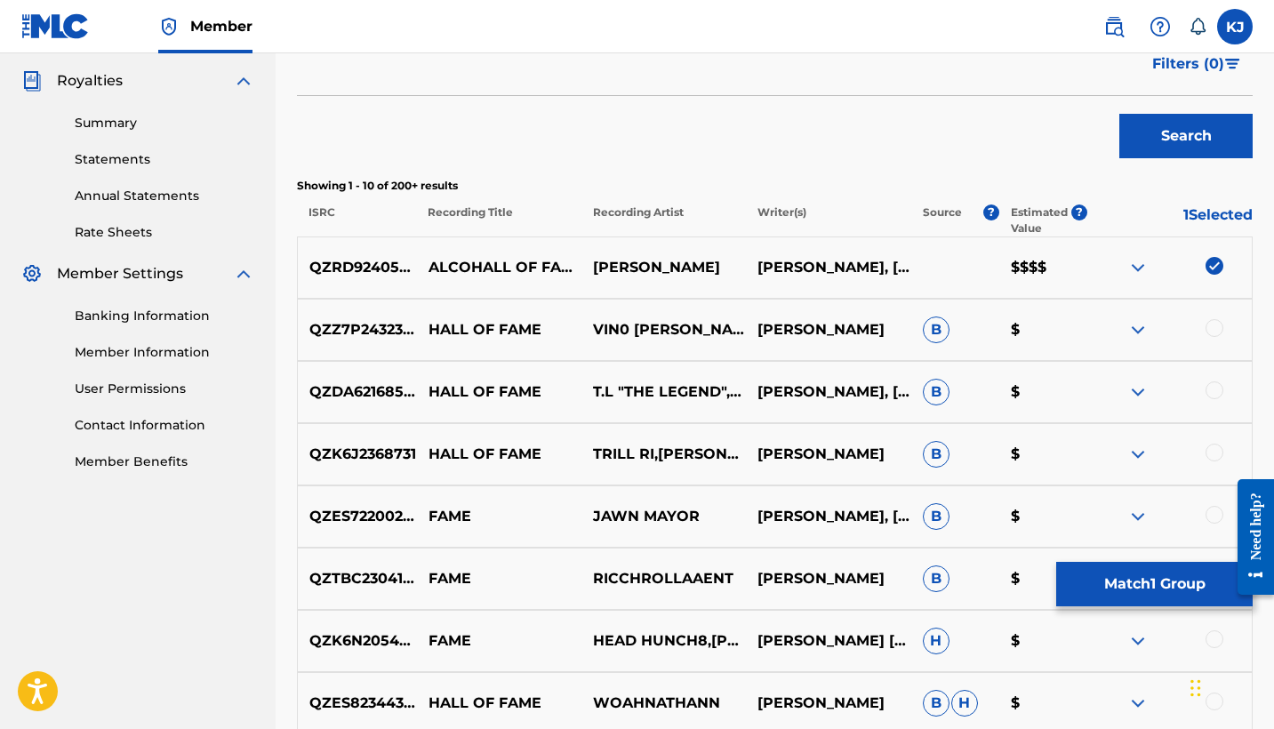
click at [1148, 586] on button "Match 1 Group" at bounding box center [1154, 584] width 197 height 44
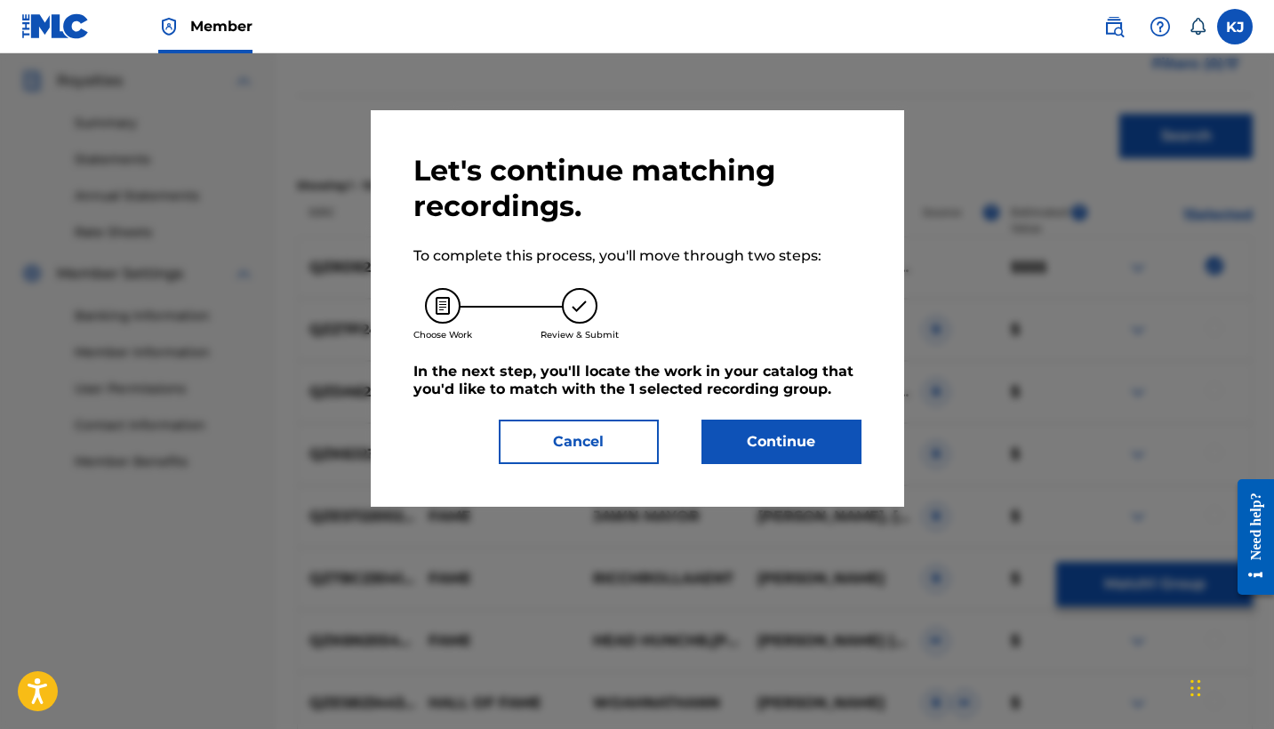
click at [736, 450] on button "Continue" at bounding box center [782, 442] width 160 height 44
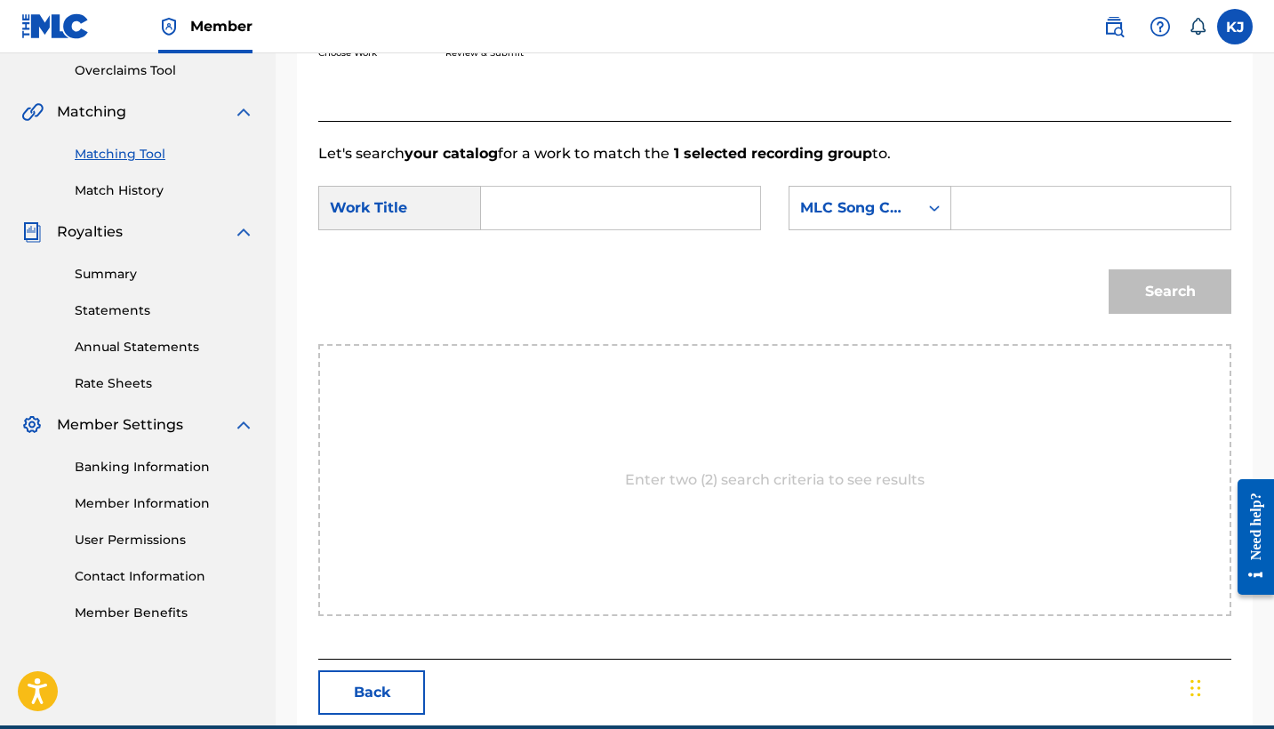
click at [666, 211] on input "Search Form" at bounding box center [620, 208] width 249 height 43
type input "Alcohall of Fame"
click at [988, 216] on input "Search Form" at bounding box center [1091, 208] width 249 height 43
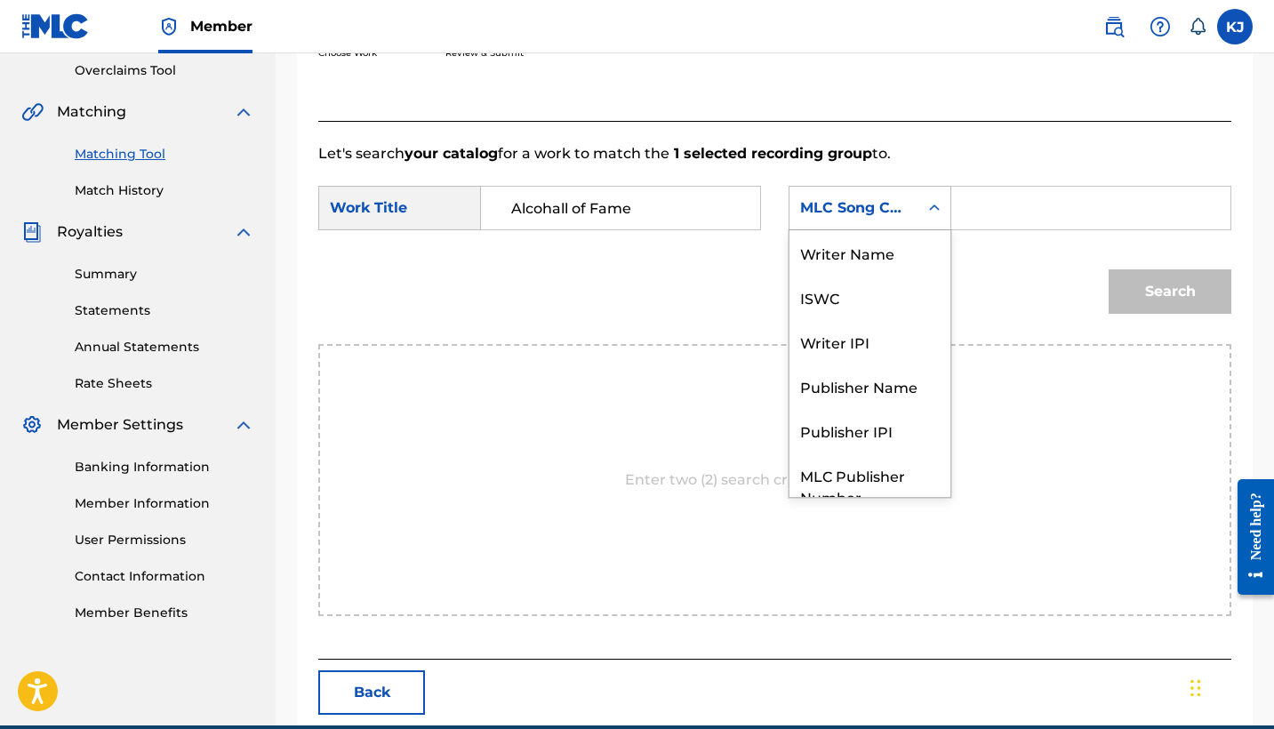
click at [941, 211] on icon "Search Form" at bounding box center [935, 208] width 18 height 18
click at [902, 259] on div "Writer Name" at bounding box center [870, 252] width 161 height 44
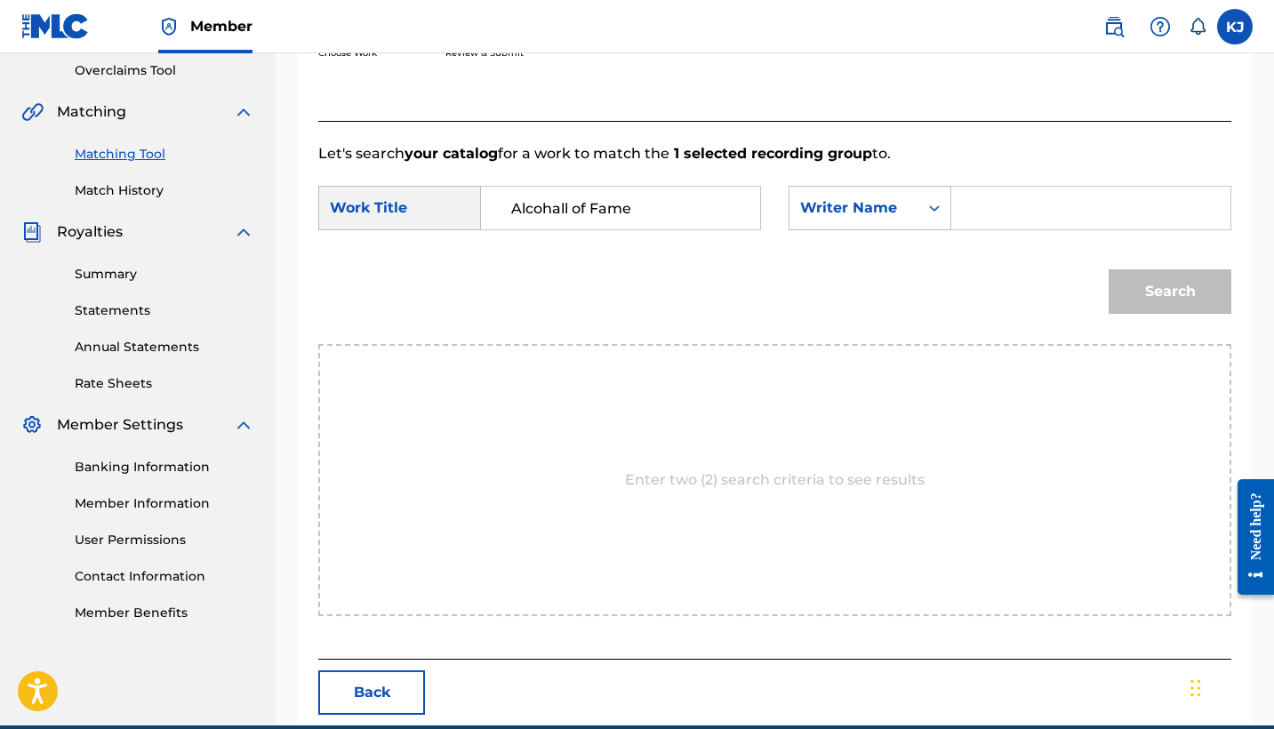
click at [984, 213] on input "Search Form" at bounding box center [1091, 208] width 249 height 43
type input "[PERSON_NAME]"
click at [1135, 288] on button "Search" at bounding box center [1170, 291] width 123 height 44
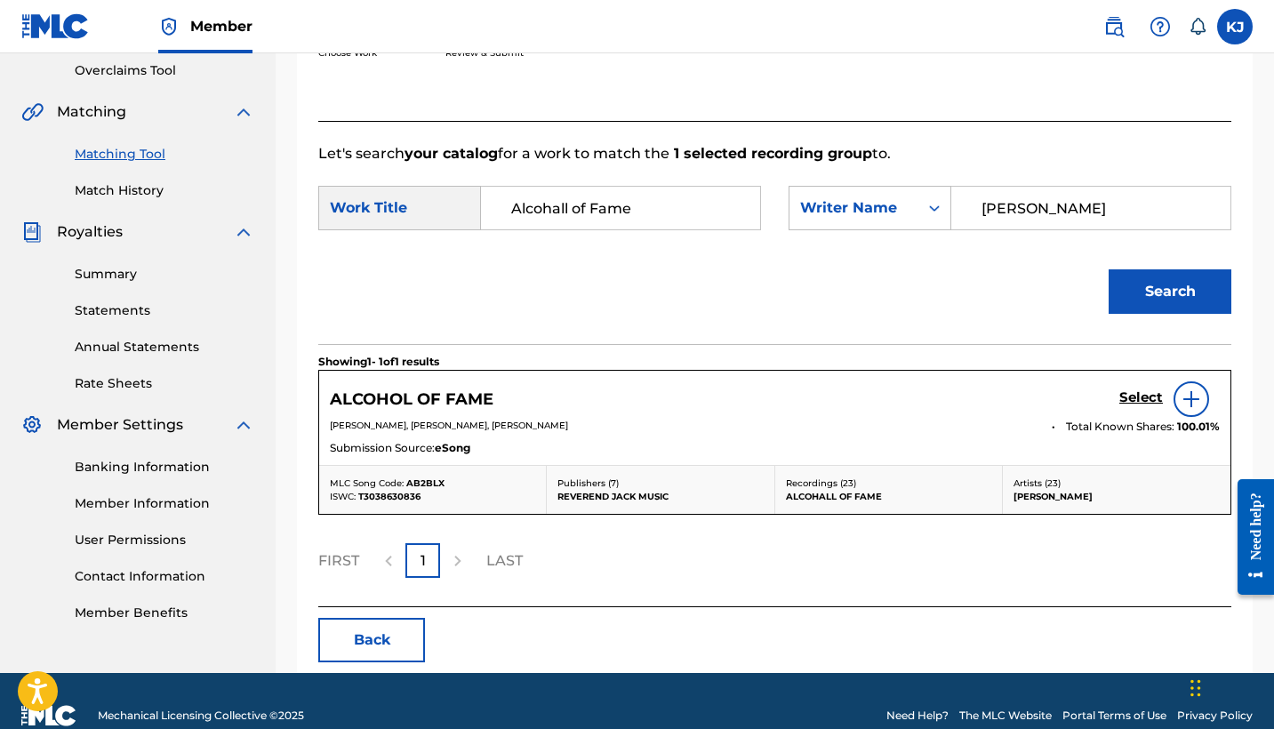
click at [1184, 402] on img at bounding box center [1191, 399] width 21 height 21
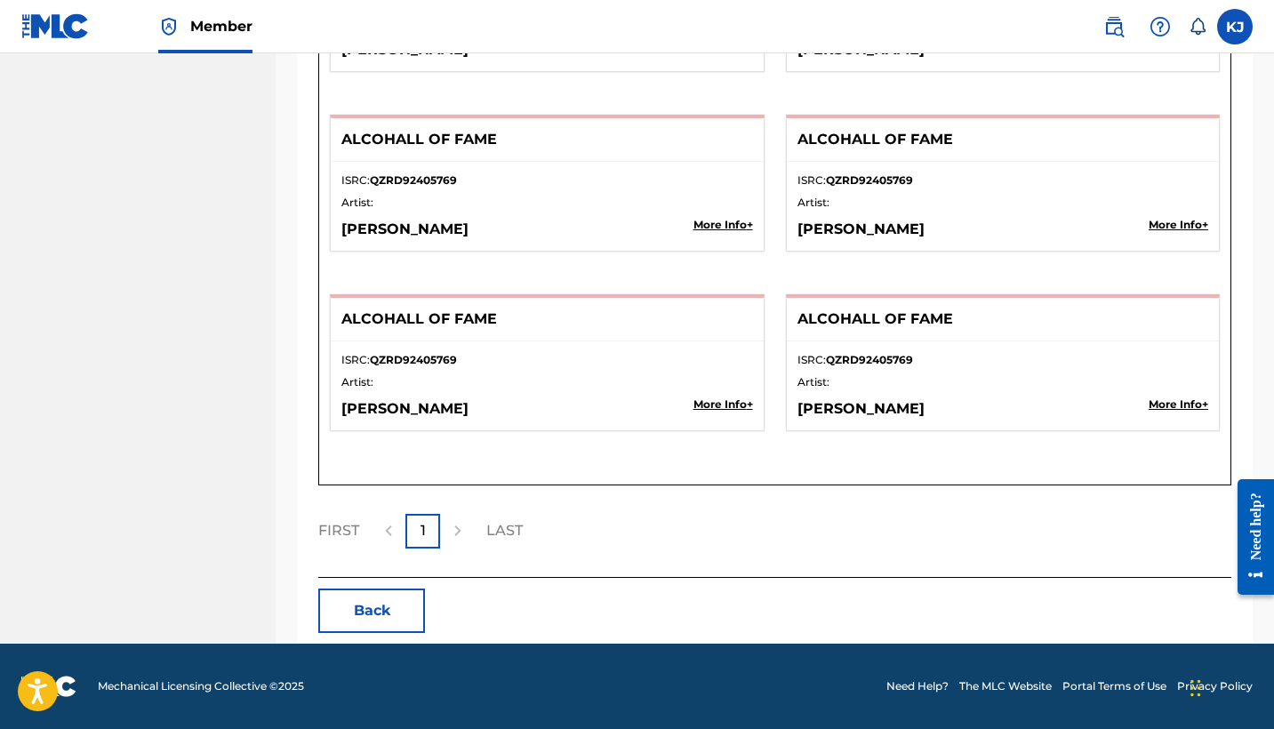
scroll to position [4108, 0]
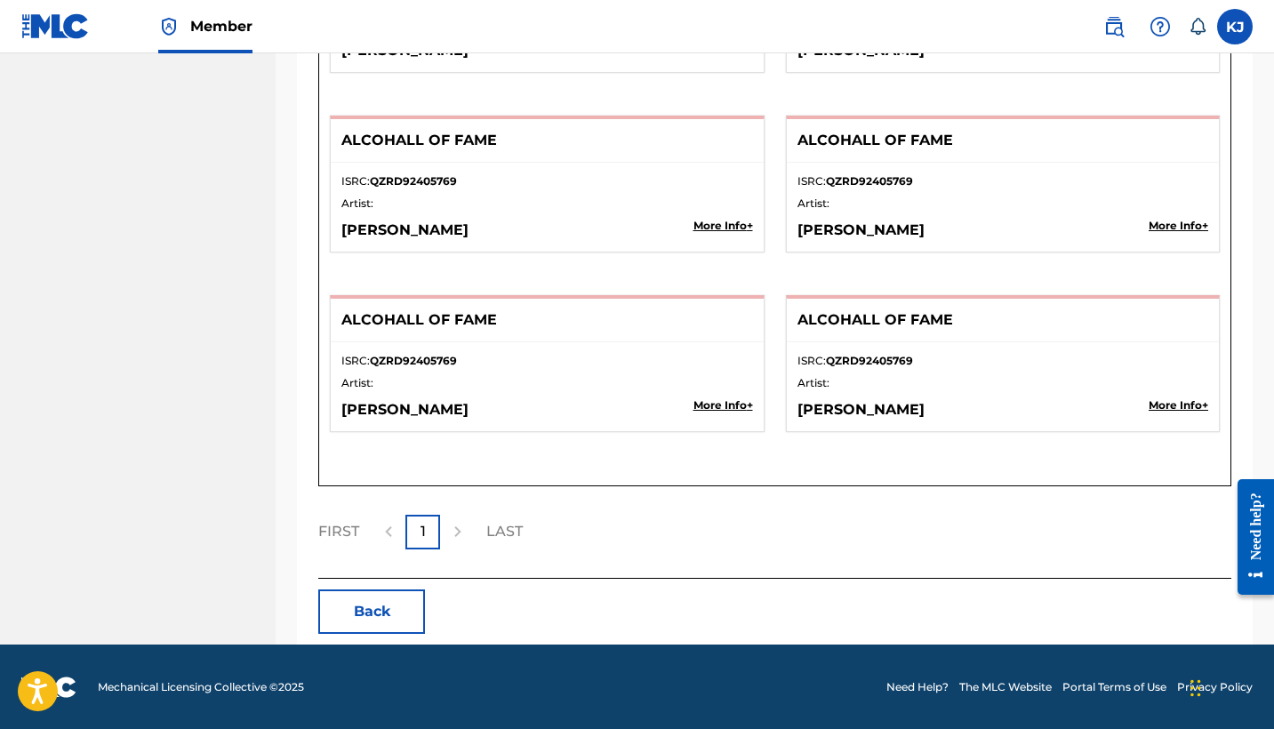
click at [1254, 558] on div "Need help?" at bounding box center [1256, 526] width 24 height 68
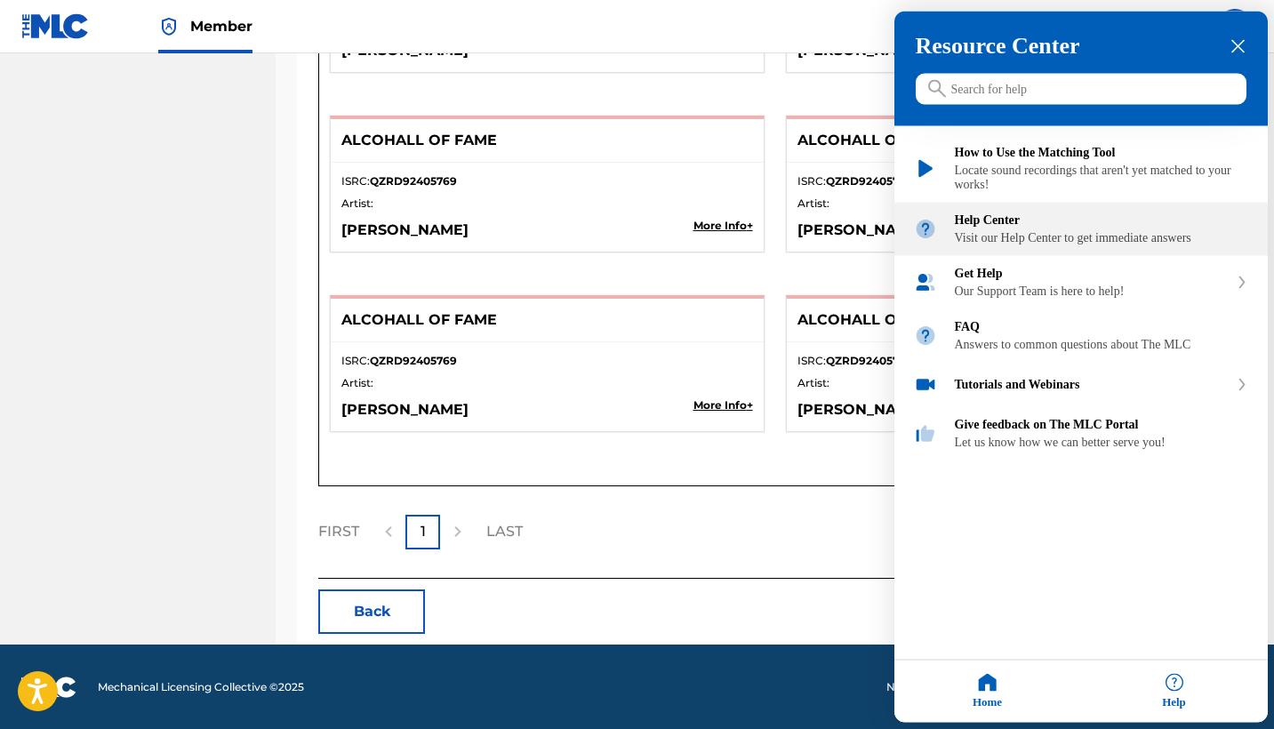
click at [1046, 245] on div "Visit our Help Center to get immediate answers" at bounding box center [1101, 238] width 293 height 14
